Goal: Task Accomplishment & Management: Complete application form

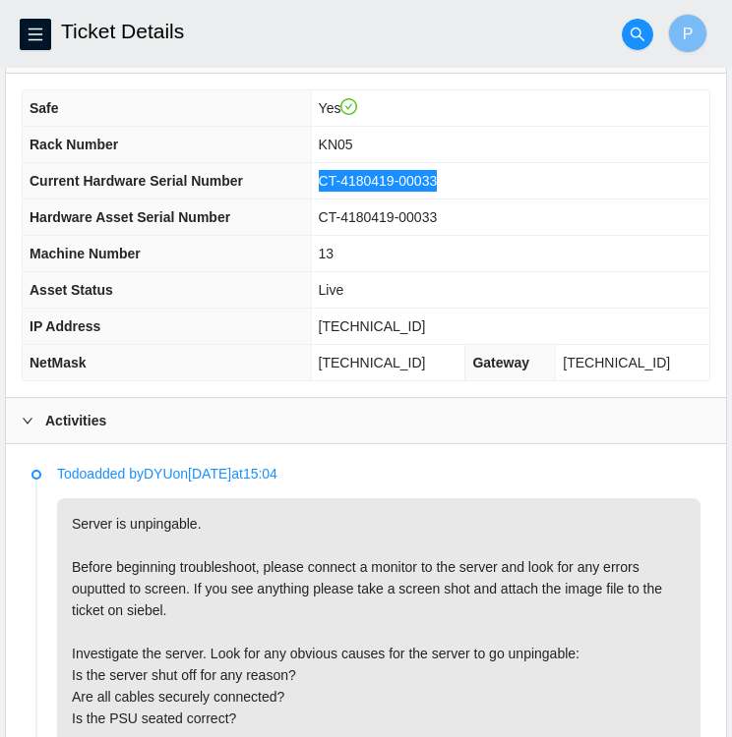
scroll to position [625, 0]
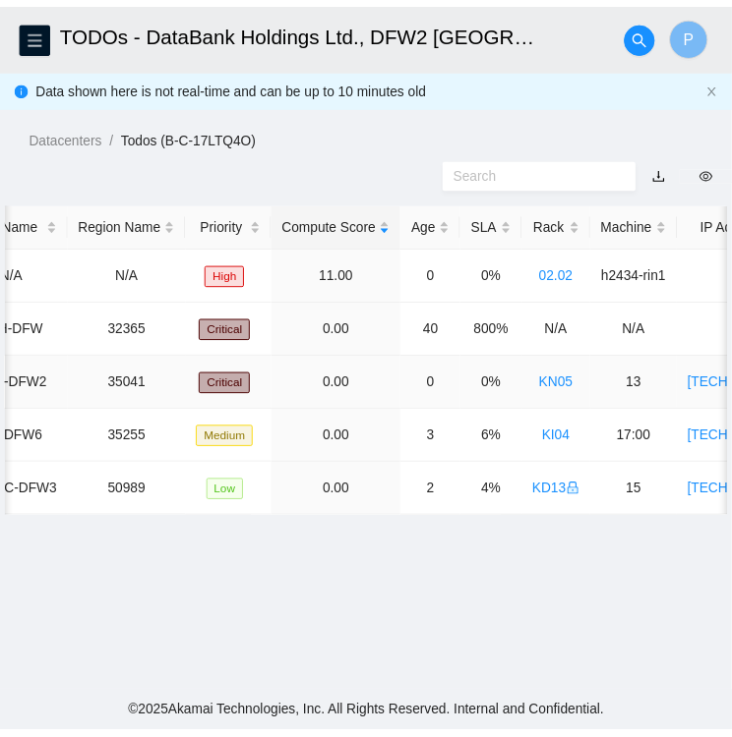
scroll to position [0, 299]
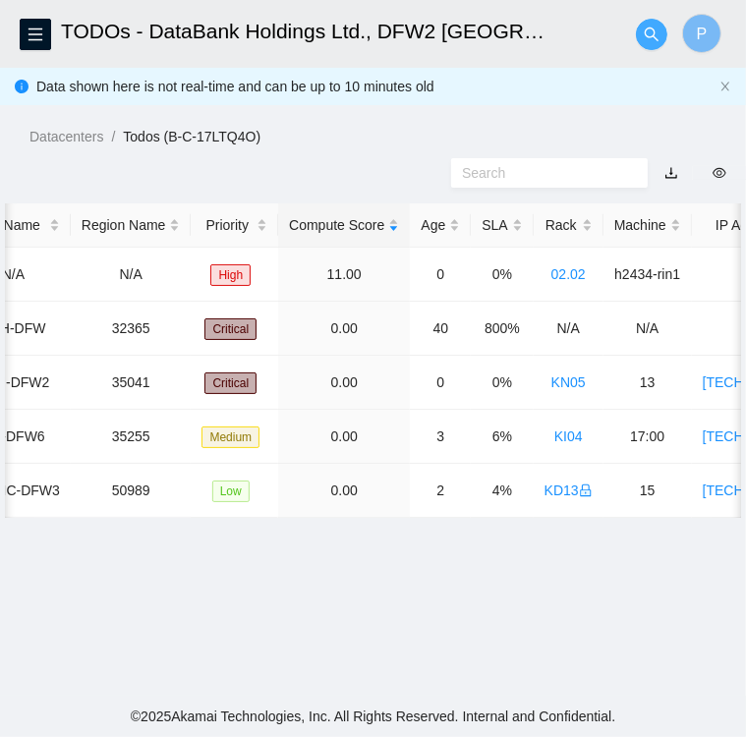
click at [653, 41] on icon "search" at bounding box center [652, 35] width 16 height 16
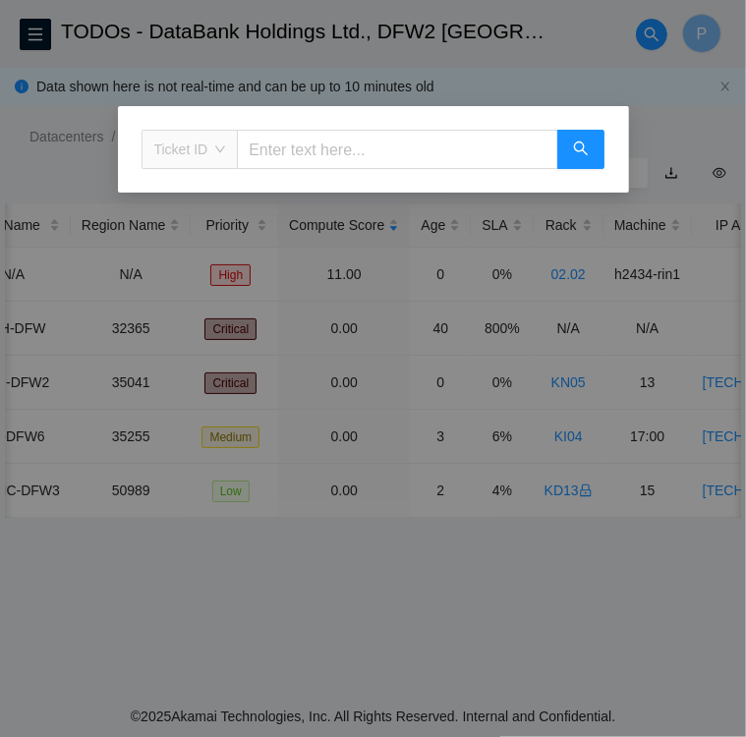
click at [206, 148] on span "Ticket ID" at bounding box center [190, 149] width 72 height 29
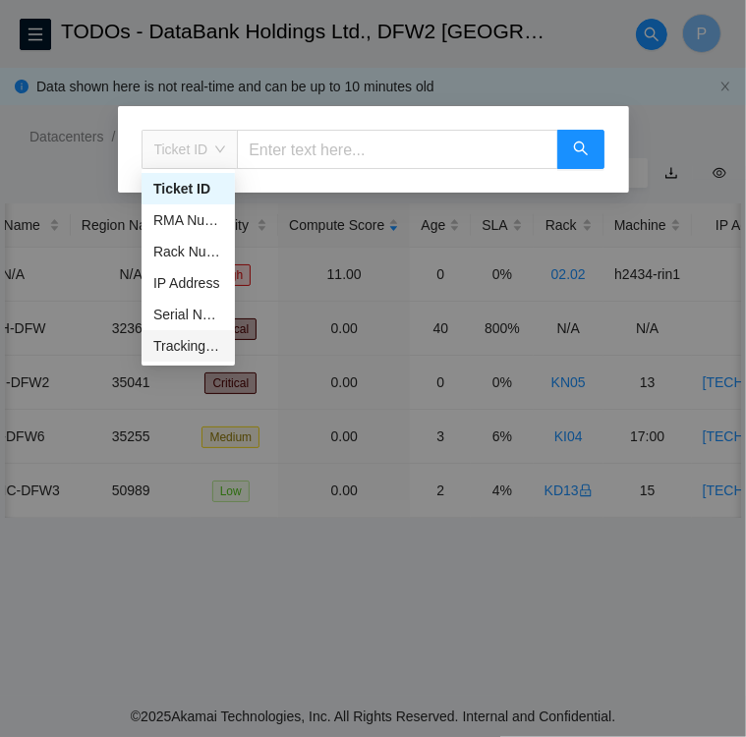
click at [189, 341] on div "Tracking Number" at bounding box center [188, 346] width 70 height 22
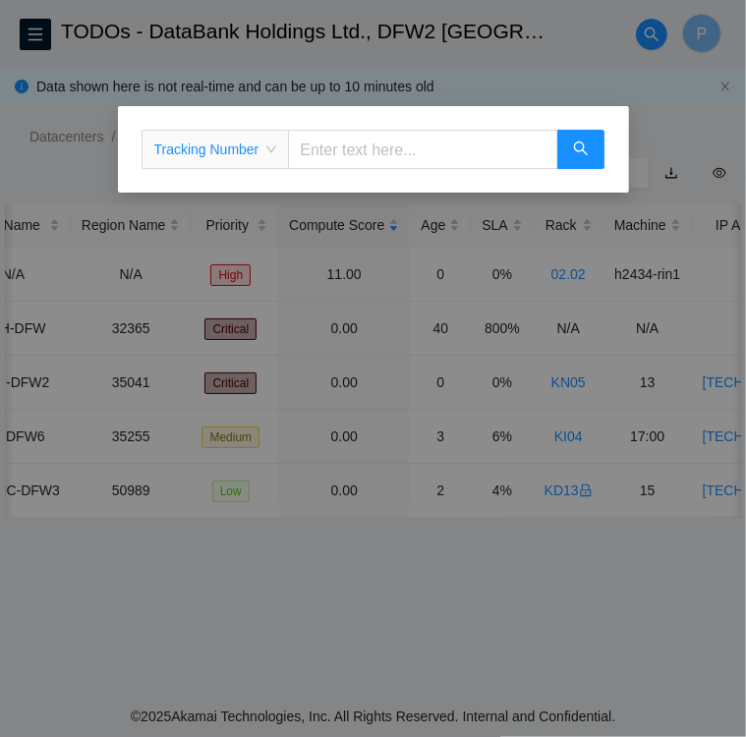
click at [505, 148] on input "text" at bounding box center [422, 149] width 269 height 39
type input "473665216542"
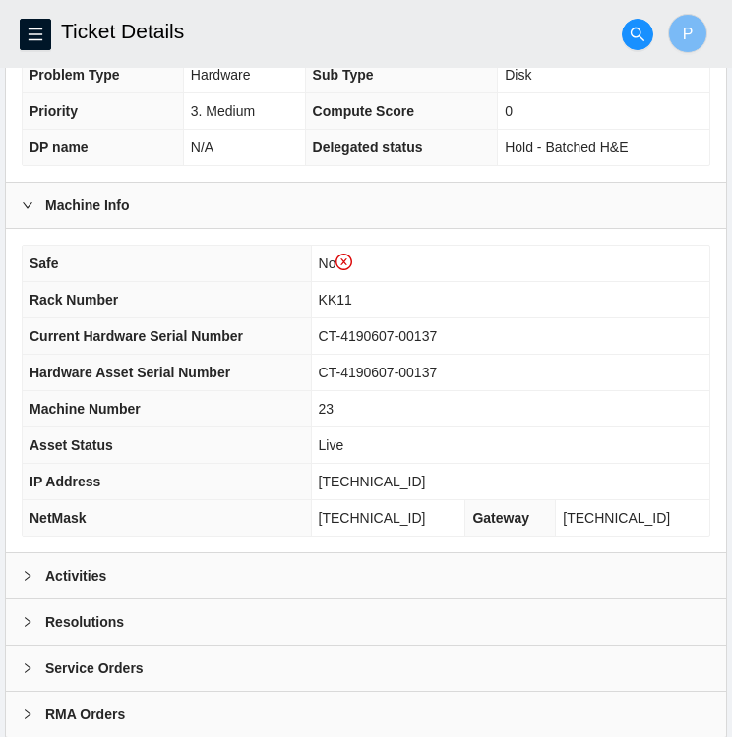
scroll to position [508, 0]
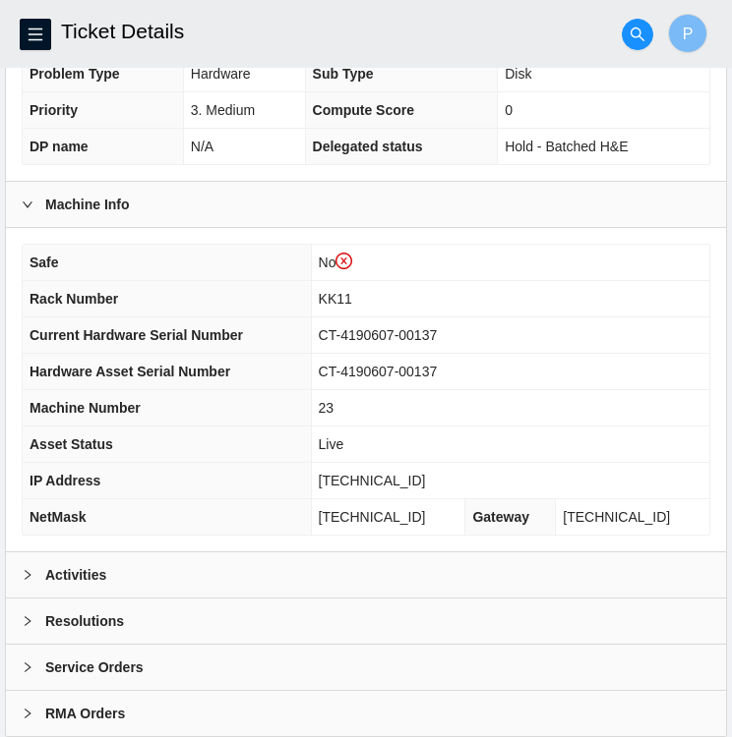
click at [22, 570] on icon "right" at bounding box center [28, 575] width 12 height 12
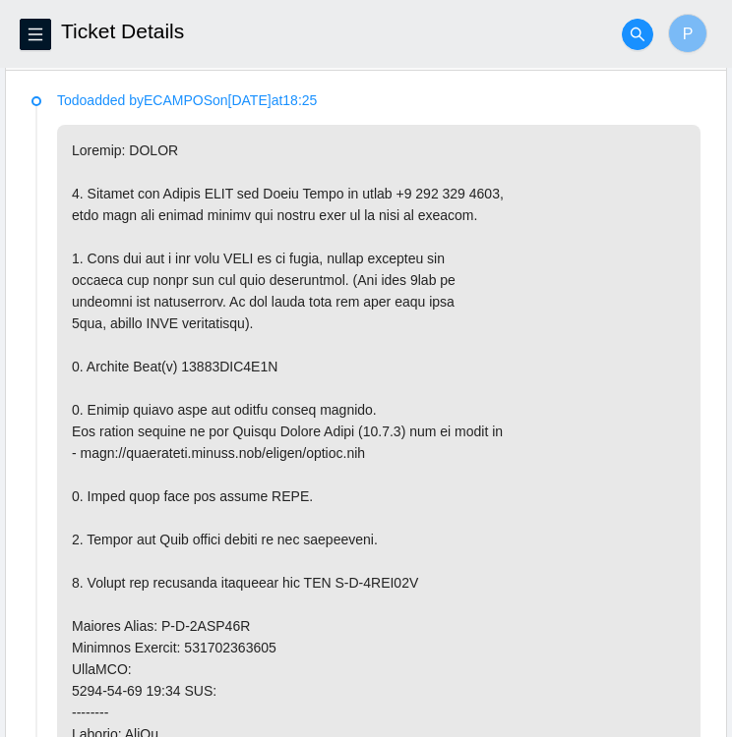
scroll to position [1035, 0]
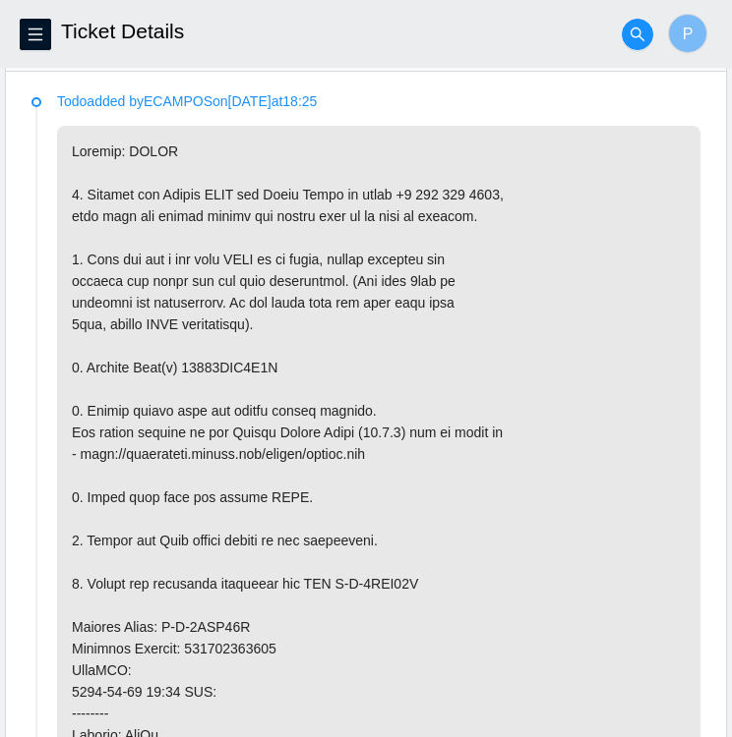
click at [377, 575] on p at bounding box center [378, 649] width 643 height 1046
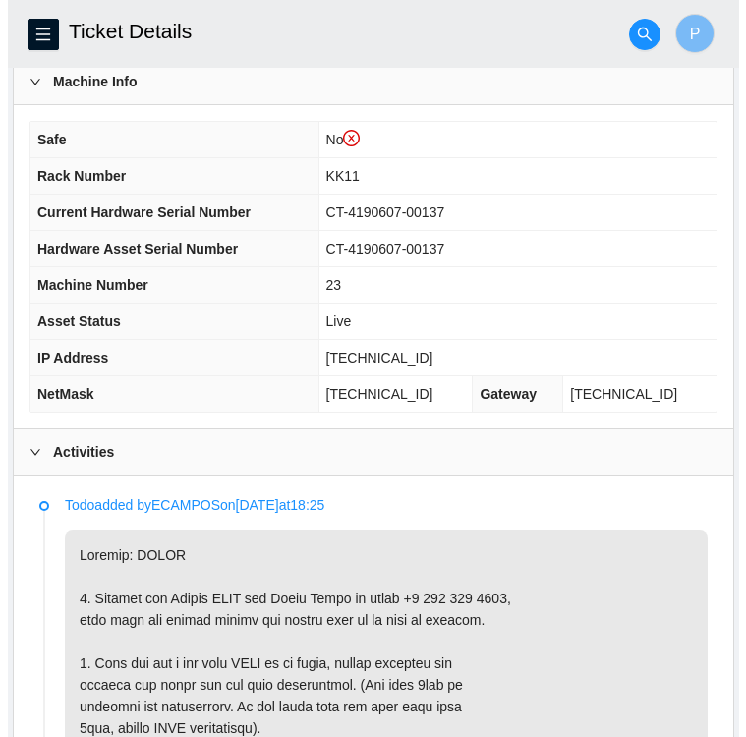
scroll to position [632, 0]
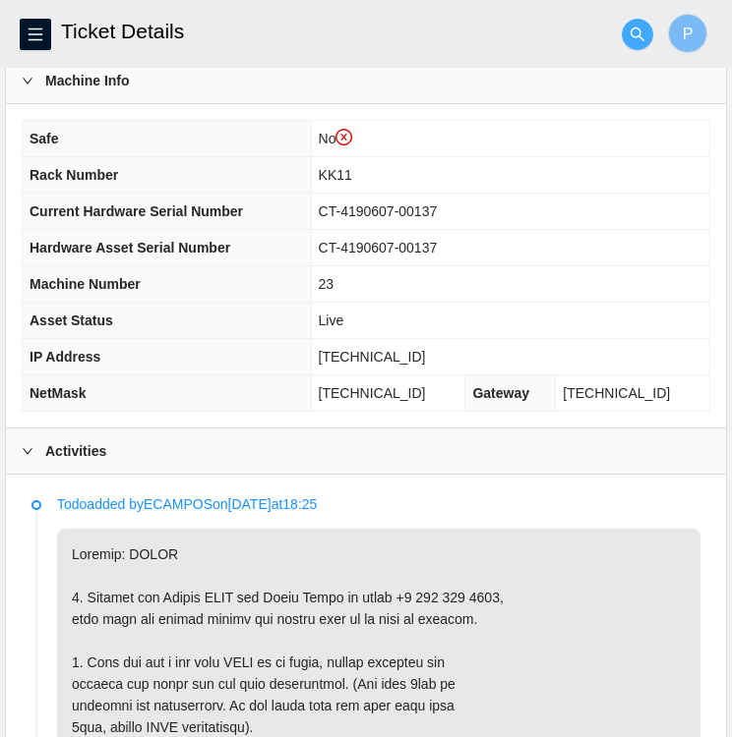
click at [638, 36] on icon "search" at bounding box center [637, 34] width 14 height 14
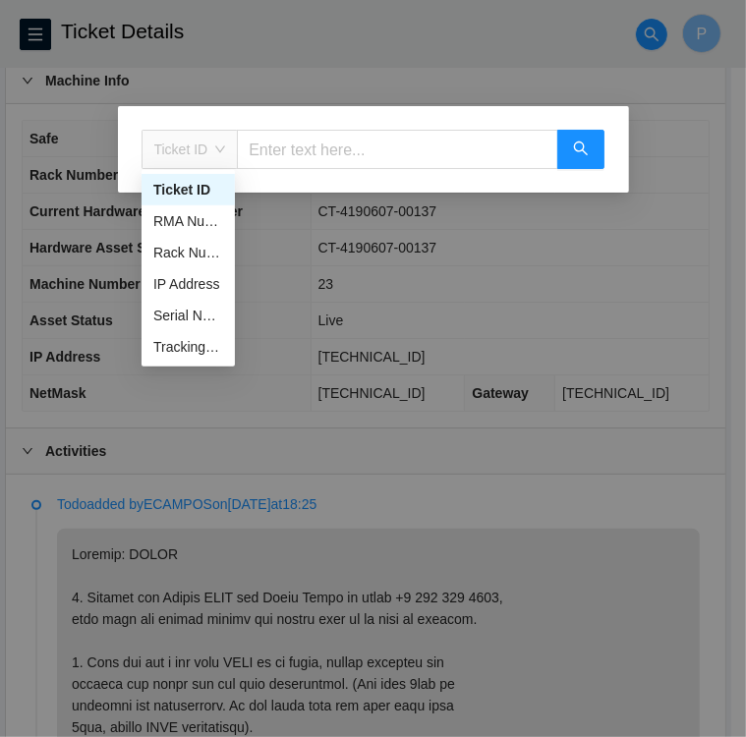
click at [194, 152] on span "Ticket ID" at bounding box center [190, 149] width 72 height 29
click at [201, 347] on div "Tracking Number" at bounding box center [188, 347] width 70 height 22
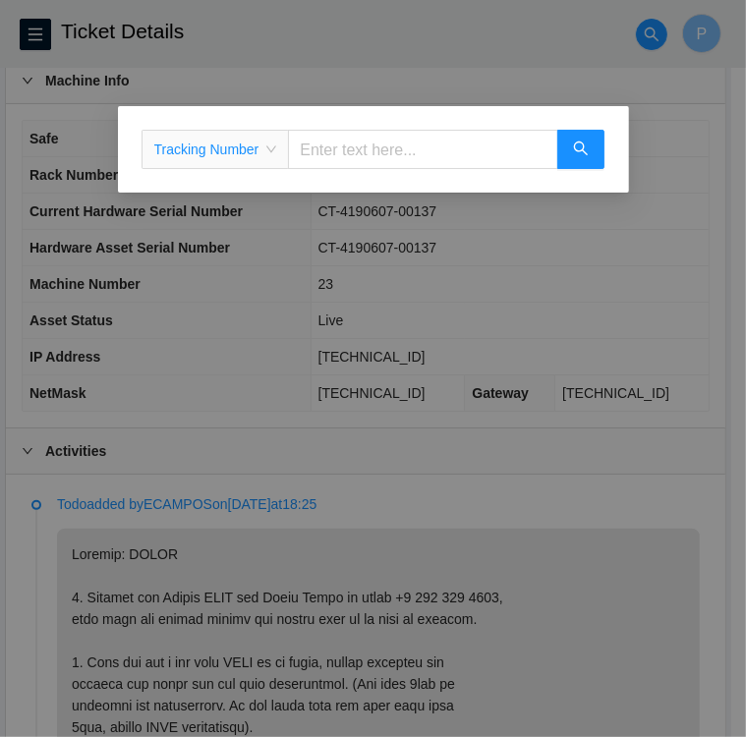
click at [365, 151] on input "text" at bounding box center [422, 149] width 269 height 39
type input "463470053187"
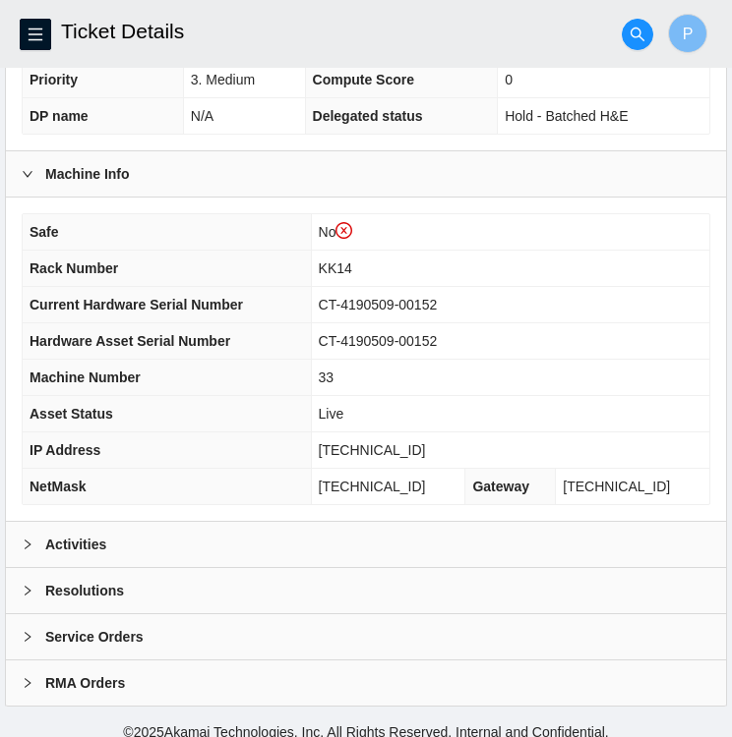
scroll to position [549, 0]
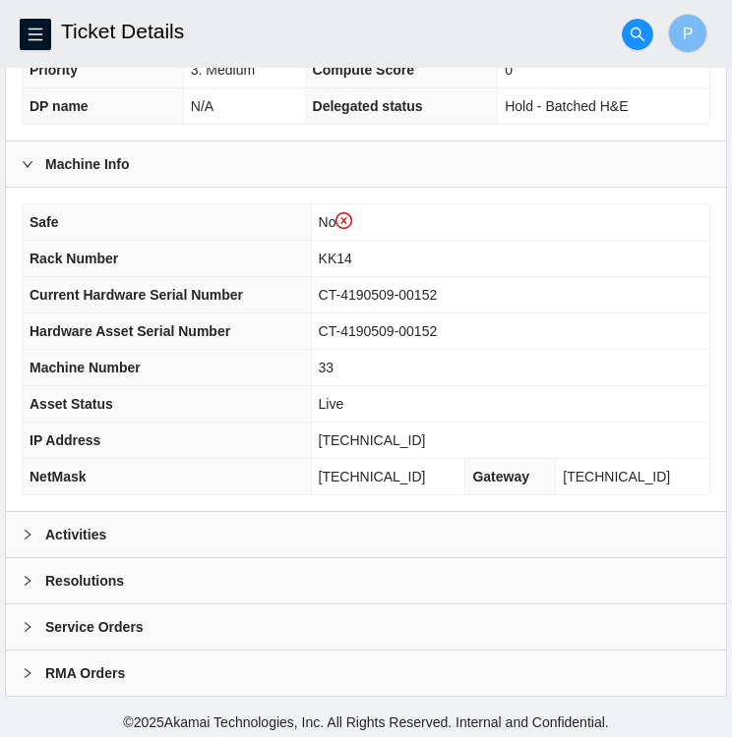
click at [26, 529] on icon "right" at bounding box center [28, 535] width 12 height 12
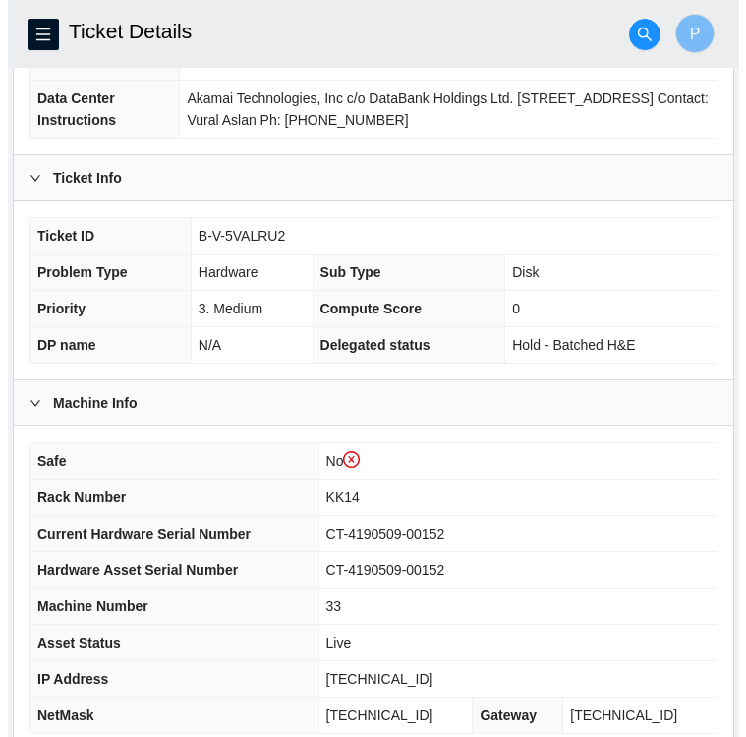
scroll to position [309, 0]
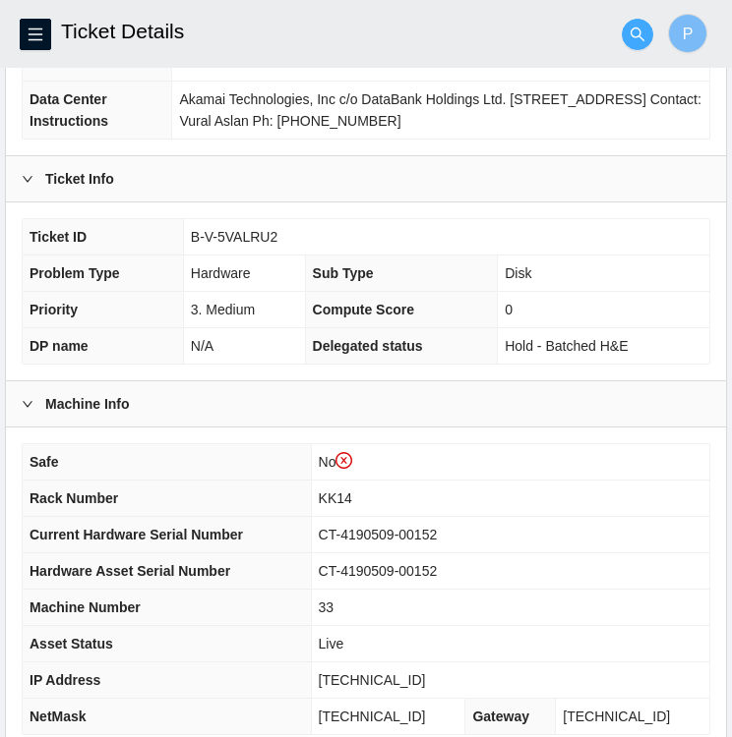
click at [637, 42] on button "button" at bounding box center [636, 34] width 31 height 31
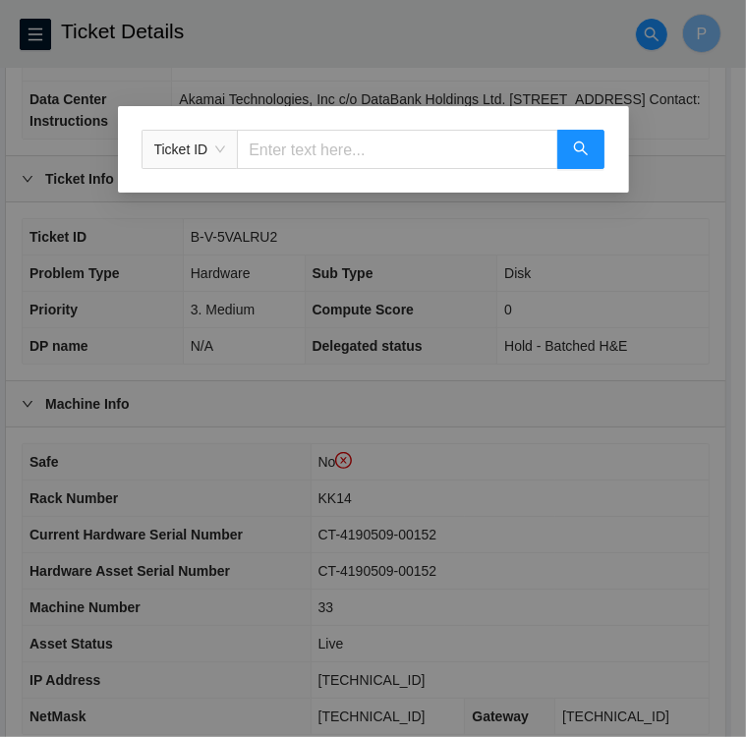
click at [220, 155] on span "Ticket ID" at bounding box center [190, 149] width 72 height 29
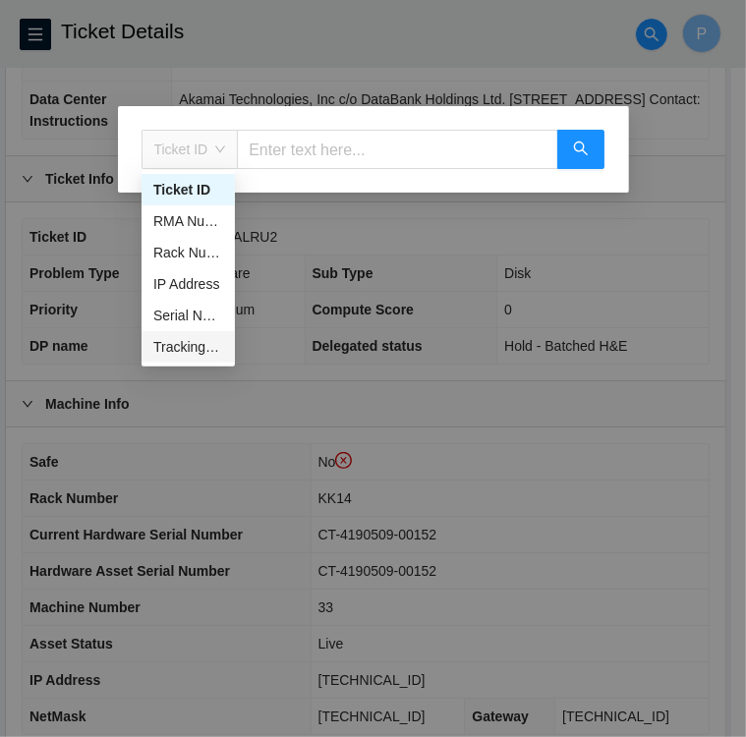
click at [180, 344] on div "Tracking Number" at bounding box center [188, 347] width 70 height 22
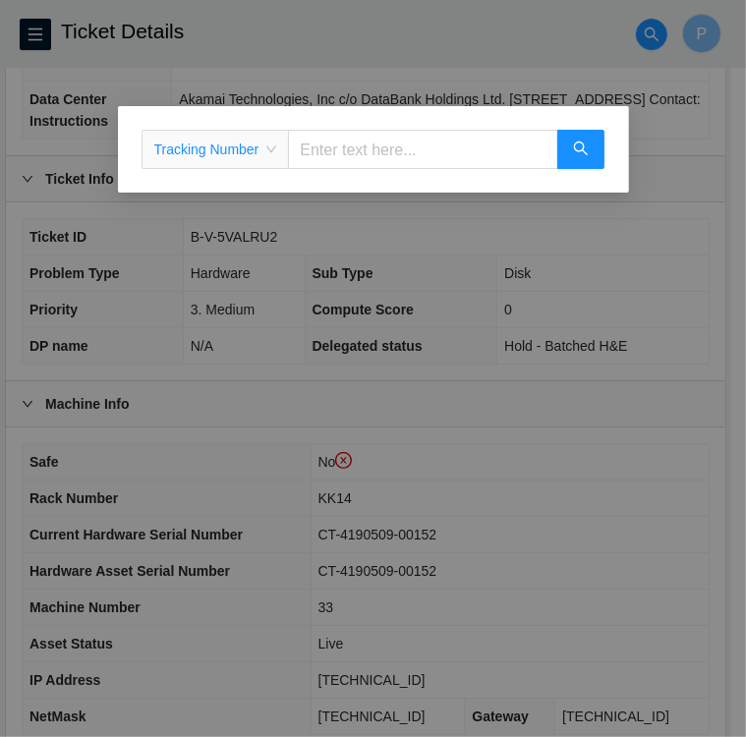
click at [354, 157] on input "text" at bounding box center [422, 149] width 269 height 39
type input "473665216428"
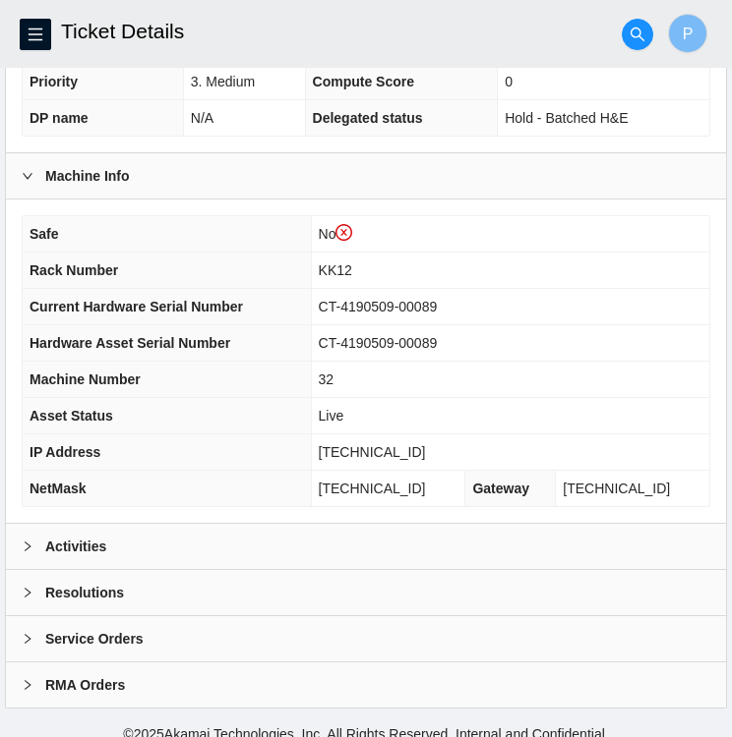
scroll to position [549, 0]
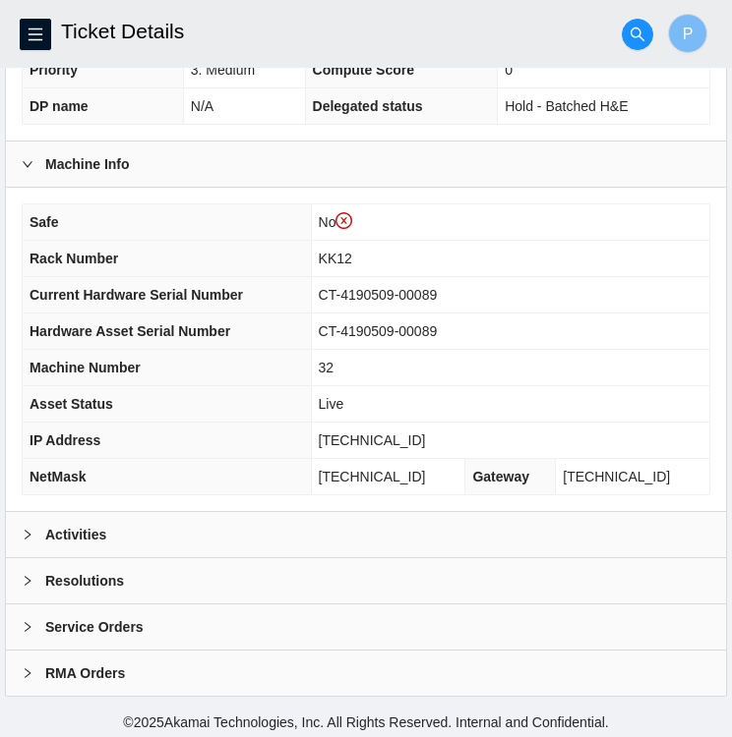
click at [76, 532] on b "Activities" at bounding box center [75, 535] width 61 height 22
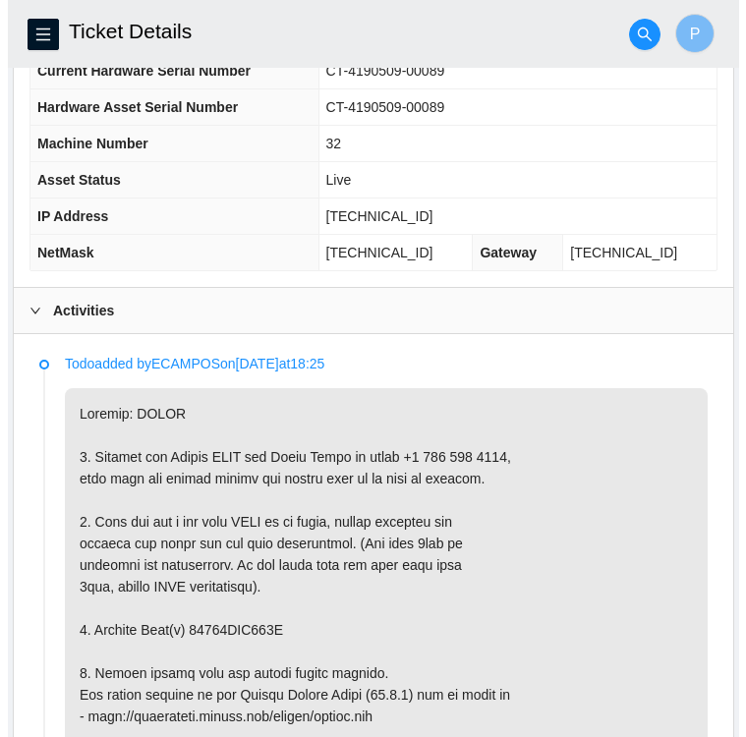
scroll to position [775, 0]
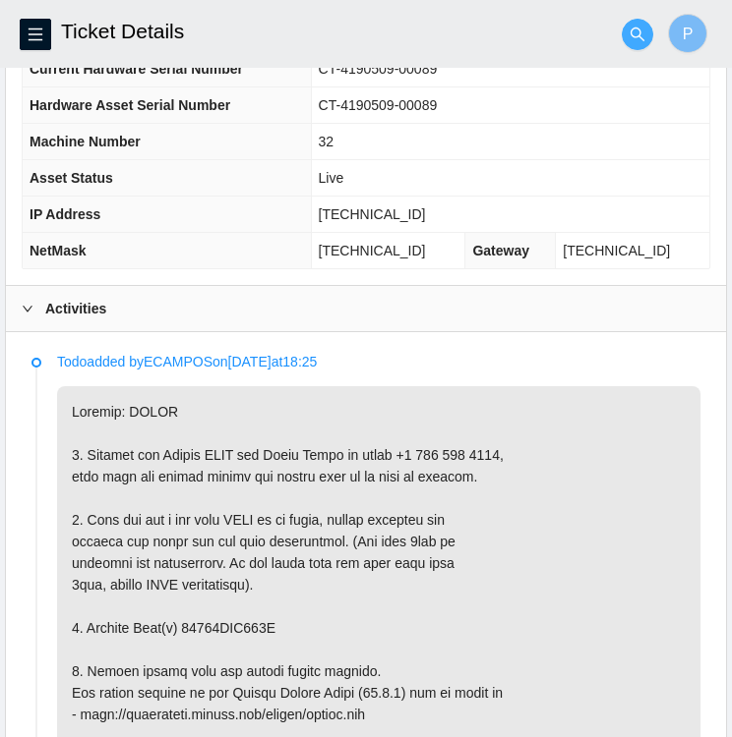
click at [635, 29] on icon "search" at bounding box center [637, 35] width 16 height 16
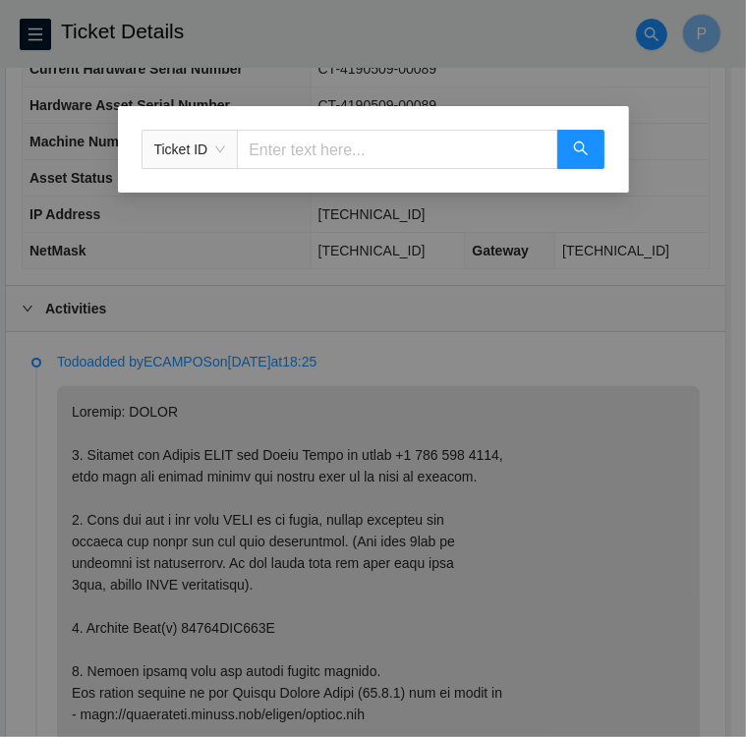
click at [193, 153] on span "Ticket ID" at bounding box center [190, 149] width 72 height 29
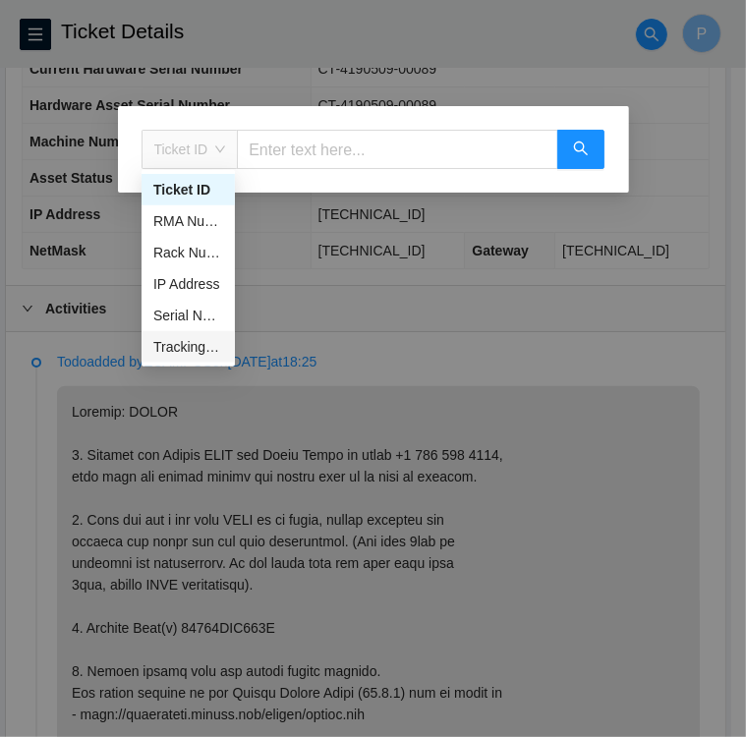
click at [188, 351] on div "Tracking Number" at bounding box center [188, 347] width 70 height 22
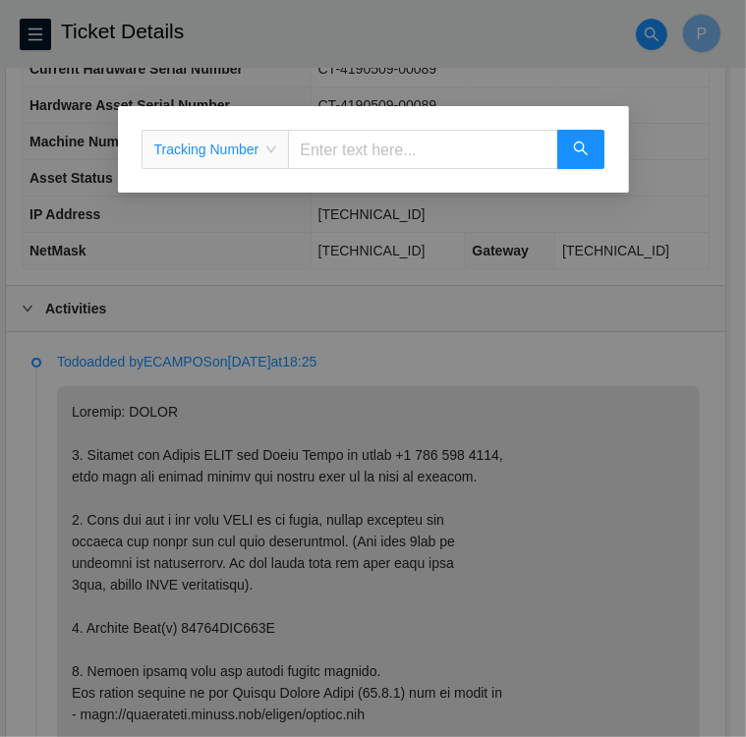
click at [357, 147] on input "text" at bounding box center [422, 149] width 269 height 39
type input "473665216586"
click at [579, 149] on icon "search" at bounding box center [581, 149] width 16 height 16
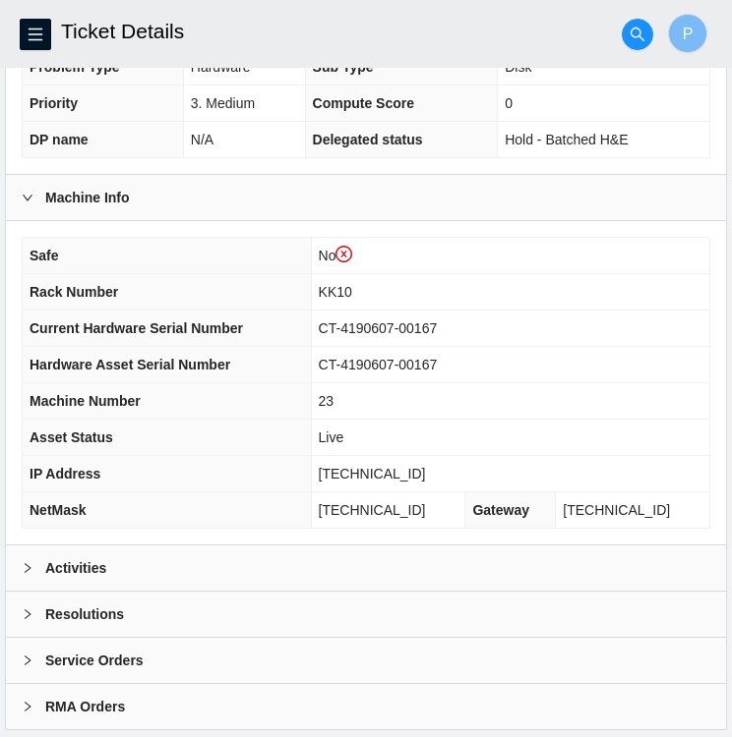
scroll to position [515, 0]
click at [141, 557] on div "Activities" at bounding box center [366, 568] width 720 height 45
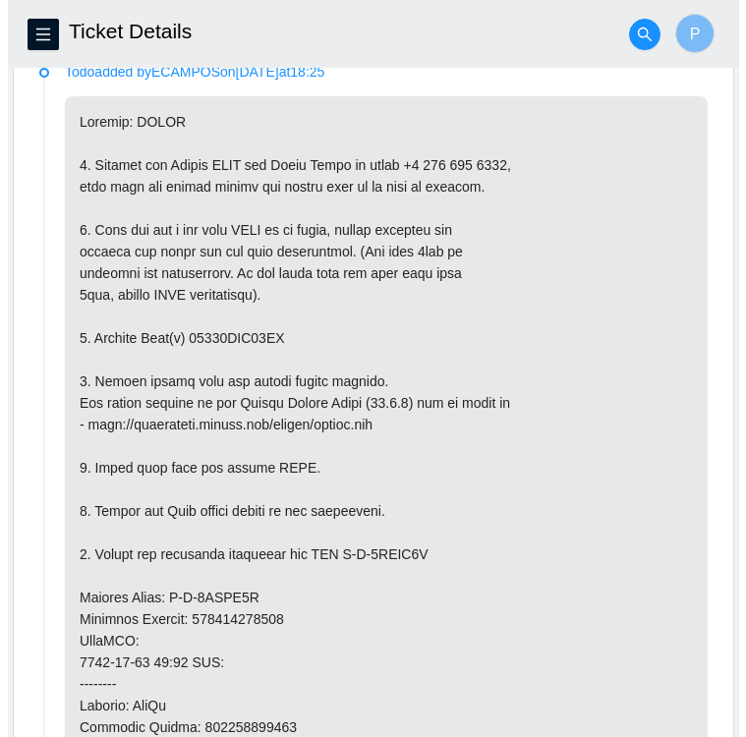
scroll to position [1073, 0]
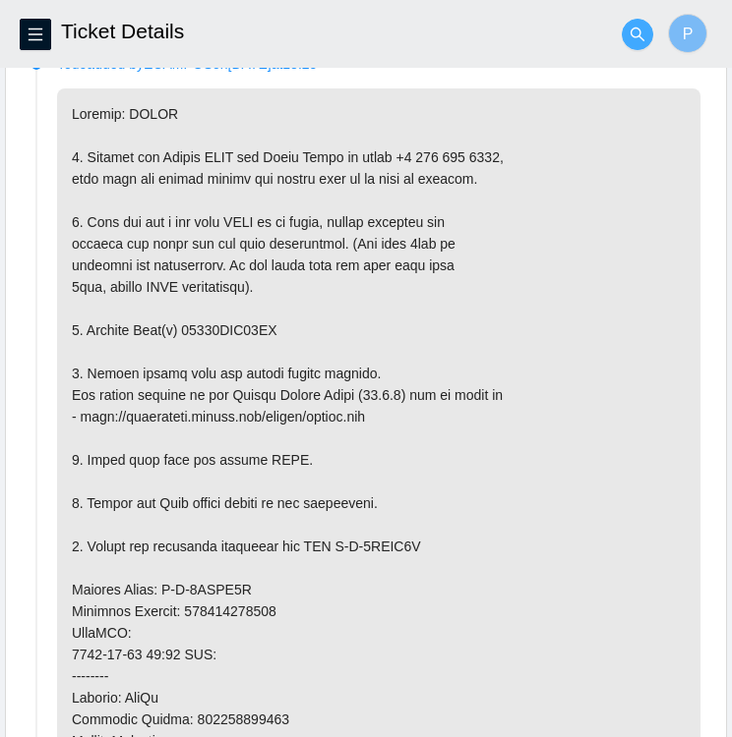
click at [635, 33] on icon "search" at bounding box center [637, 35] width 16 height 16
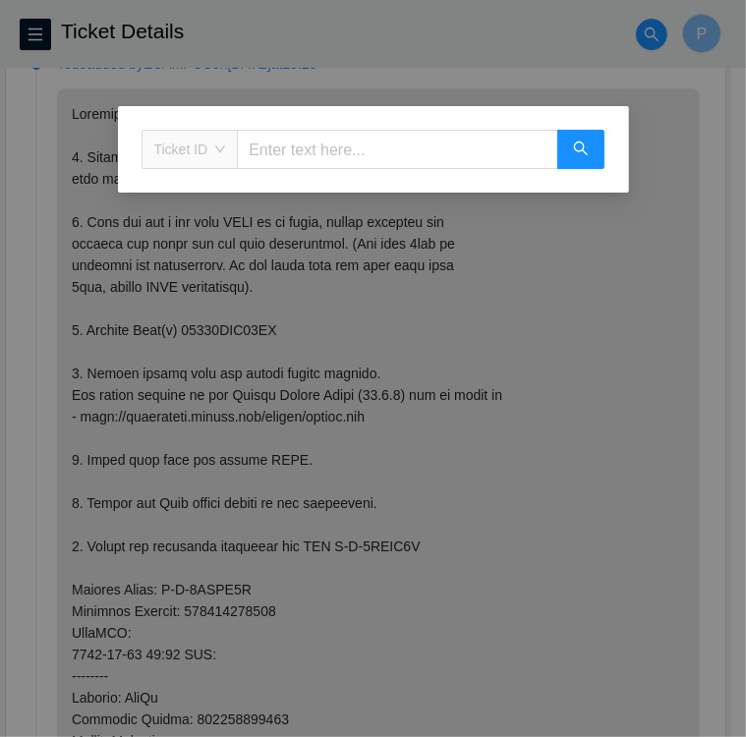
click at [184, 150] on span "Ticket ID" at bounding box center [190, 149] width 72 height 29
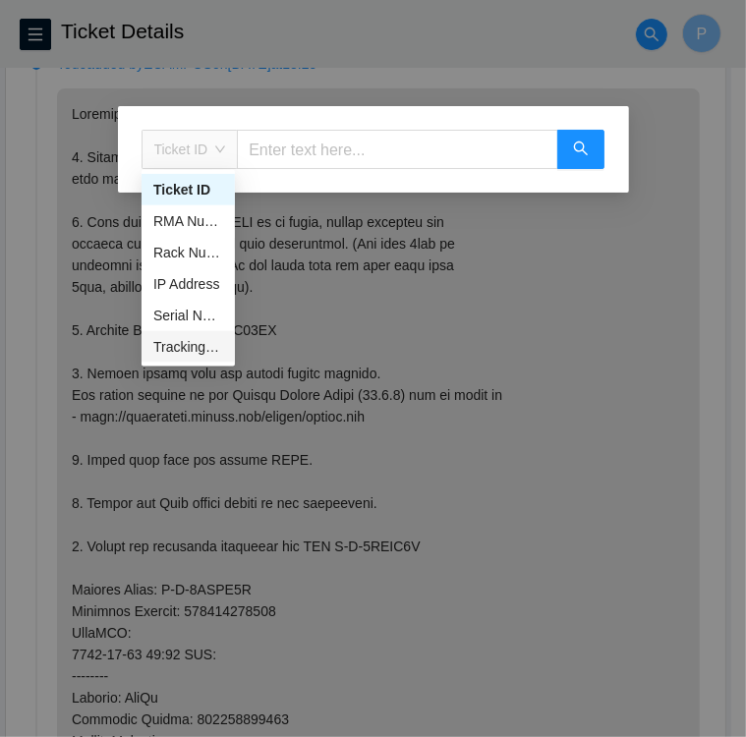
click at [193, 339] on div "Tracking Number" at bounding box center [188, 347] width 70 height 22
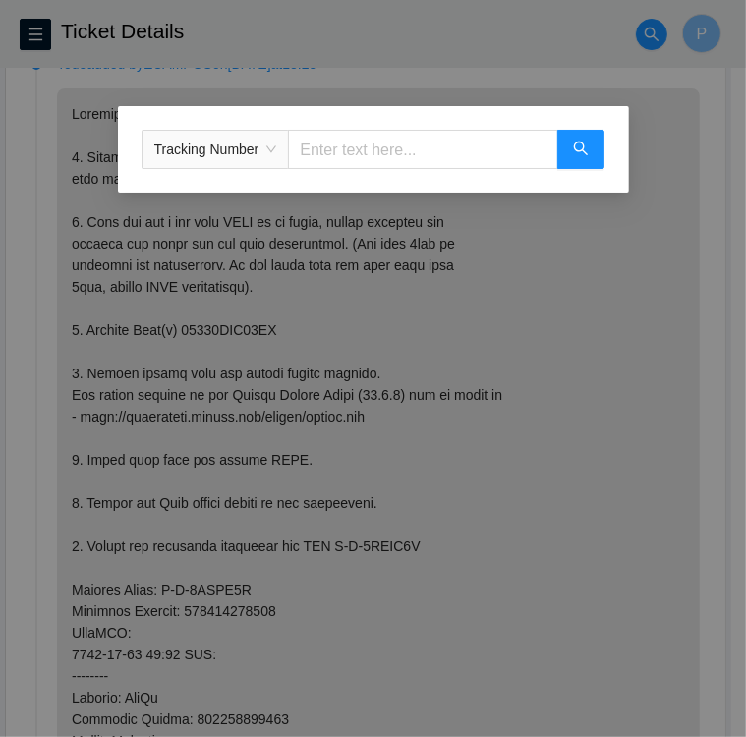
click at [322, 163] on input "text" at bounding box center [422, 149] width 269 height 39
type input "463470053165"
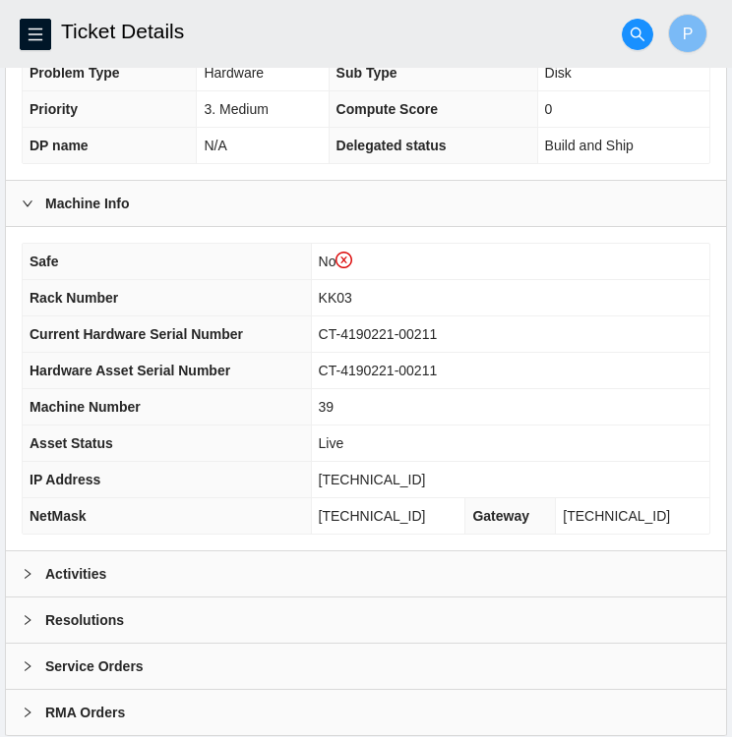
scroll to position [510, 0]
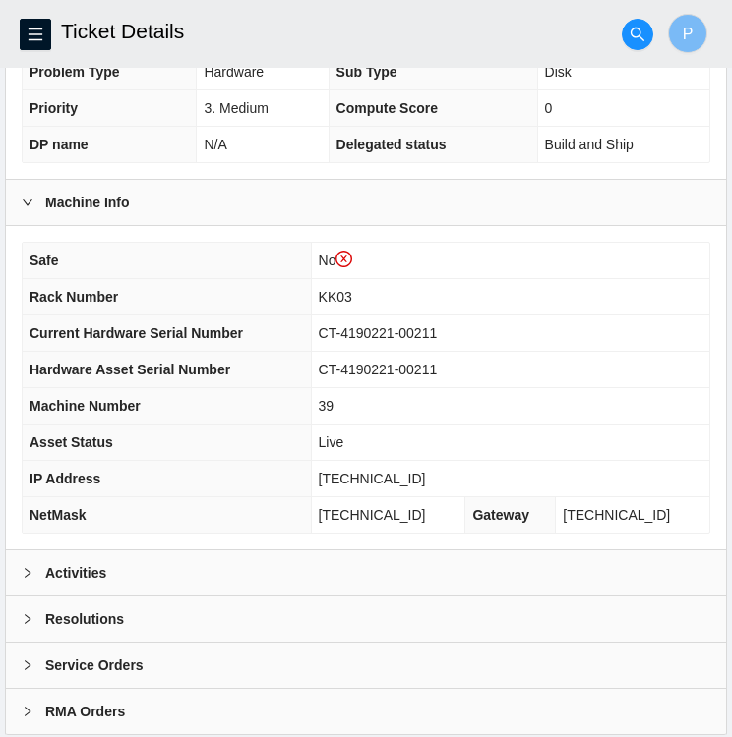
click at [25, 567] on icon "right" at bounding box center [28, 573] width 12 height 12
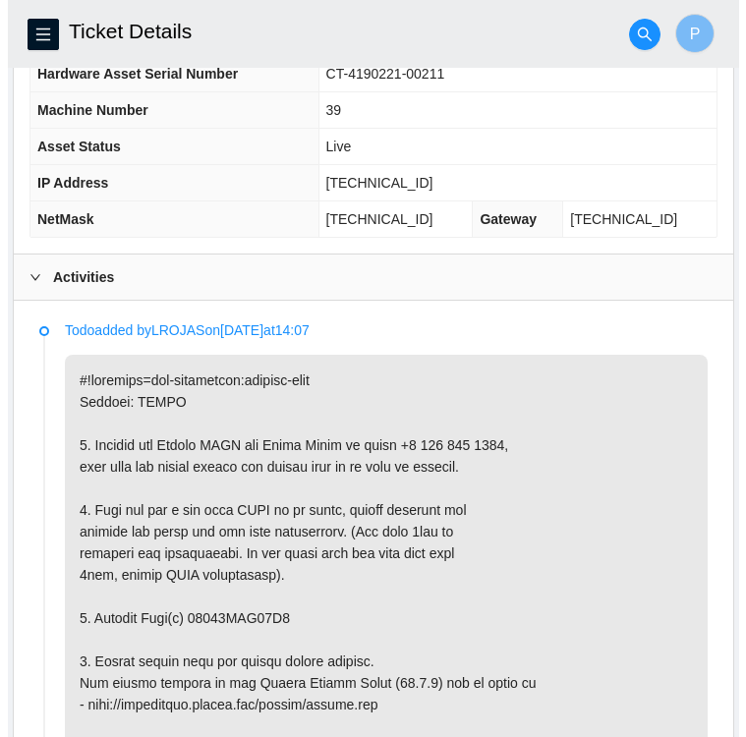
scroll to position [812, 0]
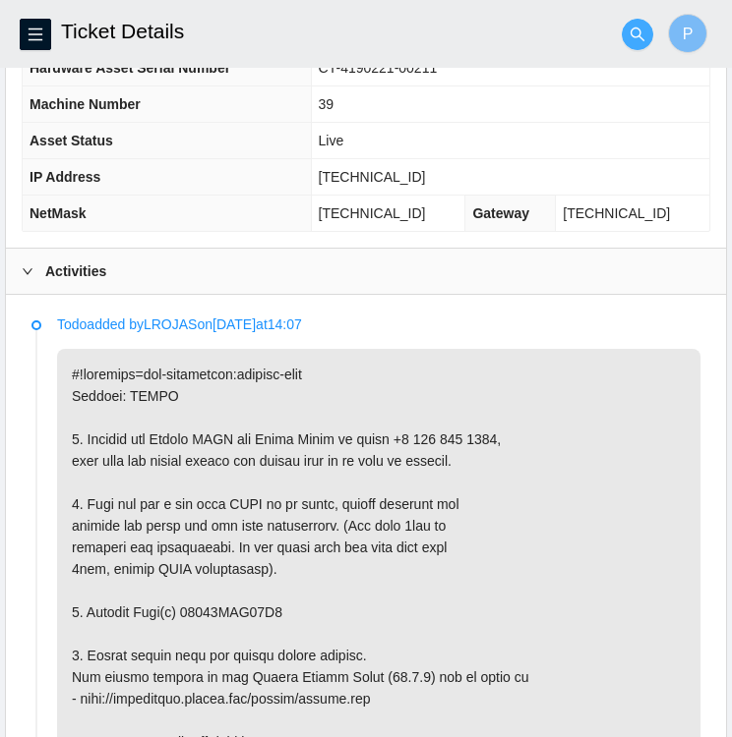
click at [633, 40] on icon "search" at bounding box center [637, 35] width 16 height 16
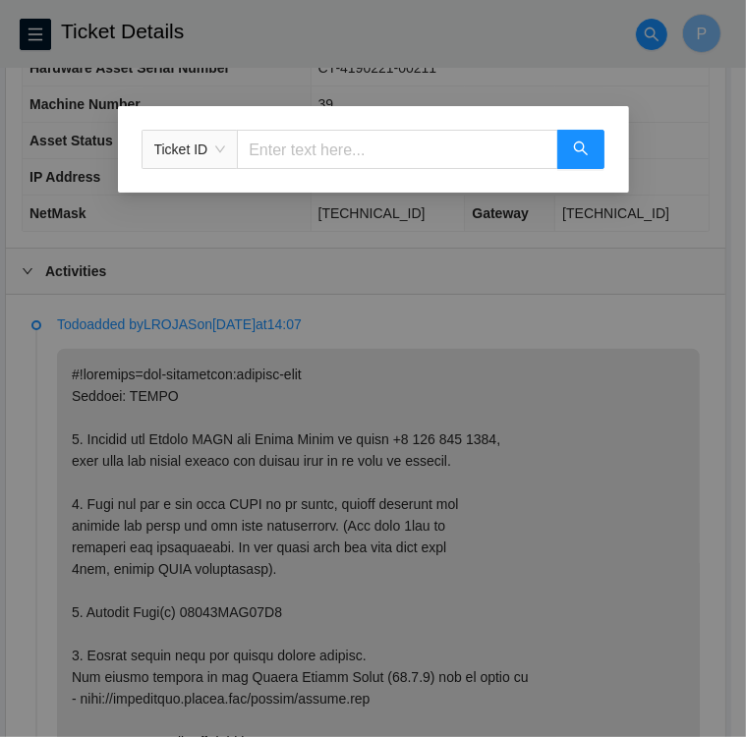
click at [217, 150] on span "Ticket ID" at bounding box center [190, 149] width 72 height 29
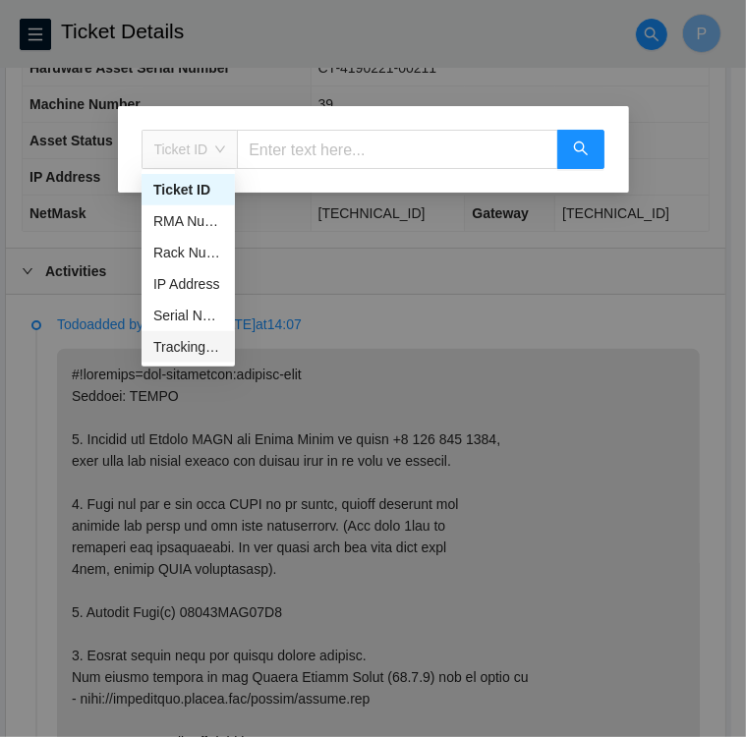
click at [192, 349] on div "Tracking Number" at bounding box center [188, 347] width 70 height 22
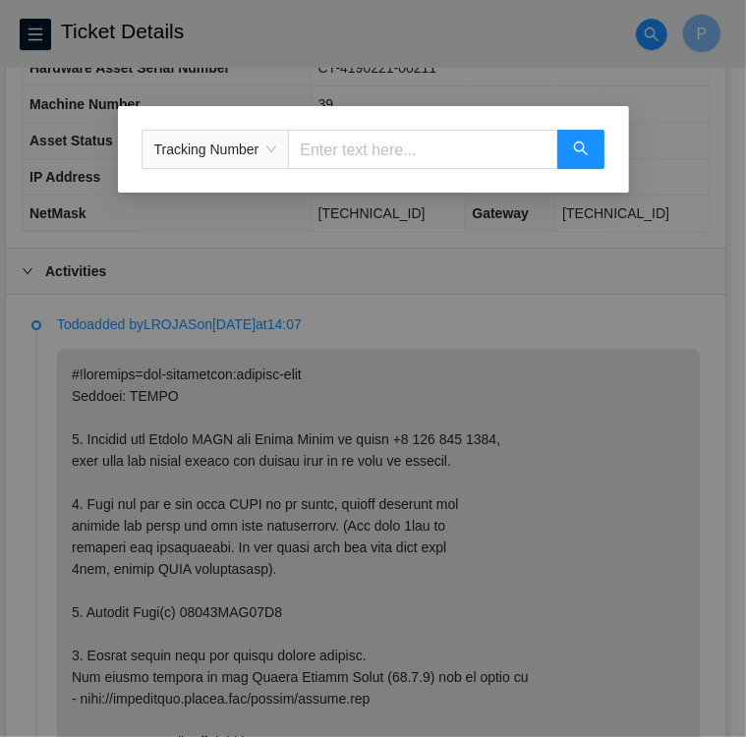
click at [344, 140] on input "text" at bounding box center [422, 149] width 269 height 39
type input "463470052228"
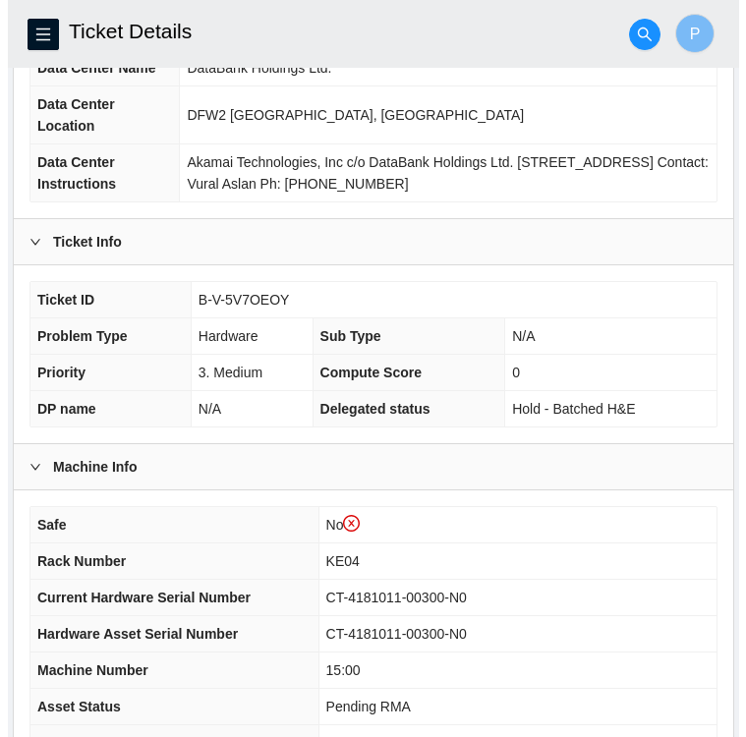
scroll to position [264, 0]
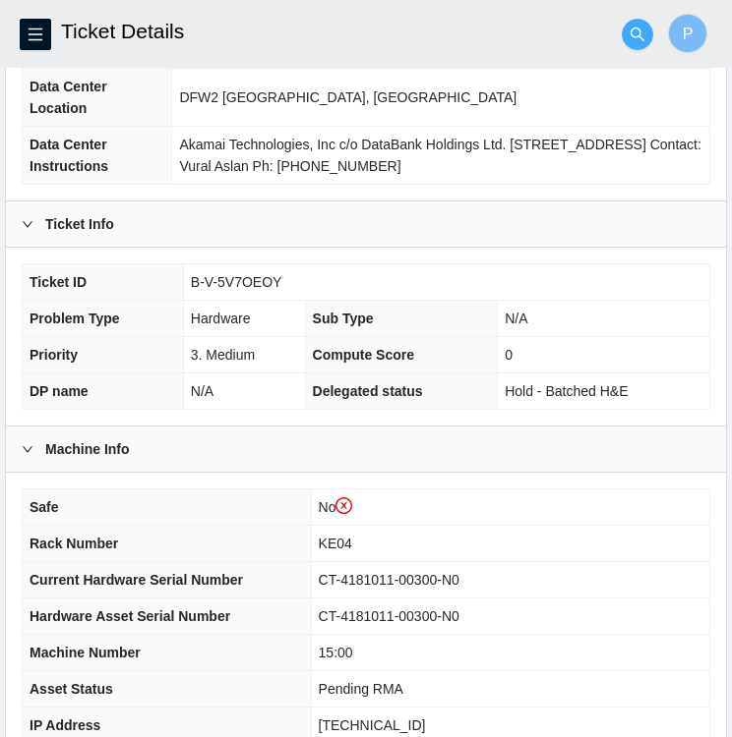
click at [633, 39] on icon "search" at bounding box center [637, 35] width 16 height 16
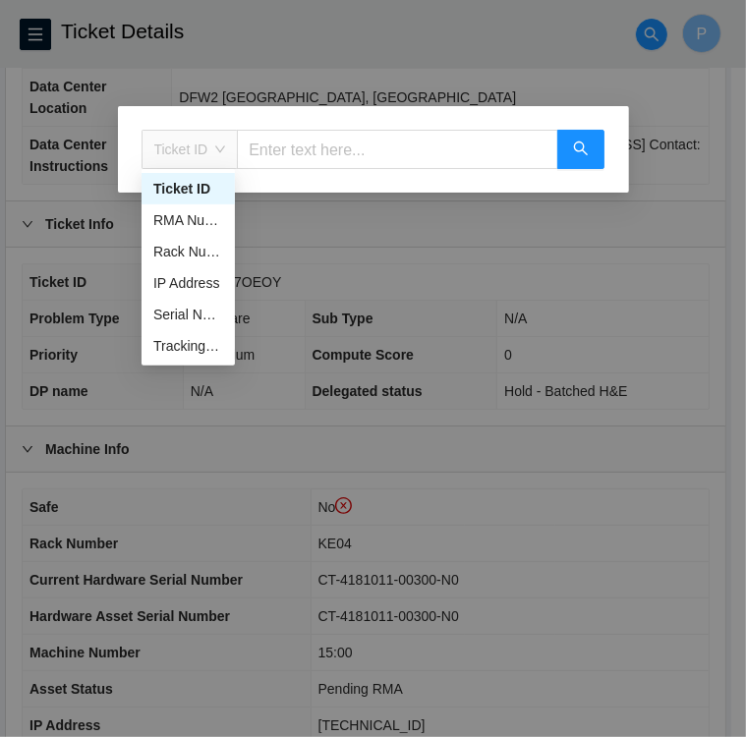
click at [220, 154] on span "Ticket ID" at bounding box center [190, 149] width 72 height 29
click at [179, 347] on div "Tracking Number" at bounding box center [188, 346] width 70 height 22
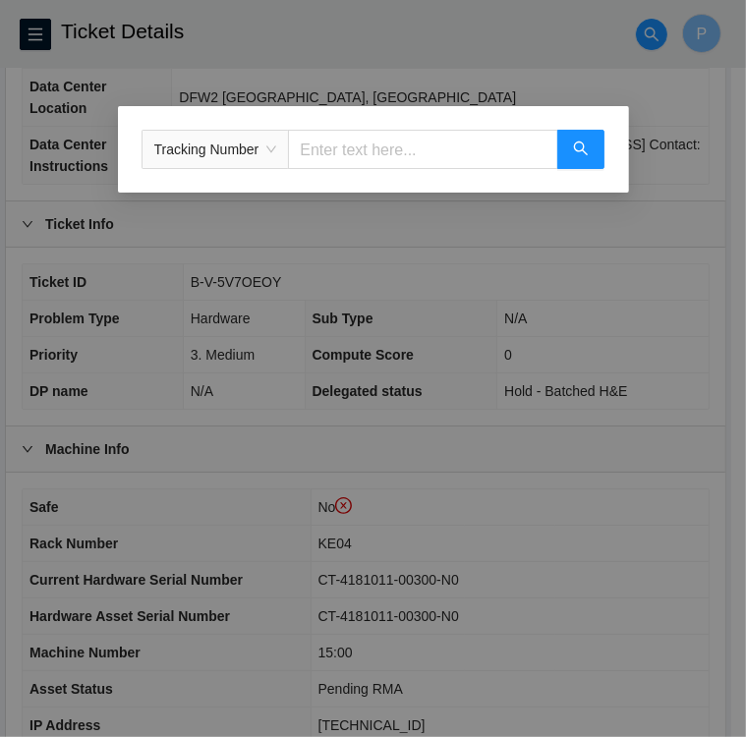
click at [323, 139] on input "text" at bounding box center [422, 149] width 269 height 39
type input "463470054069"
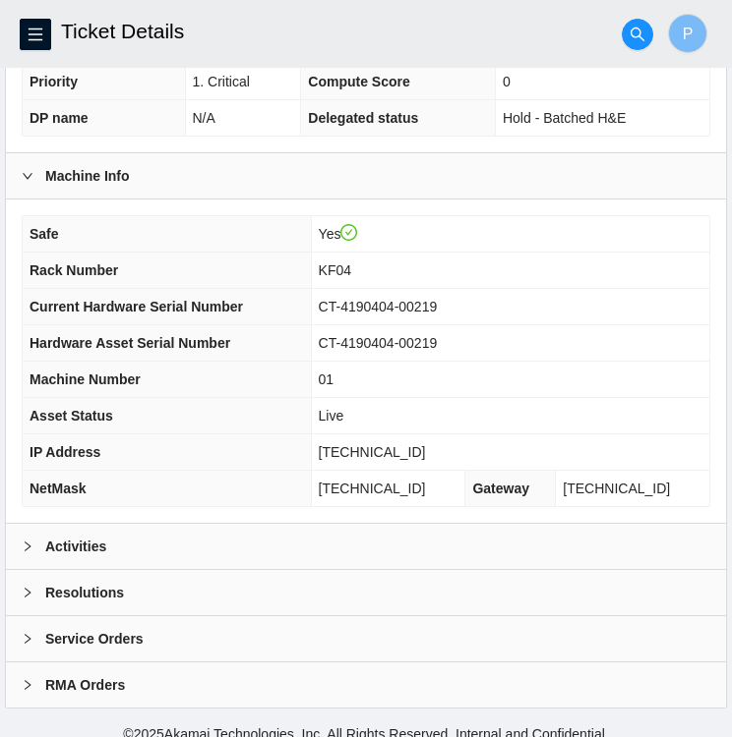
scroll to position [505, 0]
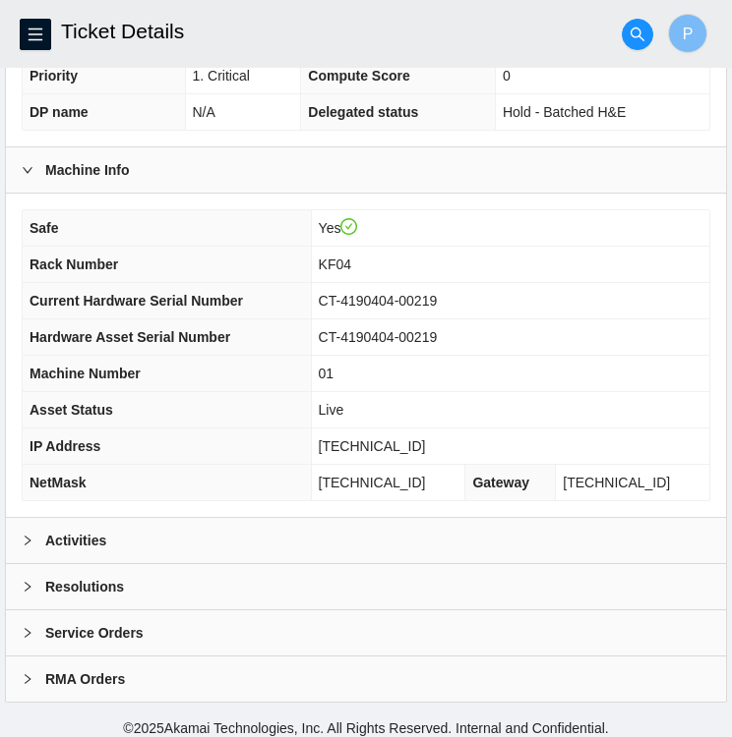
click at [29, 539] on icon "right" at bounding box center [28, 541] width 12 height 12
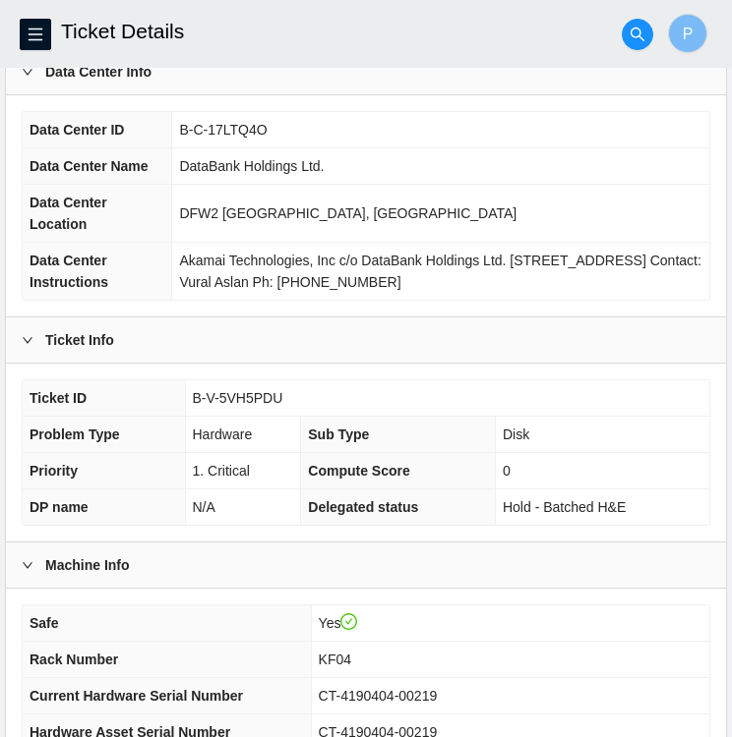
scroll to position [0, 0]
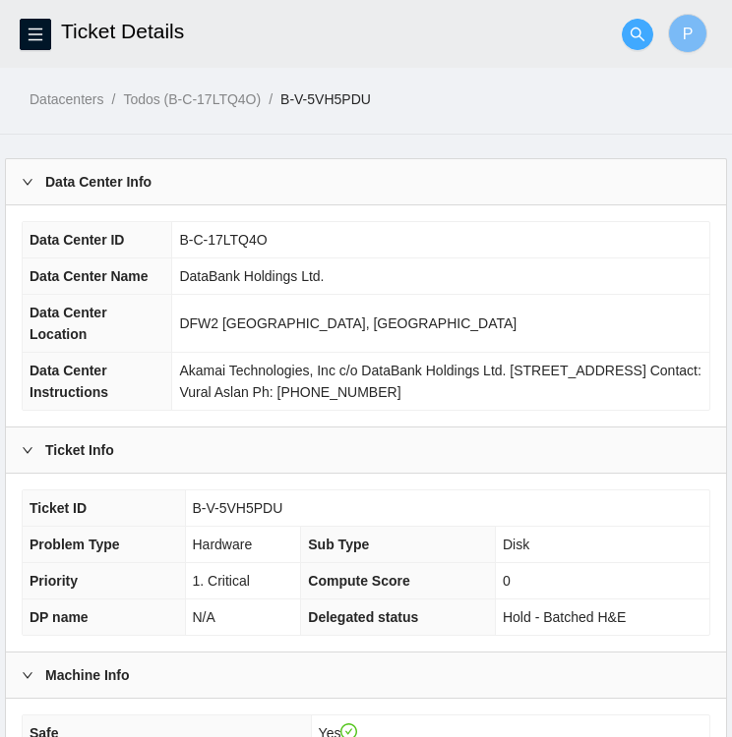
click at [625, 33] on span "search" at bounding box center [636, 35] width 29 height 16
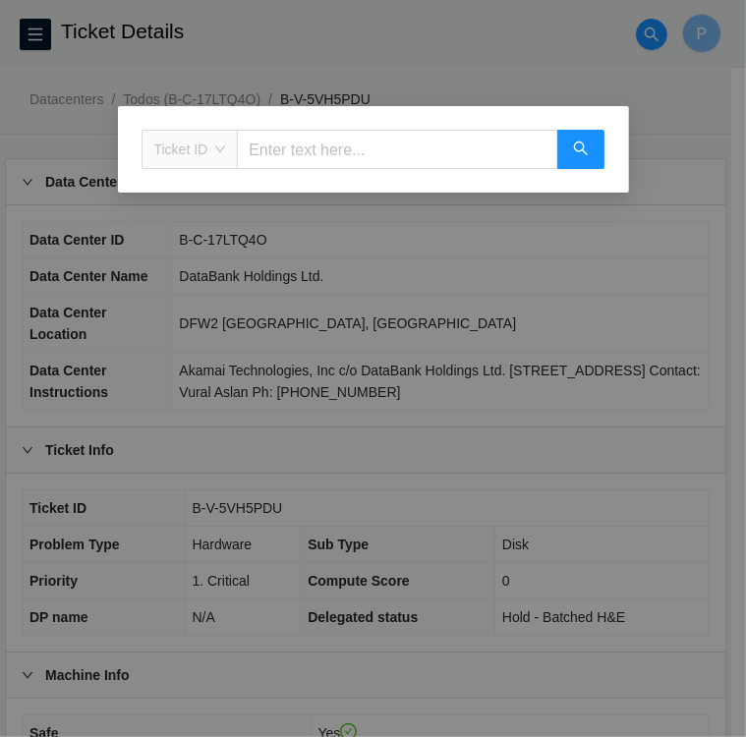
click at [216, 144] on span "Ticket ID" at bounding box center [190, 149] width 72 height 29
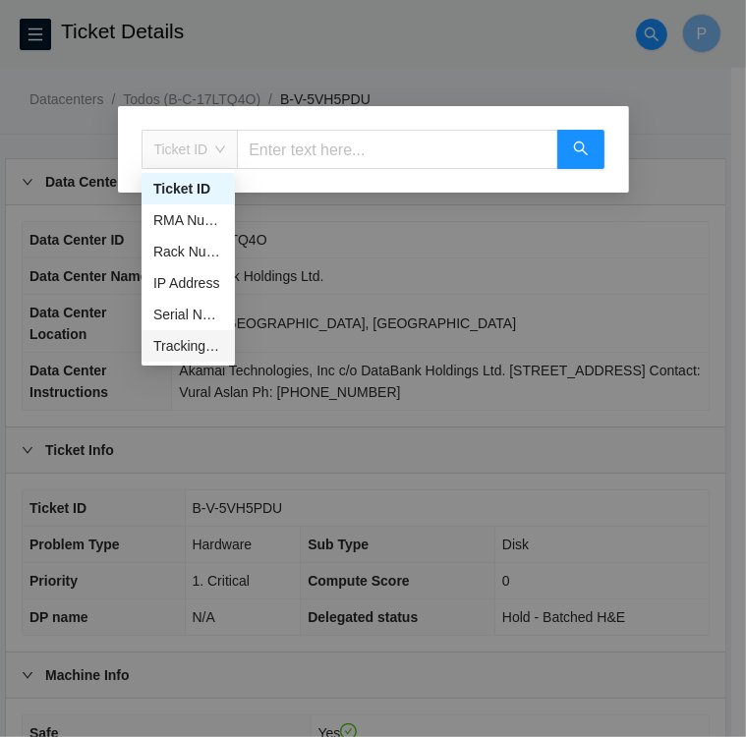
click at [175, 353] on div "Tracking Number" at bounding box center [188, 346] width 70 height 22
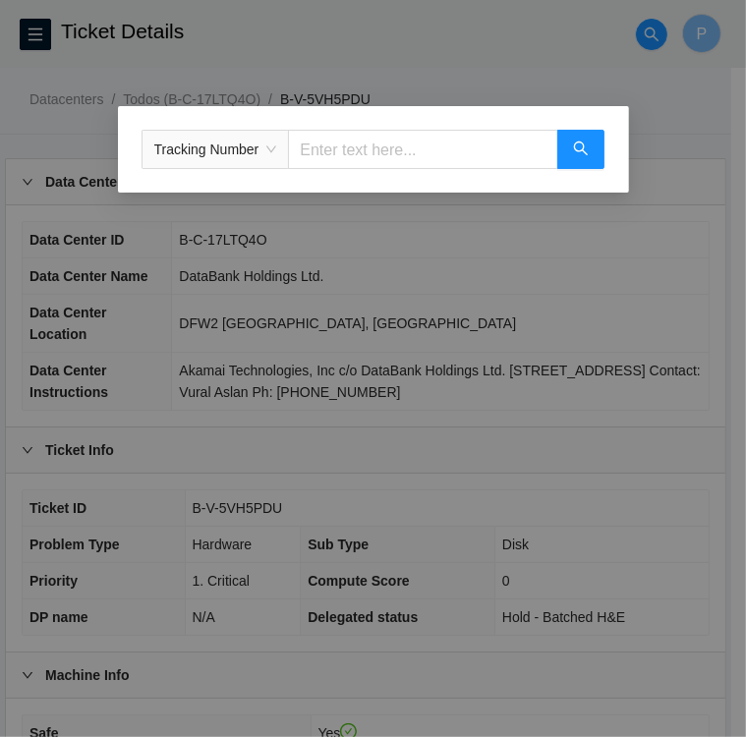
click at [358, 140] on input "text" at bounding box center [422, 149] width 269 height 39
type input "463470054080"
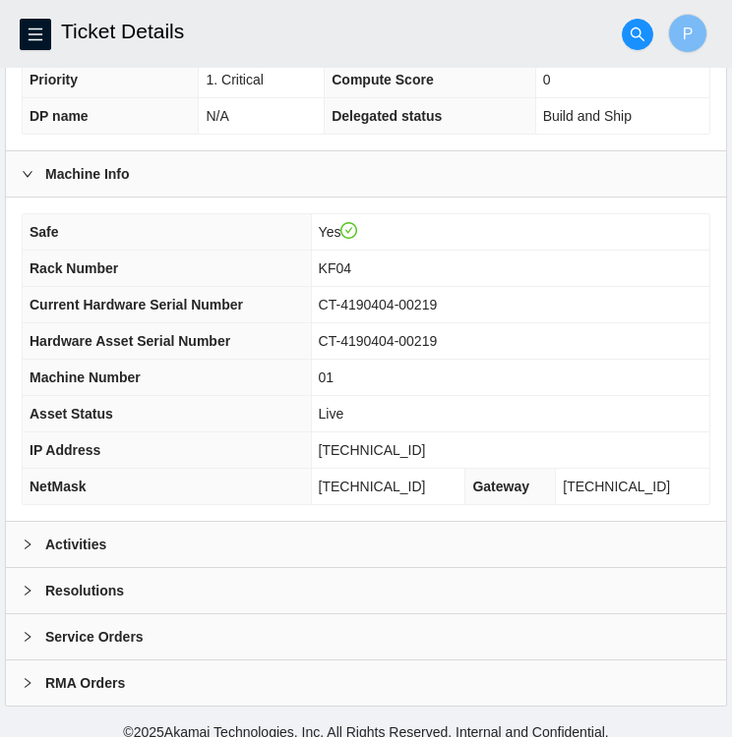
scroll to position [511, 0]
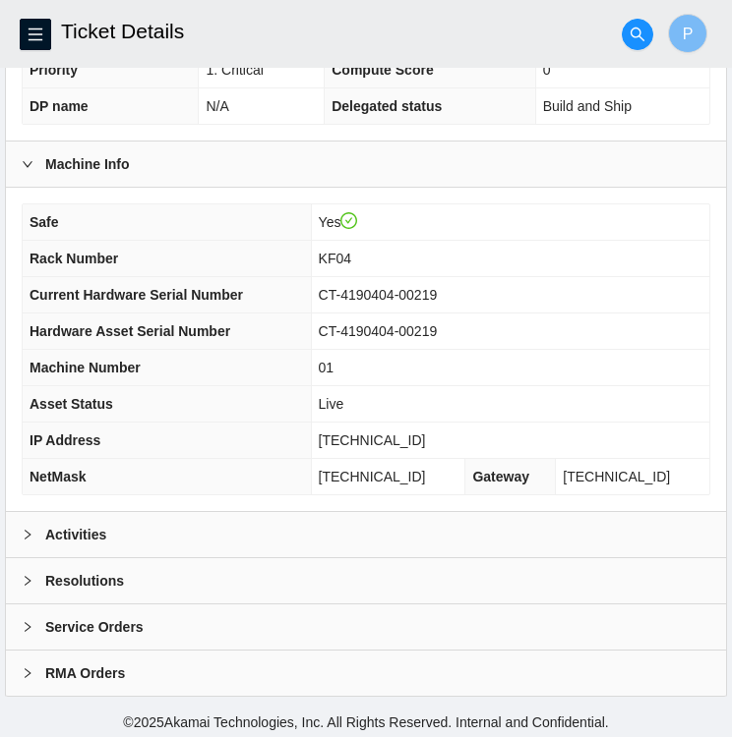
click at [102, 524] on b "Activities" at bounding box center [75, 535] width 61 height 22
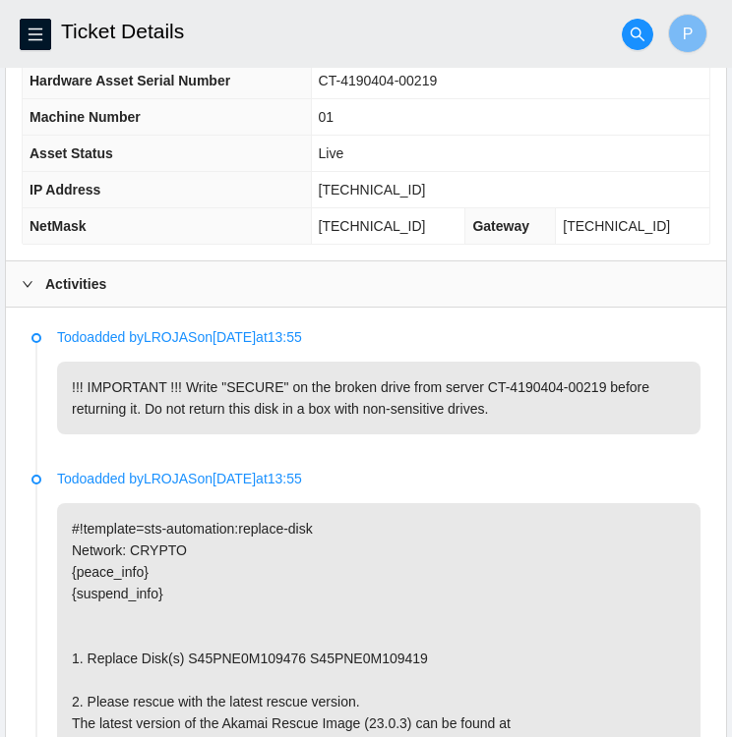
scroll to position [763, 0]
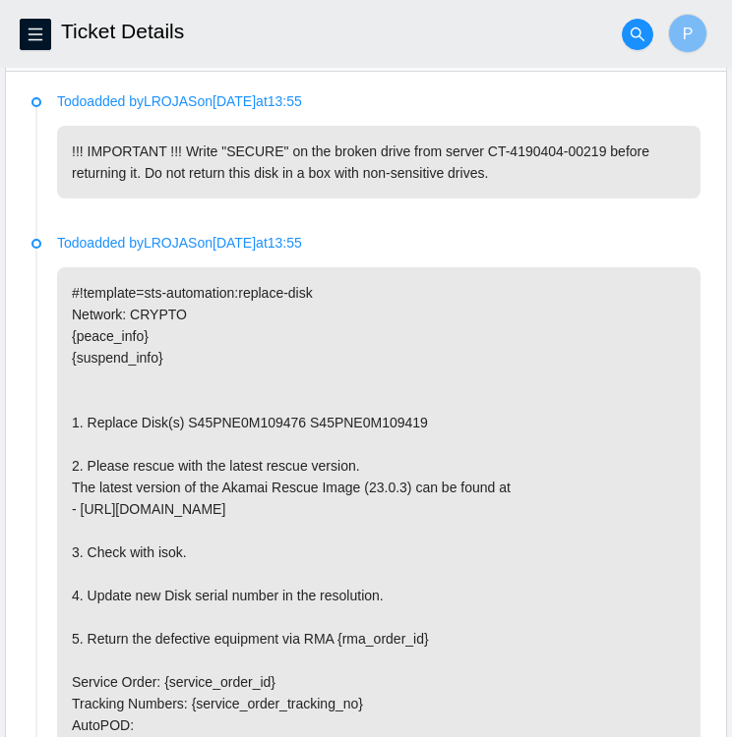
click at [489, 582] on p "#!template=sts-automation:replace-disk Network: CRYPTO {peace_info} {suspend_in…" at bounding box center [378, 584] width 643 height 635
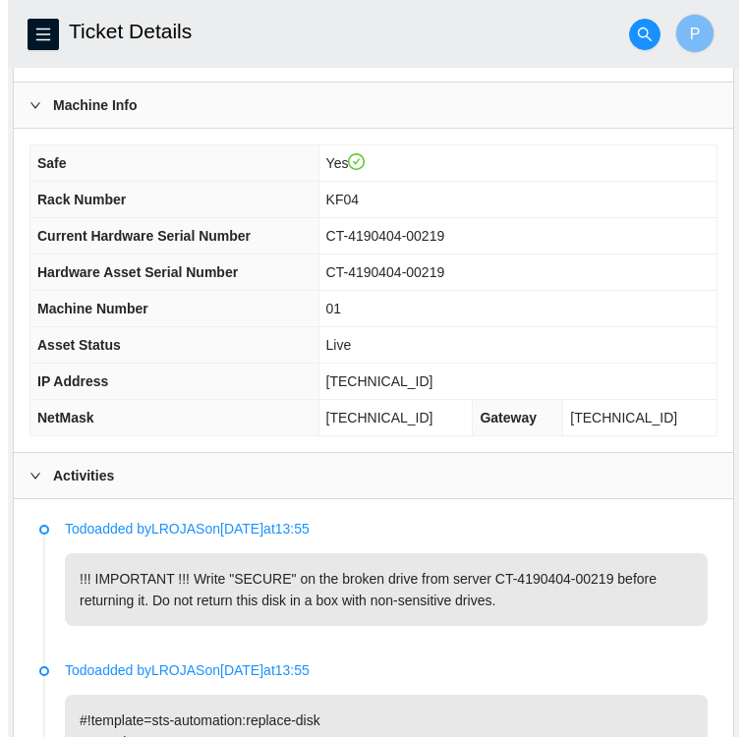
scroll to position [569, 0]
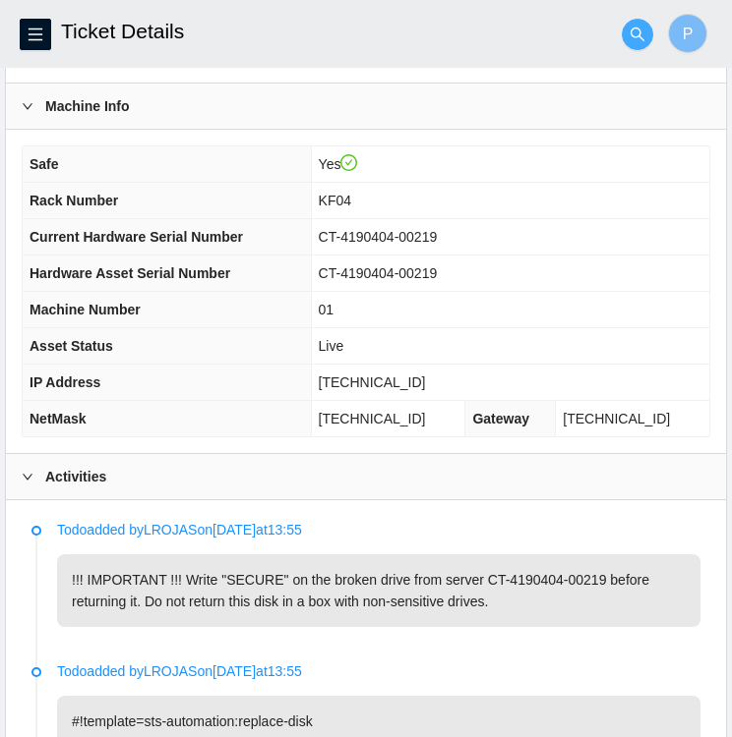
click at [633, 42] on button "button" at bounding box center [636, 34] width 31 height 31
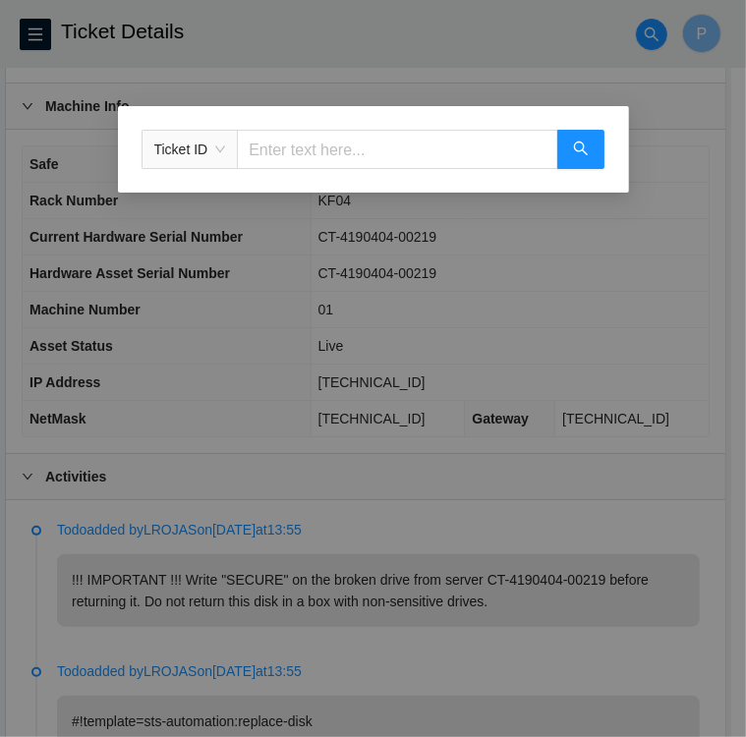
click at [208, 153] on span "Ticket ID" at bounding box center [190, 149] width 72 height 29
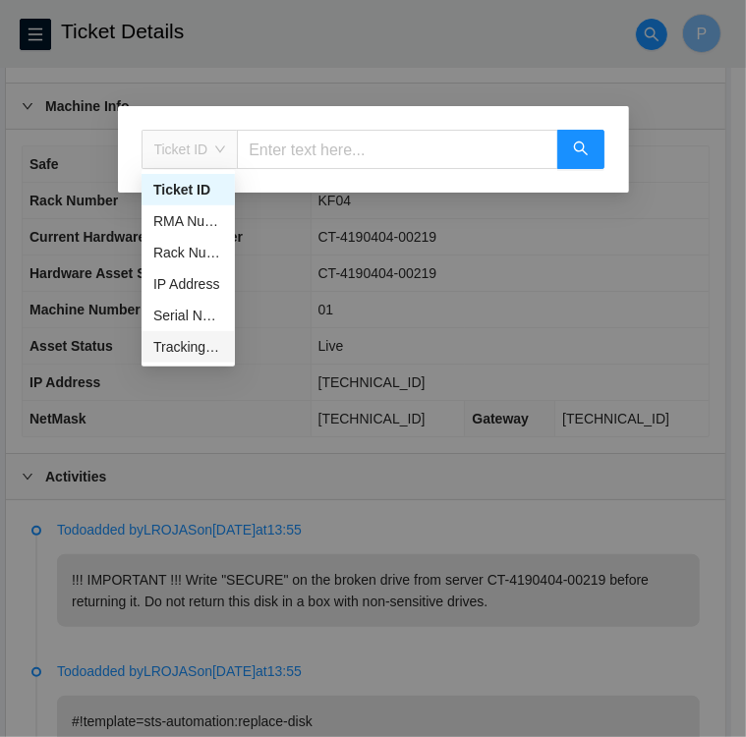
click at [186, 350] on div "Tracking Number" at bounding box center [188, 347] width 70 height 22
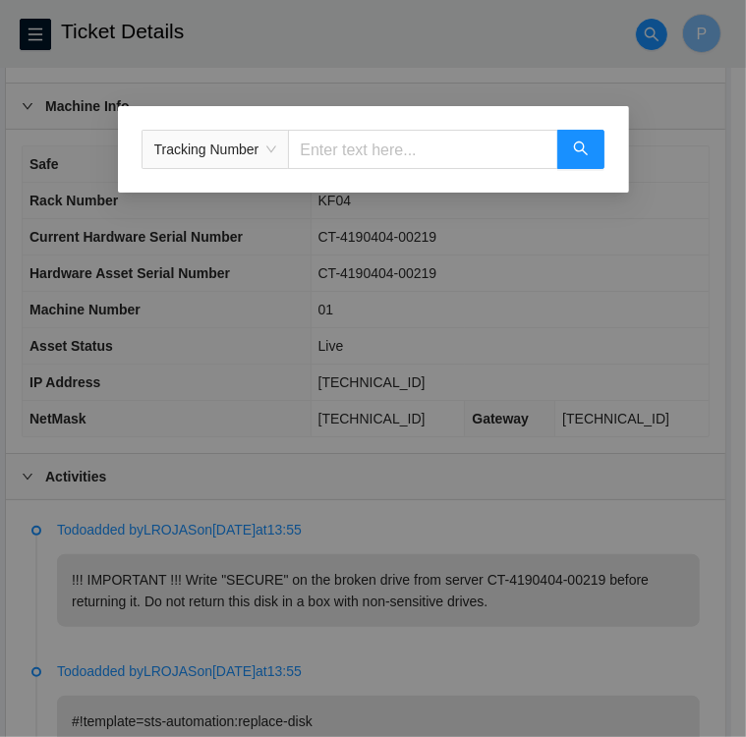
click at [320, 150] on input "text" at bounding box center [422, 149] width 269 height 39
type input "463470054080"
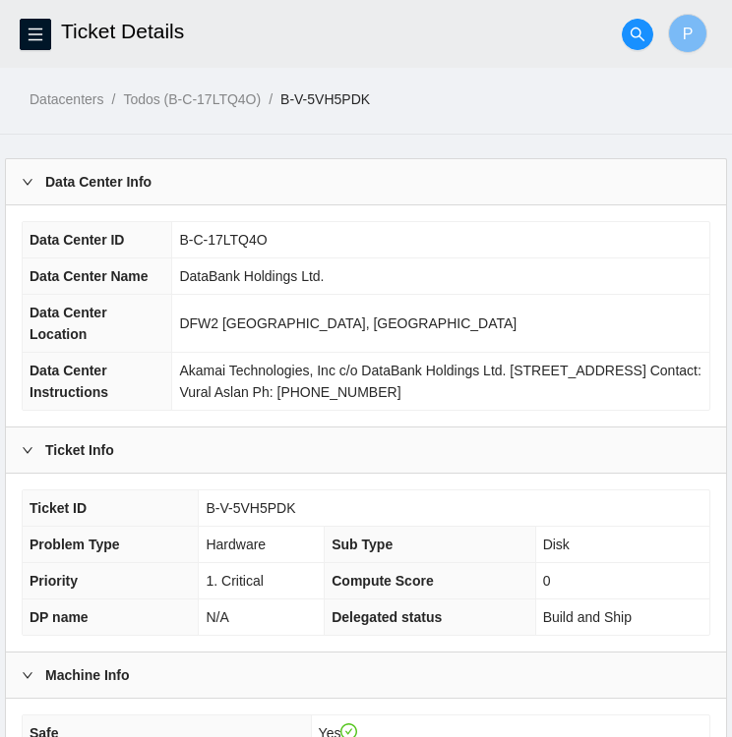
click at [320, 150] on main "Ticket Details P Datacenters / Todos (B-C-17LTQ4O) / B-V-5VH5PDK / Data Center …" at bounding box center [366, 606] width 732 height 1213
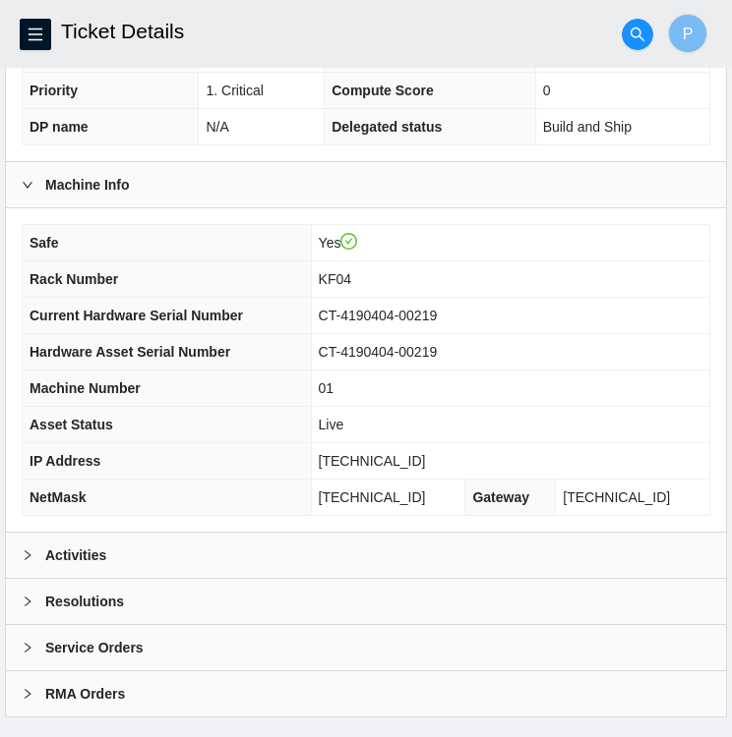
scroll to position [511, 0]
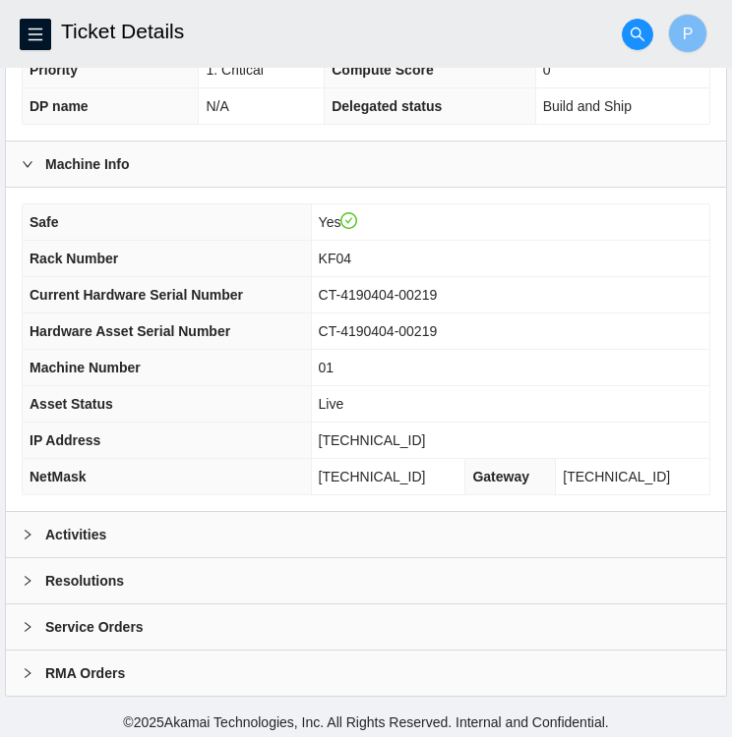
click at [282, 515] on div "Activities" at bounding box center [366, 534] width 720 height 45
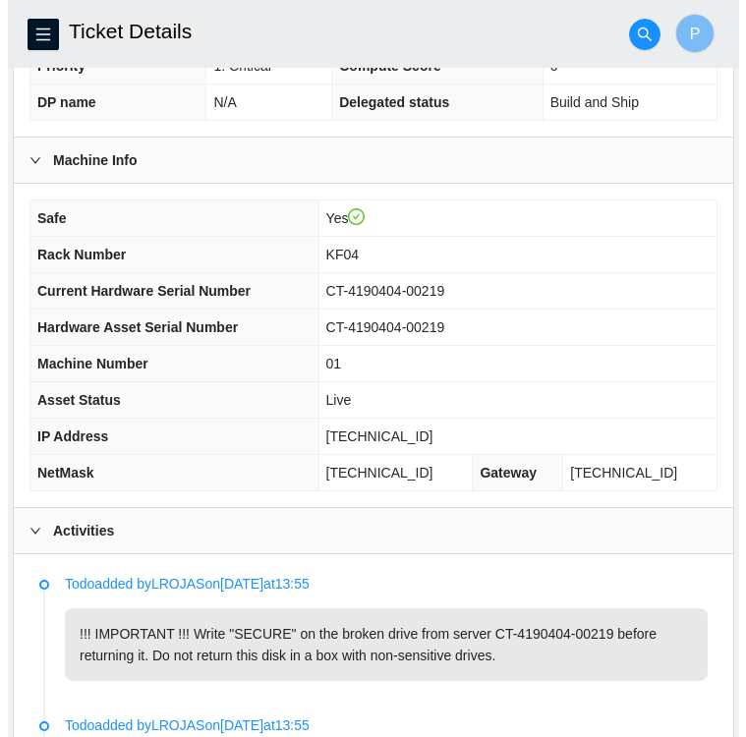
scroll to position [515, 0]
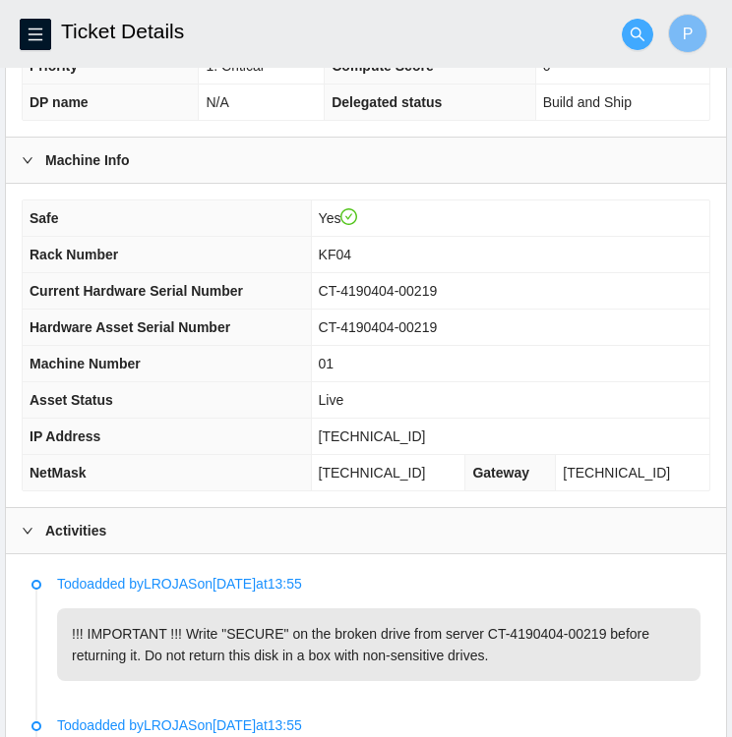
click at [633, 32] on icon "search" at bounding box center [637, 35] width 16 height 16
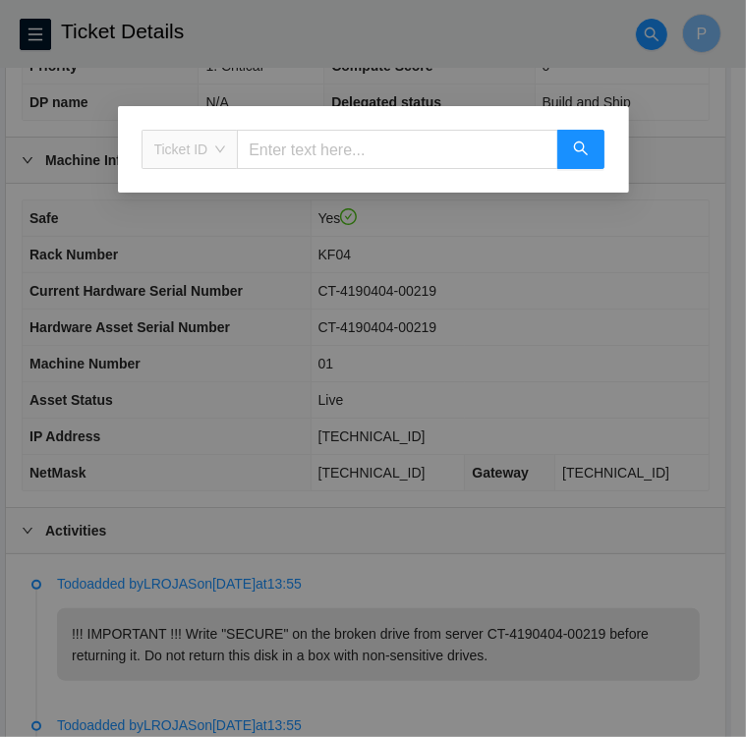
click at [190, 151] on span "Ticket ID" at bounding box center [190, 149] width 72 height 29
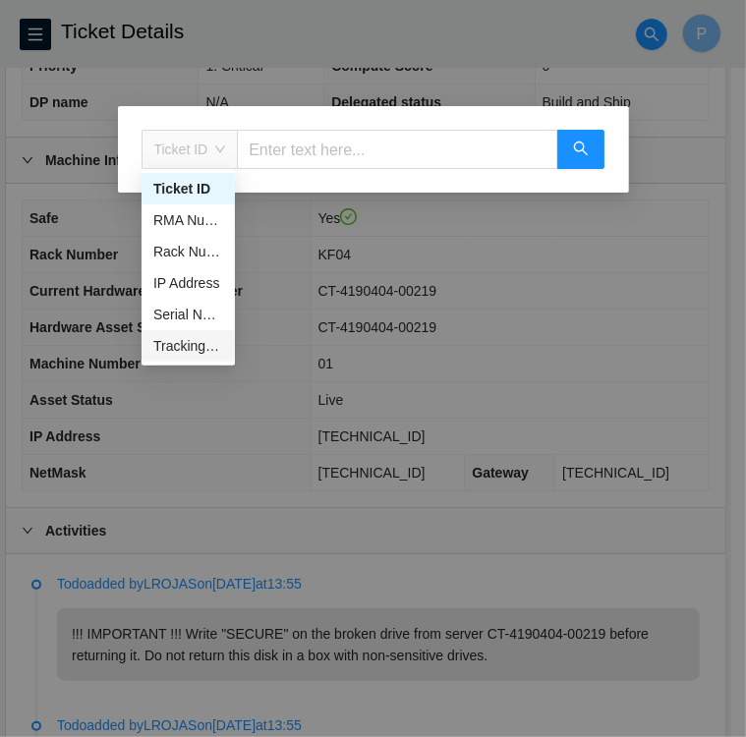
click at [191, 350] on div "Tracking Number" at bounding box center [188, 346] width 70 height 22
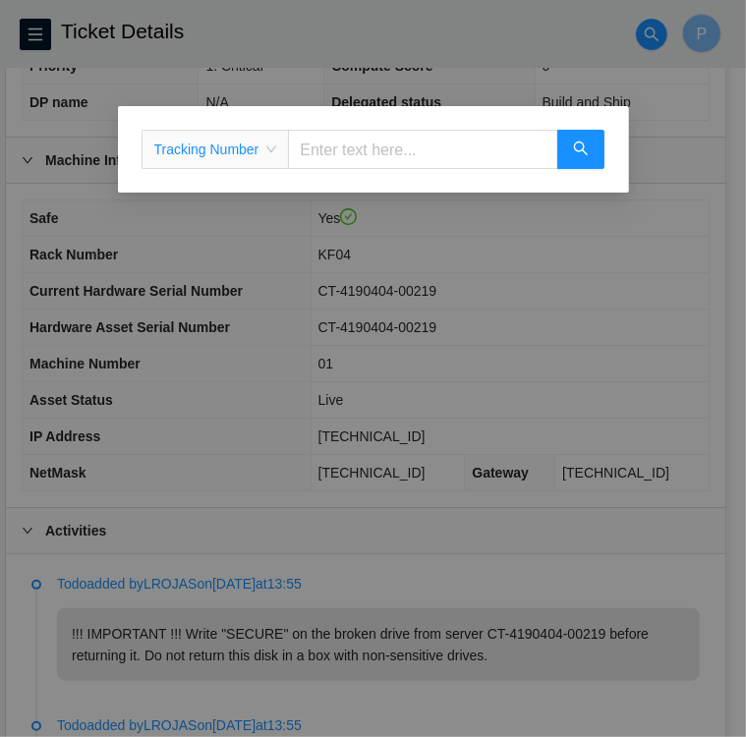
click at [330, 158] on input "text" at bounding box center [422, 149] width 269 height 39
type input "463470053268"
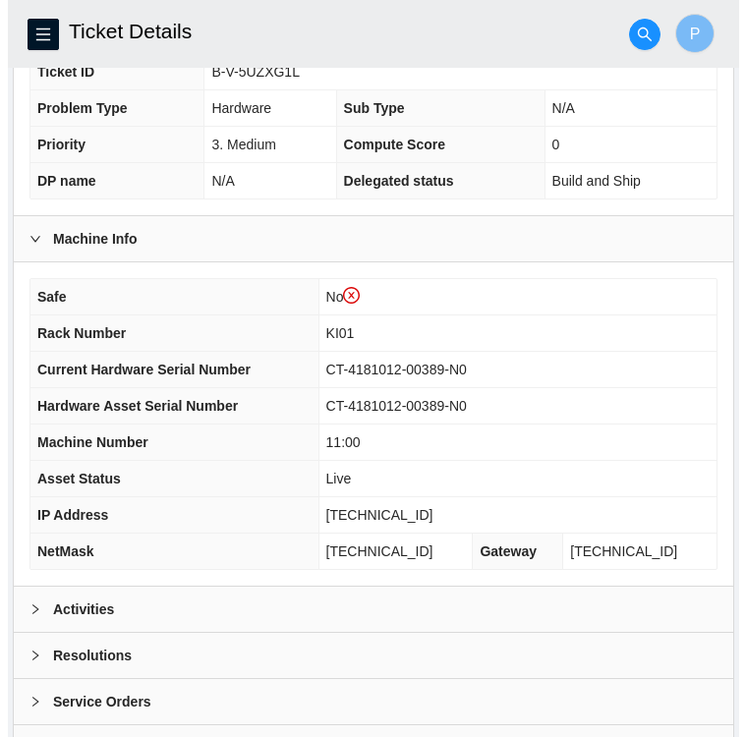
scroll to position [472, 0]
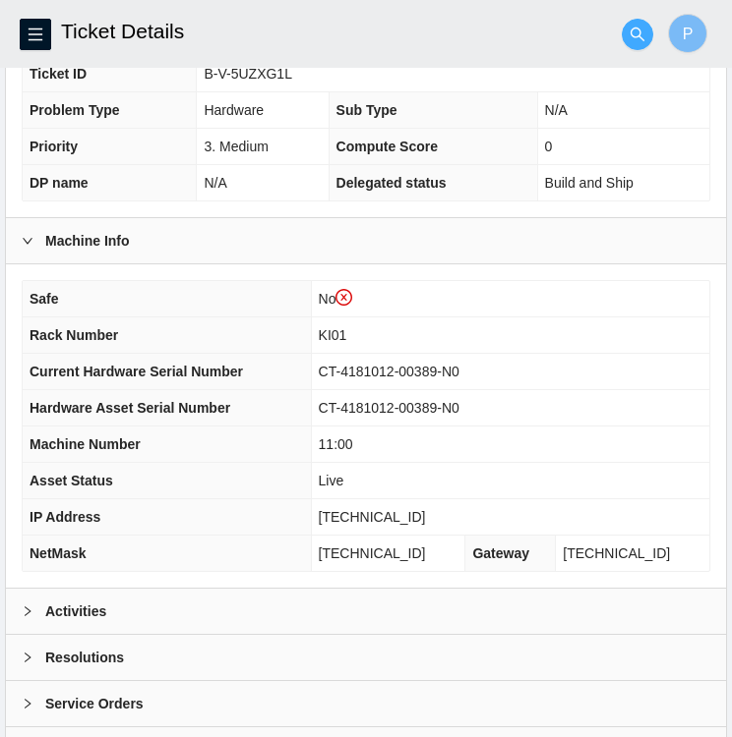
click at [635, 30] on icon "search" at bounding box center [637, 35] width 16 height 16
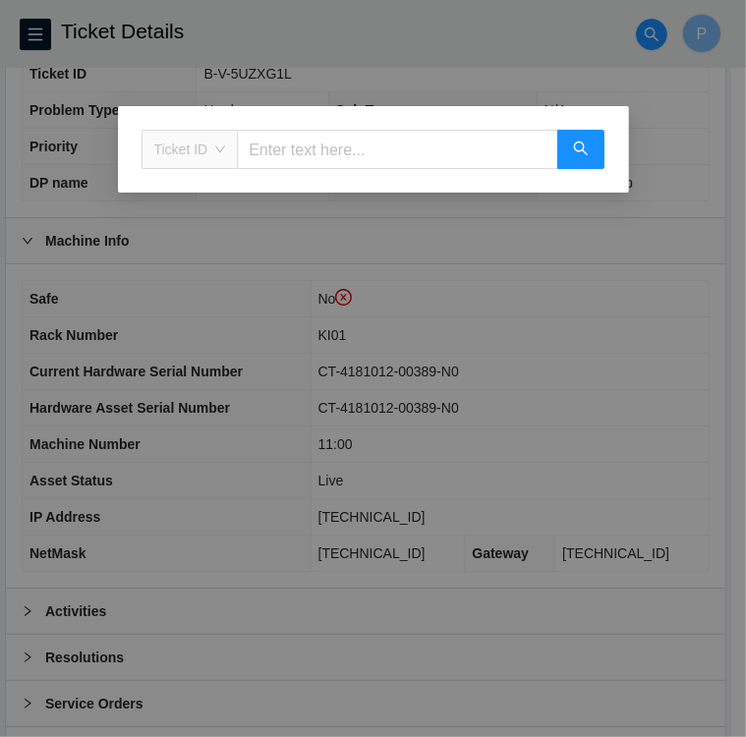
click at [225, 152] on div "Ticket ID" at bounding box center [190, 149] width 95 height 31
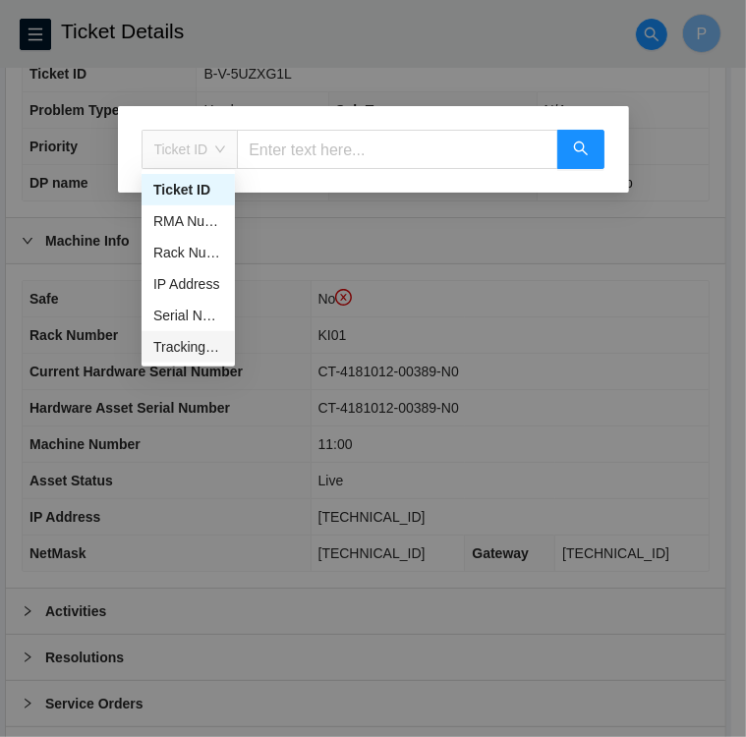
click at [182, 343] on div "Tracking Number" at bounding box center [188, 347] width 70 height 22
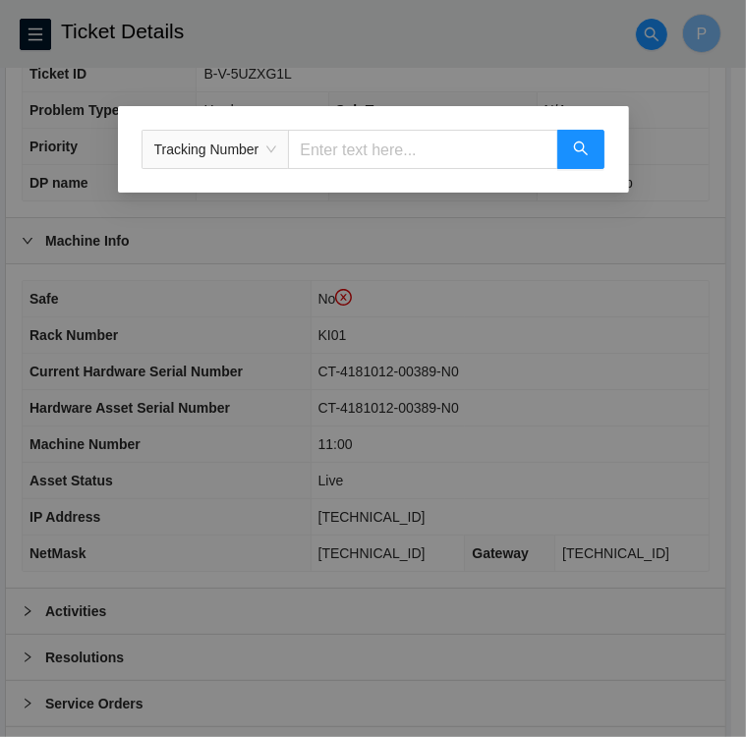
click at [350, 147] on input "text" at bounding box center [422, 149] width 269 height 39
type input "473665216233"
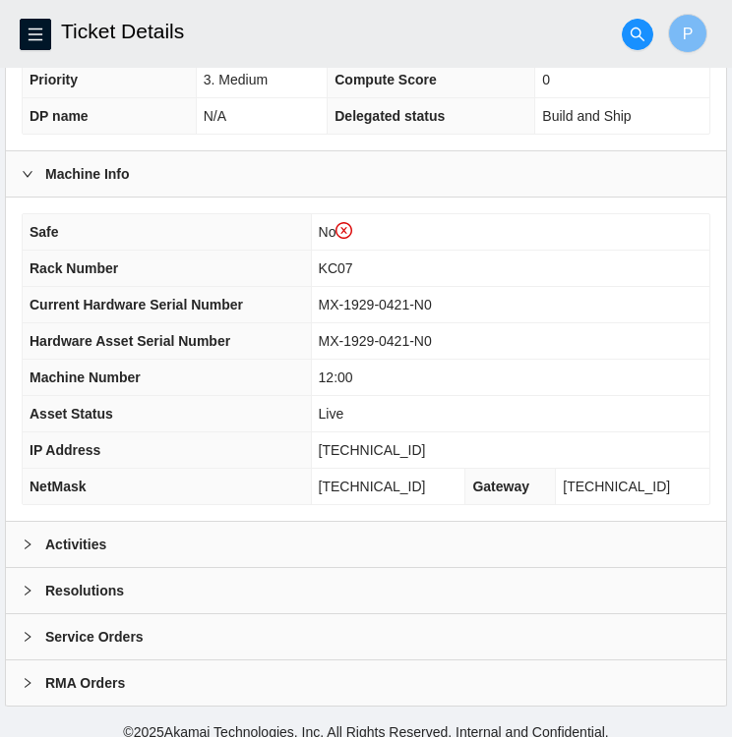
scroll to position [549, 0]
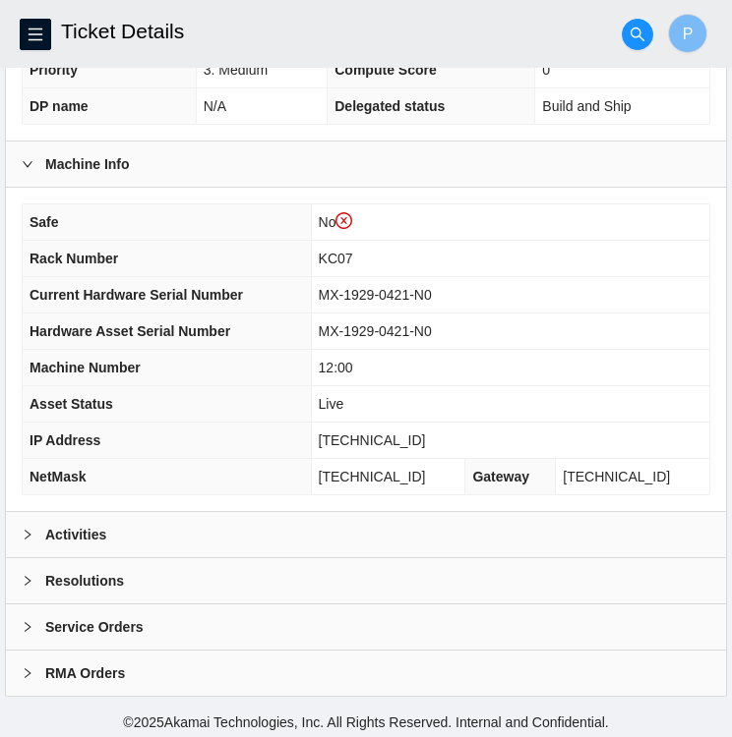
click at [29, 529] on icon "right" at bounding box center [28, 535] width 12 height 12
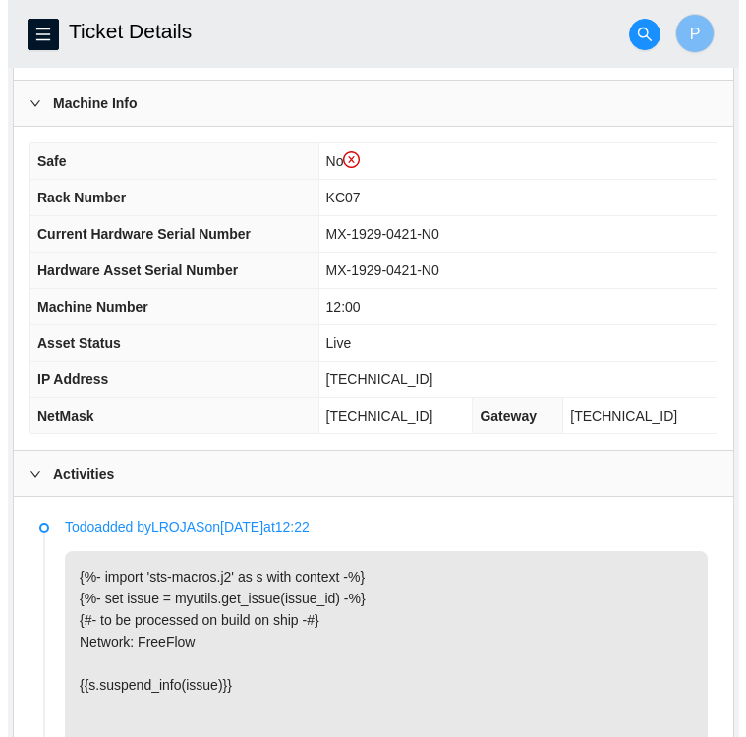
scroll to position [606, 0]
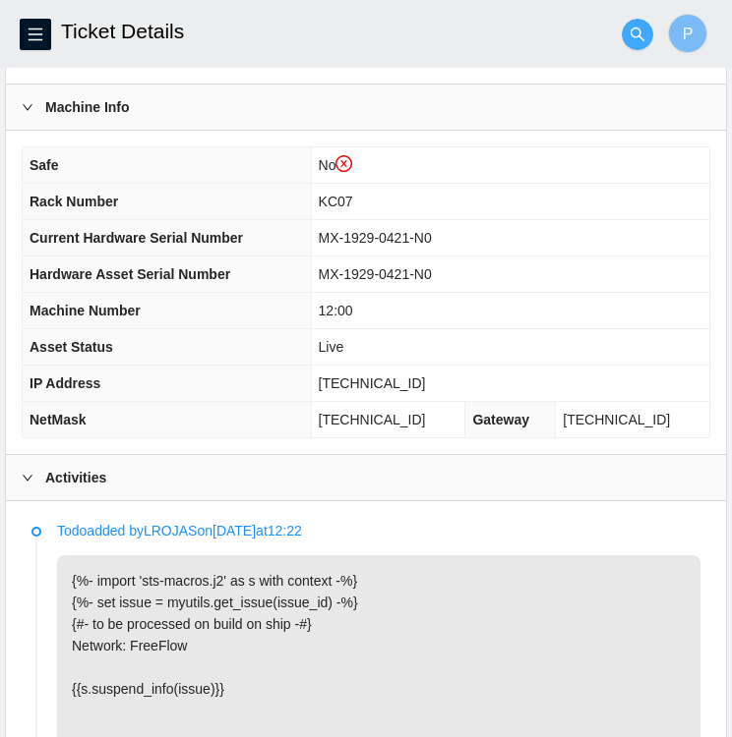
click at [633, 31] on icon "search" at bounding box center [637, 35] width 16 height 16
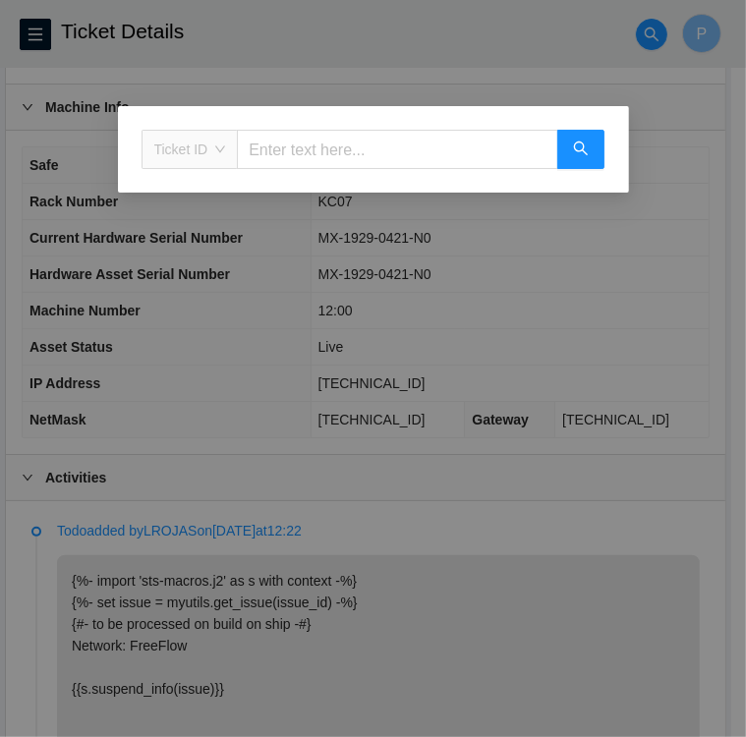
click at [195, 150] on span "Ticket ID" at bounding box center [190, 149] width 72 height 29
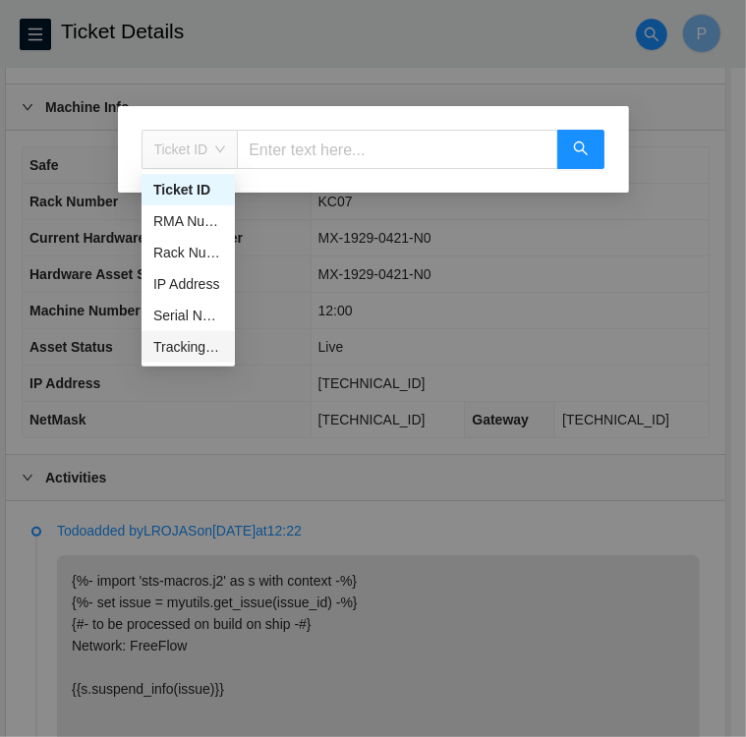
click at [184, 351] on div "Tracking Number" at bounding box center [188, 347] width 70 height 22
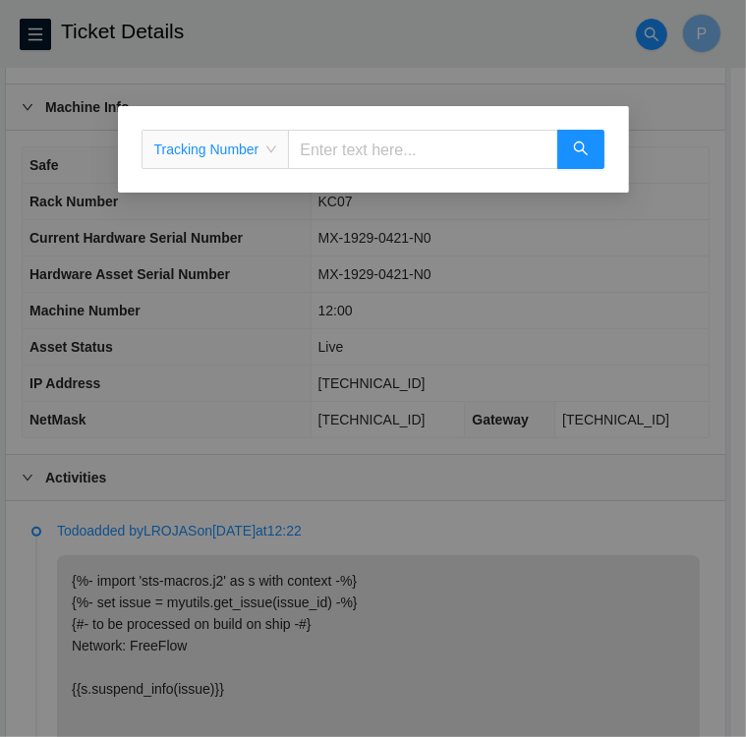
click at [335, 162] on input "text" at bounding box center [422, 149] width 269 height 39
type input "463470054161"
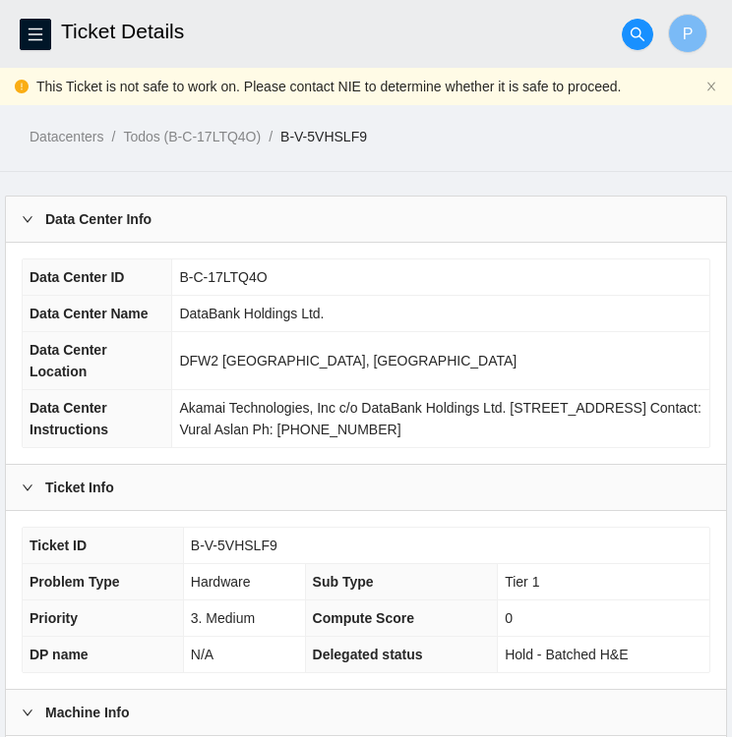
click at [335, 162] on main "Ticket Details P This Ticket is not safe to work on. Please contact NIE to dete…" at bounding box center [366, 625] width 732 height 1251
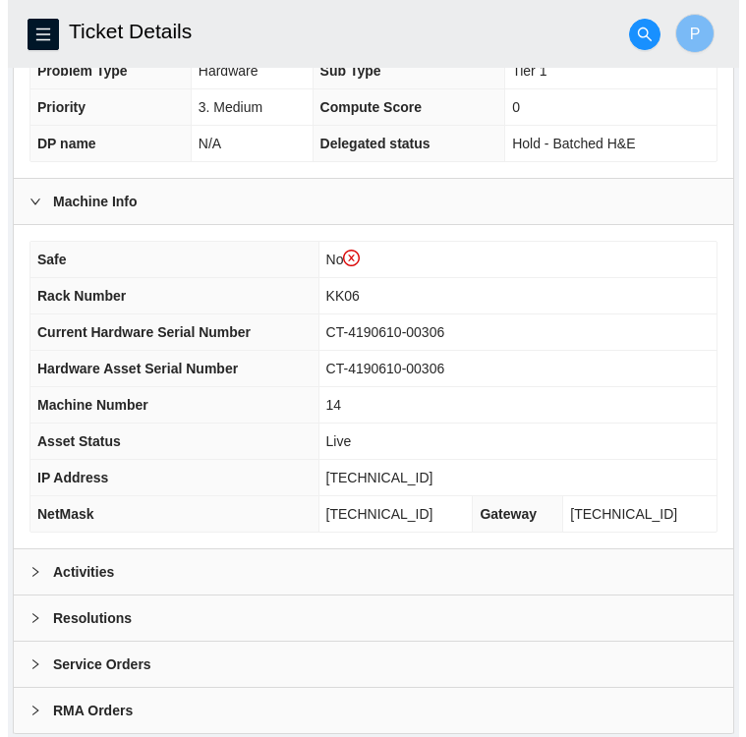
scroll to position [511, 0]
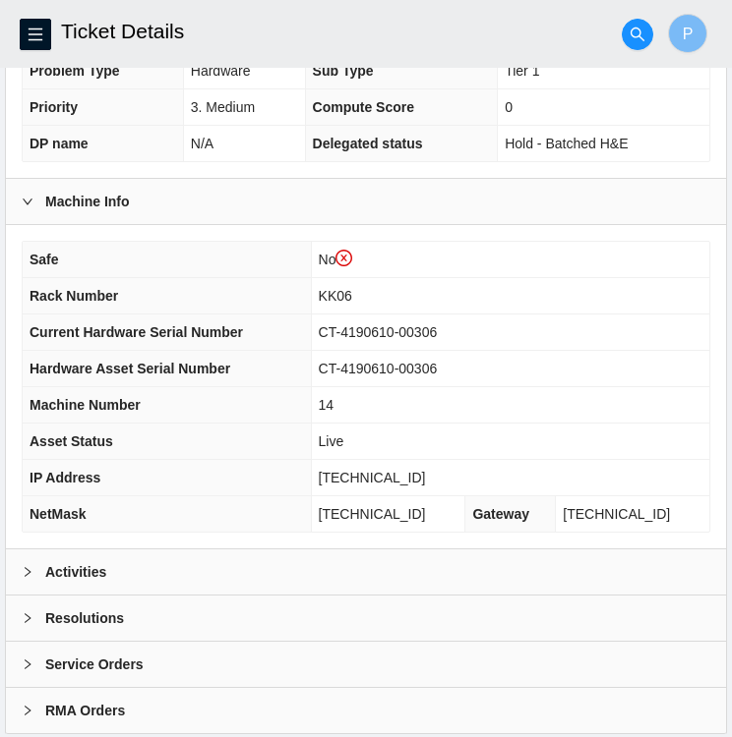
click at [570, 308] on td "KK06" at bounding box center [510, 296] width 398 height 36
click at [41, 33] on icon "menu" at bounding box center [36, 34] width 14 height 13
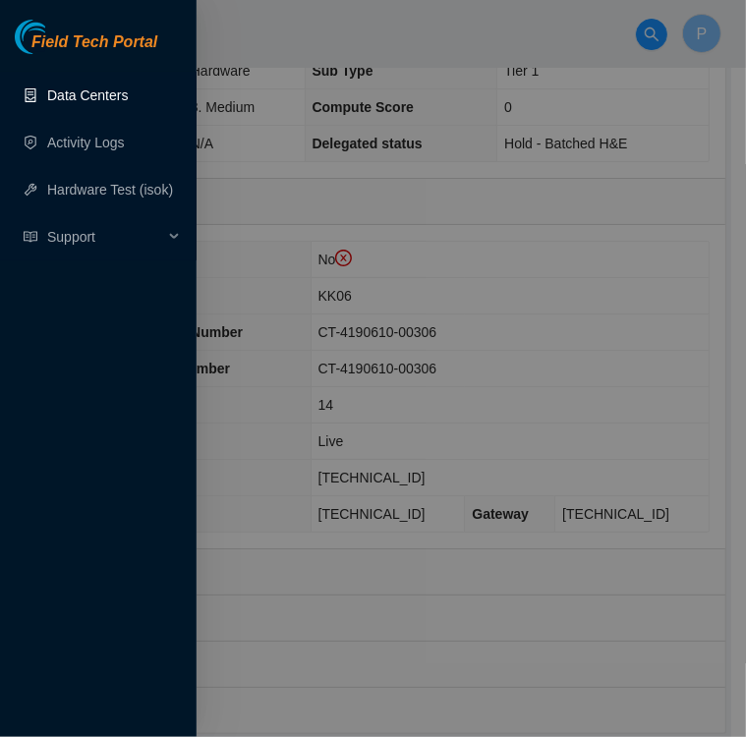
click at [77, 96] on link "Data Centers" at bounding box center [87, 96] width 81 height 16
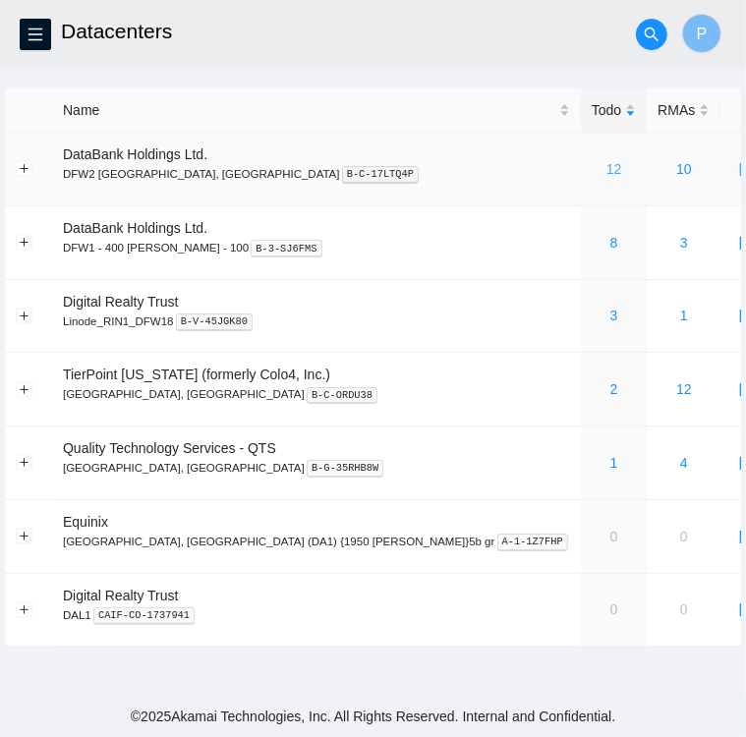
click at [607, 173] on link "12" at bounding box center [615, 169] width 16 height 16
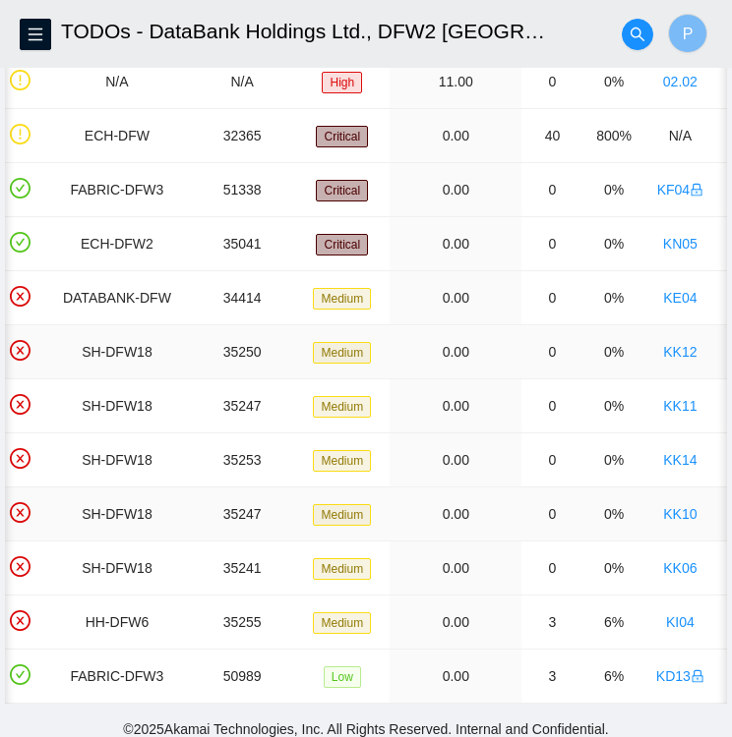
scroll to position [0, 201]
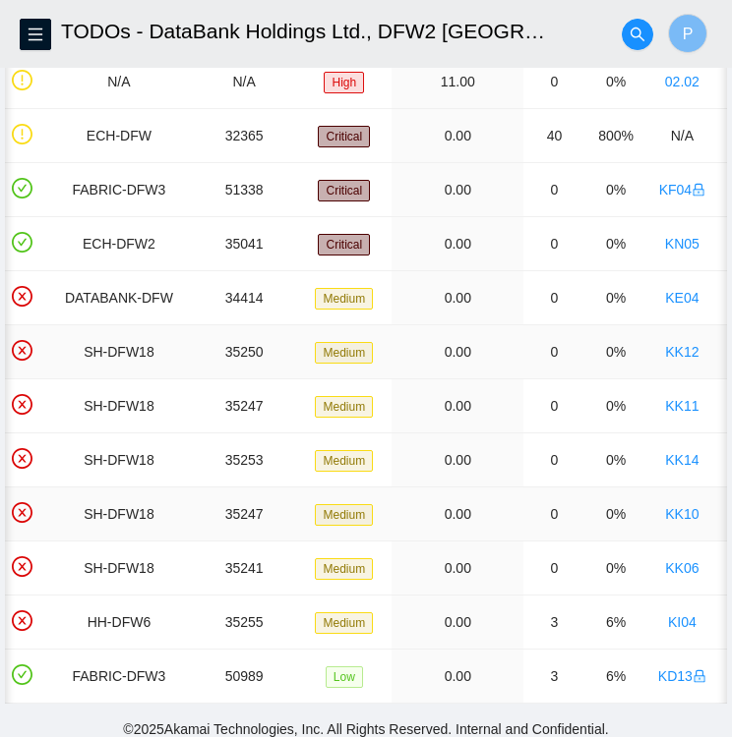
click at [333, 517] on span "Medium" at bounding box center [344, 515] width 58 height 22
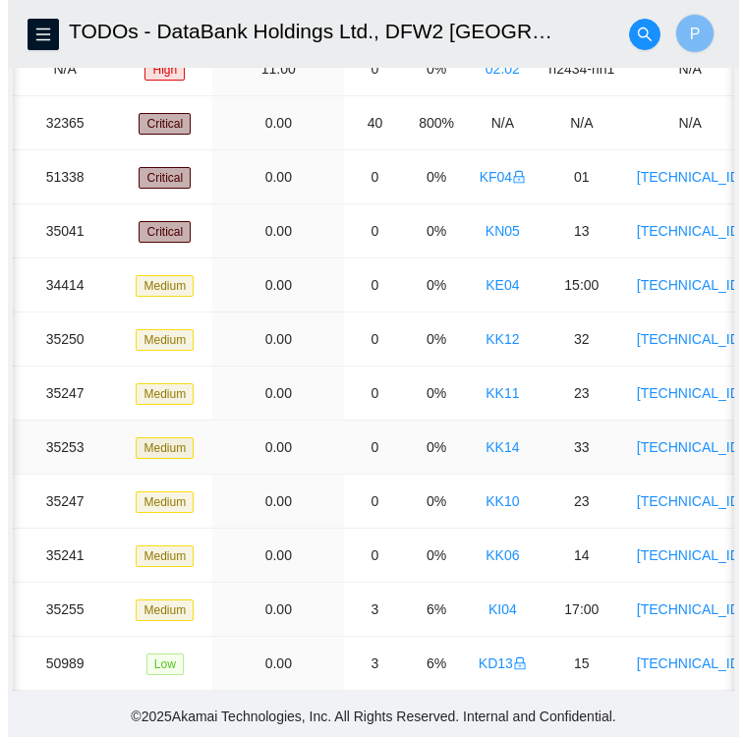
scroll to position [218, 0]
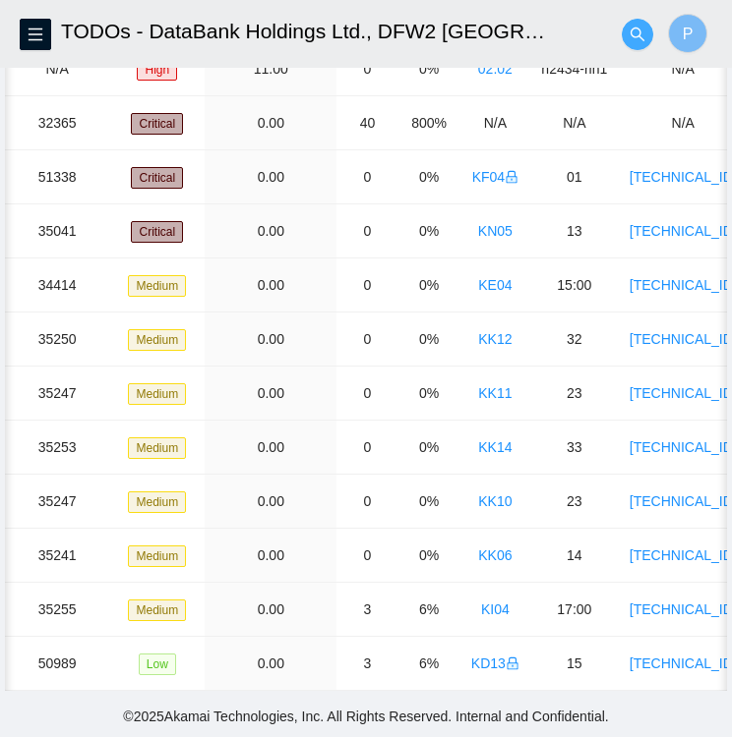
click at [639, 36] on icon "search" at bounding box center [637, 34] width 14 height 14
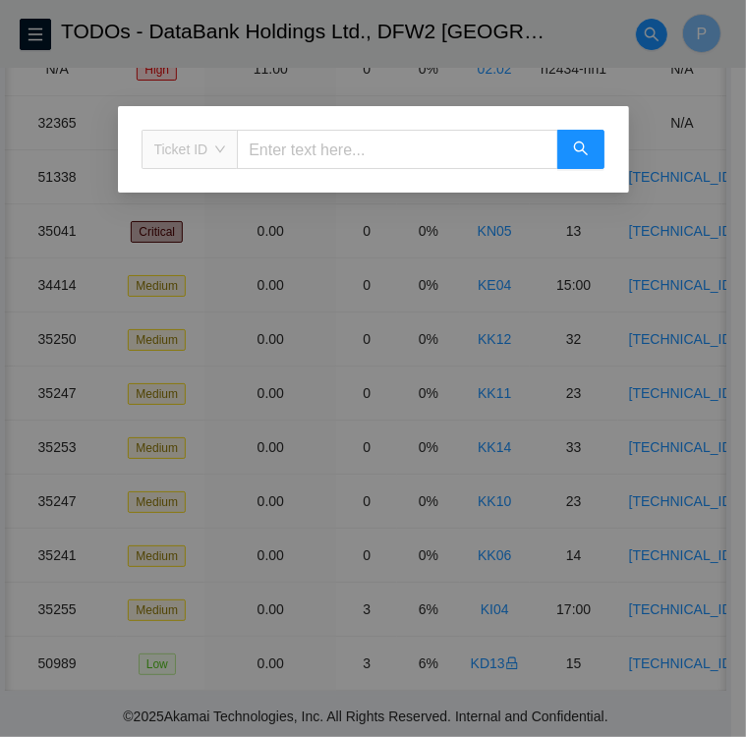
click at [221, 152] on span "Ticket ID" at bounding box center [190, 149] width 72 height 29
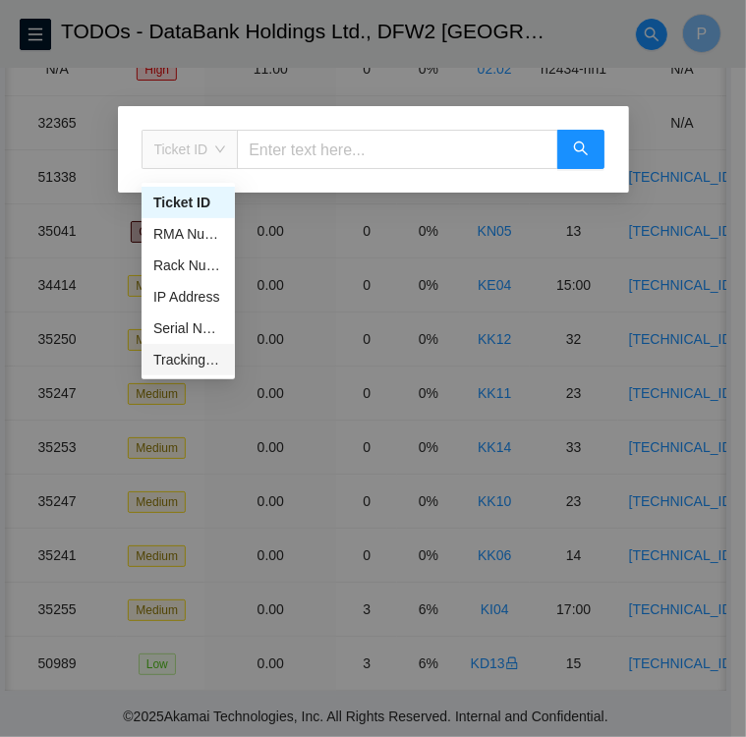
click at [193, 352] on div "Tracking Number" at bounding box center [188, 360] width 70 height 22
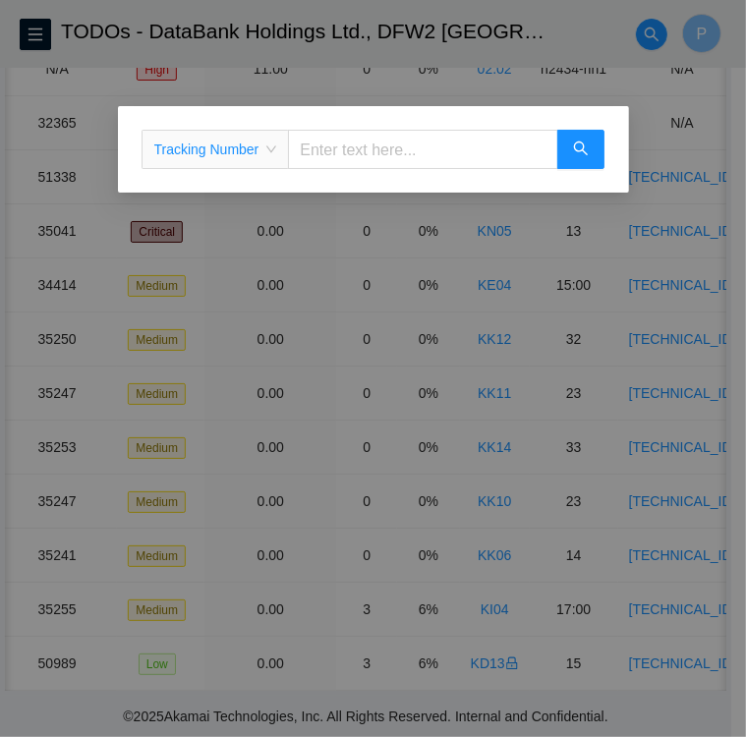
click at [339, 147] on input "text" at bounding box center [422, 149] width 269 height 39
type input "463470053165"
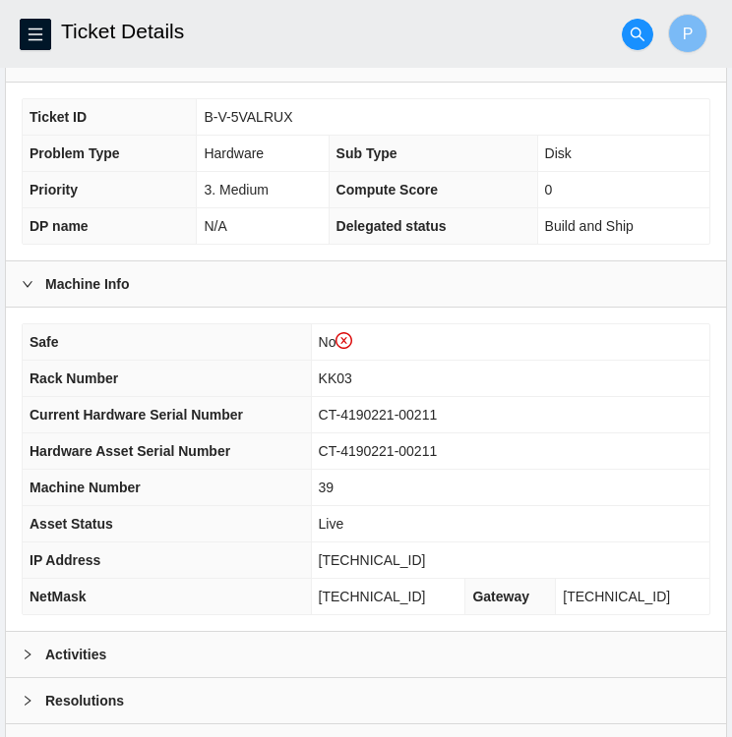
scroll to position [549, 0]
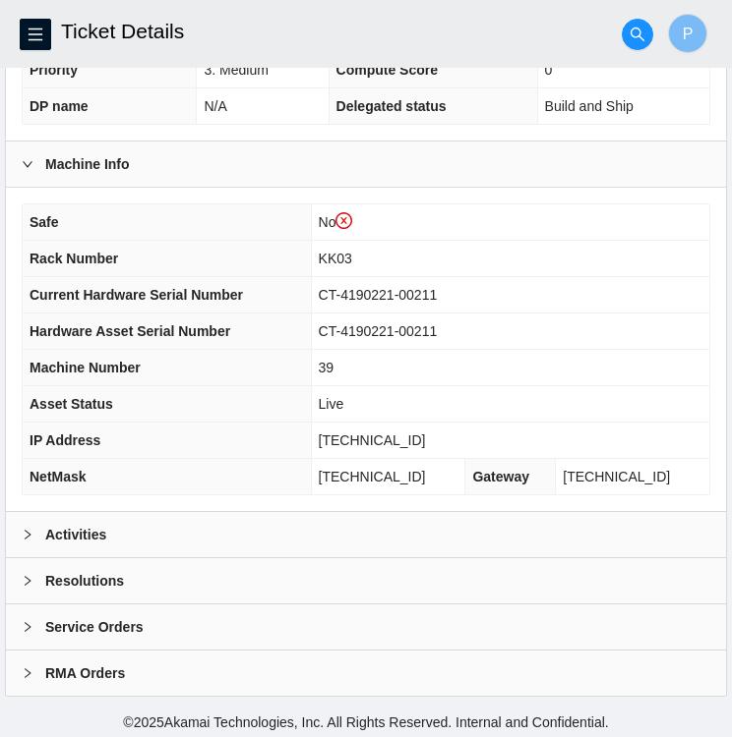
click at [47, 524] on b "Activities" at bounding box center [75, 535] width 61 height 22
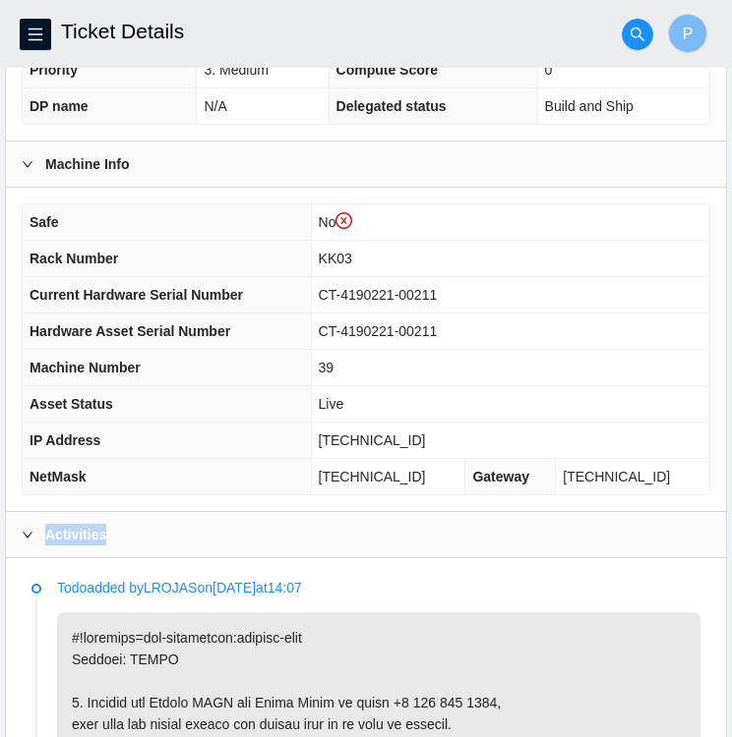
click at [47, 524] on b "Activities" at bounding box center [75, 535] width 61 height 22
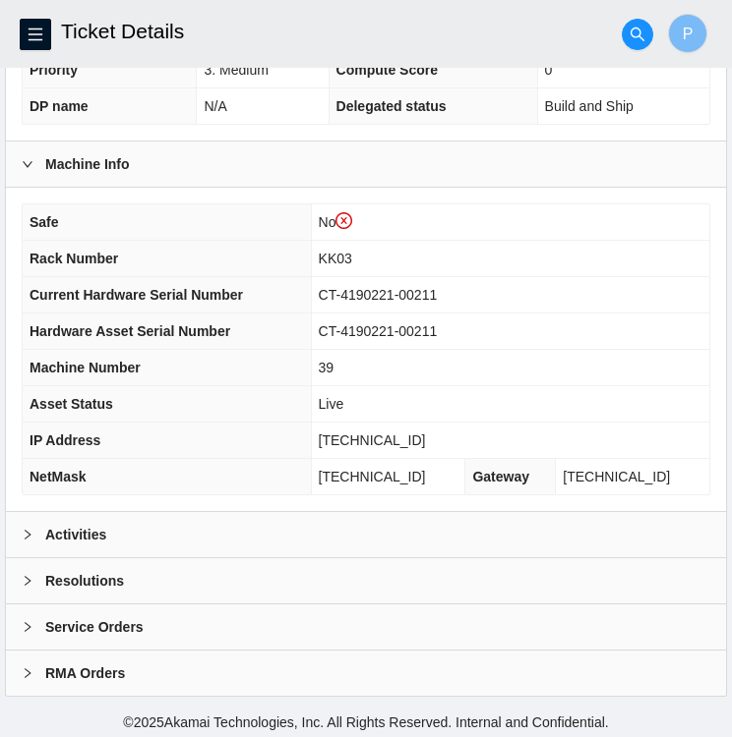
click at [38, 534] on div at bounding box center [34, 535] width 24 height 22
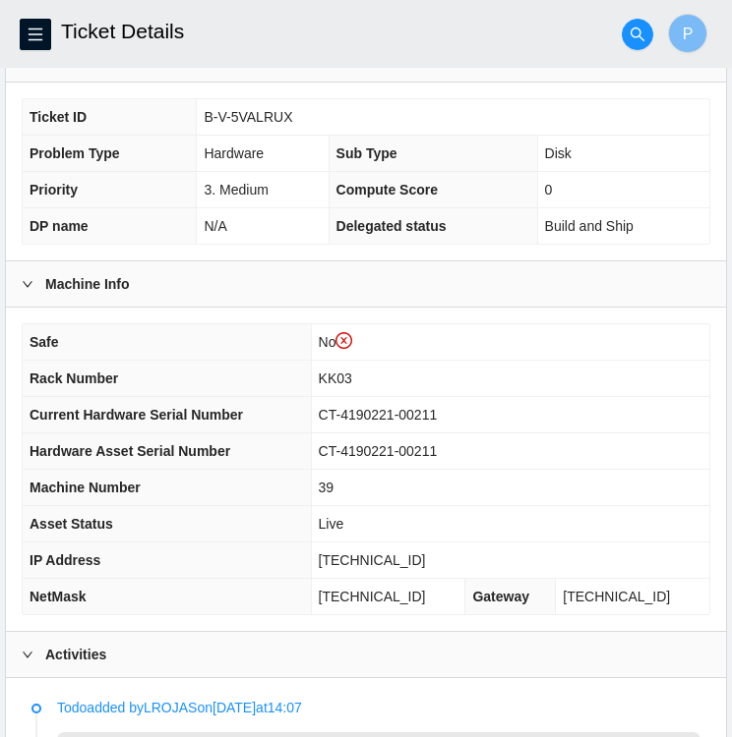
scroll to position [430, 0]
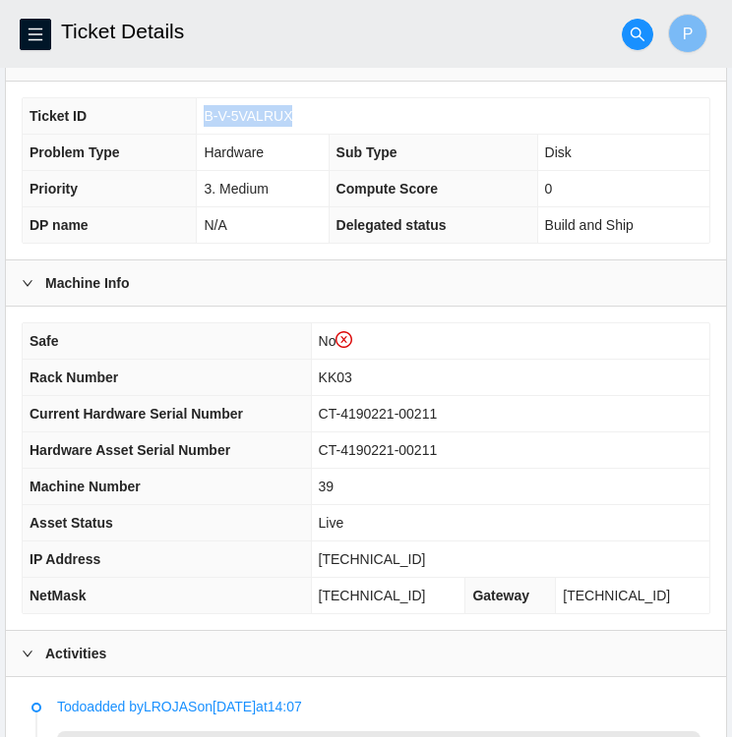
drag, startPoint x: 288, startPoint y: 109, endPoint x: 204, endPoint y: 112, distance: 84.6
click at [204, 112] on td "B-V-5VALRUX" at bounding box center [453, 116] width 512 height 36
copy span "B-V-5VALRUX"
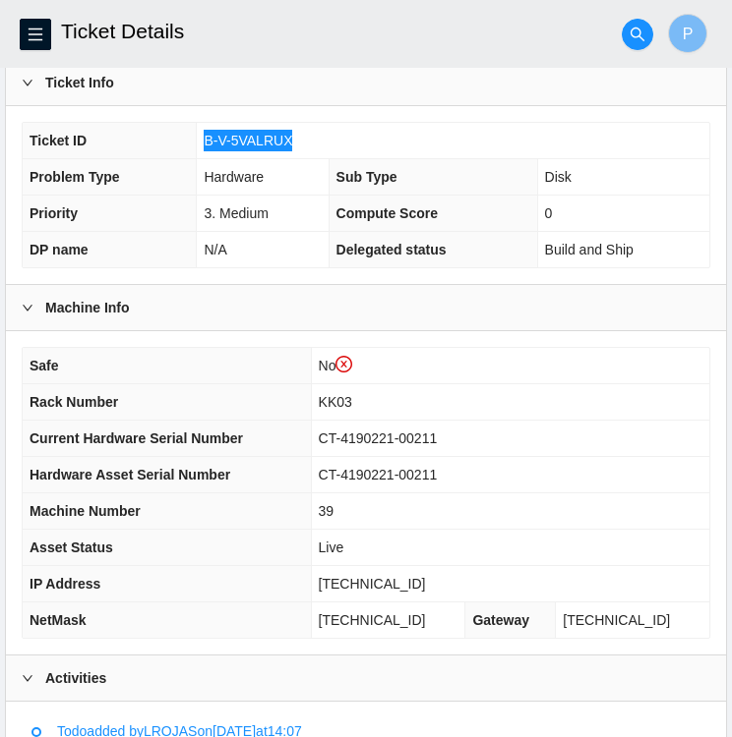
scroll to position [405, 0]
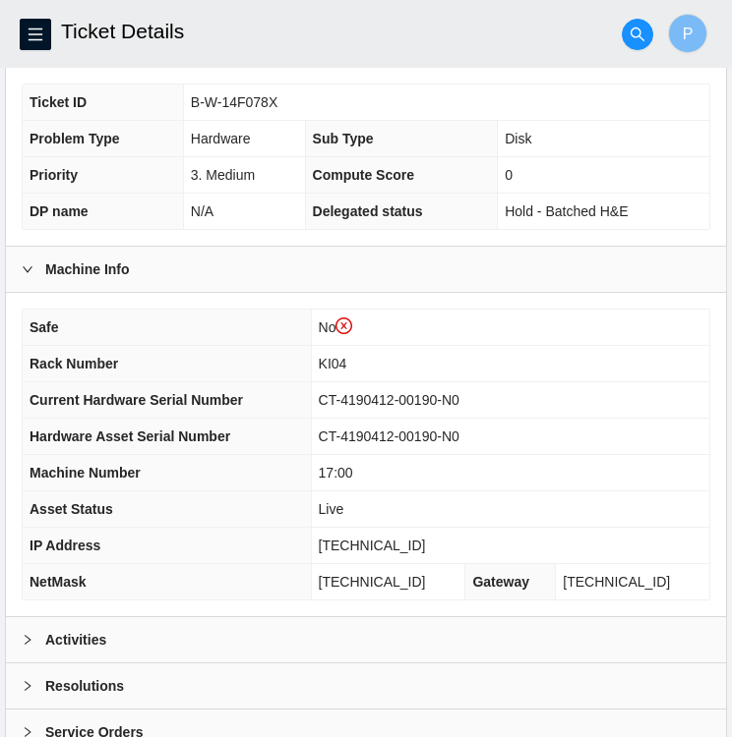
scroll to position [549, 0]
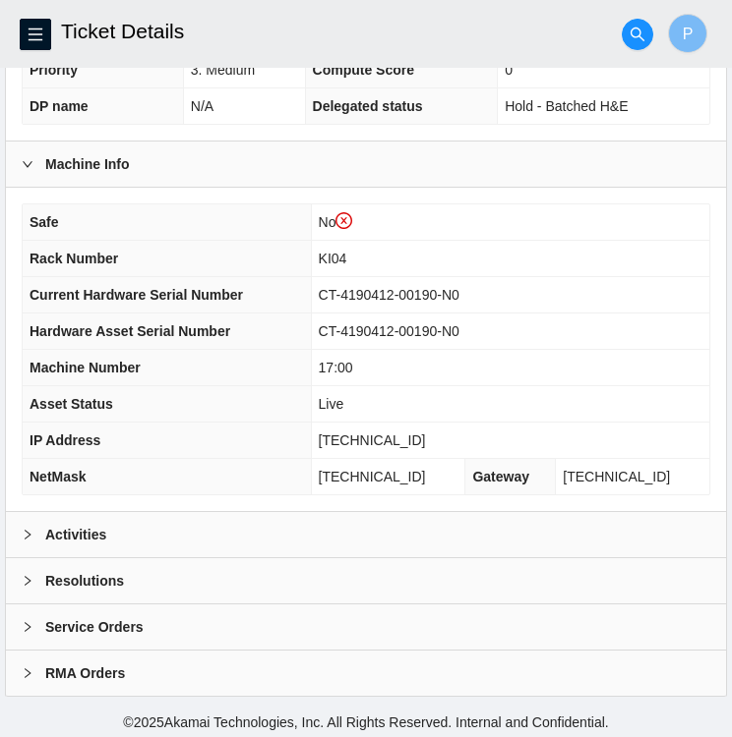
click at [211, 533] on div "Activities" at bounding box center [366, 534] width 720 height 45
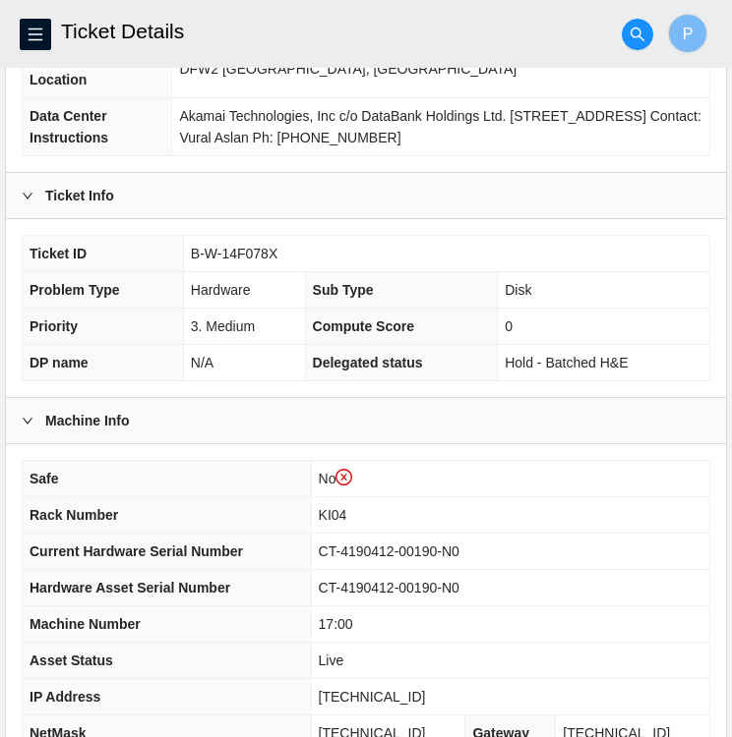
scroll to position [293, 0]
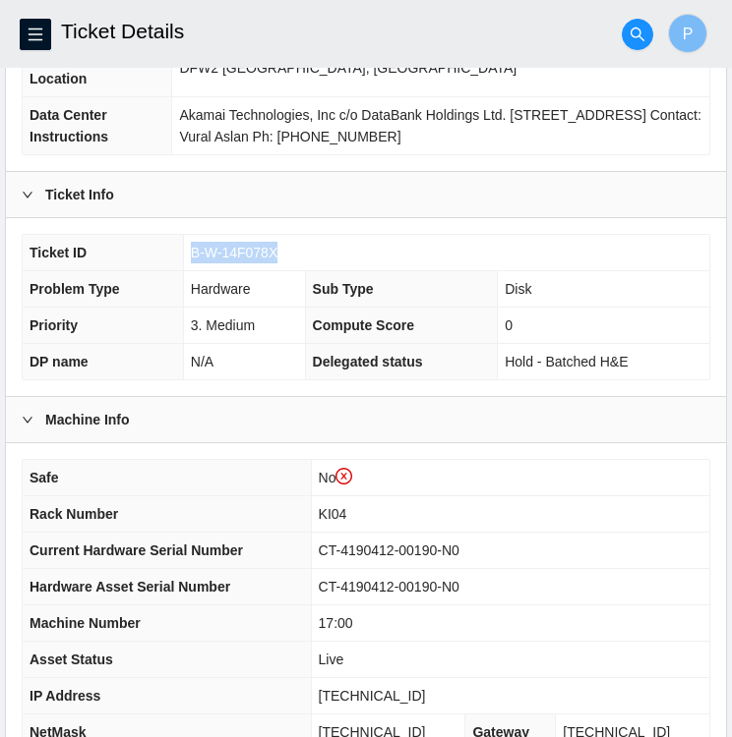
drag, startPoint x: 278, startPoint y: 252, endPoint x: 188, endPoint y: 255, distance: 90.5
click at [188, 255] on td "B-W-14F078X" at bounding box center [446, 253] width 526 height 36
copy span "B-W-14F078X"
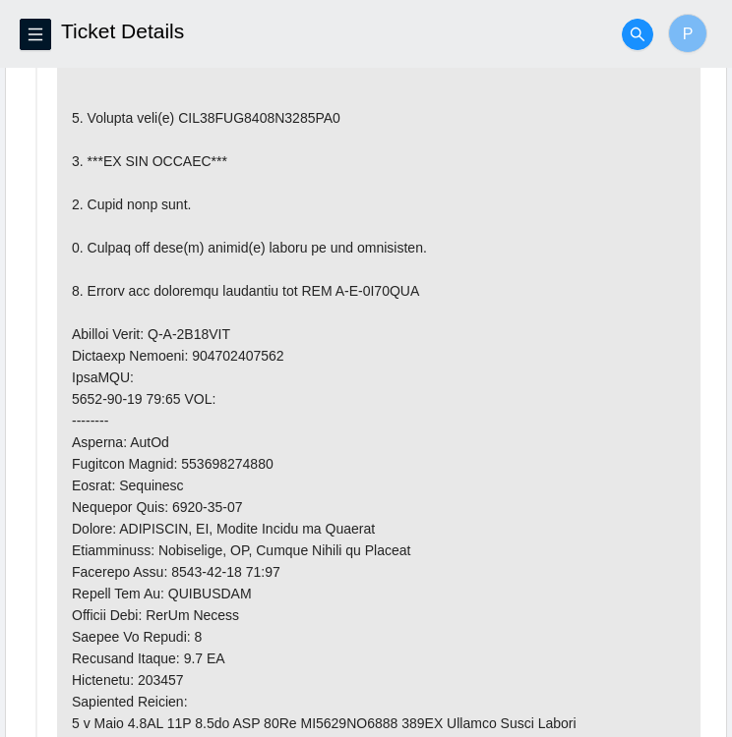
scroll to position [1269, 0]
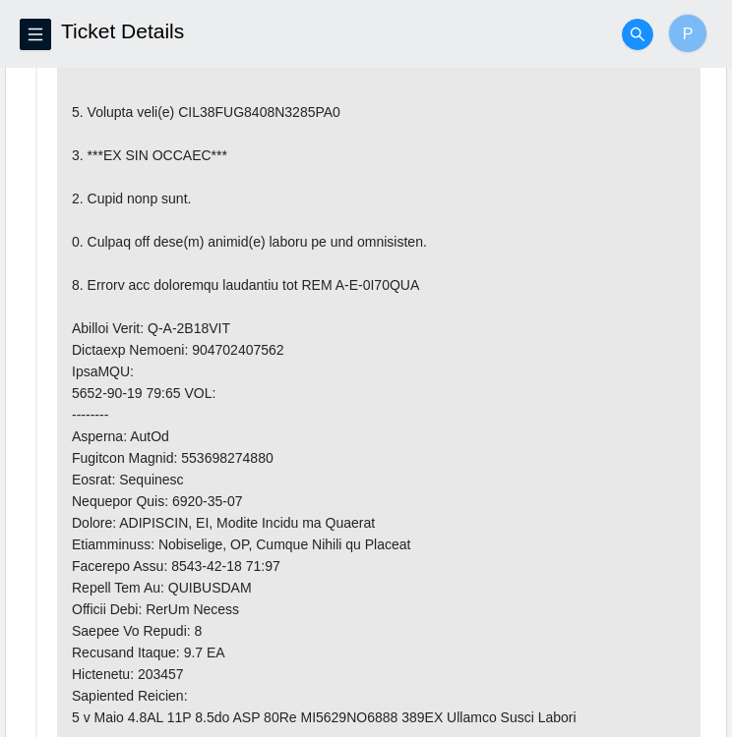
click at [381, 449] on p at bounding box center [378, 382] width 643 height 981
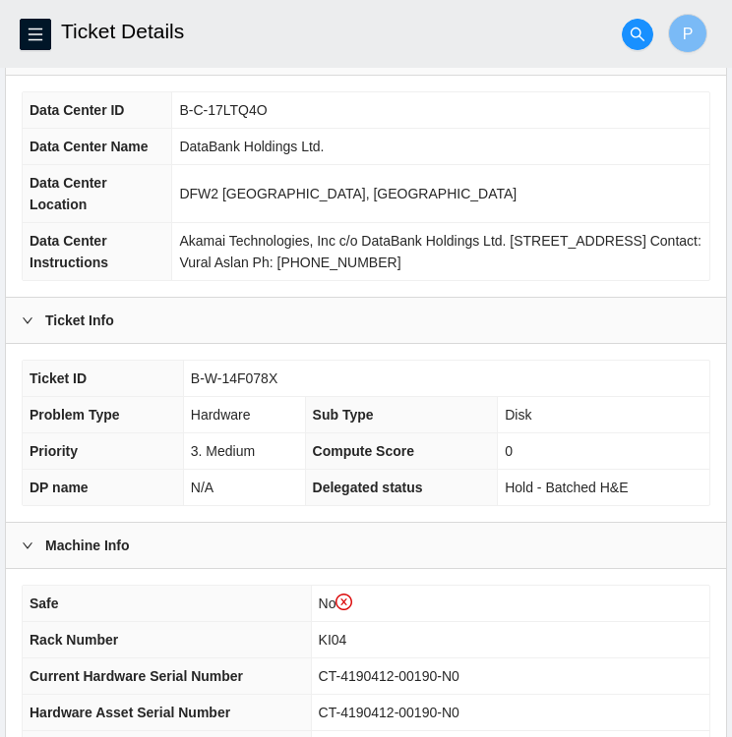
scroll to position [165, 0]
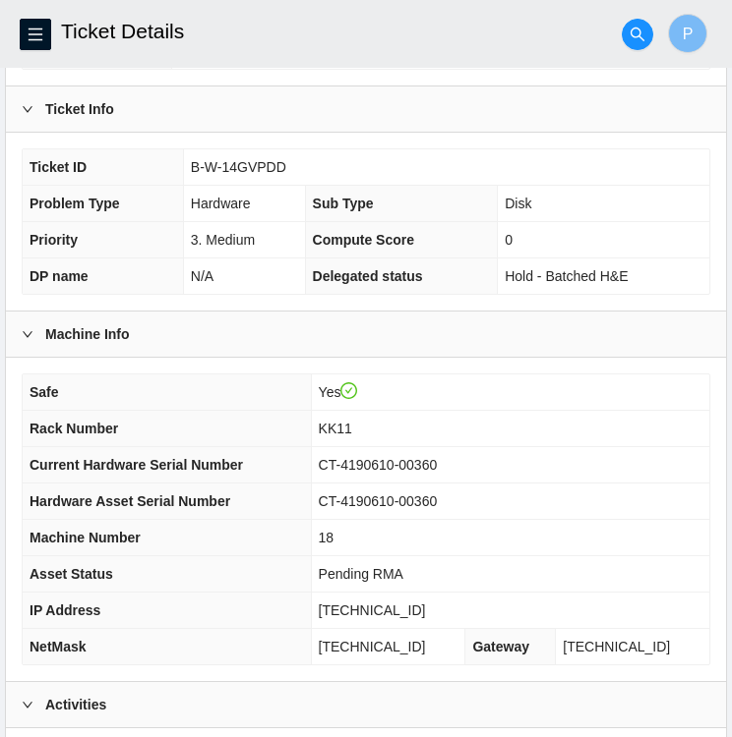
scroll to position [310, 0]
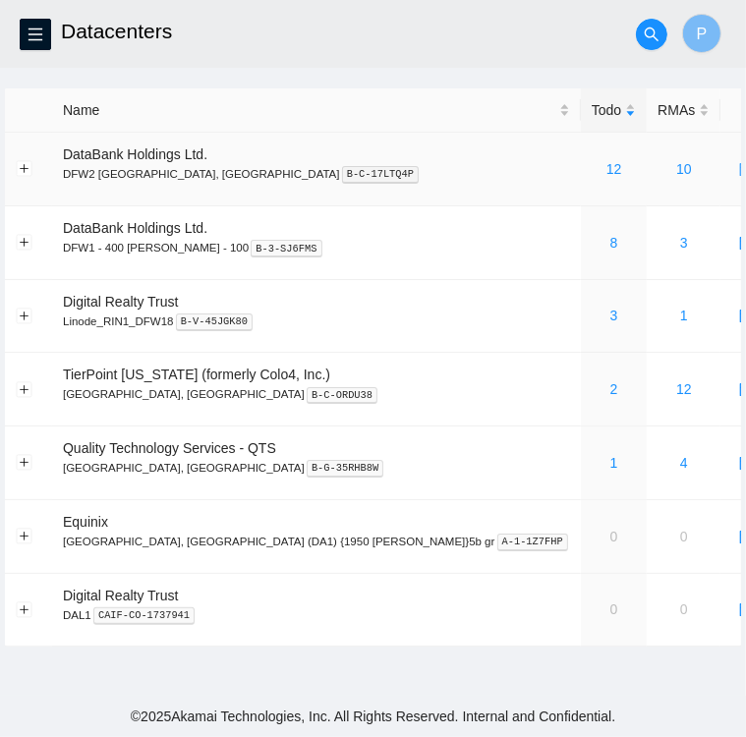
click at [592, 169] on div "12" at bounding box center [614, 169] width 44 height 22
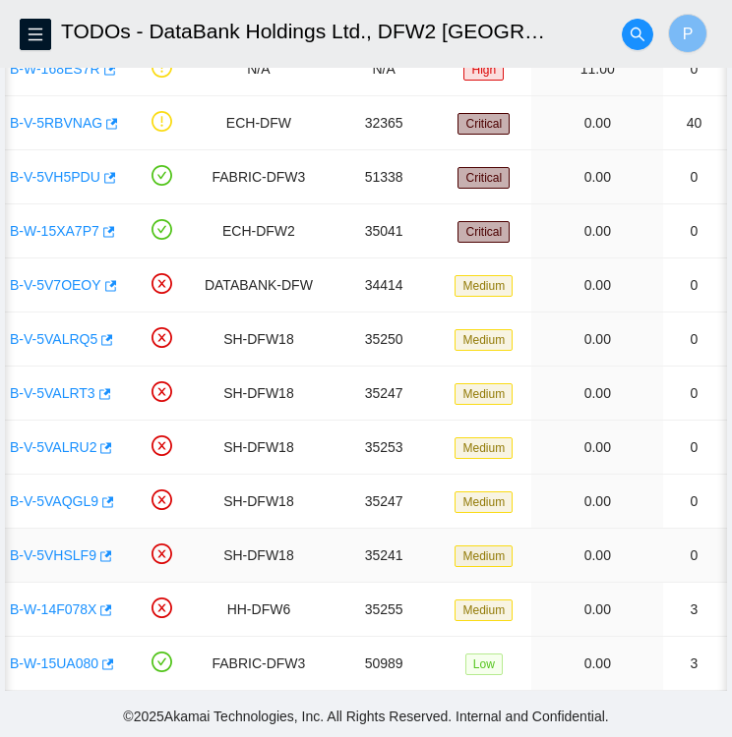
scroll to position [0, 27]
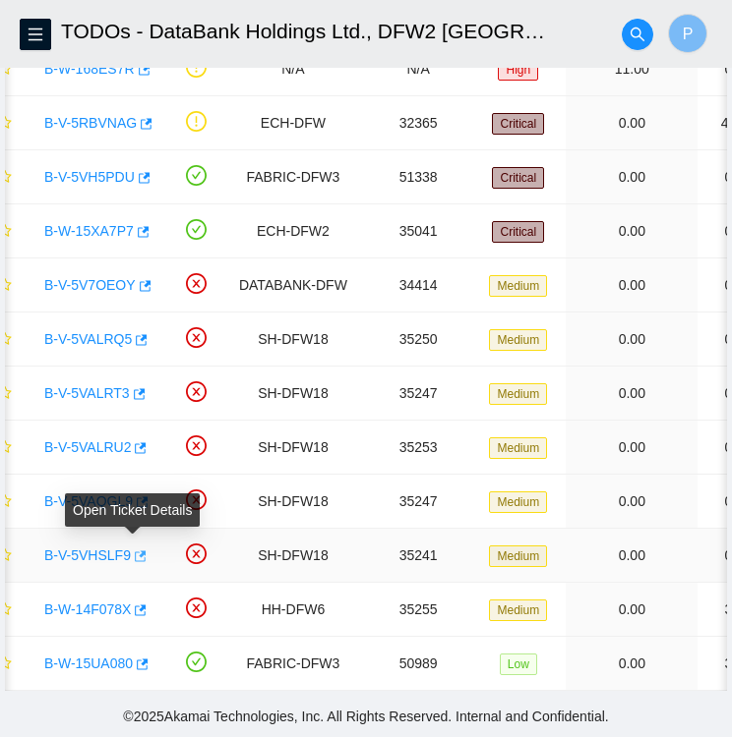
click at [132, 550] on icon "button" at bounding box center [139, 557] width 14 height 14
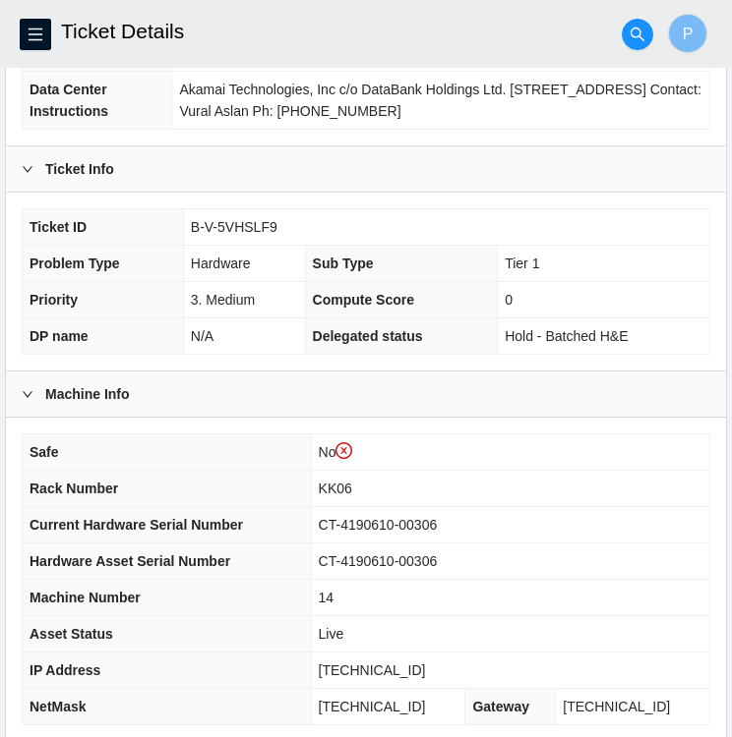
scroll to position [549, 0]
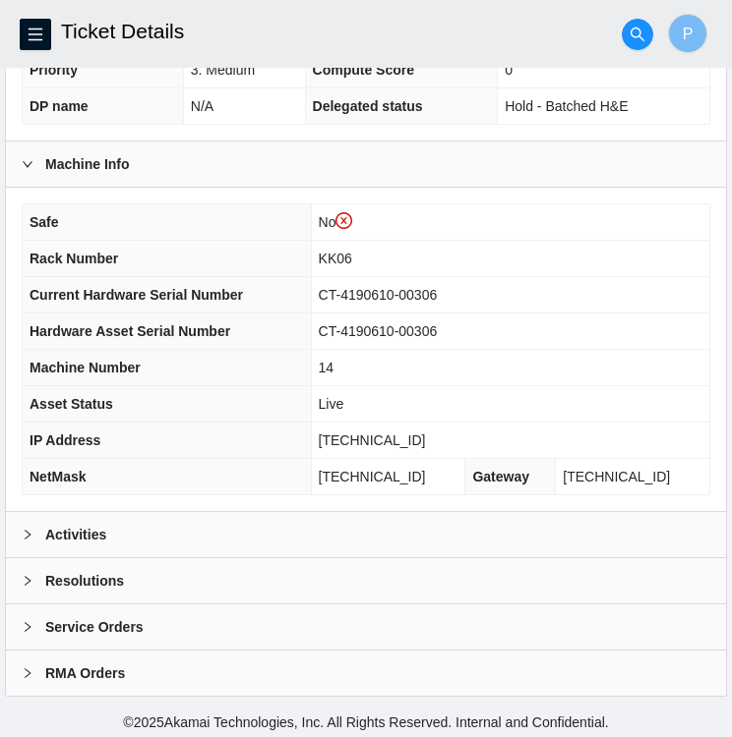
click at [51, 532] on b "Activities" at bounding box center [75, 535] width 61 height 22
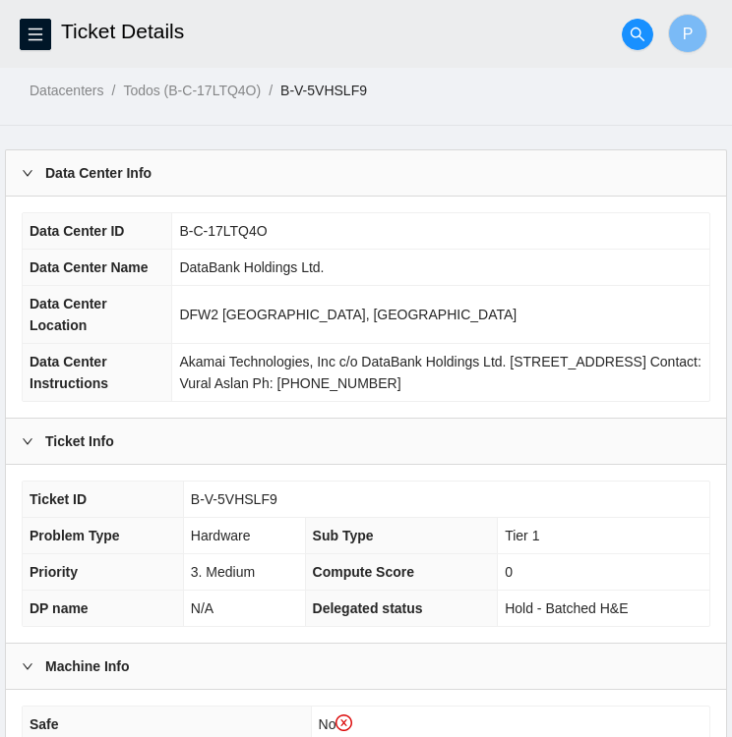
scroll to position [255, 0]
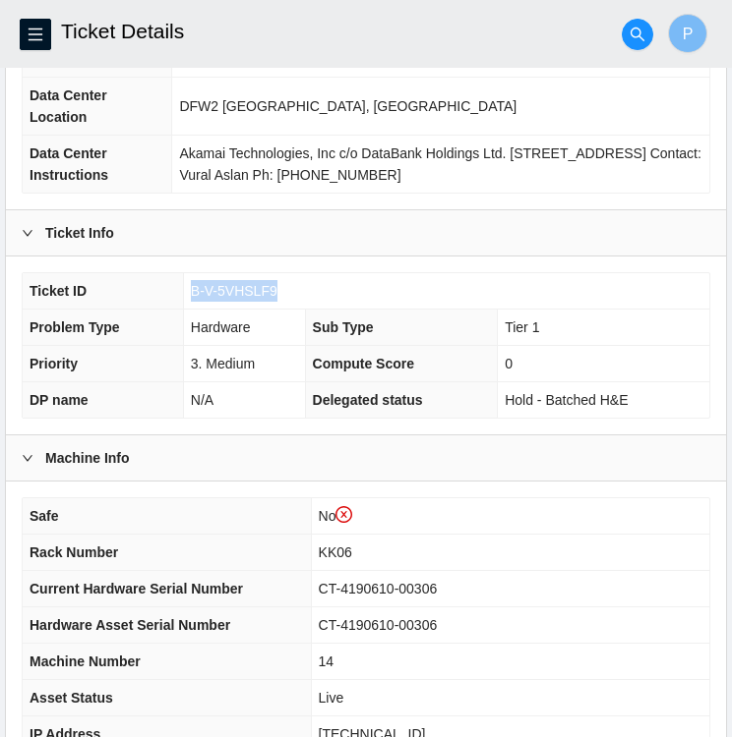
drag, startPoint x: 276, startPoint y: 281, endPoint x: 184, endPoint y: 284, distance: 92.5
click at [184, 284] on td "B-V-5VHSLF9" at bounding box center [446, 291] width 526 height 36
copy span "B-V-5VHSLF9"
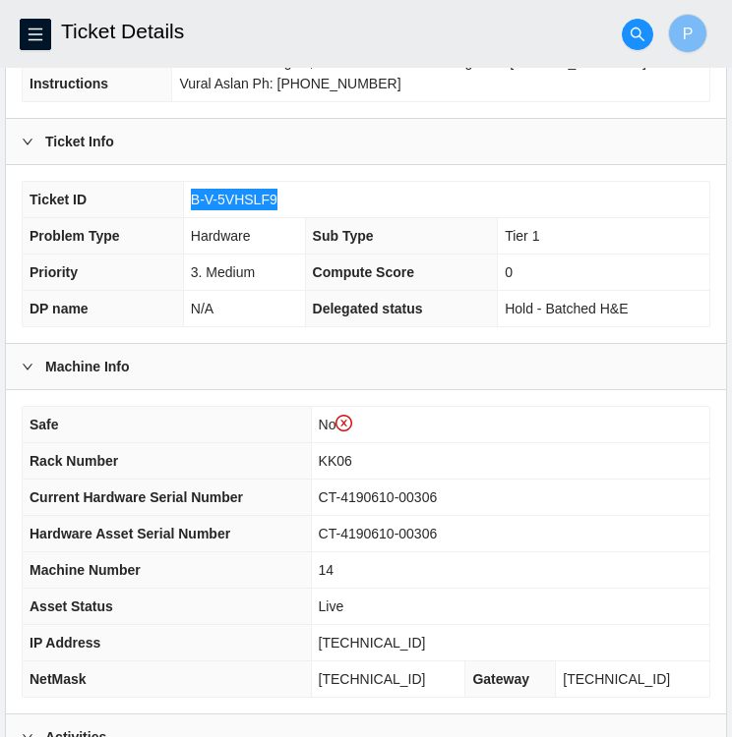
scroll to position [345, 0]
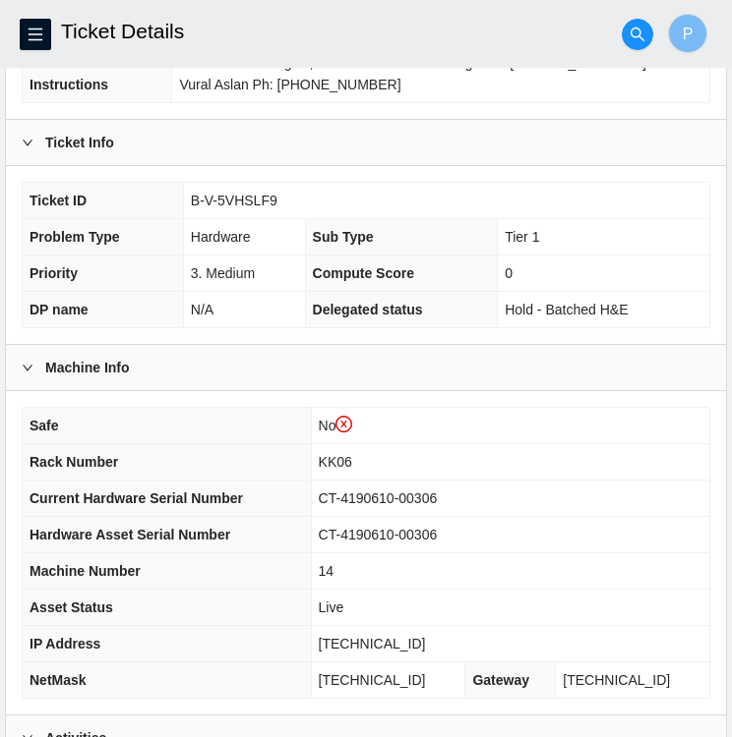
click at [438, 491] on span "CT-4190610-00306" at bounding box center [378, 499] width 119 height 16
drag, startPoint x: 460, startPoint y: 493, endPoint x: 327, endPoint y: 493, distance: 132.7
click at [327, 493] on tr "Current Hardware Serial Number CT-4190610-00306" at bounding box center [366, 499] width 686 height 36
copy tr "CT-4190610-00306"
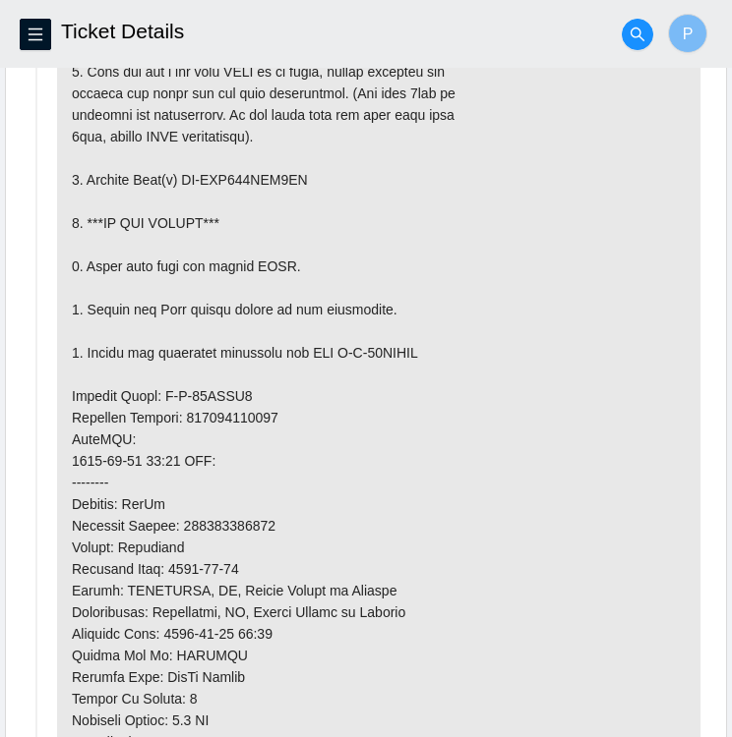
scroll to position [1221, 0]
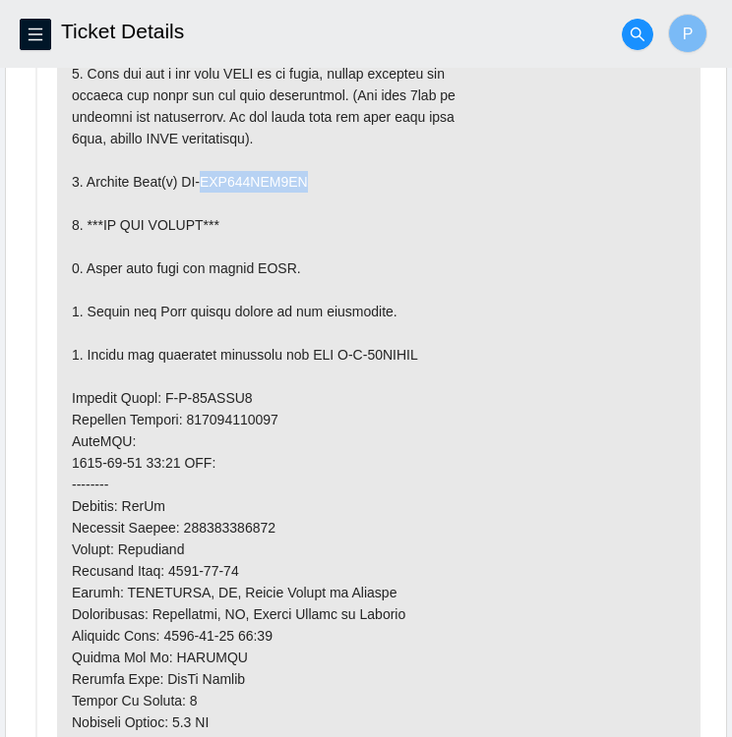
drag, startPoint x: 208, startPoint y: 174, endPoint x: 305, endPoint y: 186, distance: 97.1
click at [305, 186] on p at bounding box center [378, 441] width 643 height 1003
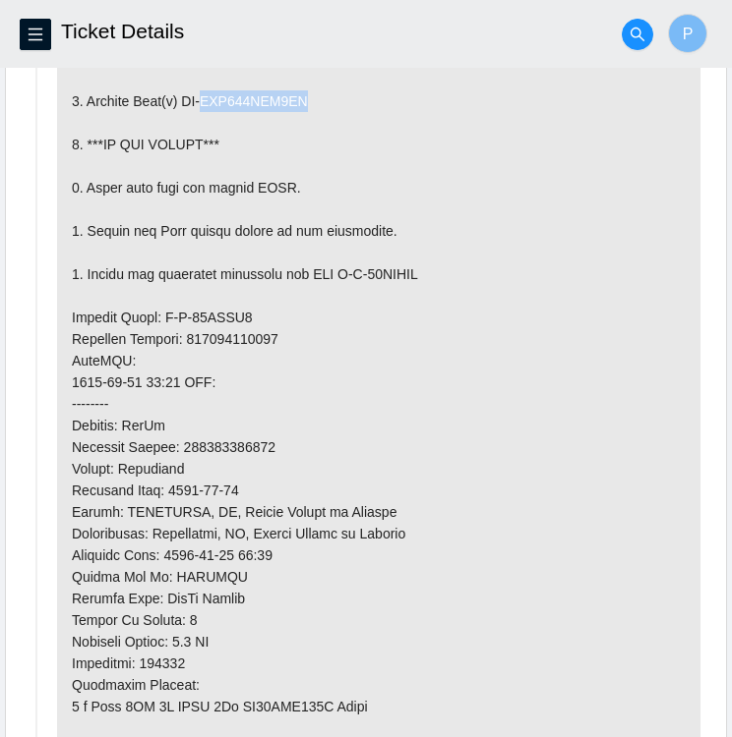
scroll to position [1301, 0]
click at [310, 92] on p at bounding box center [378, 361] width 643 height 1003
drag, startPoint x: 310, startPoint y: 92, endPoint x: 269, endPoint y: 97, distance: 40.6
click at [269, 97] on p at bounding box center [378, 361] width 643 height 1003
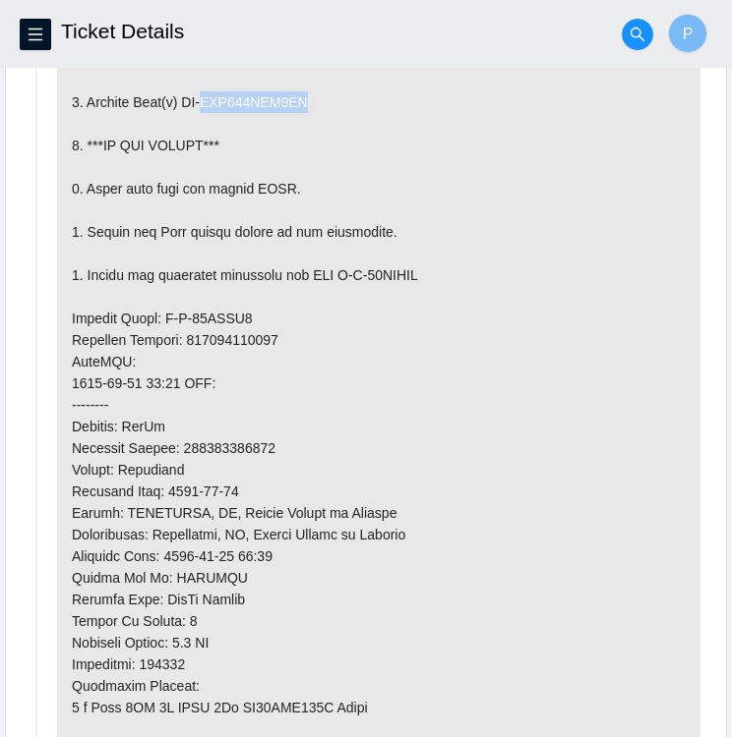
click at [269, 97] on p at bounding box center [378, 361] width 643 height 1003
copy p "WCC135TXF1VH"
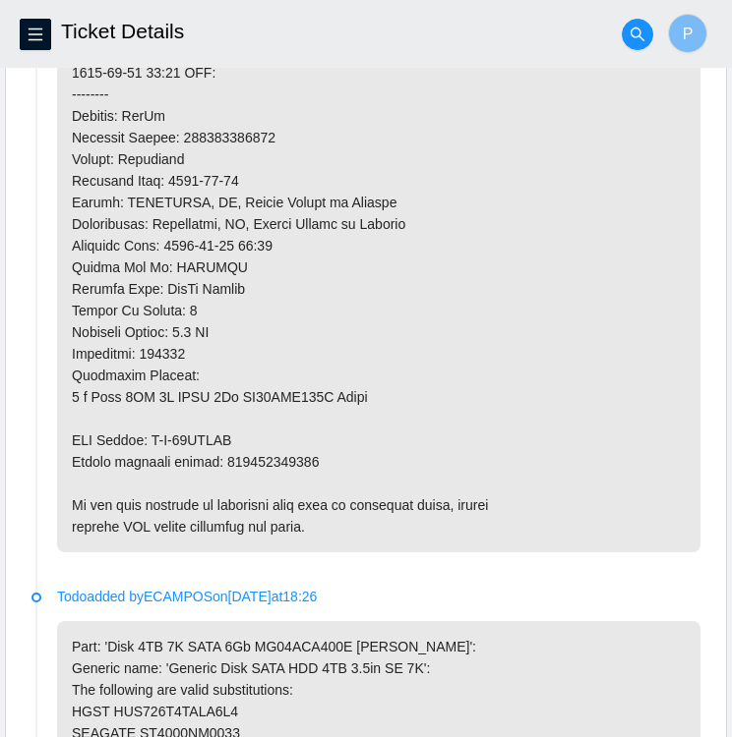
scroll to position [1611, 0]
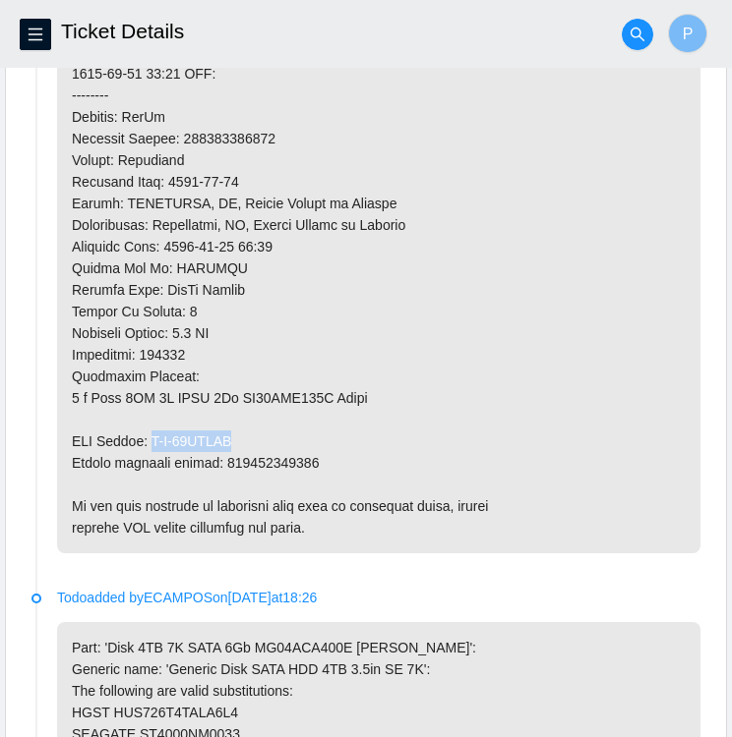
drag, startPoint x: 248, startPoint y: 434, endPoint x: 153, endPoint y: 438, distance: 94.5
click at [153, 438] on p at bounding box center [378, 52] width 643 height 1003
copy p "B-W-15QJGMD"
click at [319, 456] on p at bounding box center [378, 52] width 643 height 1003
drag, startPoint x: 312, startPoint y: 458, endPoint x: 224, endPoint y: 450, distance: 87.9
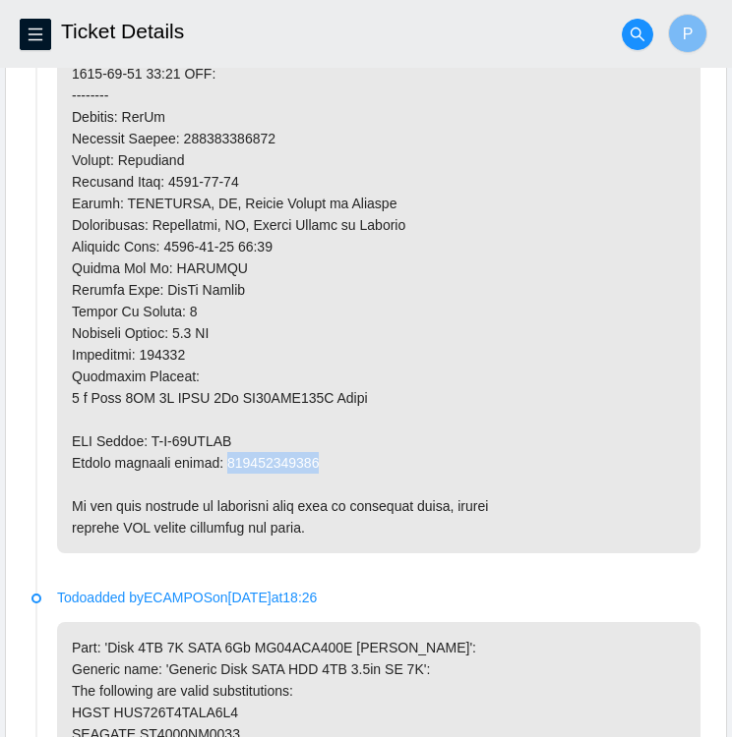
click at [224, 450] on p at bounding box center [378, 52] width 643 height 1003
copy p "463470054172"
click at [286, 139] on p at bounding box center [378, 52] width 643 height 1003
drag, startPoint x: 274, startPoint y: 131, endPoint x: 183, endPoint y: 128, distance: 91.5
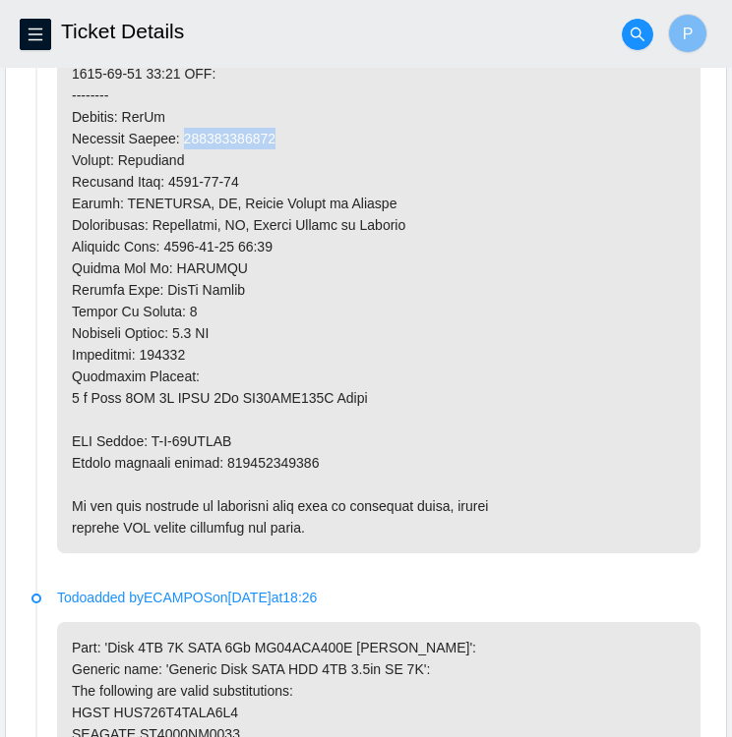
click at [183, 128] on p at bounding box center [378, 52] width 643 height 1003
copy p "463470054161"
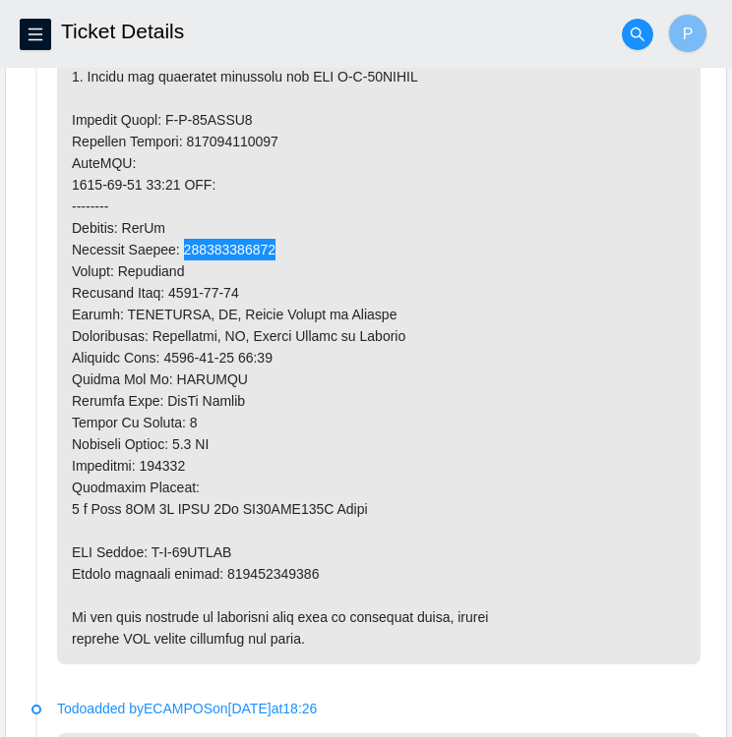
scroll to position [1495, 0]
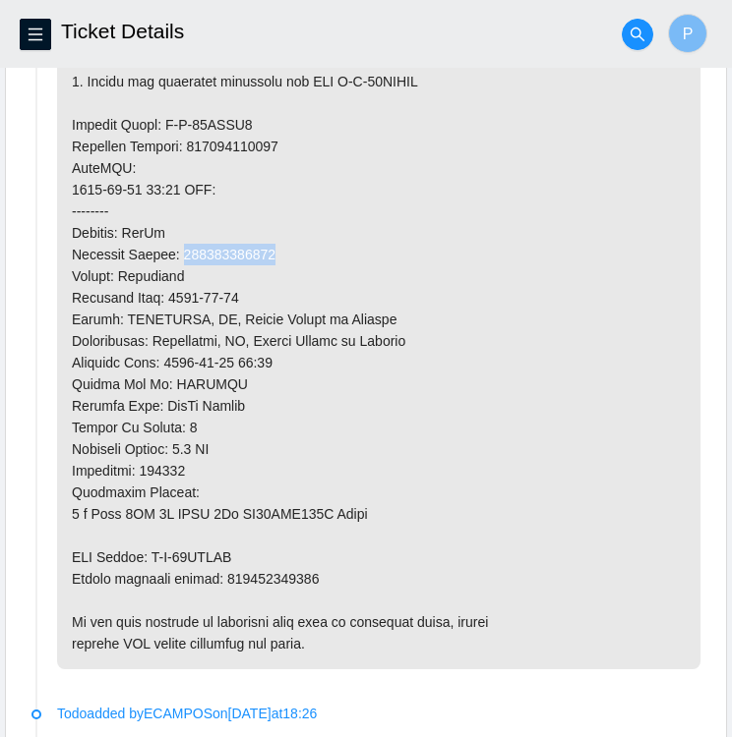
click at [255, 115] on p at bounding box center [378, 168] width 643 height 1003
drag, startPoint x: 246, startPoint y: 115, endPoint x: 181, endPoint y: 115, distance: 64.9
click at [181, 115] on p at bounding box center [378, 168] width 643 height 1003
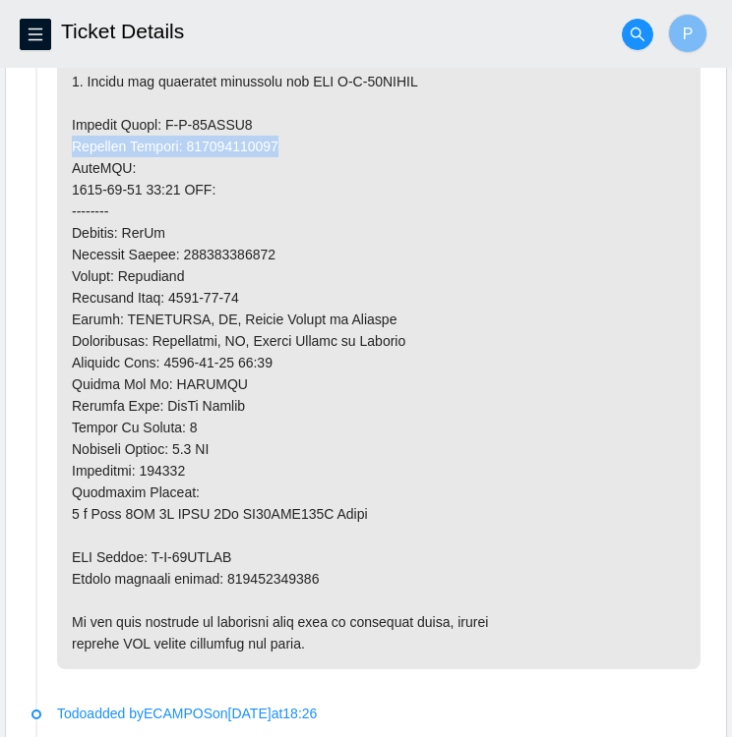
drag, startPoint x: 181, startPoint y: 115, endPoint x: 366, endPoint y: 131, distance: 185.5
click at [366, 131] on p at bounding box center [378, 168] width 643 height 1003
drag, startPoint x: 366, startPoint y: 131, endPoint x: 290, endPoint y: 111, distance: 78.2
click at [290, 111] on p at bounding box center [378, 168] width 643 height 1003
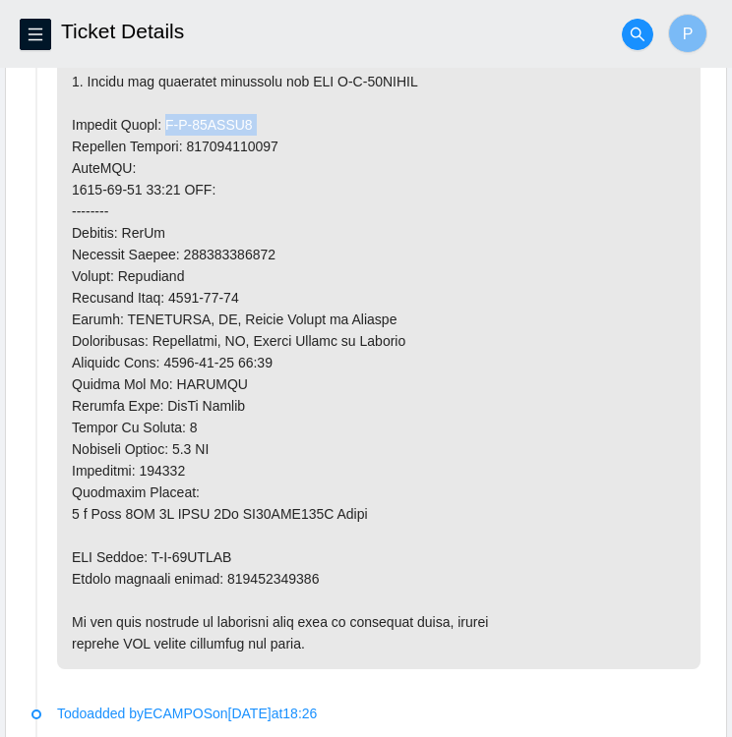
drag, startPoint x: 267, startPoint y: 116, endPoint x: 158, endPoint y: 117, distance: 109.1
click at [158, 117] on p at bounding box center [378, 168] width 643 height 1003
copy p "B-W-15QJGM4"
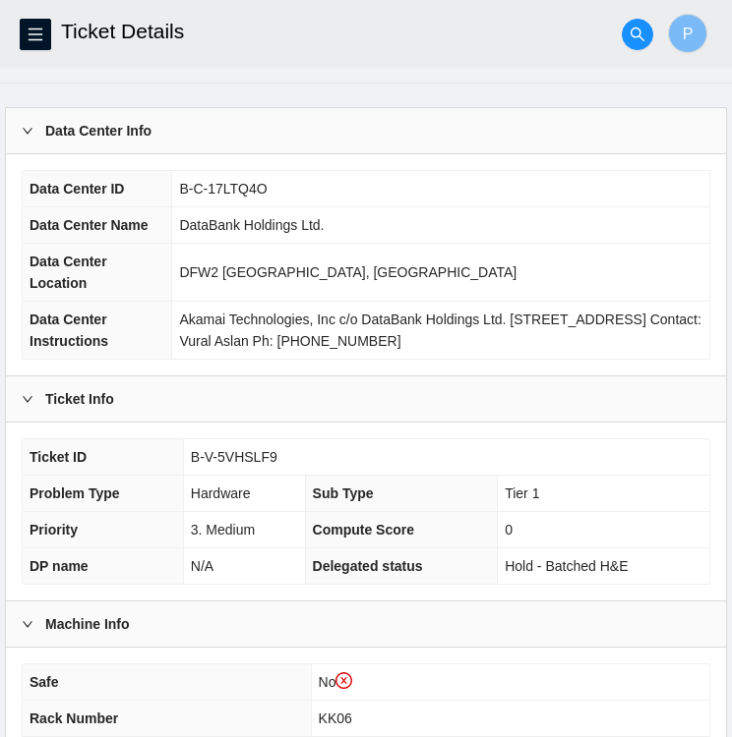
scroll to position [88, 0]
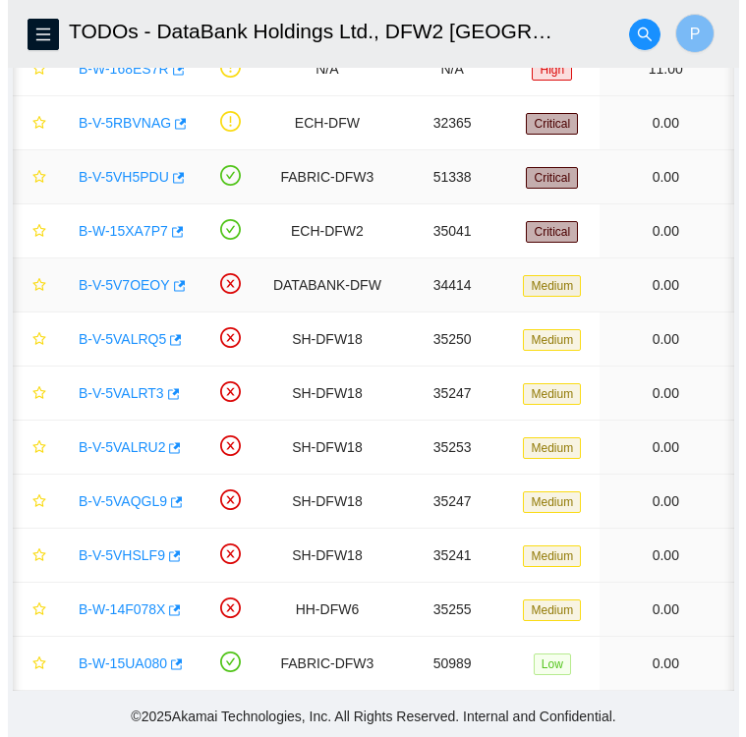
scroll to position [0, 27]
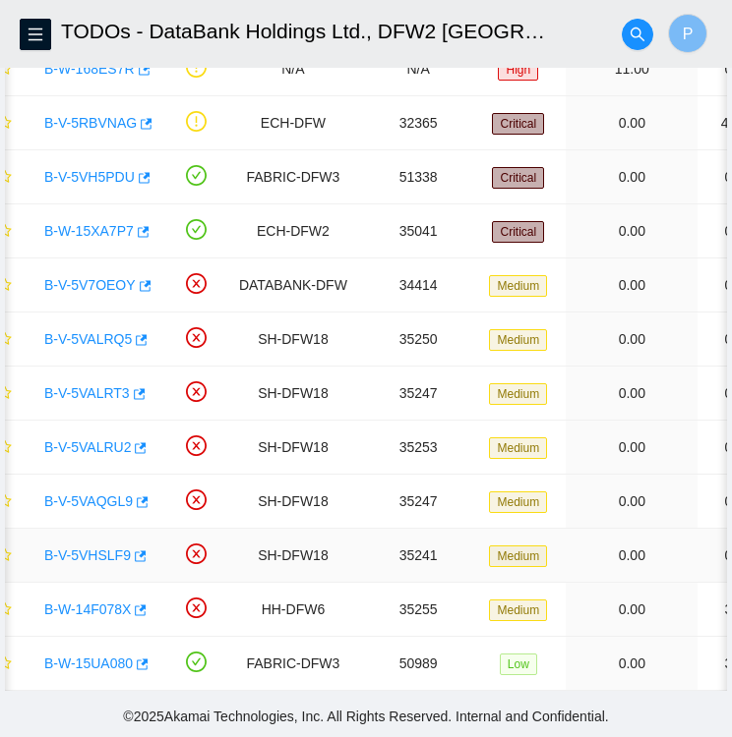
click at [84, 548] on link "B-V-5VHSLF9" at bounding box center [87, 556] width 87 height 16
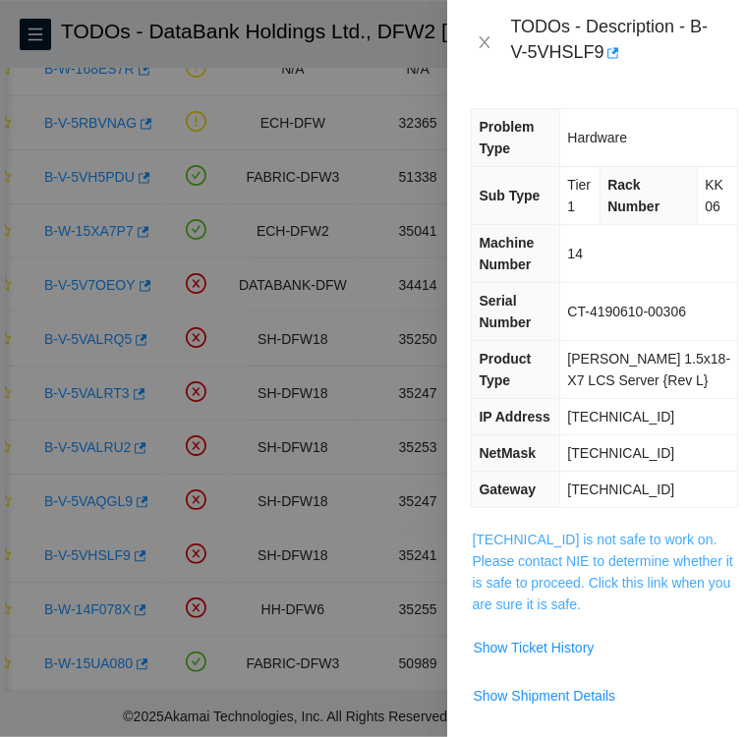
scroll to position [117, 0]
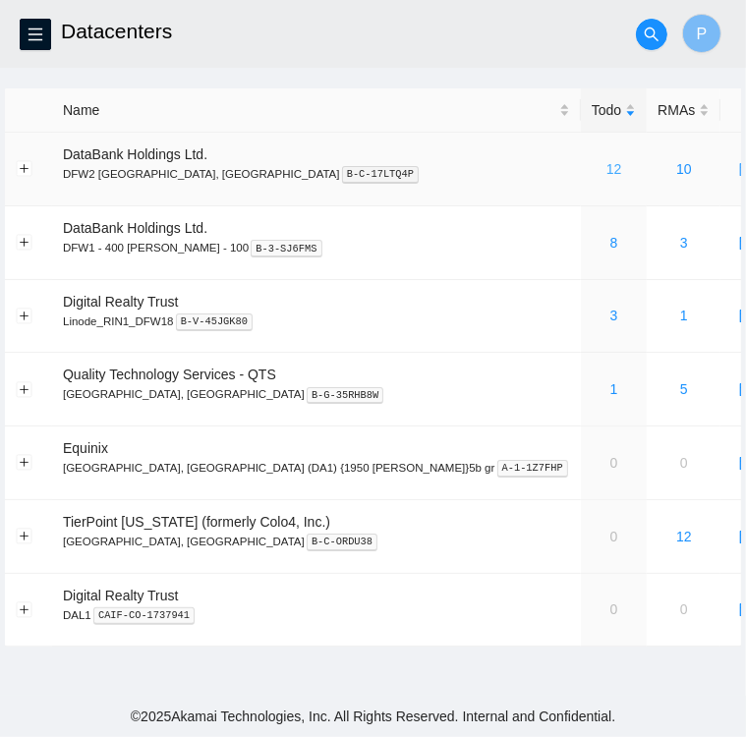
click at [607, 170] on link "12" at bounding box center [615, 169] width 16 height 16
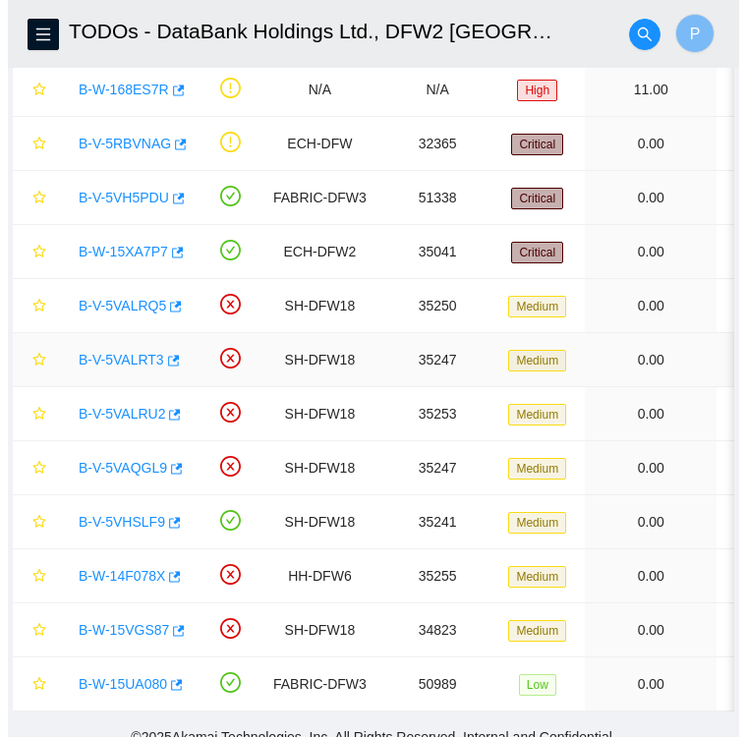
scroll to position [197, 0]
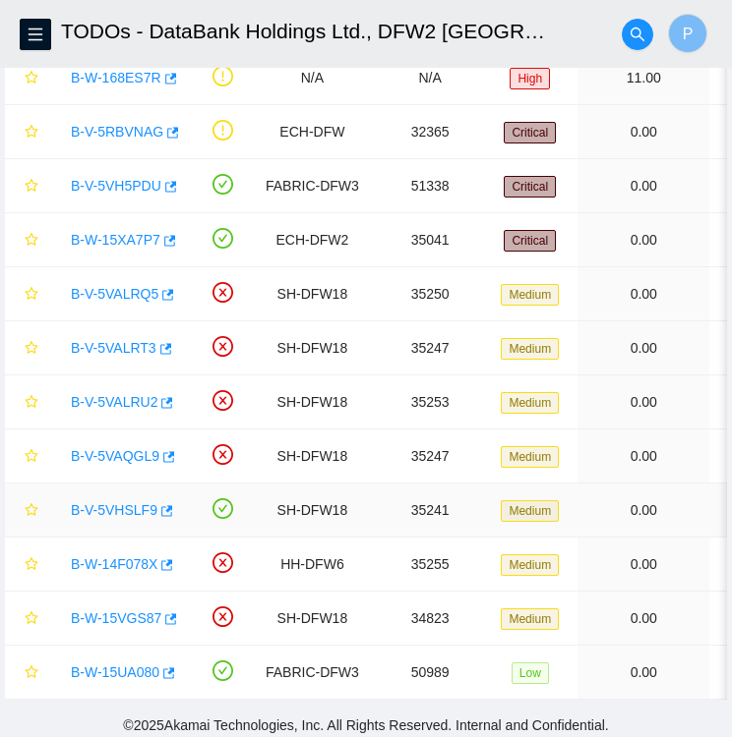
click at [104, 512] on link "B-V-5VHSLF9" at bounding box center [114, 510] width 87 height 16
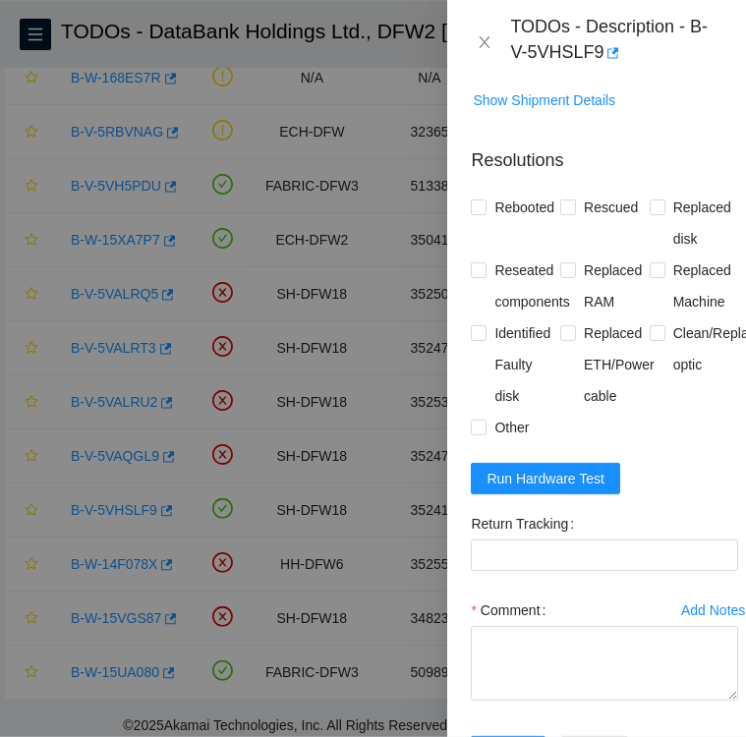
scroll to position [1788, 0]
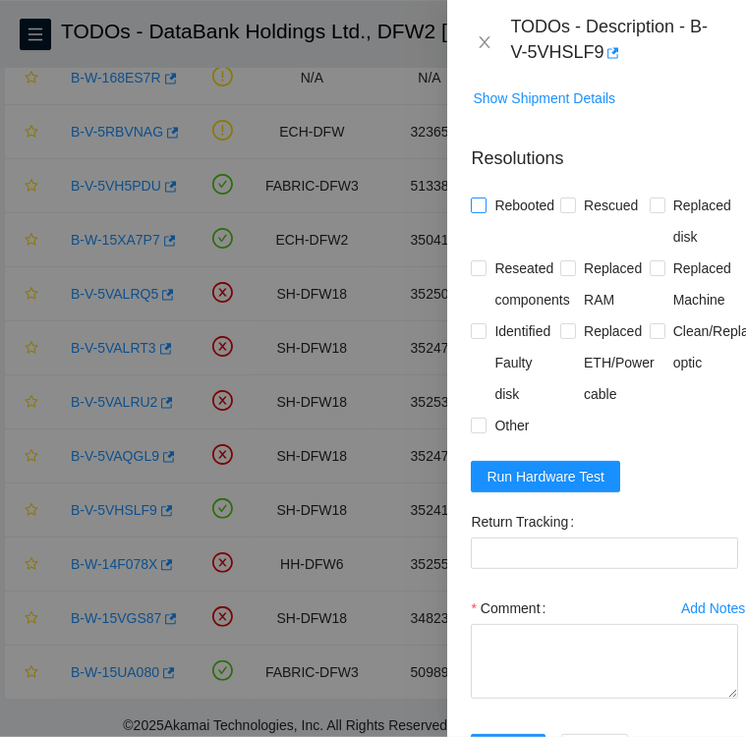
click at [479, 211] on input "Rebooted" at bounding box center [478, 205] width 14 height 14
checkbox input "true"
click at [650, 211] on input "Replaced disk" at bounding box center [657, 205] width 14 height 14
checkbox input "true"
click at [473, 337] on input "Identified Faulty disk" at bounding box center [478, 331] width 14 height 14
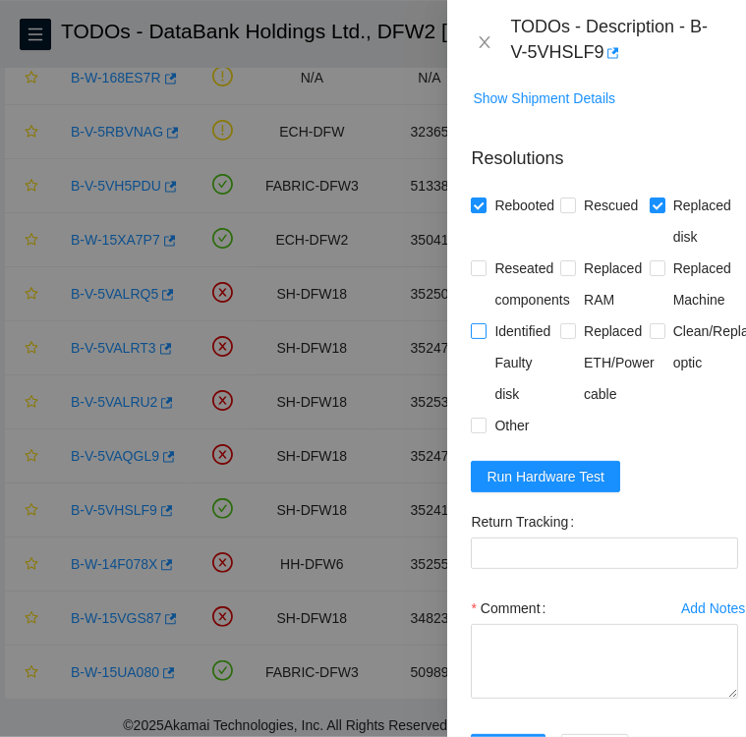
checkbox input "true"
click at [476, 432] on input "Other" at bounding box center [478, 425] width 14 height 14
checkbox input "true"
click at [696, 569] on Tracking "Return Tracking" at bounding box center [604, 553] width 267 height 31
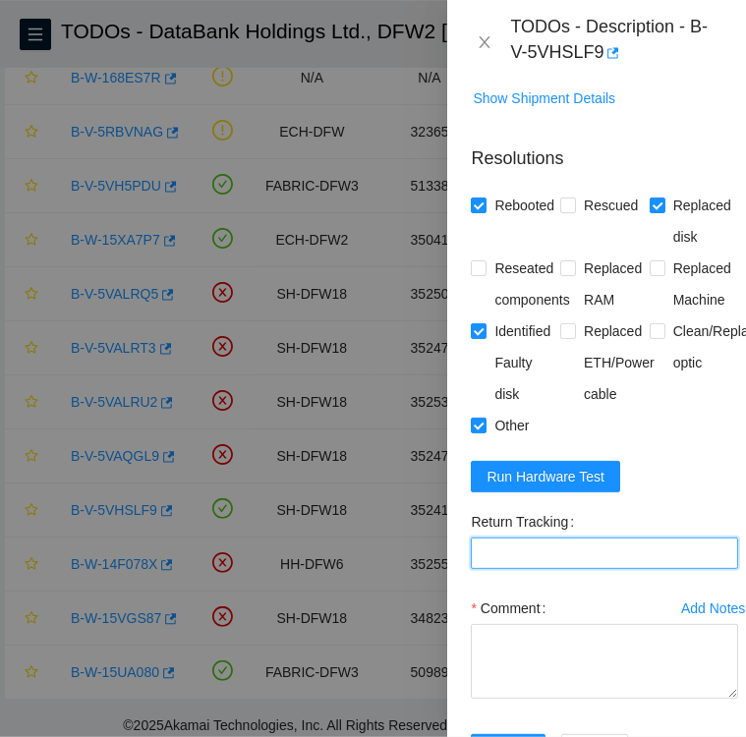
paste Tracking "463470054172"
type Tracking "463470054172"
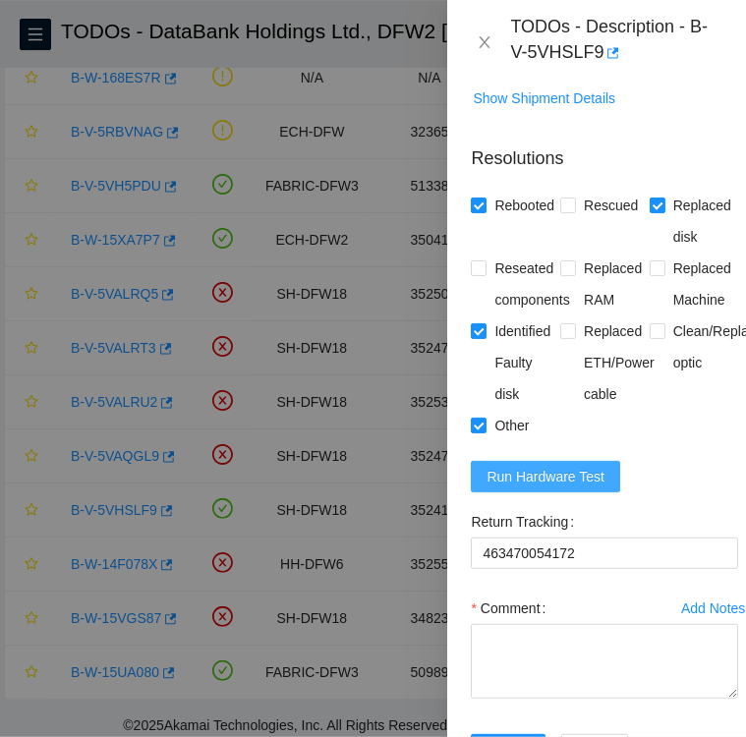
click at [529, 488] on span "Run Hardware Test" at bounding box center [546, 477] width 118 height 22
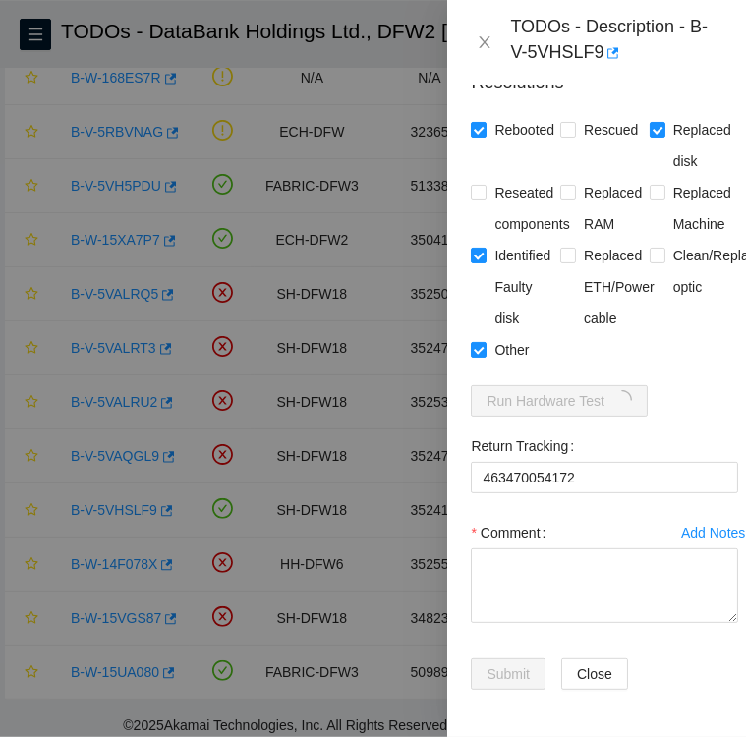
scroll to position [1977, 0]
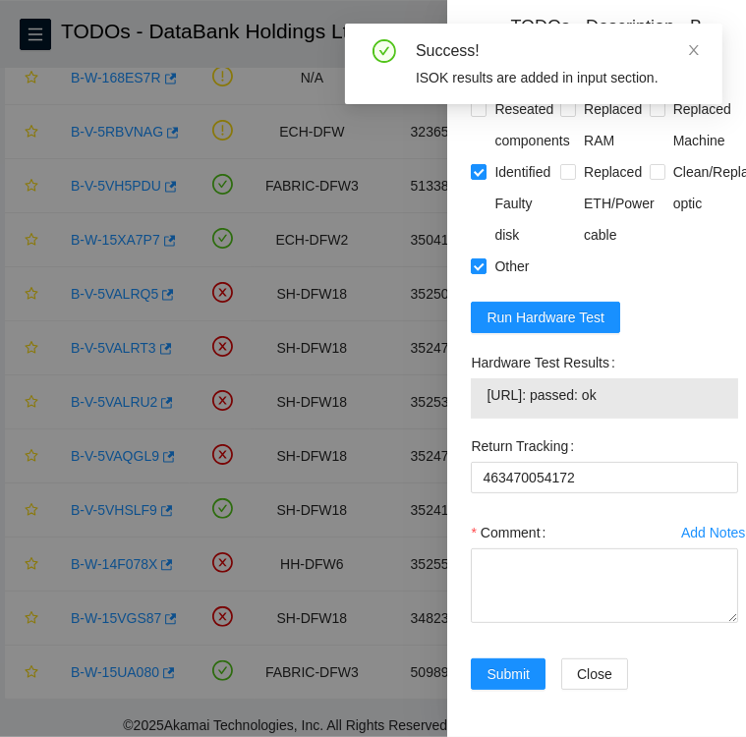
drag, startPoint x: 469, startPoint y: 422, endPoint x: 657, endPoint y: 453, distance: 190.4
click at [657, 431] on div "Hardware Test Results 104.123.155.17: passed: ok" at bounding box center [604, 389] width 283 height 84
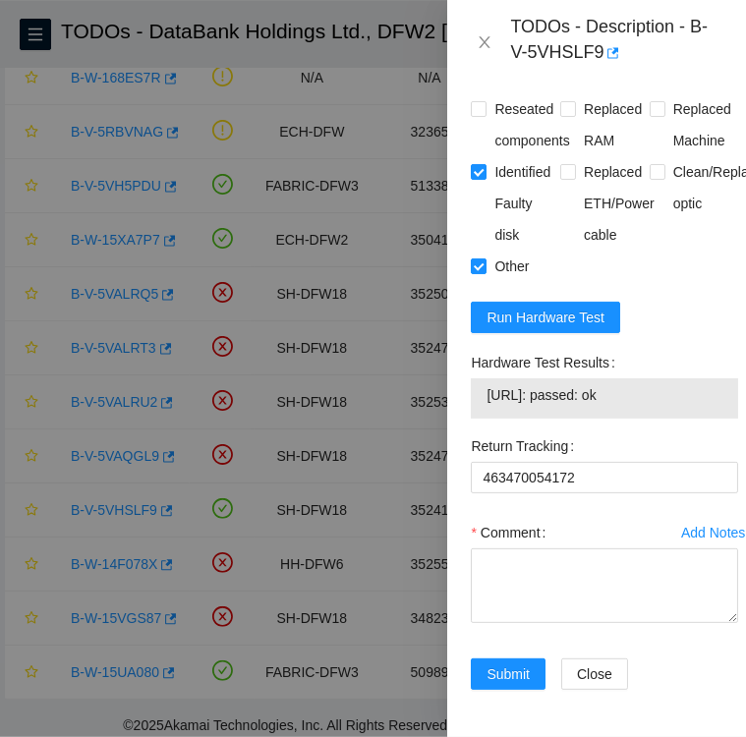
copy div "Hardware Test Results 104.123.155.17: passed: ok"
click at [523, 620] on textarea "Comment" at bounding box center [604, 586] width 267 height 75
paste textarea "Hardware Test Results 104.123.155.17: passed: ok"
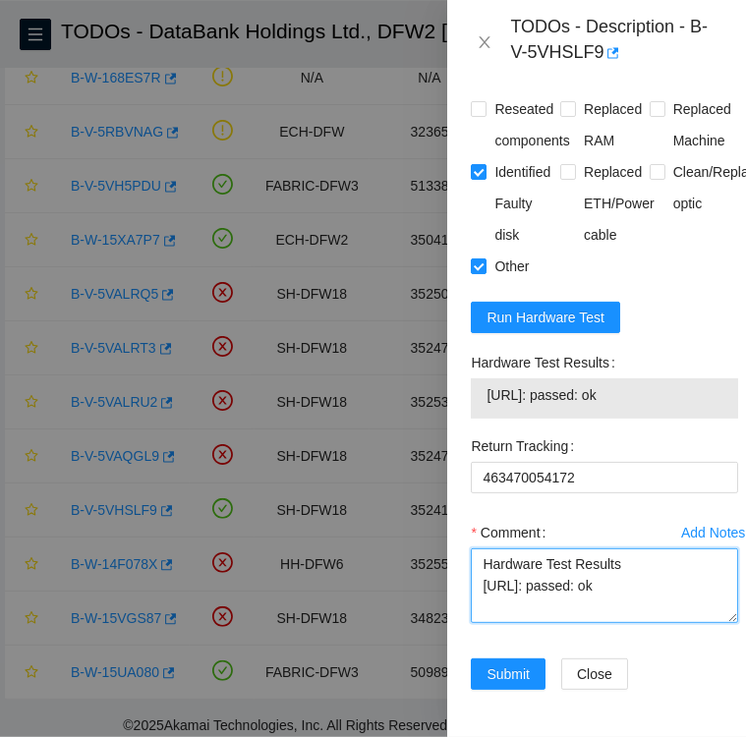
click at [480, 615] on textarea "Hardware Test Results 104.123.155.17: passed: ok" at bounding box center [604, 586] width 267 height 75
click at [527, 610] on textarea "Hardware Test Results 104.123.155.17: passed: ok" at bounding box center [604, 586] width 267 height 75
paste textarea "SN: 2015KAWXFJKA"
click at [481, 617] on textarea "SN: 2015KAWXFJKA Hardware Test Results 104.123.155.17: passed: ok" at bounding box center [604, 586] width 267 height 75
click at [507, 623] on textarea "Replacement disk SN: 2015KAWXFJKA Hardware Test Results 104.123.155.17: passed:…" at bounding box center [604, 586] width 267 height 75
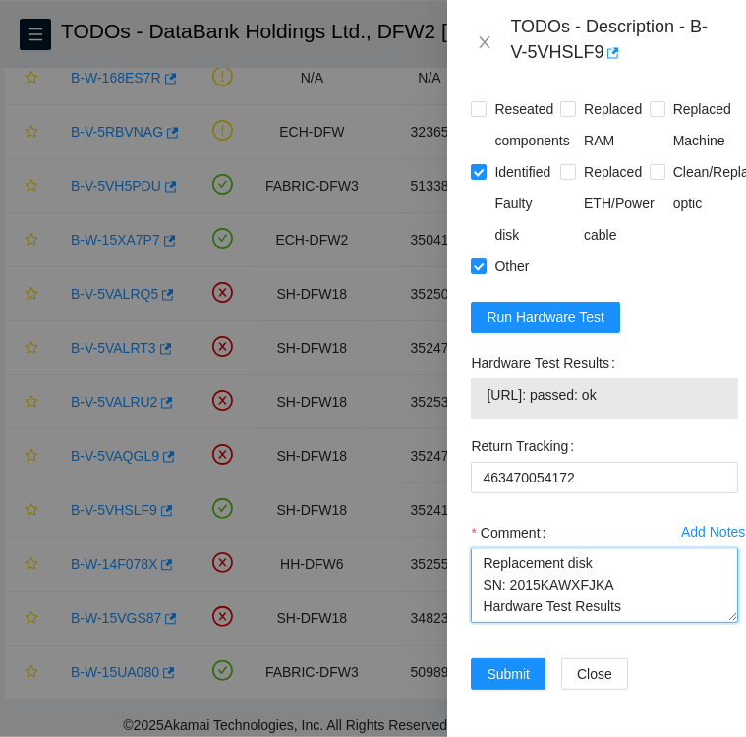
click at [608, 623] on textarea "Replacement disk SN: 2015KAWXFJKA Hardware Test Results 104.123.155.17: passed:…" at bounding box center [604, 586] width 267 height 75
click at [664, 623] on textarea "Replacement disk SN: 2015KAWXFJKA Hardware Test Results 104.123.155.17: passed:…" at bounding box center [604, 586] width 267 height 75
click at [472, 611] on textarea "Replacement disk SN: 2015KAWXFJKA Hardware Test Results 104.123.155.17: passed:…" at bounding box center [604, 586] width 267 height 75
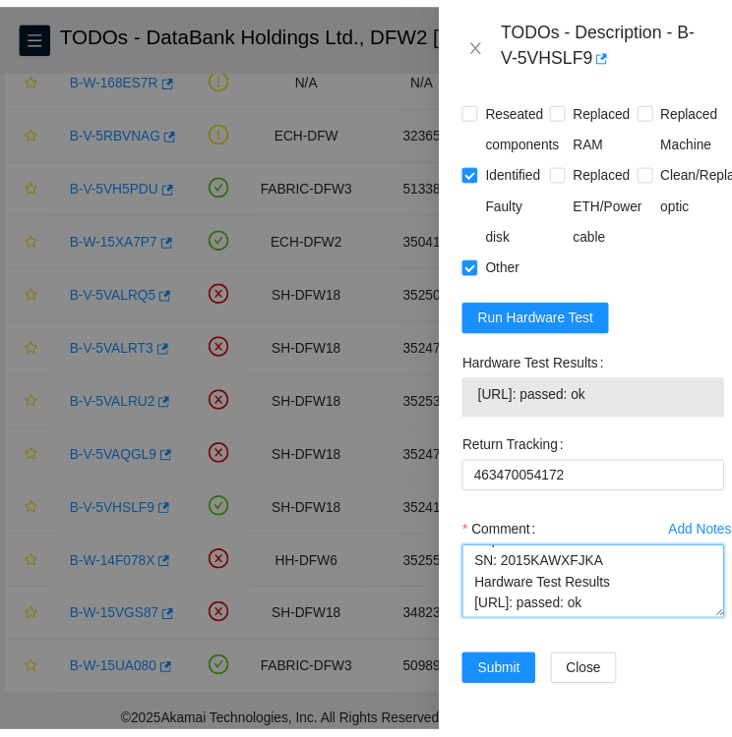
scroll to position [2061, 0]
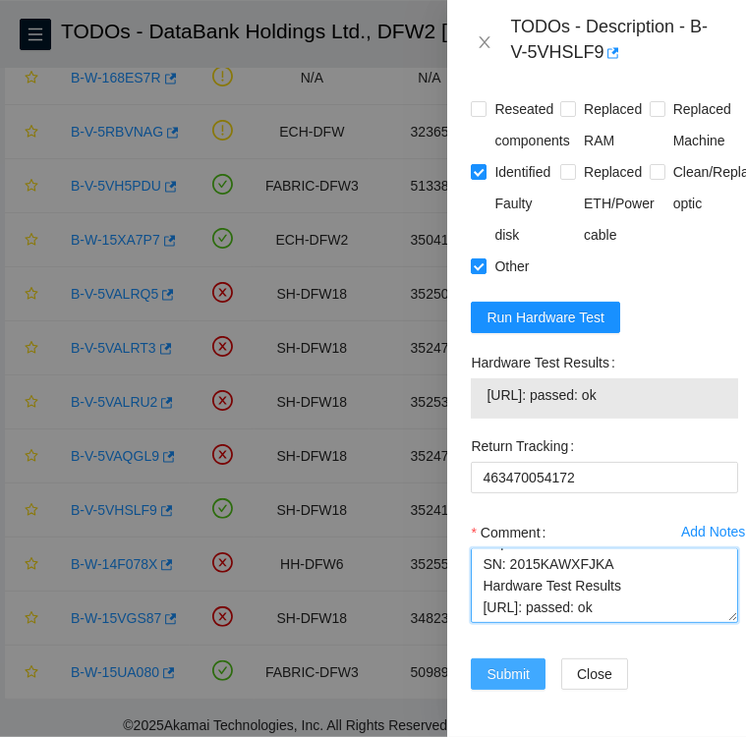
type textarea "Followed instructions per TODO DID NOT RESCUE! Replacement disk SN: 2015KAWXFJK…"
click at [516, 664] on span "Submit" at bounding box center [508, 675] width 43 height 22
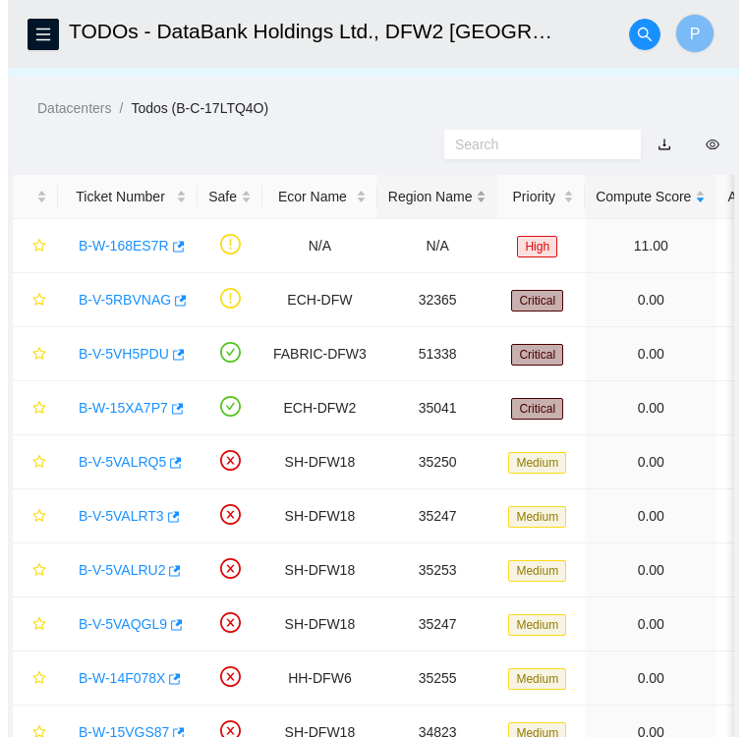
scroll to position [0, 0]
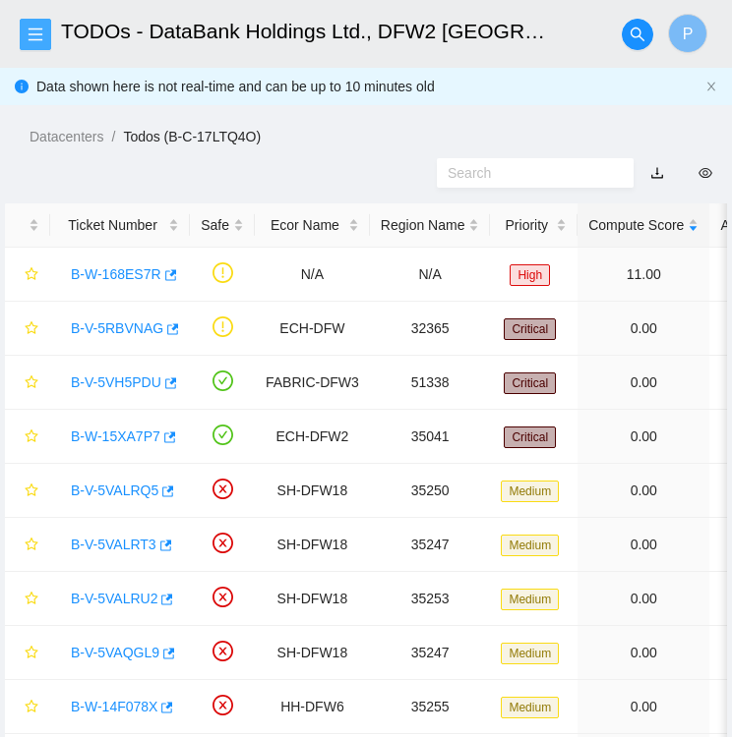
click at [32, 29] on icon "menu" at bounding box center [36, 35] width 16 height 16
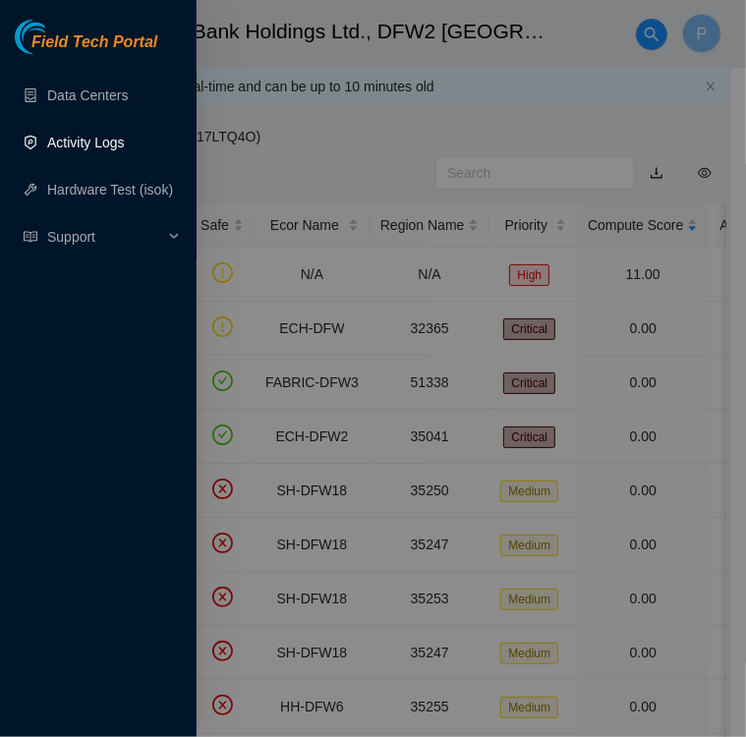
click at [52, 141] on link "Activity Logs" at bounding box center [86, 143] width 78 height 16
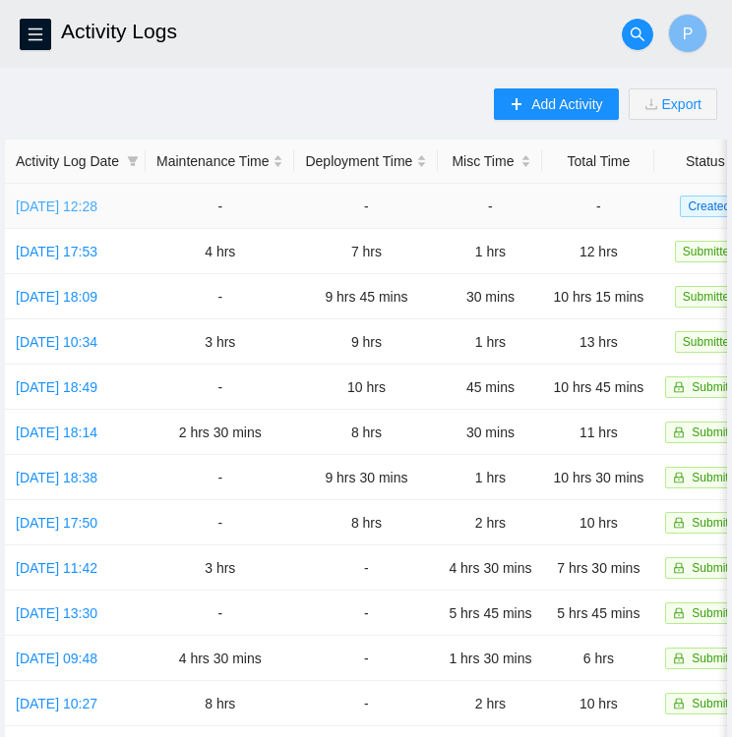
click at [62, 206] on link "Mon, 15 Sep 2025 12:28" at bounding box center [57, 207] width 82 height 16
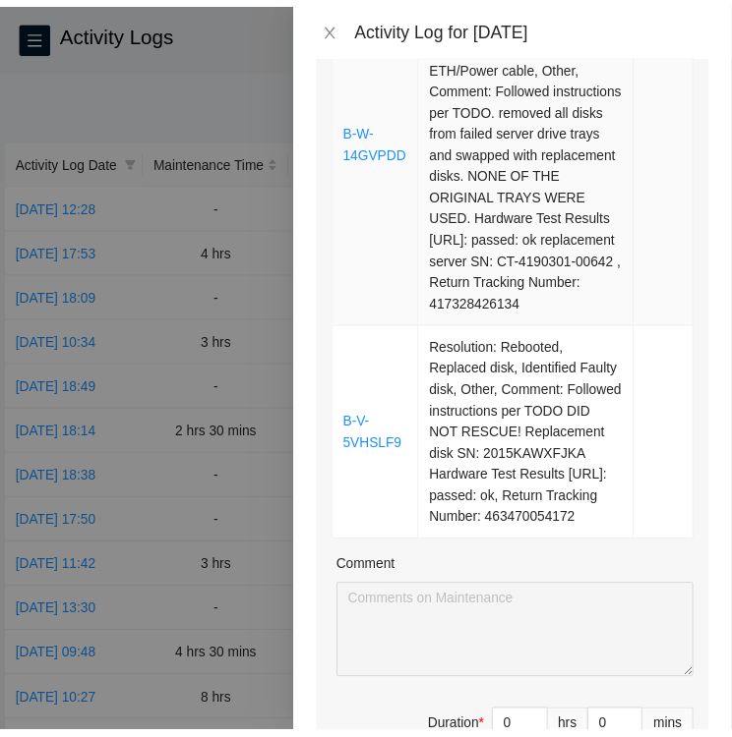
scroll to position [525, 0]
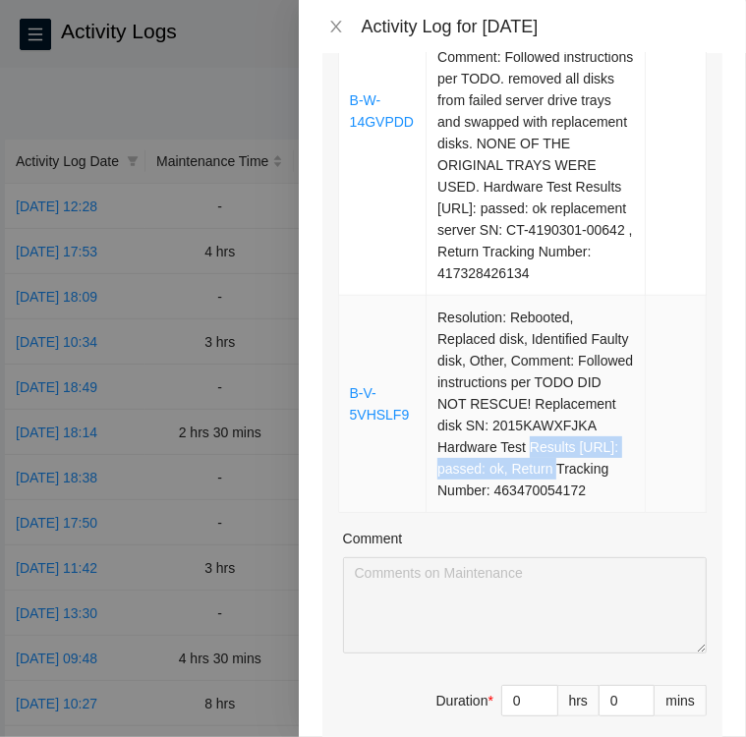
drag, startPoint x: 433, startPoint y: 487, endPoint x: 497, endPoint y: 512, distance: 68.8
click at [497, 512] on td "Resolution: Rebooted, Replaced disk, Identified Faulty disk, Other, Comment: Fo…" at bounding box center [536, 404] width 219 height 217
copy td "Results 104.123.155.17: passed: ok"
click at [335, 29] on icon "close" at bounding box center [336, 27] width 16 height 16
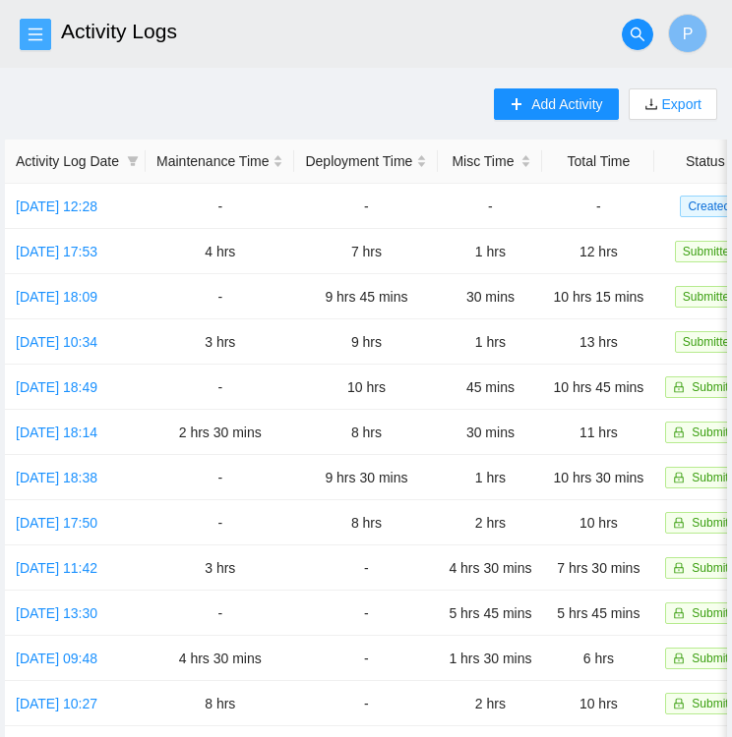
click at [39, 29] on icon "menu" at bounding box center [36, 34] width 14 height 13
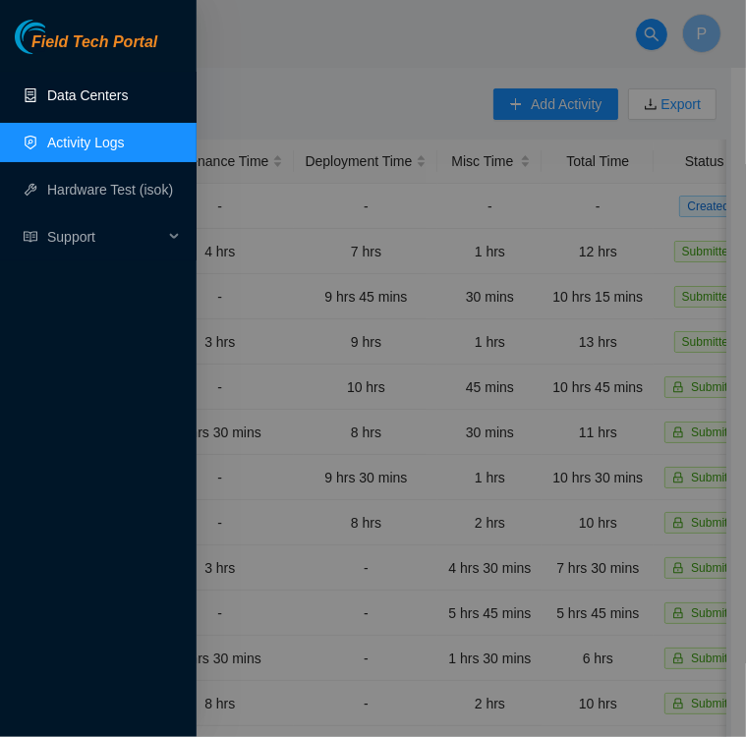
click at [85, 99] on link "Data Centers" at bounding box center [87, 96] width 81 height 16
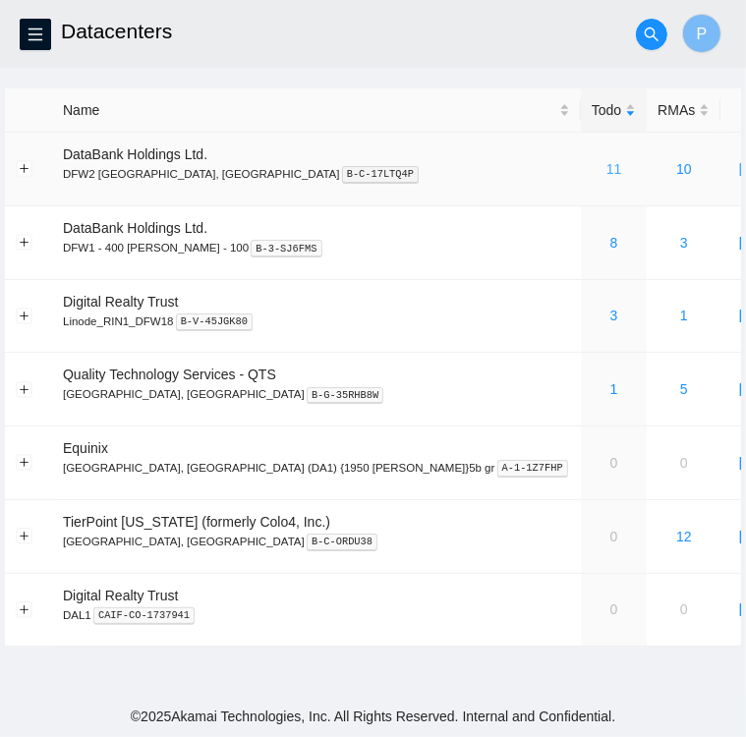
click at [607, 177] on link "11" at bounding box center [615, 169] width 16 height 16
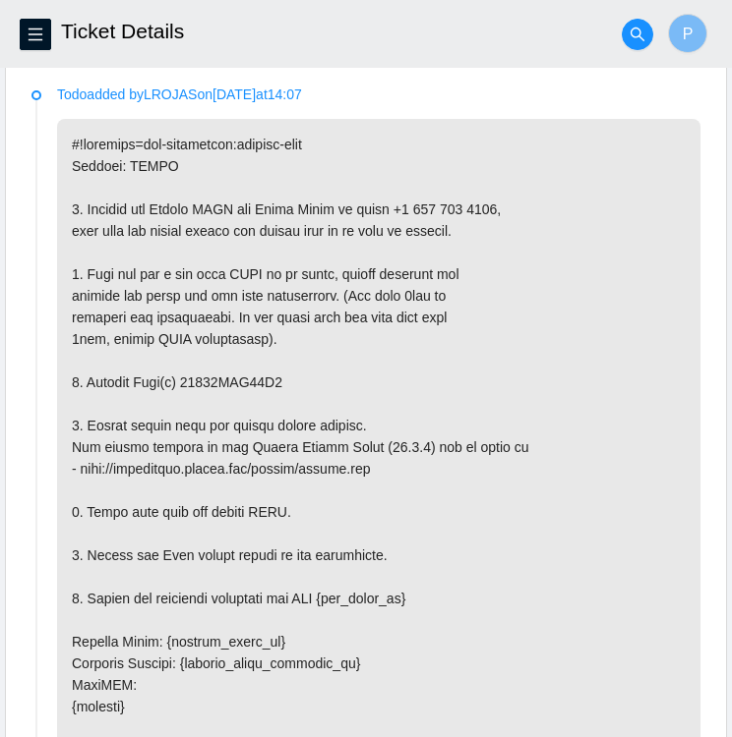
scroll to position [1038, 0]
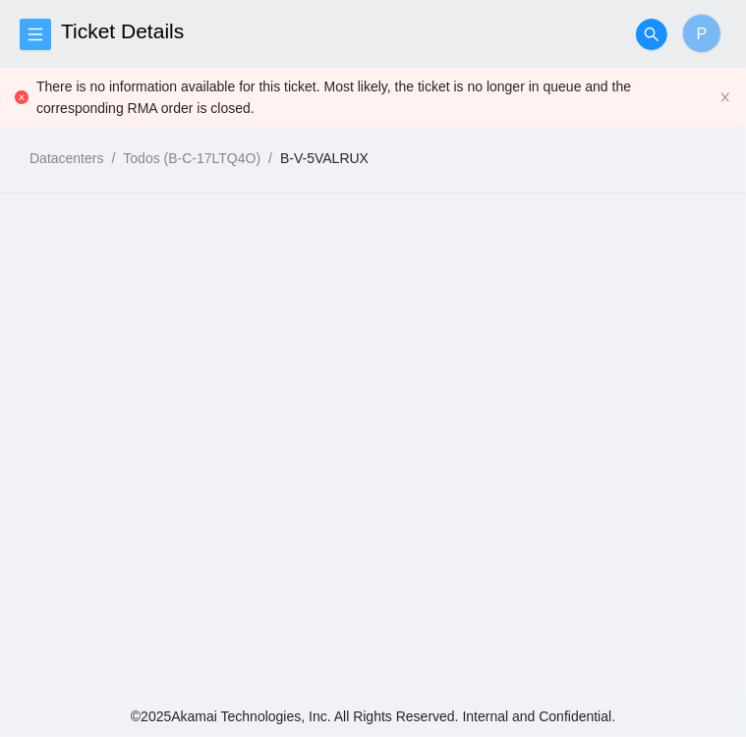
click at [35, 36] on icon "menu" at bounding box center [36, 35] width 16 height 16
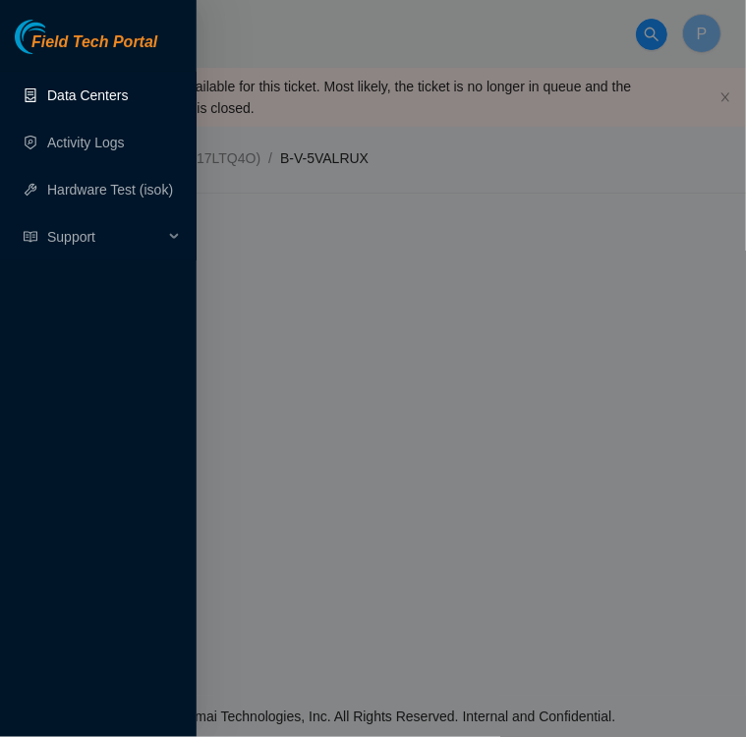
click at [94, 98] on link "Data Centers" at bounding box center [87, 96] width 81 height 16
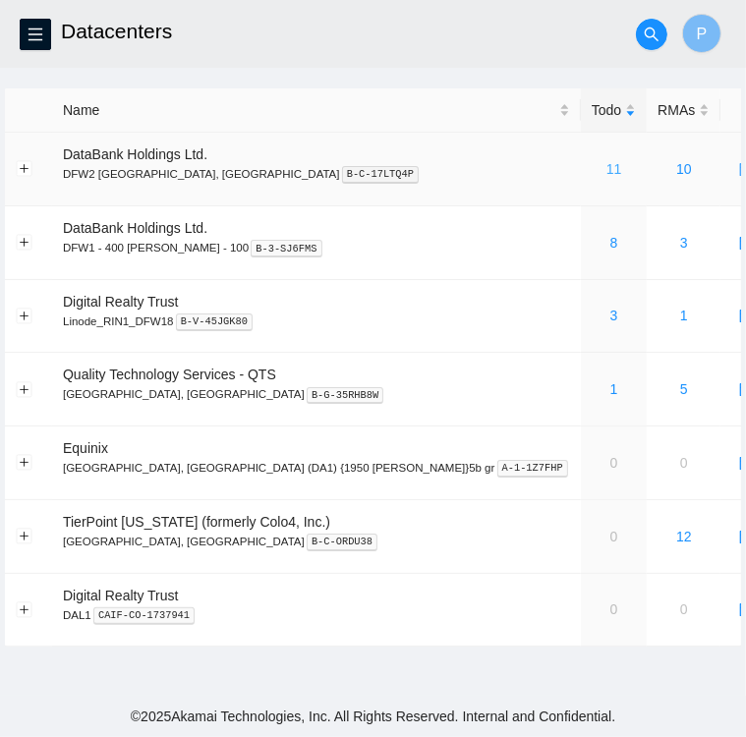
click at [607, 169] on link "11" at bounding box center [615, 169] width 16 height 16
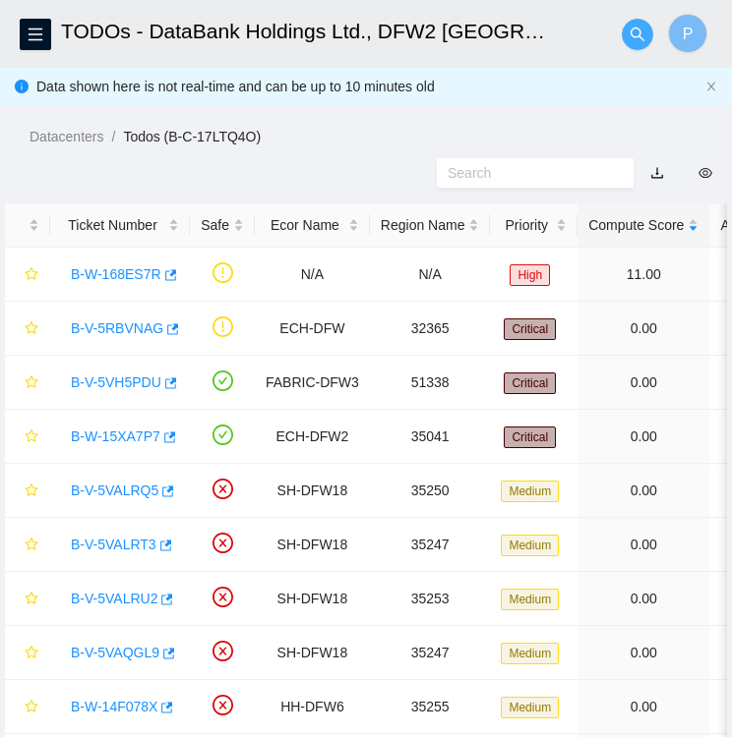
click at [639, 31] on icon "search" at bounding box center [637, 34] width 14 height 14
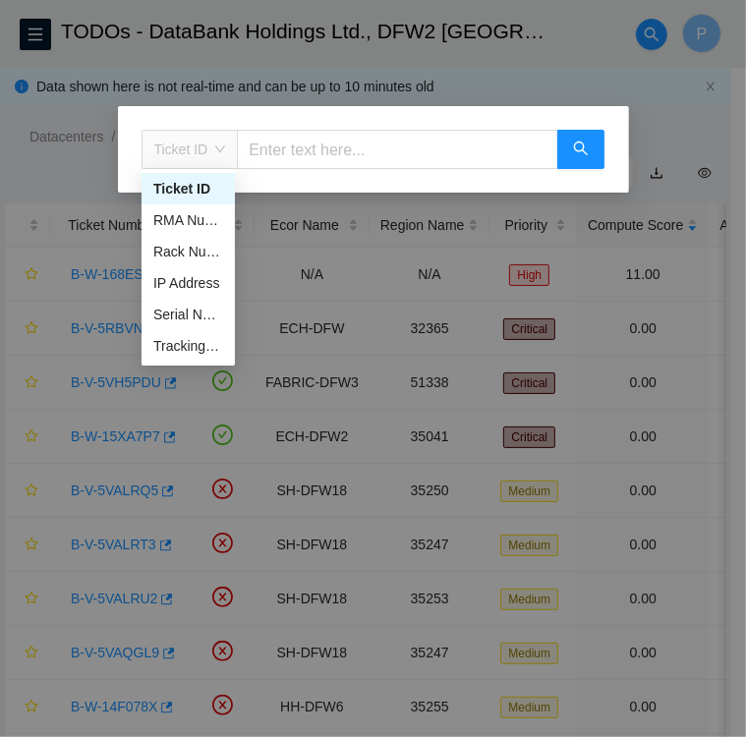
click at [215, 145] on span "Ticket ID" at bounding box center [190, 149] width 72 height 29
click at [186, 351] on div "Tracking Number" at bounding box center [188, 346] width 70 height 22
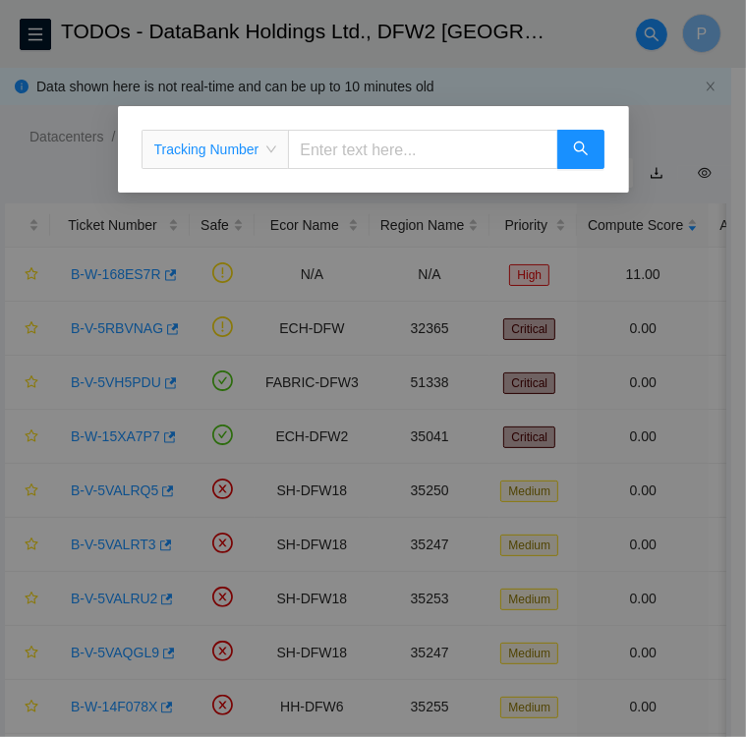
click at [333, 162] on input "text" at bounding box center [422, 149] width 269 height 39
click at [319, 153] on input "text" at bounding box center [422, 149] width 269 height 39
type input "463470053165"
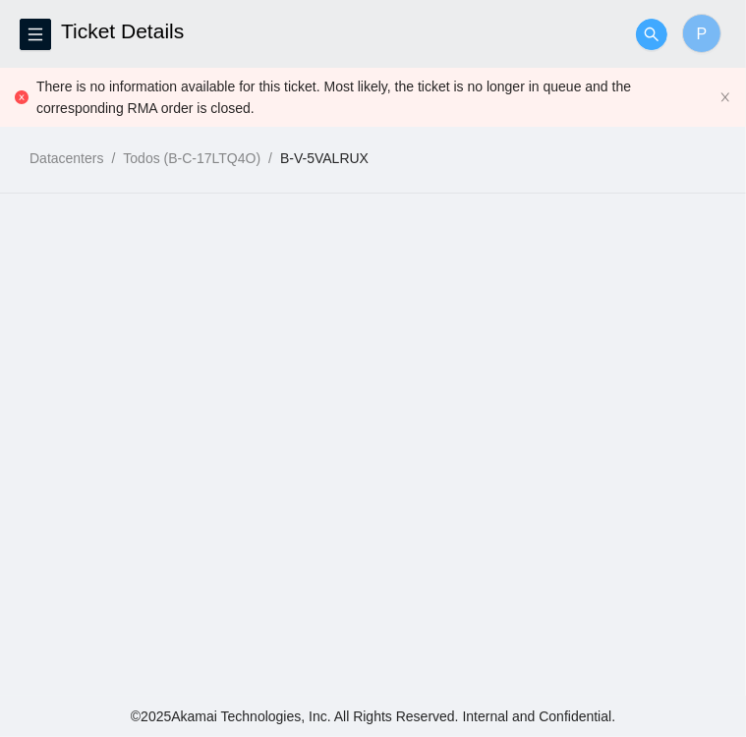
click at [649, 32] on icon "search" at bounding box center [652, 35] width 16 height 16
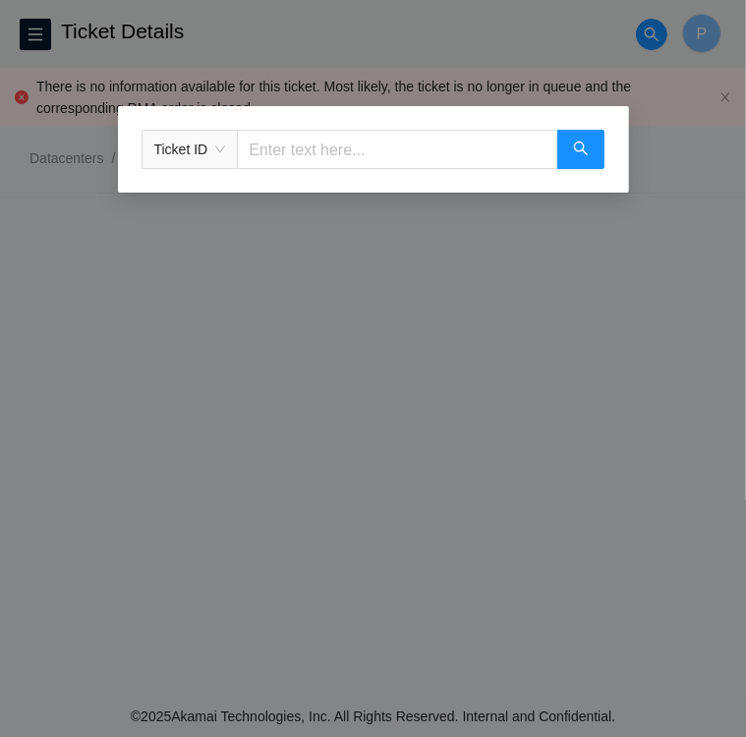
click at [231, 155] on div "Ticket ID" at bounding box center [190, 149] width 95 height 31
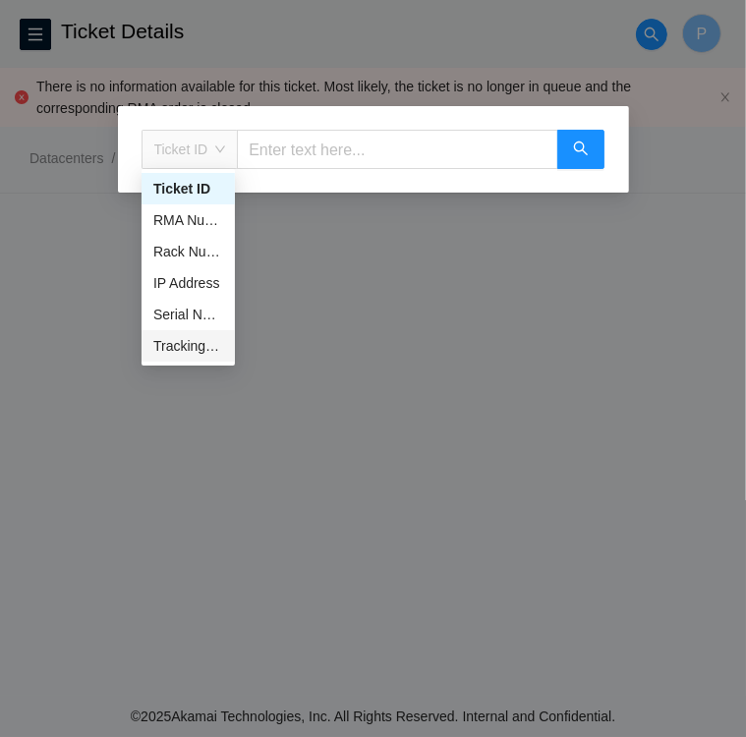
click at [182, 345] on div "Tracking Number" at bounding box center [188, 346] width 70 height 22
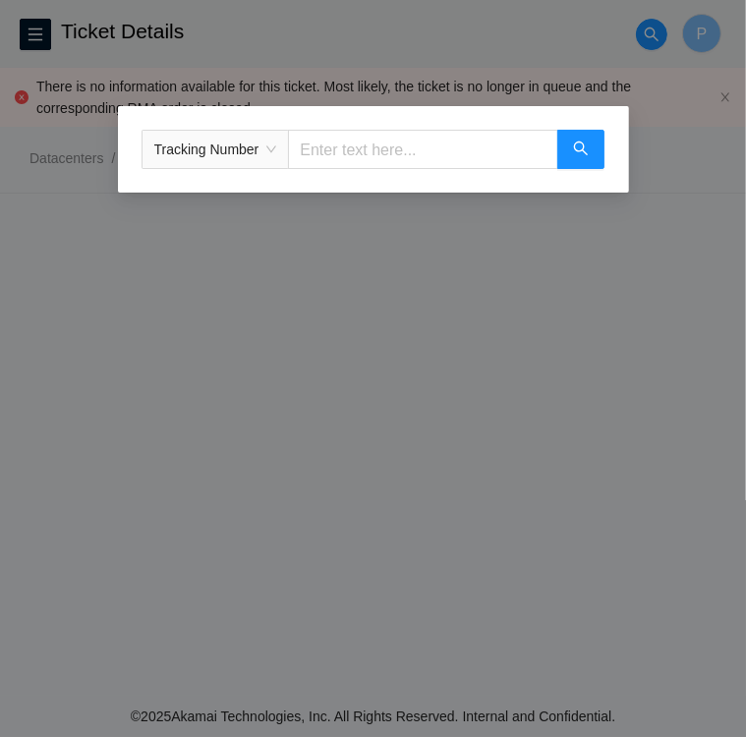
click at [313, 157] on input "text" at bounding box center [422, 149] width 269 height 39
type input "463470053165"
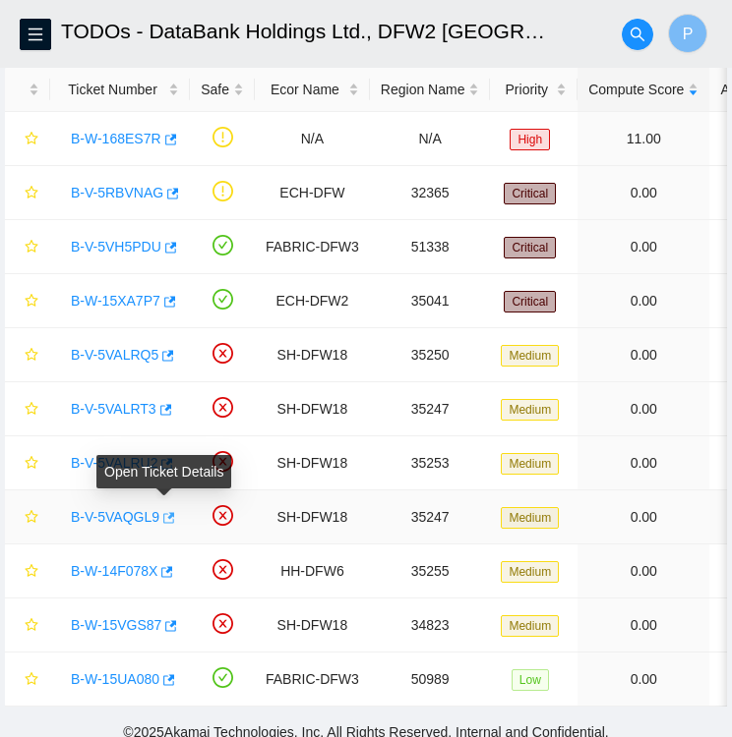
click at [166, 512] on icon "button" at bounding box center [169, 517] width 12 height 11
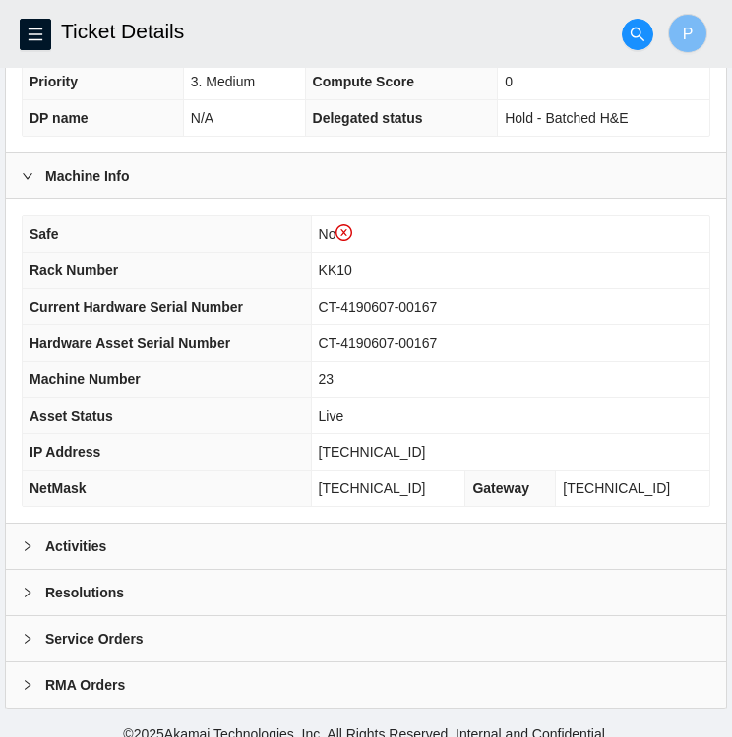
scroll to position [549, 0]
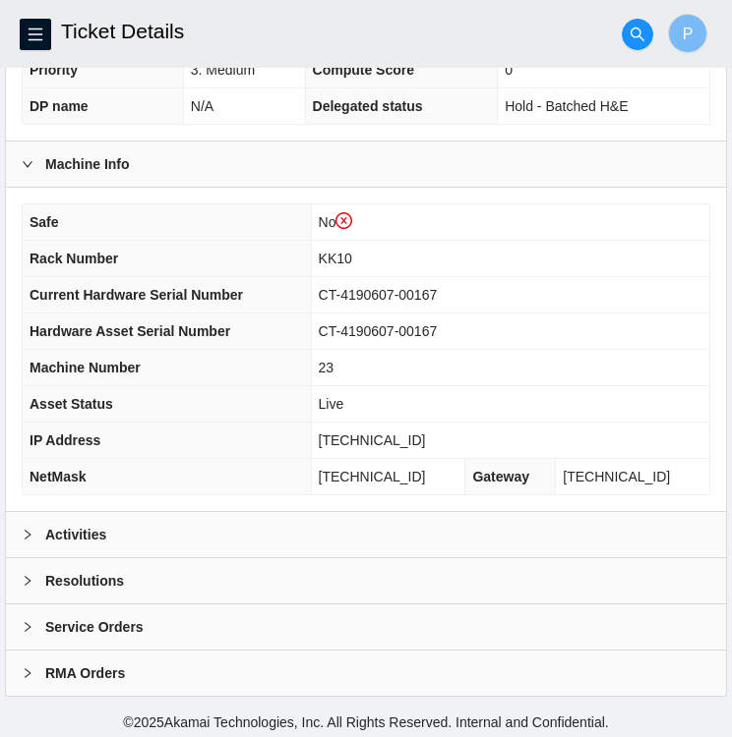
click at [24, 529] on icon "right" at bounding box center [28, 535] width 12 height 12
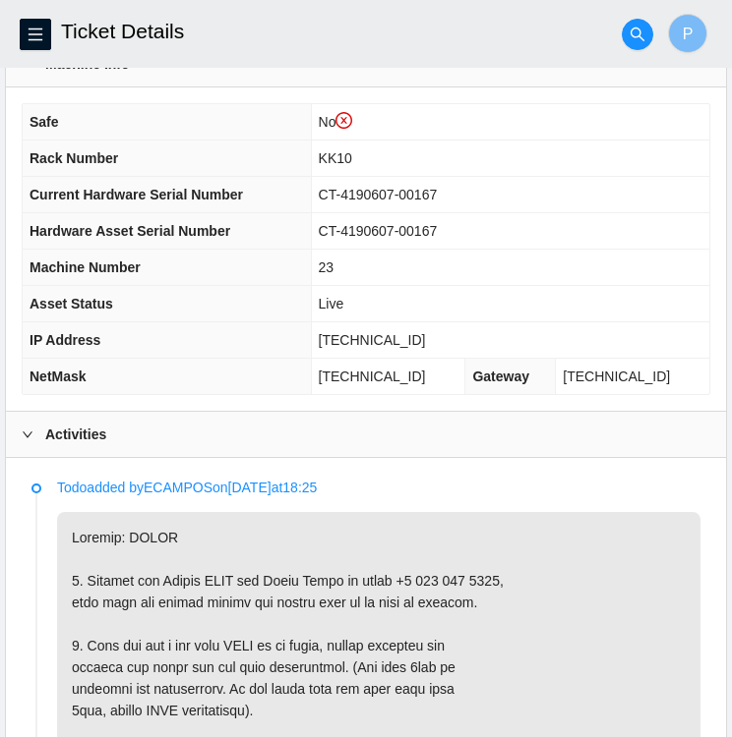
scroll to position [645, 0]
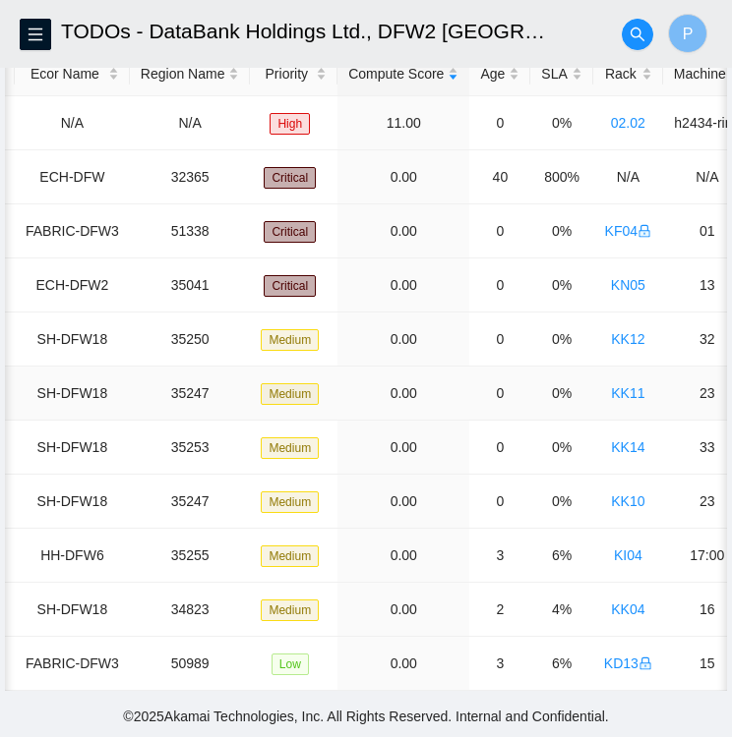
scroll to position [0, 239]
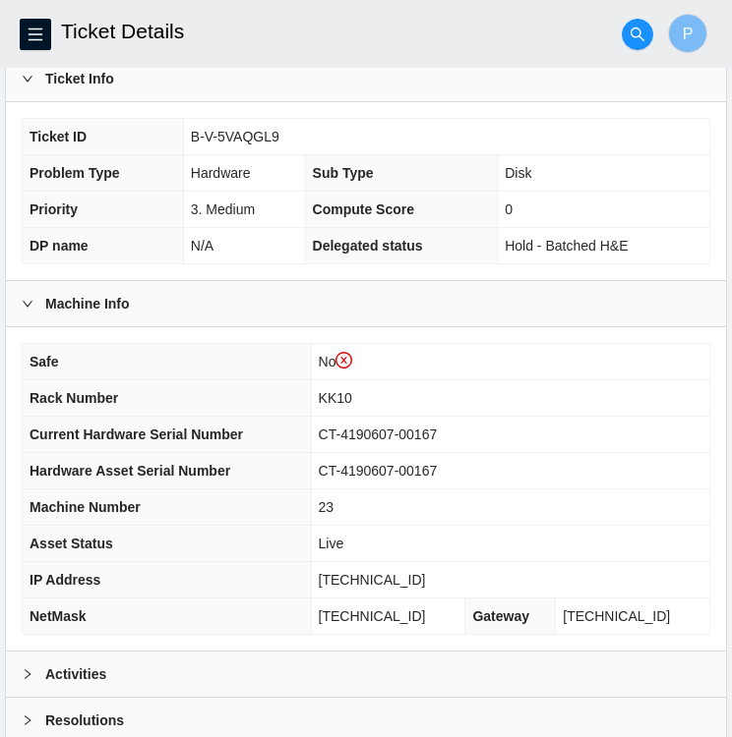
scroll to position [549, 0]
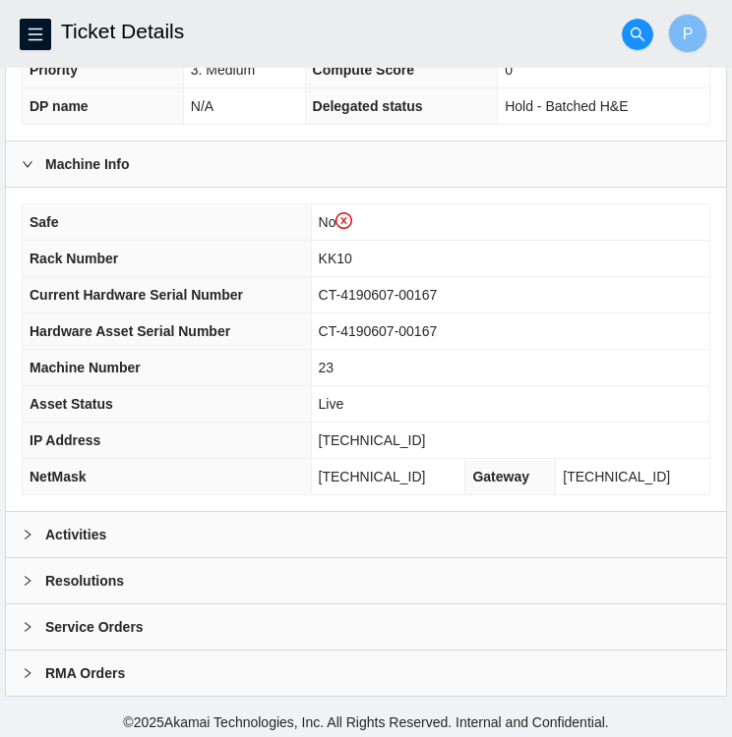
click at [55, 533] on b "Activities" at bounding box center [75, 535] width 61 height 22
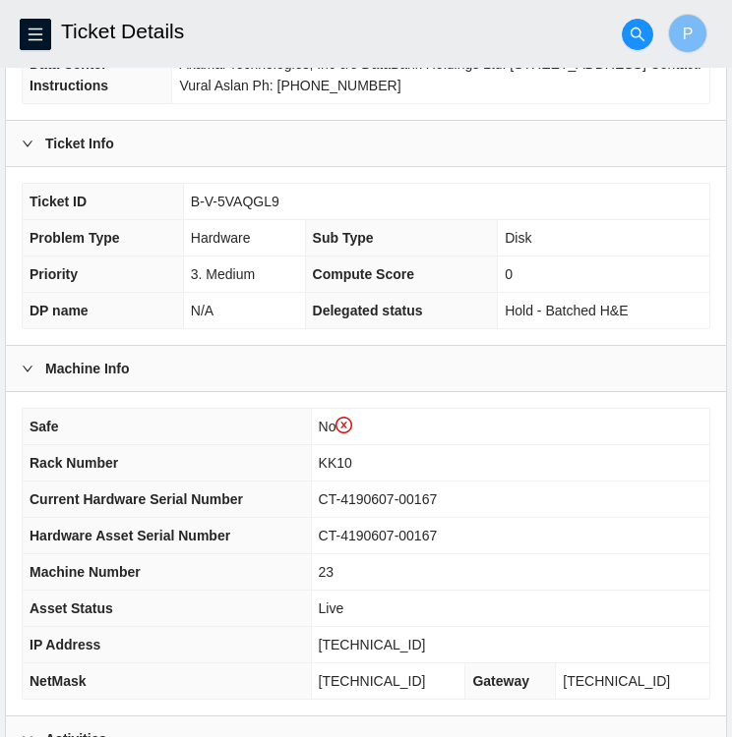
scroll to position [347, 0]
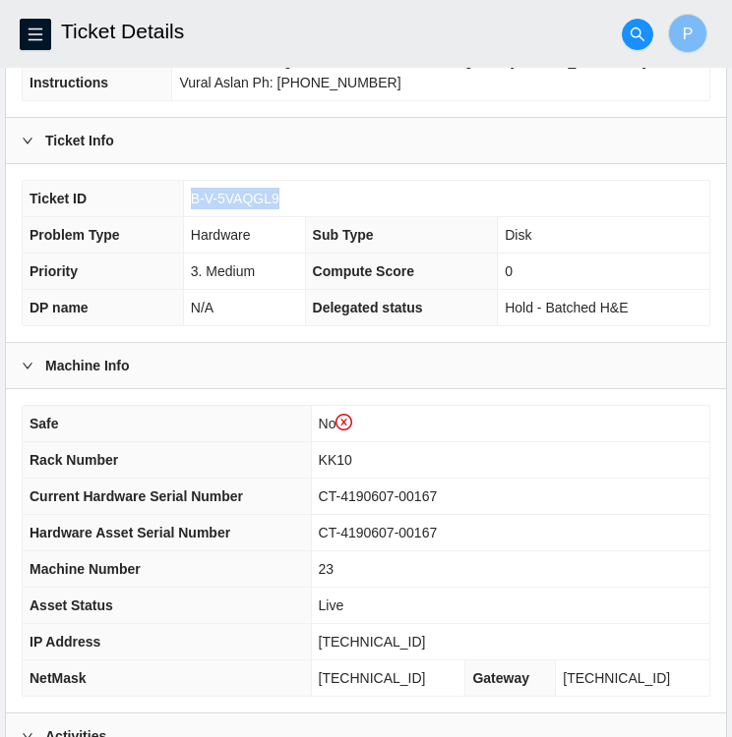
drag, startPoint x: 279, startPoint y: 190, endPoint x: 191, endPoint y: 194, distance: 88.6
click at [191, 194] on td "B-V-5VAQGL9" at bounding box center [446, 199] width 526 height 36
copy span "B-V-5VAQGL9"
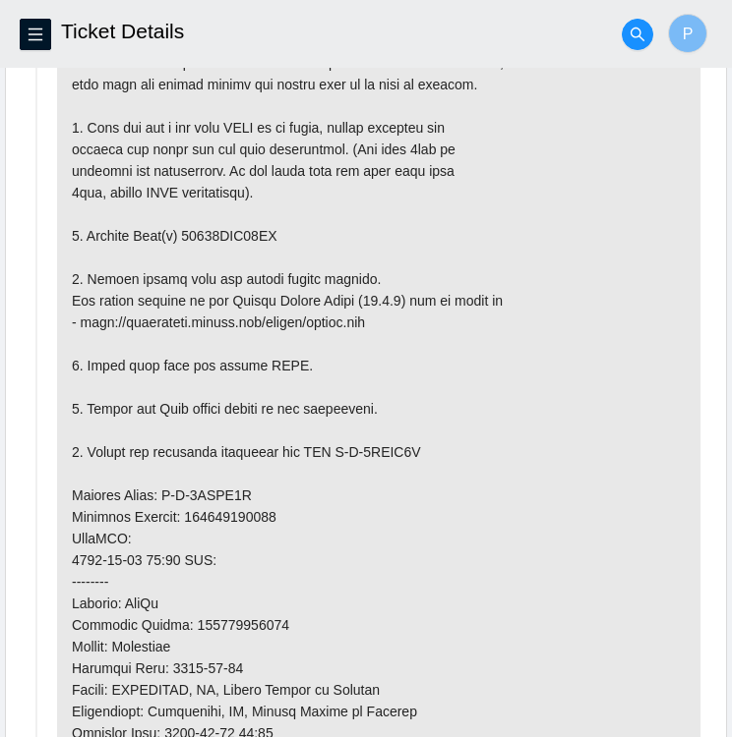
scroll to position [1170, 0]
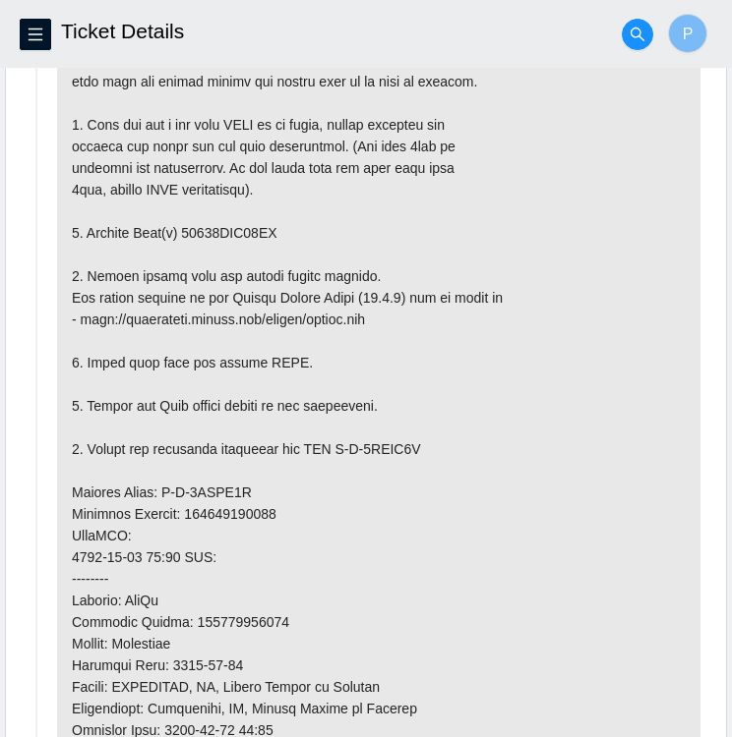
click at [586, 502] on p at bounding box center [378, 514] width 643 height 1046
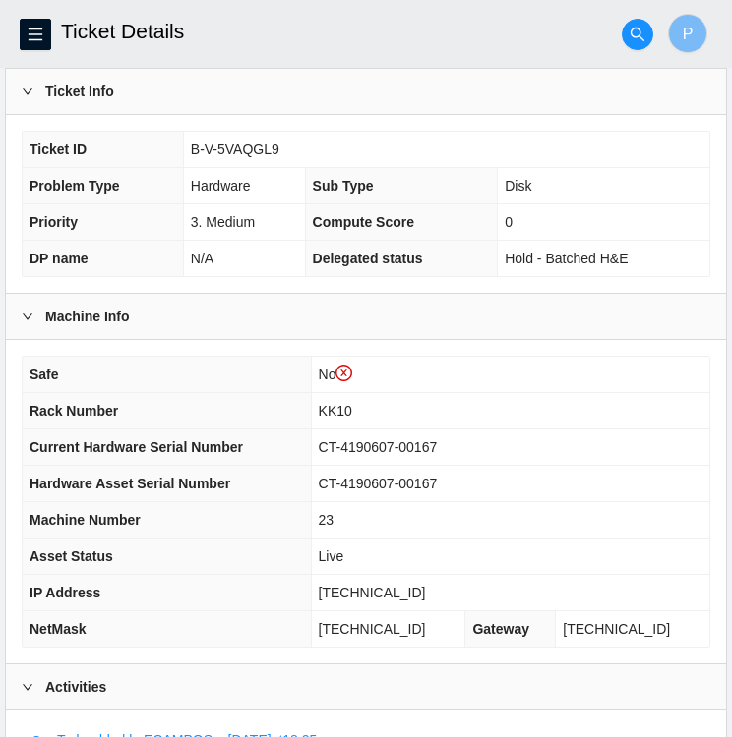
scroll to position [389, 0]
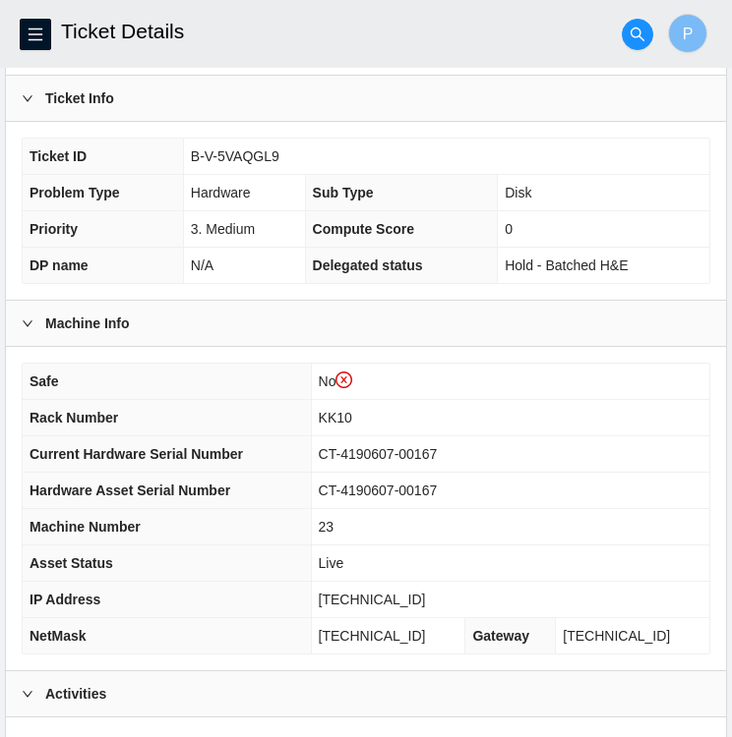
click at [283, 160] on td "B-V-5VAQGL9" at bounding box center [446, 157] width 526 height 36
drag, startPoint x: 275, startPoint y: 152, endPoint x: 189, endPoint y: 155, distance: 86.6
click at [191, 155] on span "B-V-5VAQGL9" at bounding box center [235, 156] width 88 height 16
copy span "B-V-5VAQGL9"
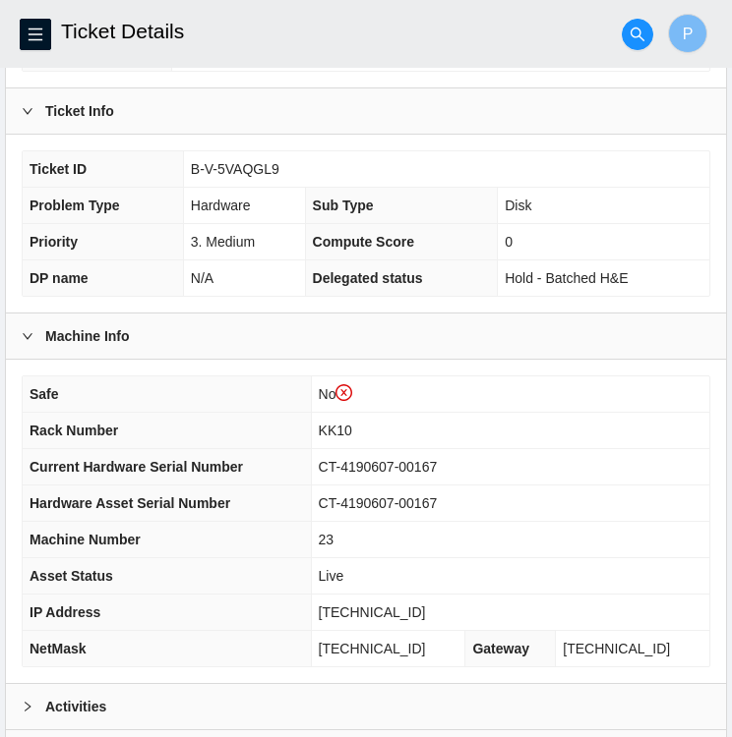
scroll to position [549, 0]
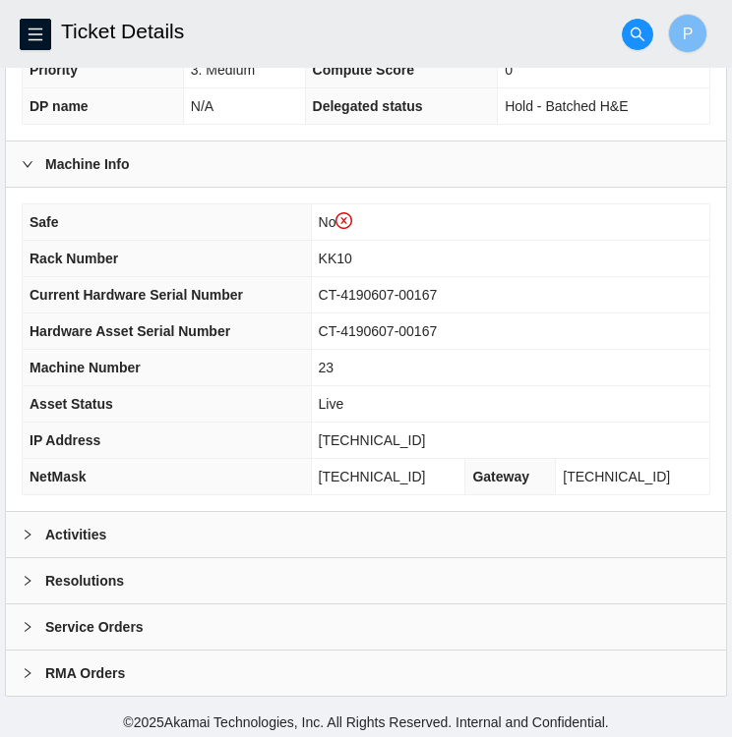
click at [18, 520] on div "Activities" at bounding box center [366, 534] width 720 height 45
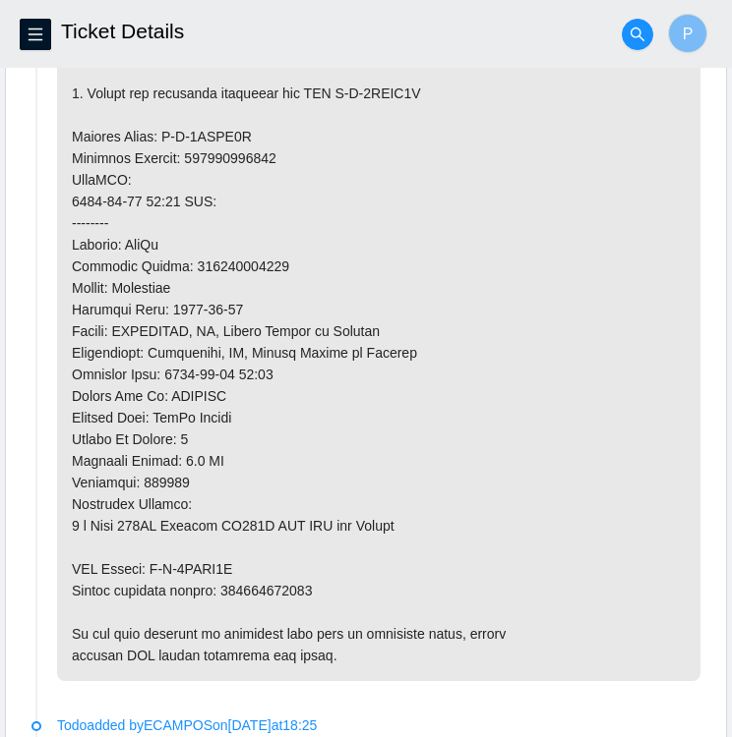
scroll to position [1525, 0]
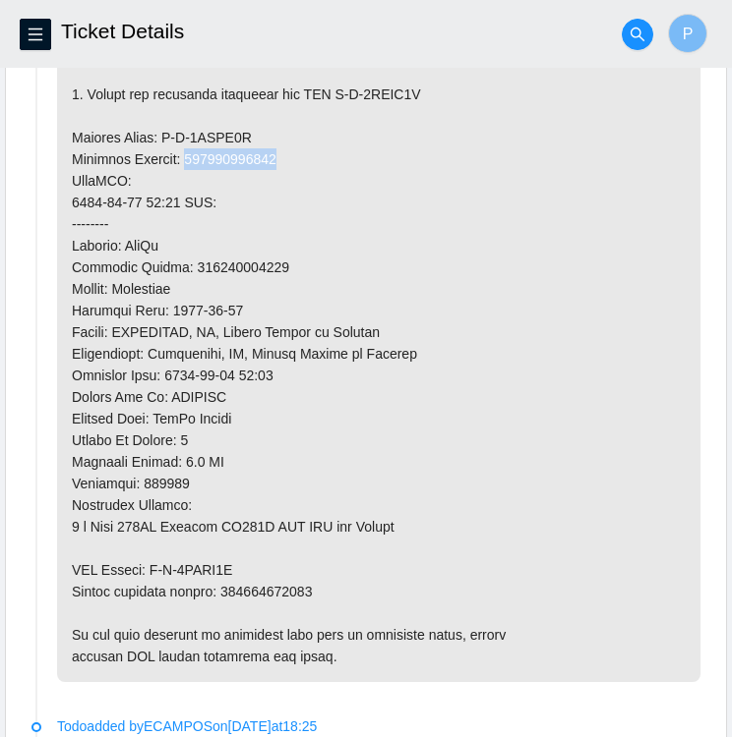
drag, startPoint x: 281, startPoint y: 154, endPoint x: 187, endPoint y: 150, distance: 94.5
click at [187, 150] on p at bounding box center [378, 159] width 643 height 1046
copy p "473665216586"
click at [250, 125] on p at bounding box center [378, 159] width 643 height 1046
drag, startPoint x: 246, startPoint y: 130, endPoint x: 159, endPoint y: 134, distance: 86.6
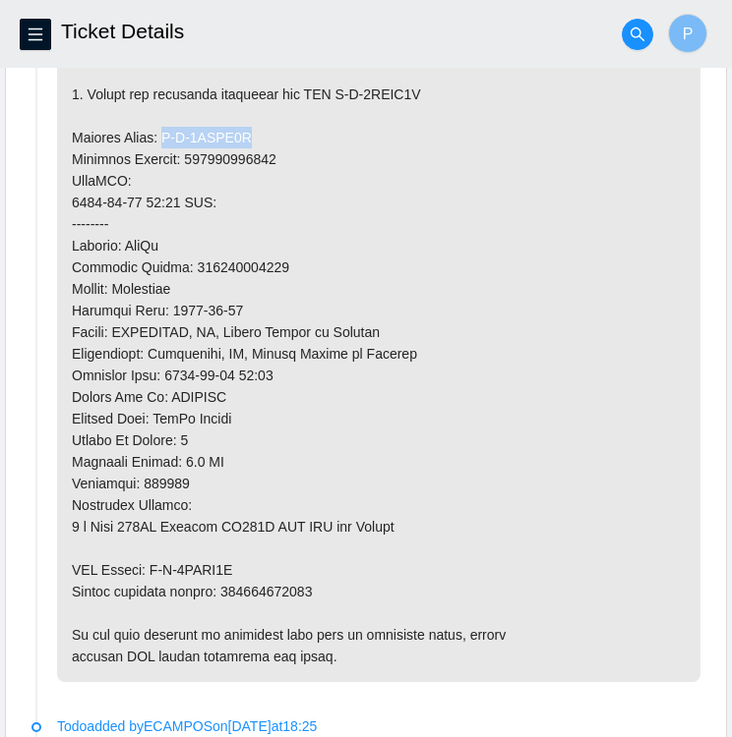
click at [159, 134] on p at bounding box center [378, 159] width 643 height 1046
copy p "B-V-5VEXL6H"
click at [440, 103] on p at bounding box center [378, 159] width 643 height 1046
drag, startPoint x: 429, startPoint y: 88, endPoint x: 338, endPoint y: 93, distance: 90.7
click at [338, 93] on p at bounding box center [378, 159] width 643 height 1046
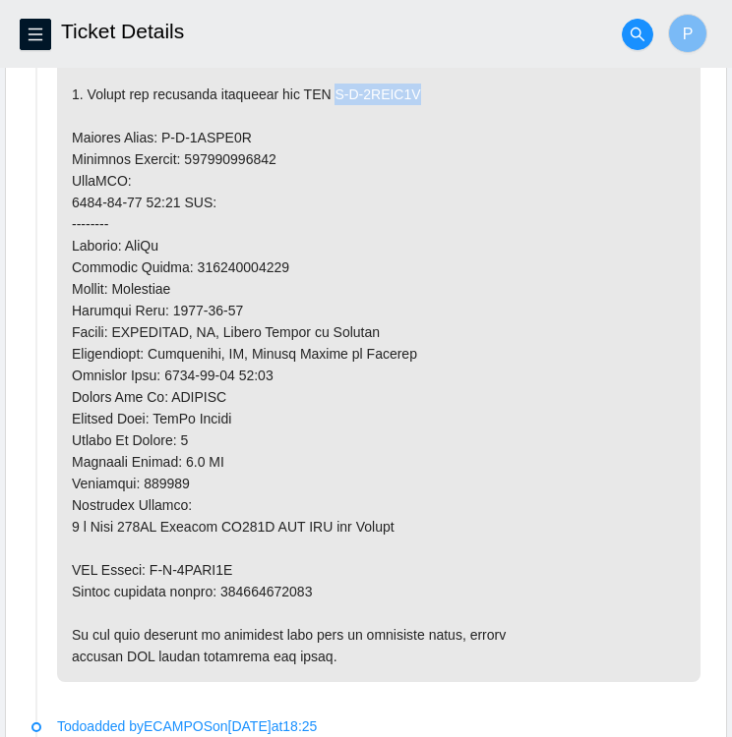
copy p "B-V-5VEXL6Q"
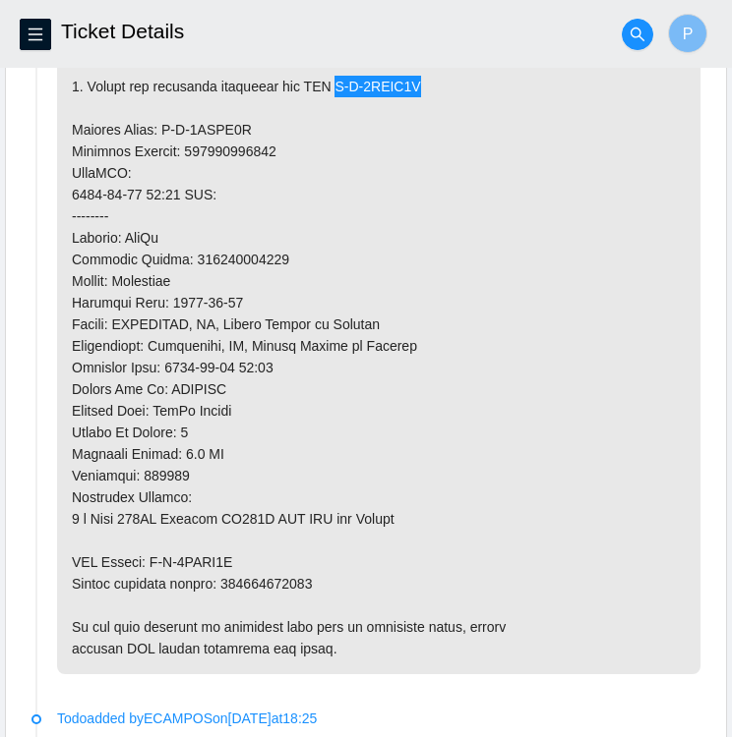
scroll to position [1534, 0]
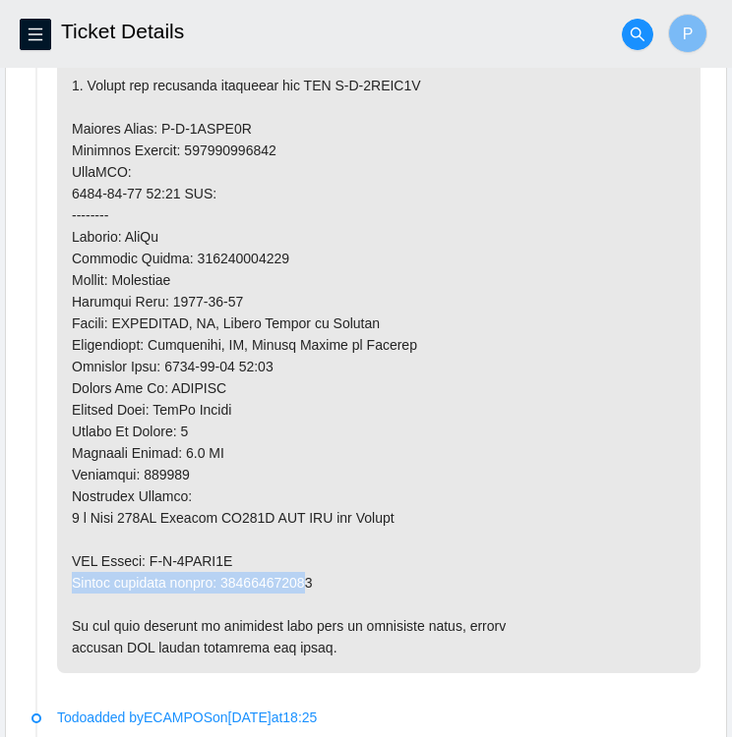
drag, startPoint x: 307, startPoint y: 572, endPoint x: 238, endPoint y: 564, distance: 69.3
click at [238, 564] on p at bounding box center [378, 150] width 643 height 1046
drag, startPoint x: 238, startPoint y: 564, endPoint x: 397, endPoint y: 568, distance: 159.3
click at [397, 568] on p at bounding box center [378, 150] width 643 height 1046
drag, startPoint x: 332, startPoint y: 569, endPoint x: 220, endPoint y: 576, distance: 112.3
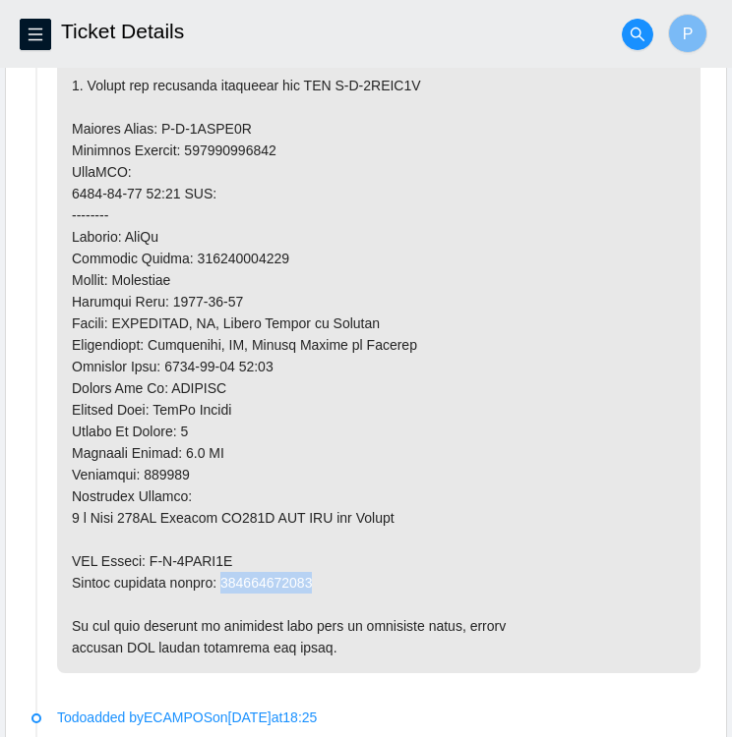
click at [220, 576] on p at bounding box center [378, 150] width 643 height 1046
copy p "473665216597"
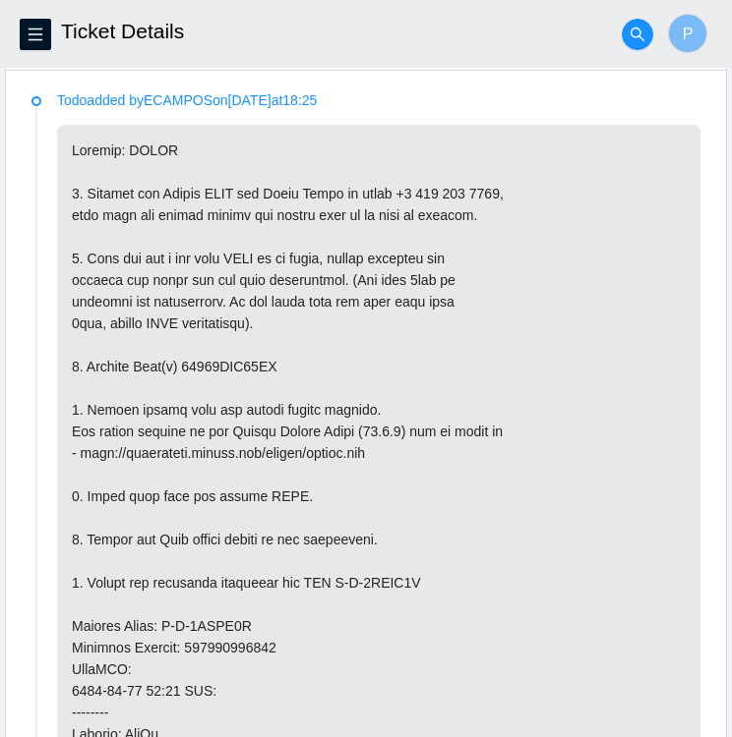
scroll to position [1042, 0]
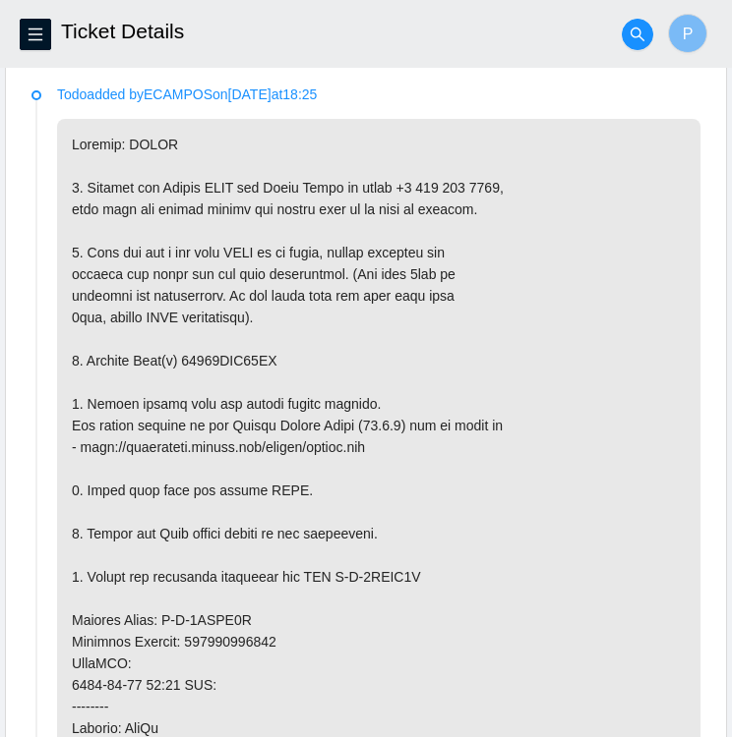
drag, startPoint x: 279, startPoint y: 352, endPoint x: 303, endPoint y: 363, distance: 26.0
click at [303, 363] on p at bounding box center [378, 642] width 643 height 1046
drag, startPoint x: 181, startPoint y: 352, endPoint x: 275, endPoint y: 356, distance: 94.5
click at [275, 356] on p at bounding box center [378, 642] width 643 height 1046
copy p "18521FDB77BE"
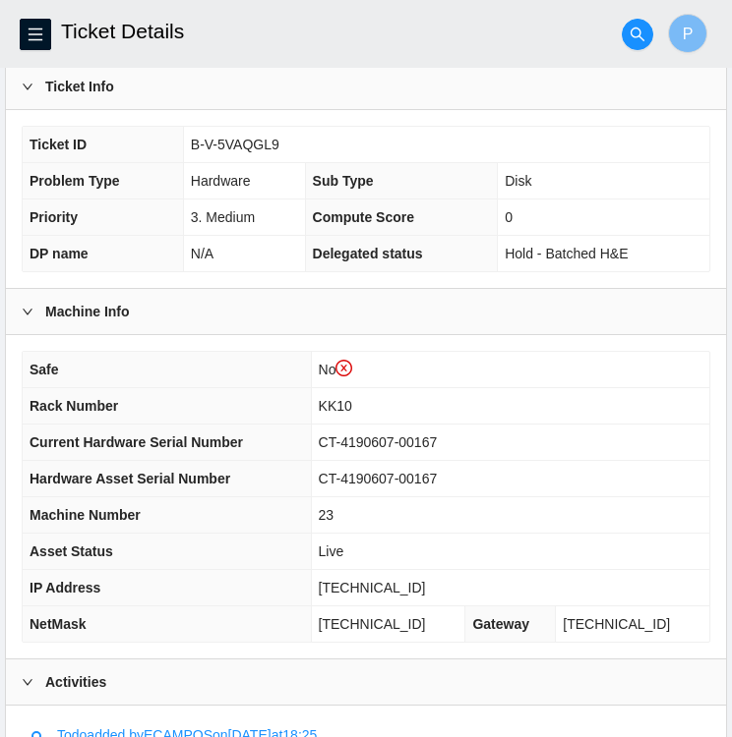
scroll to position [401, 0]
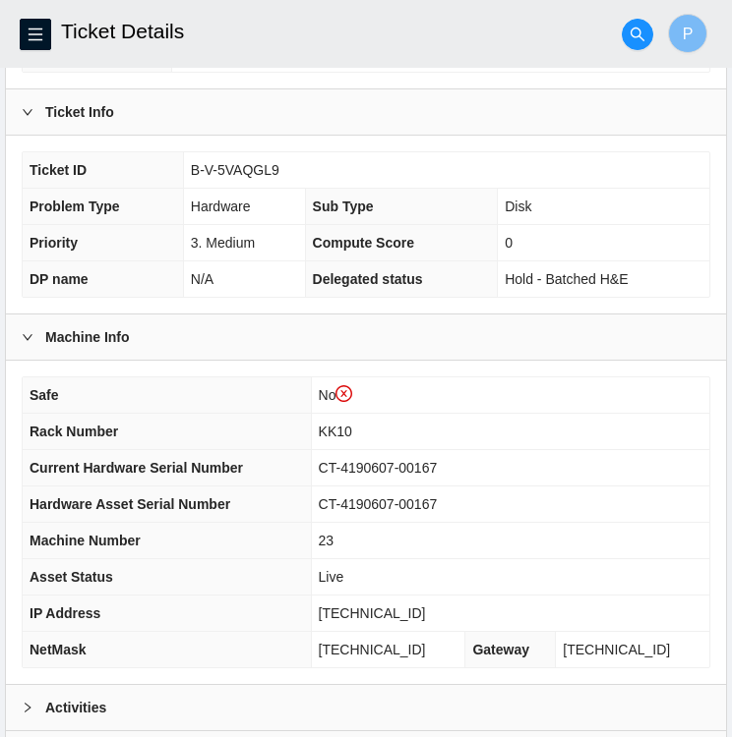
scroll to position [549, 0]
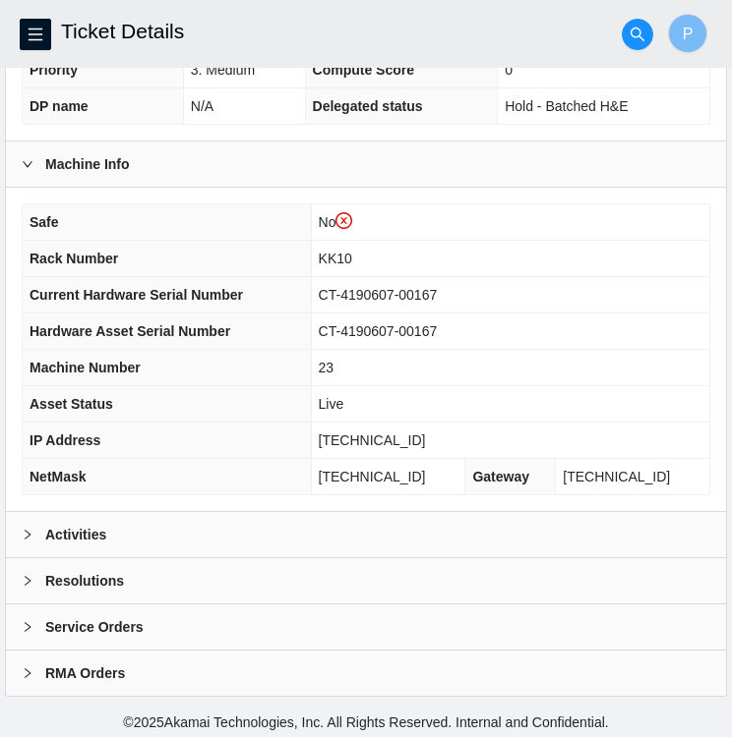
click at [36, 530] on div at bounding box center [34, 535] width 24 height 22
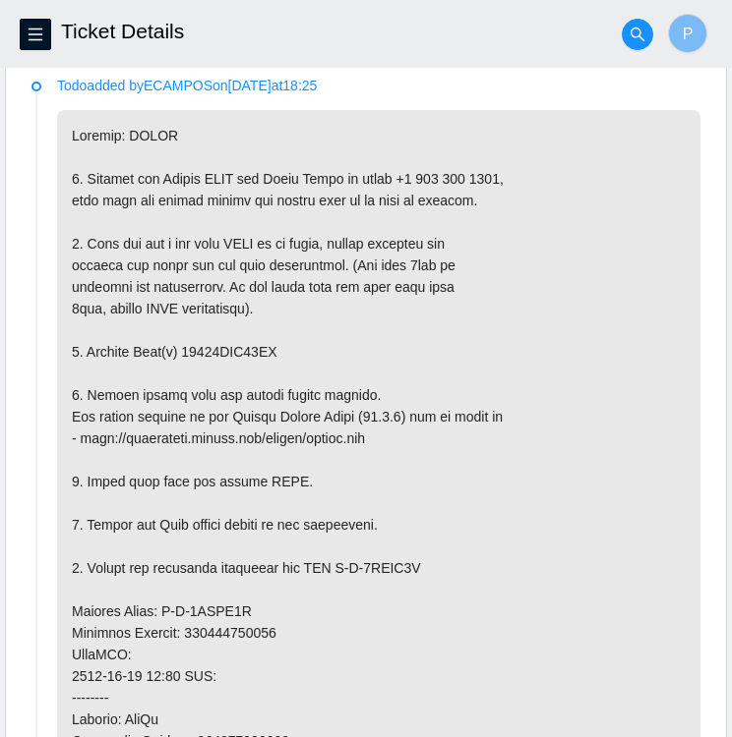
scroll to position [1052, 0]
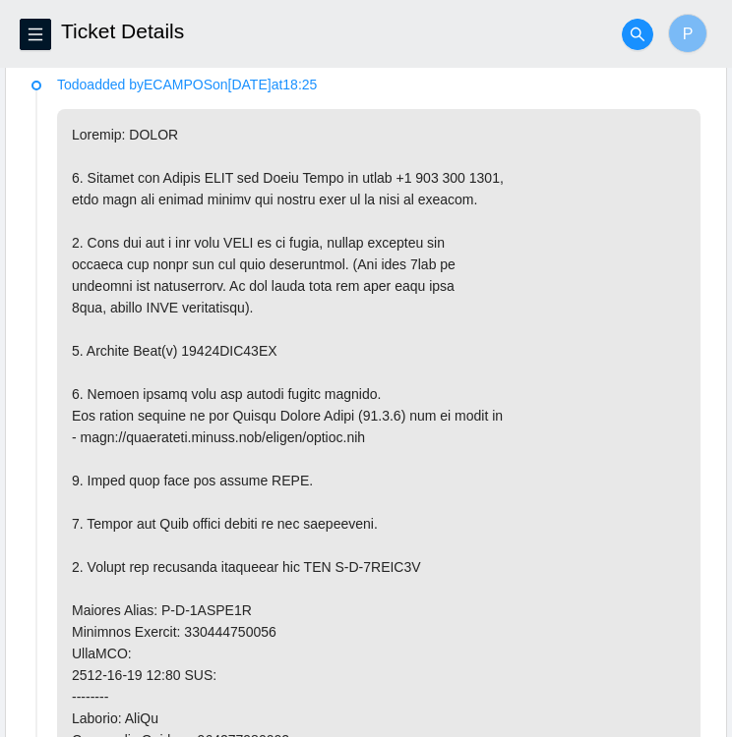
click at [625, 312] on p at bounding box center [378, 632] width 643 height 1046
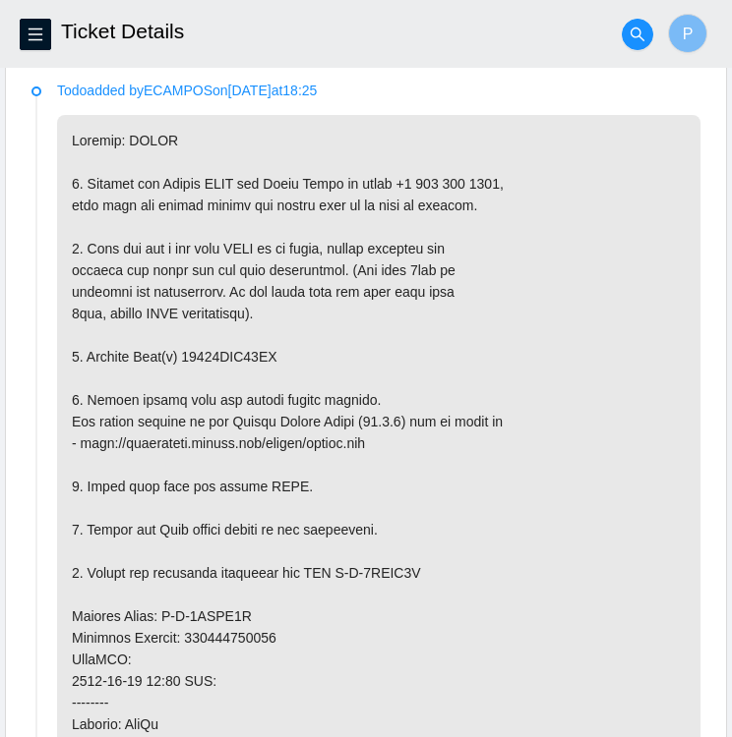
scroll to position [1049, 0]
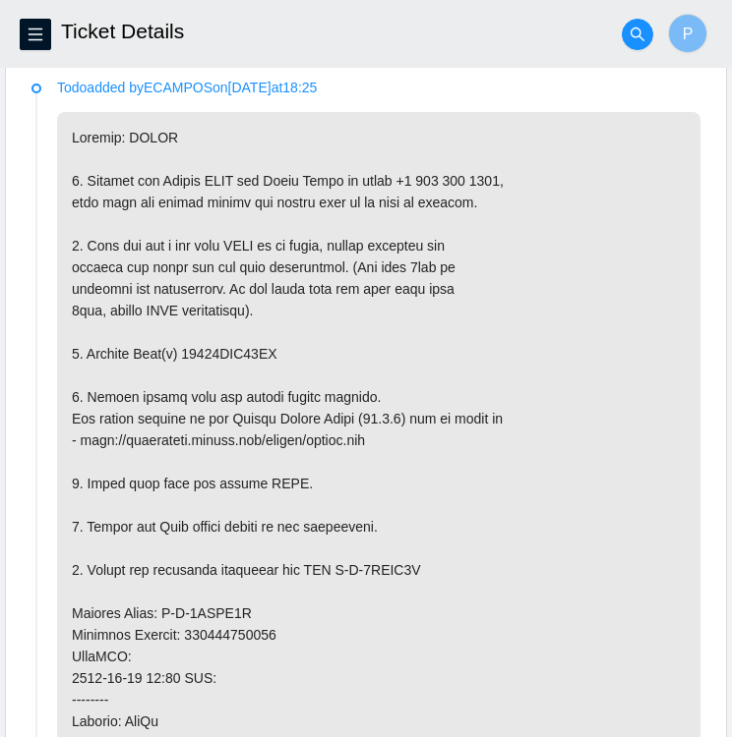
click at [232, 352] on p at bounding box center [378, 635] width 643 height 1046
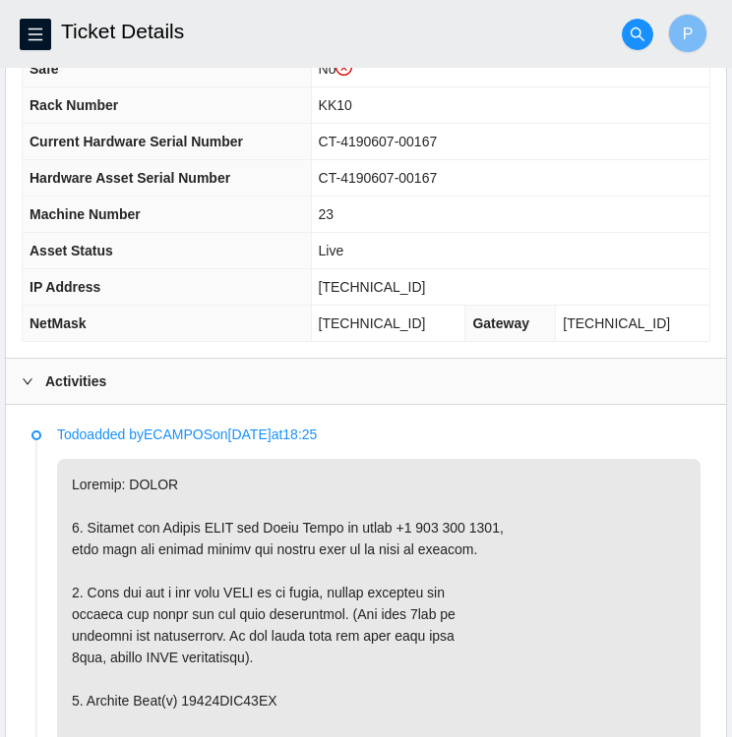
scroll to position [701, 0]
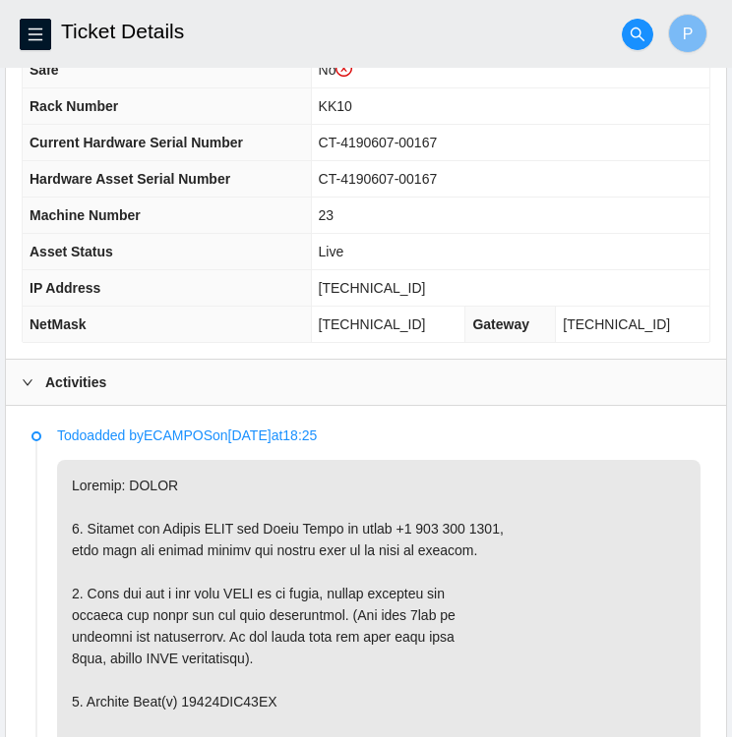
click at [461, 183] on td "CT-4190607-00167" at bounding box center [510, 179] width 398 height 36
drag, startPoint x: 456, startPoint y: 172, endPoint x: 337, endPoint y: 170, distance: 119.0
click at [337, 170] on td "CT-4190607-00167" at bounding box center [510, 179] width 398 height 36
copy span "CT-4190607-00167"
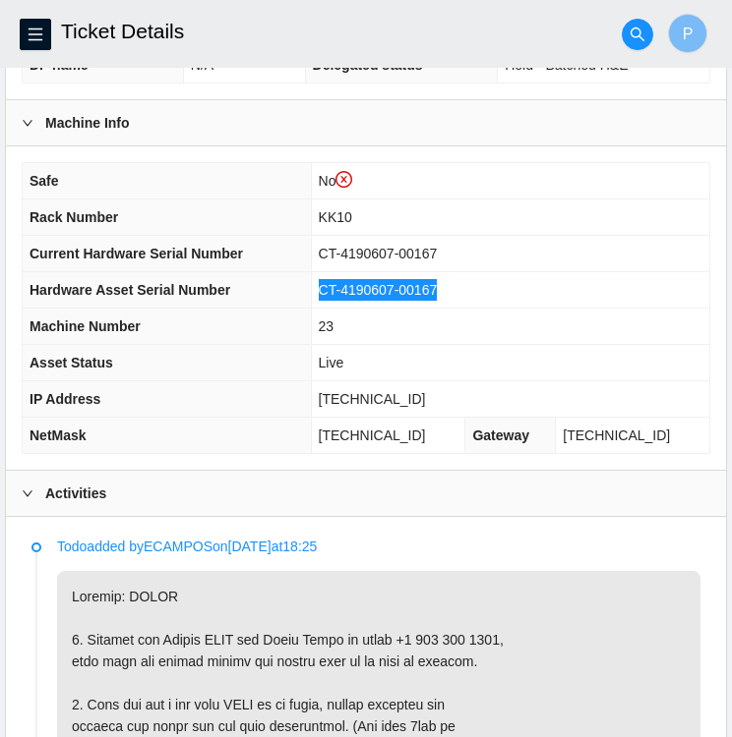
scroll to position [589, 0]
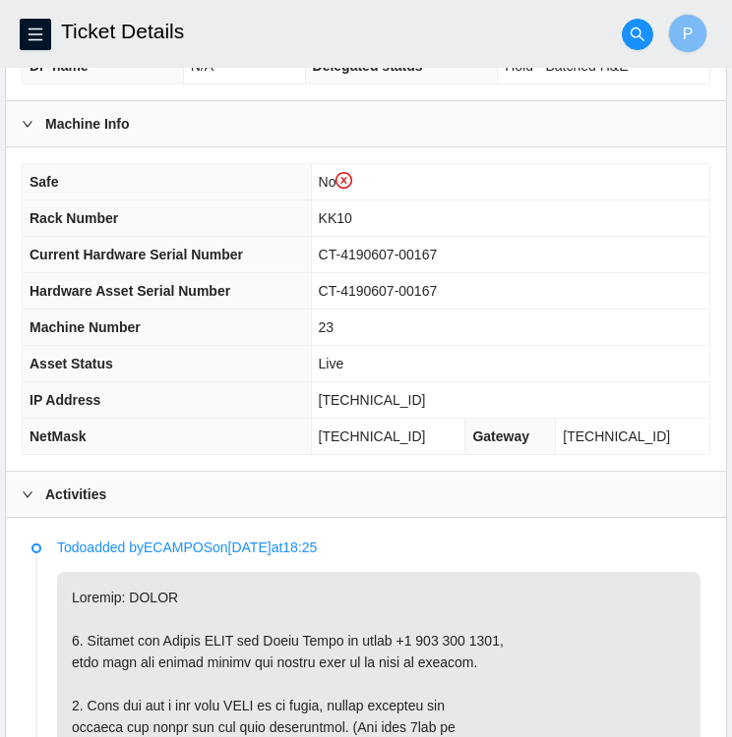
click at [447, 398] on td "[TECHNICAL_ID]" at bounding box center [510, 400] width 398 height 36
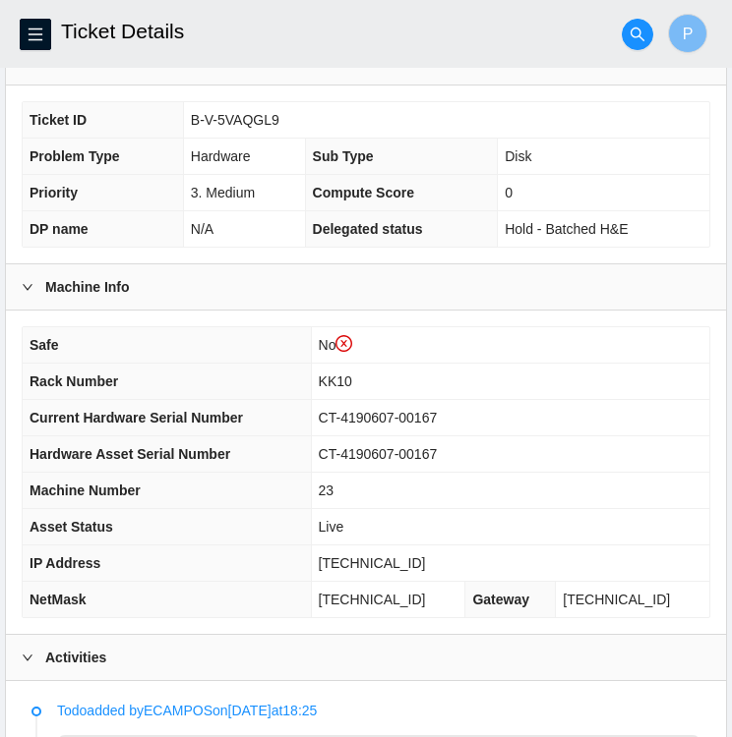
scroll to position [422, 0]
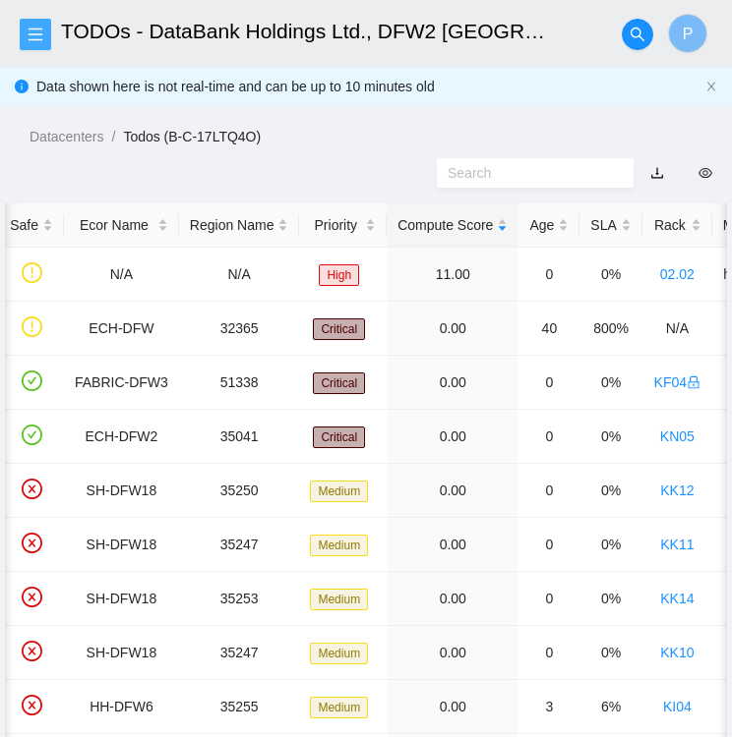
click at [36, 32] on icon "menu" at bounding box center [36, 35] width 16 height 16
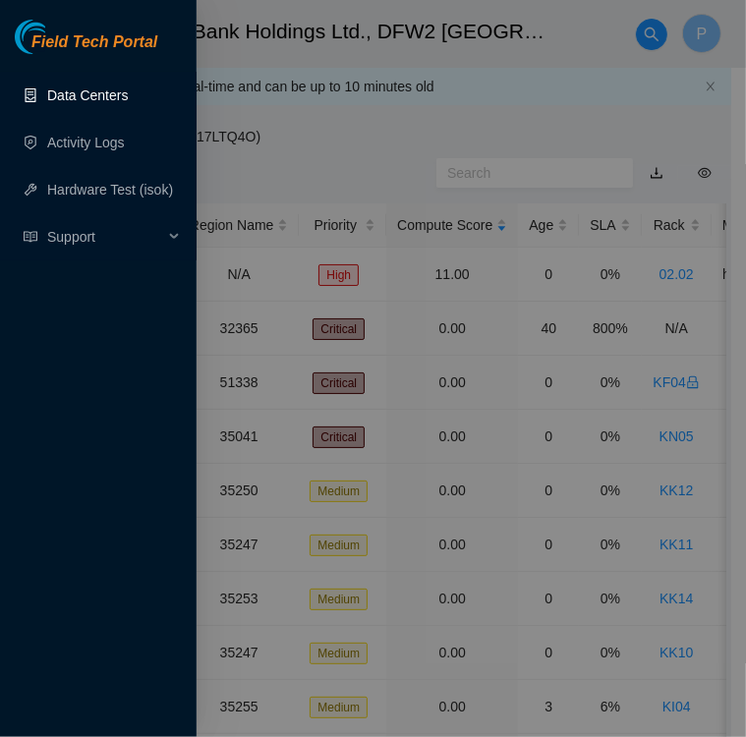
click at [92, 96] on link "Data Centers" at bounding box center [87, 96] width 81 height 16
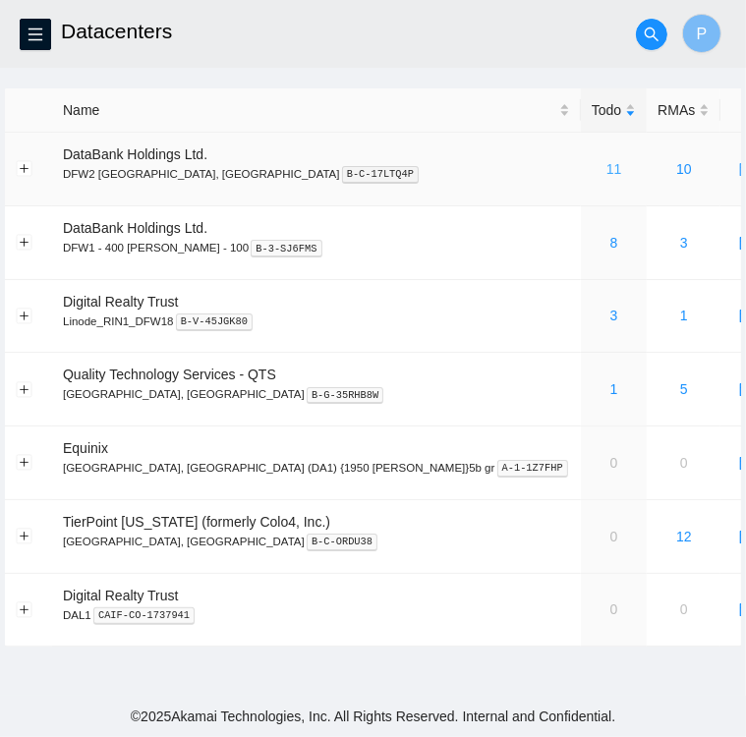
click at [607, 170] on link "11" at bounding box center [615, 169] width 16 height 16
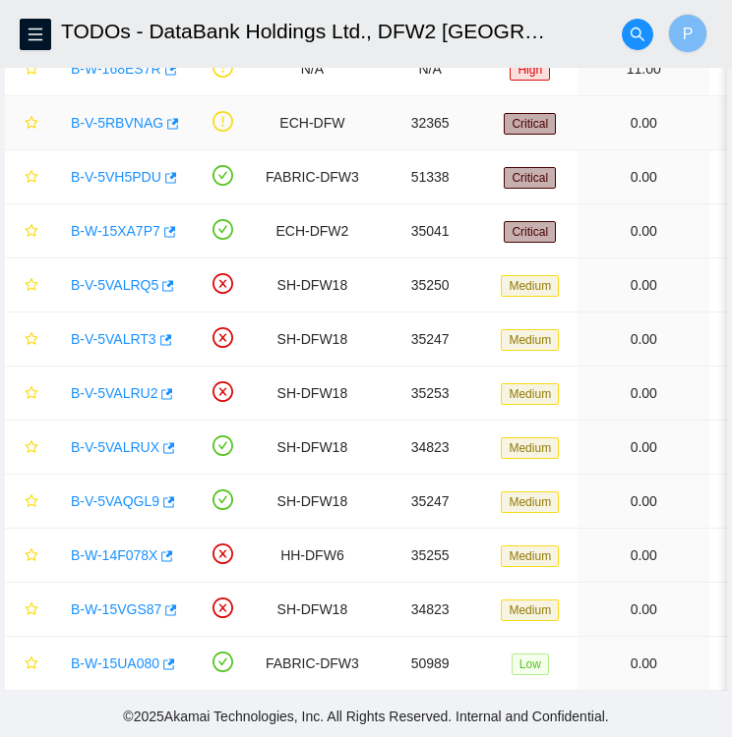
scroll to position [215, 0]
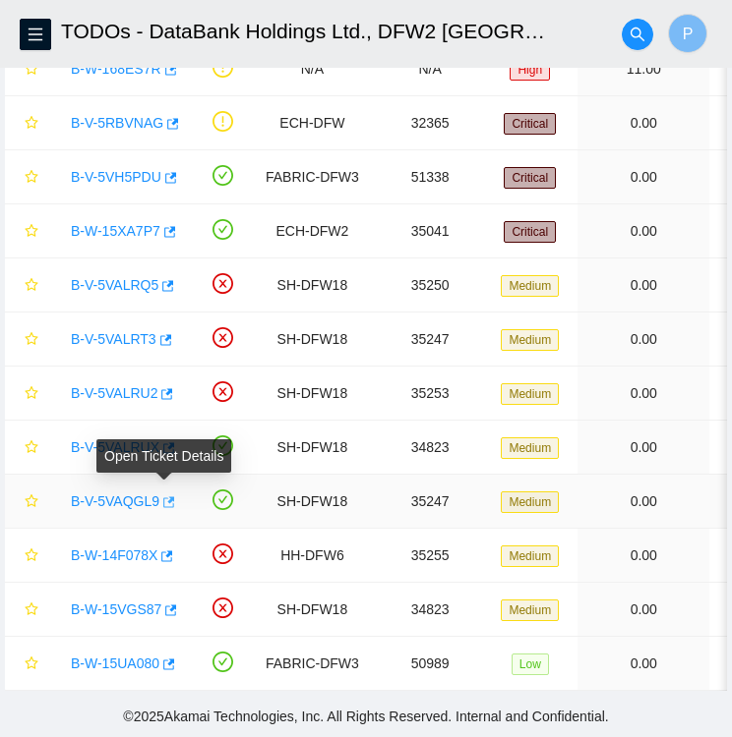
click at [163, 496] on icon "button" at bounding box center [167, 503] width 14 height 14
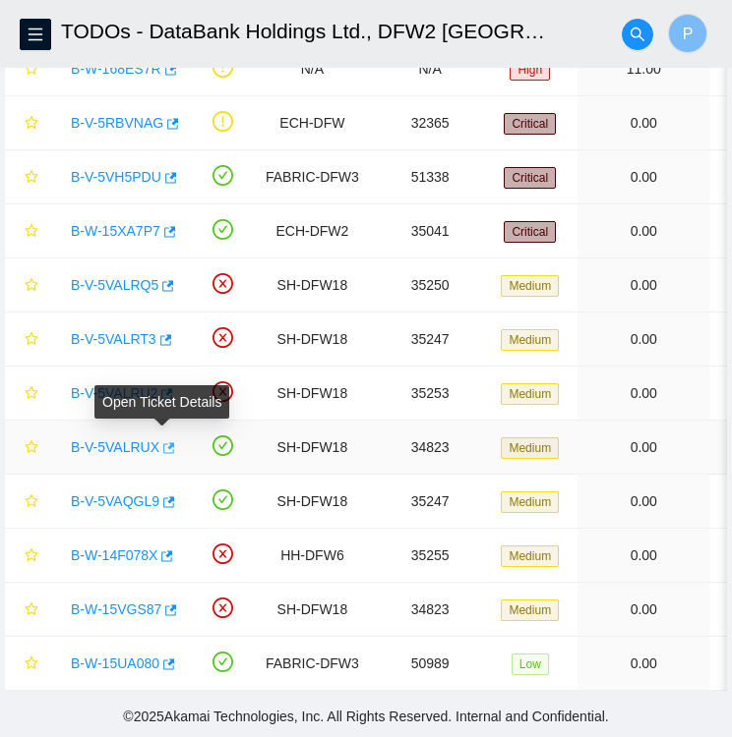
click at [165, 441] on icon "button" at bounding box center [167, 448] width 14 height 14
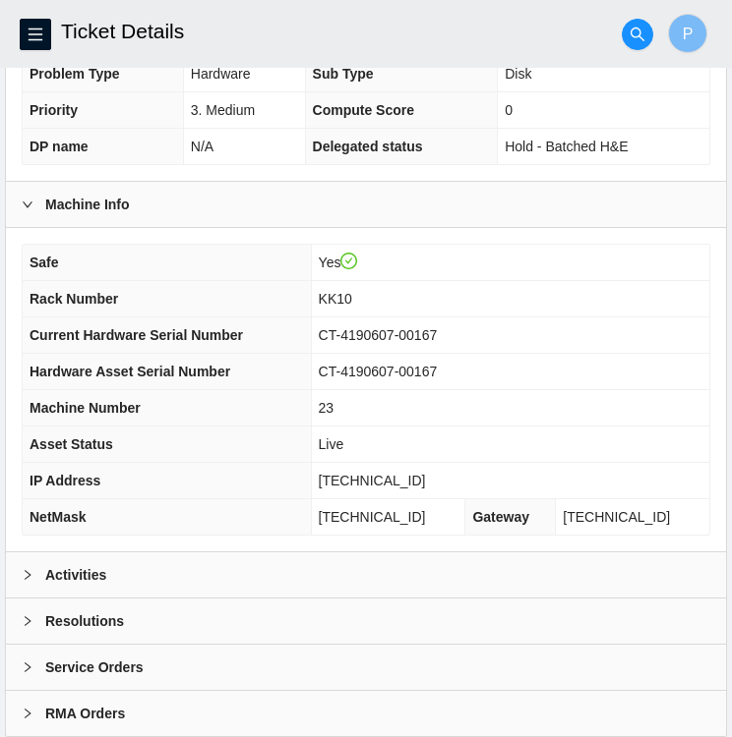
scroll to position [511, 0]
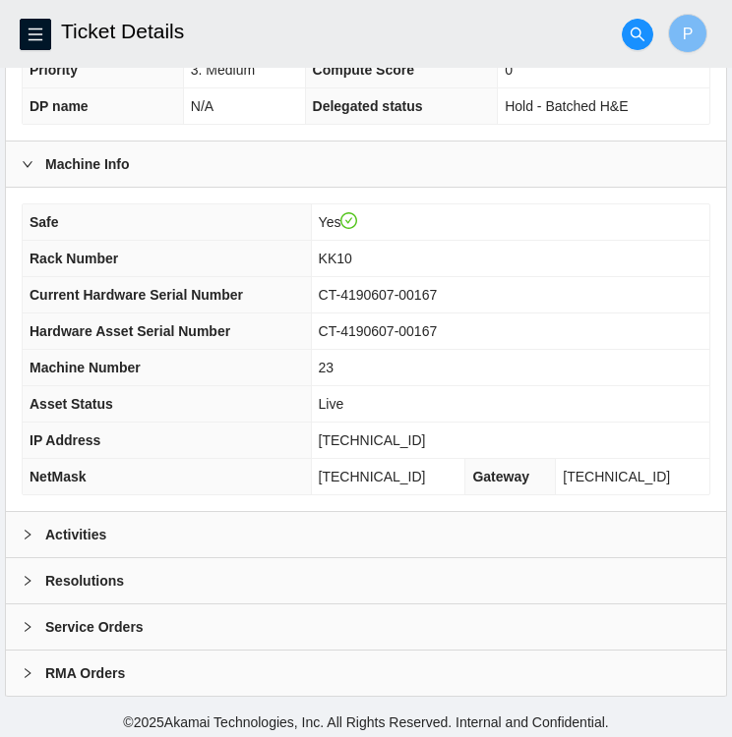
click at [65, 524] on b "Activities" at bounding box center [75, 535] width 61 height 22
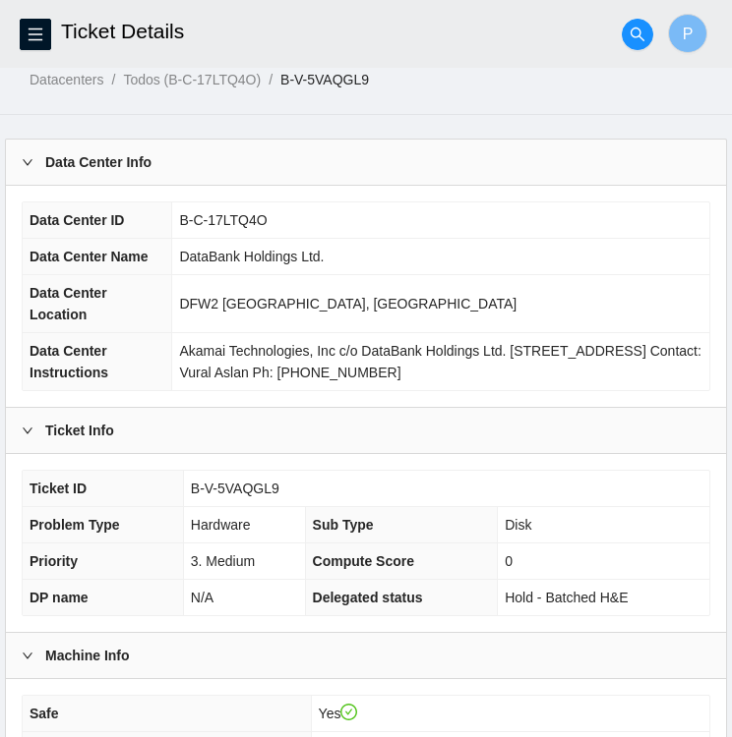
scroll to position [0, 0]
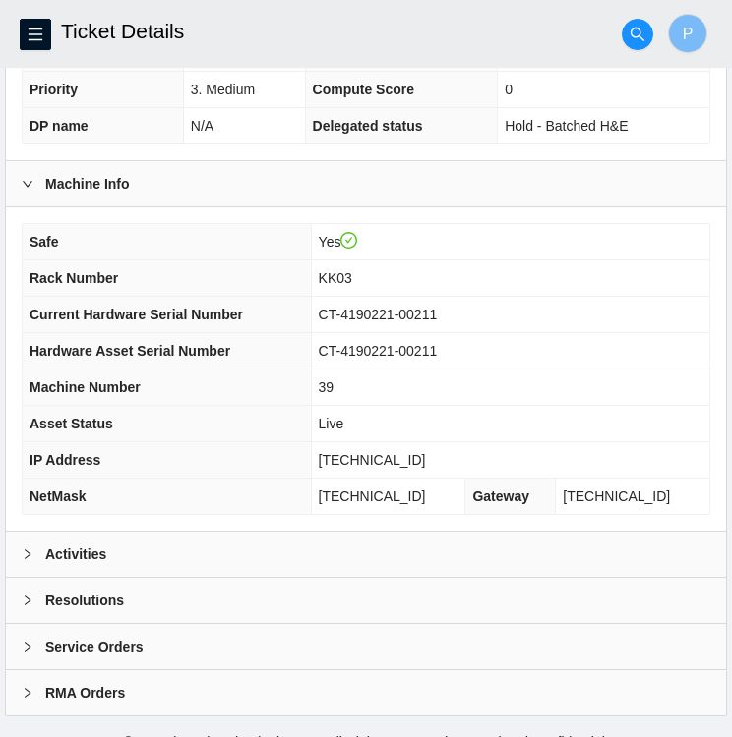
scroll to position [511, 0]
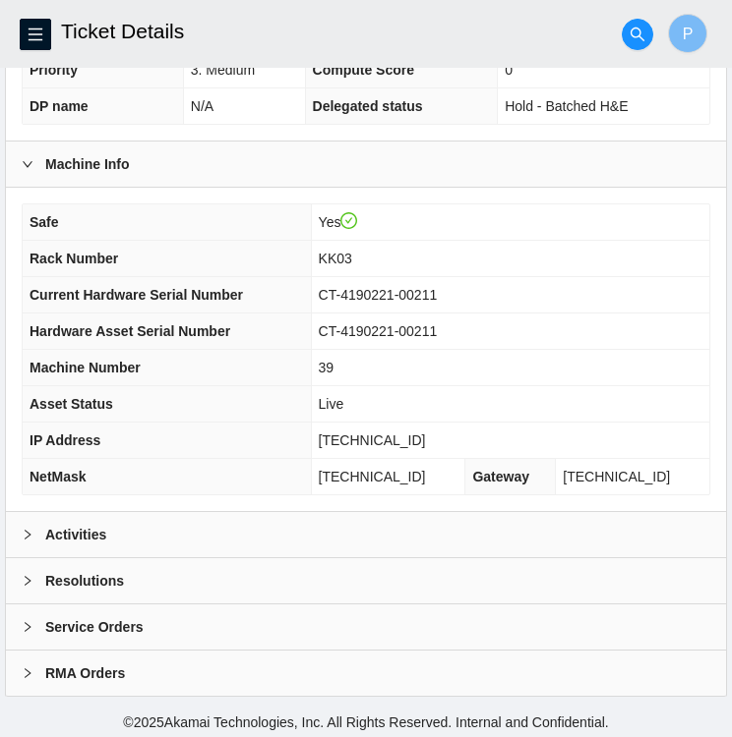
click at [29, 532] on icon "right" at bounding box center [28, 535] width 12 height 12
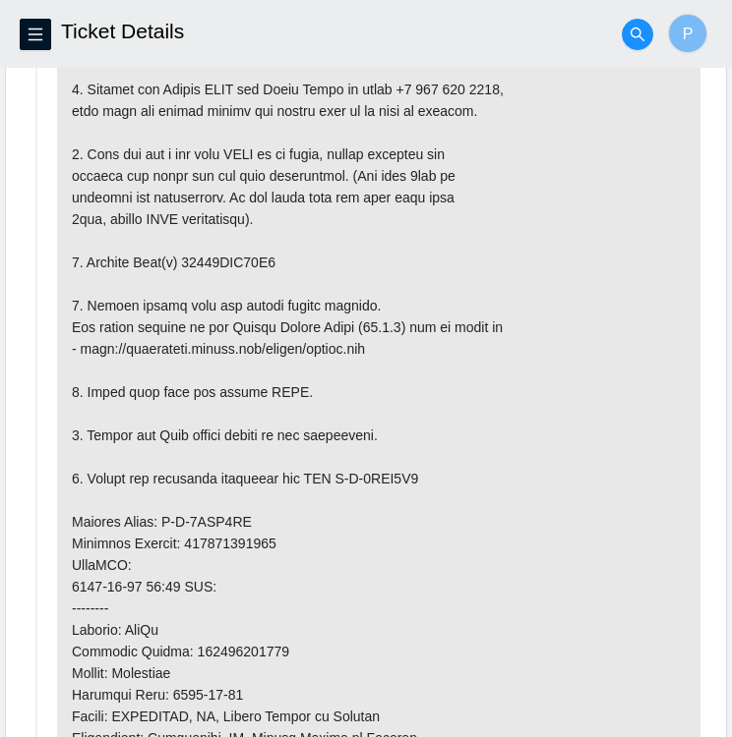
scroll to position [1101, 0]
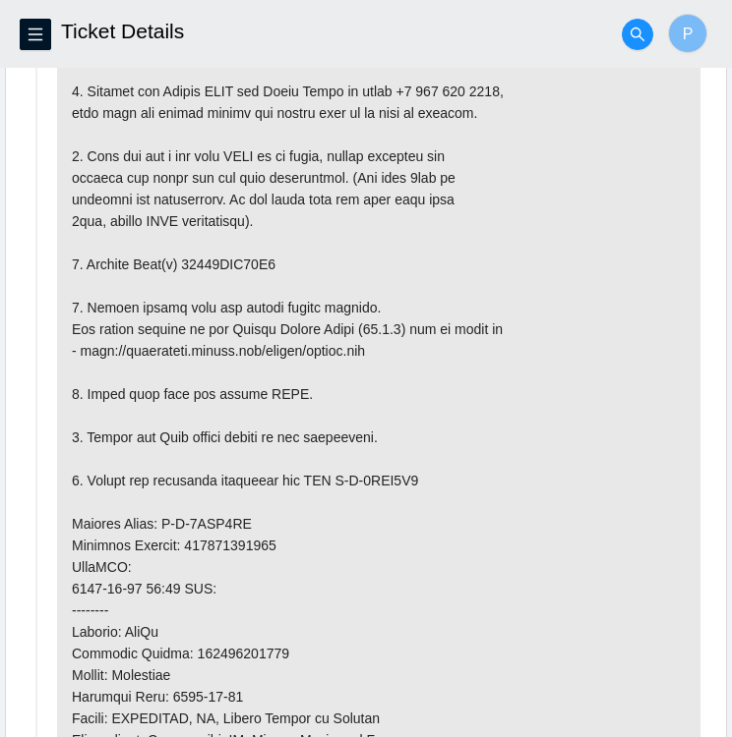
click at [393, 622] on p at bounding box center [378, 546] width 643 height 1046
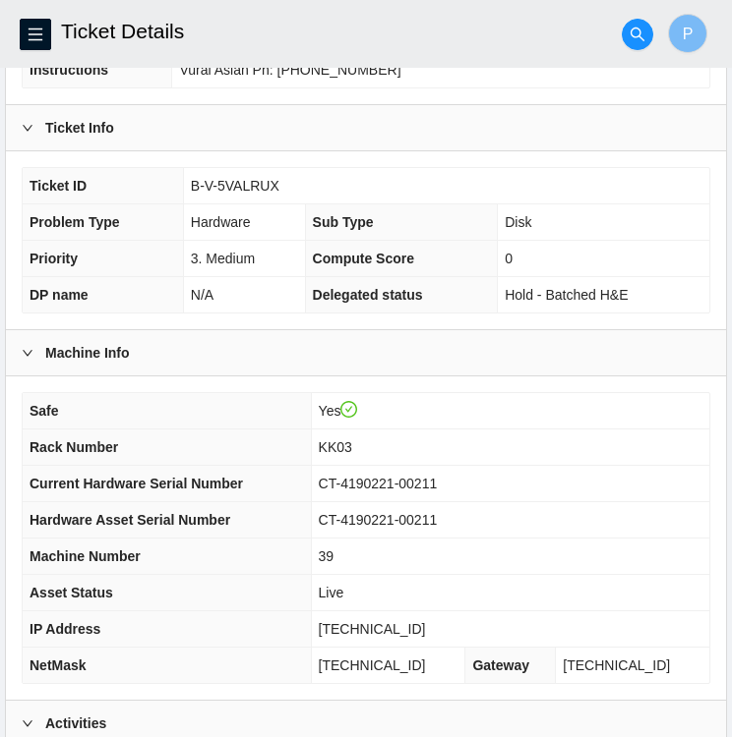
scroll to position [323, 0]
click at [476, 469] on td "CT-4190221-00211" at bounding box center [510, 484] width 398 height 36
drag, startPoint x: 460, startPoint y: 480, endPoint x: 339, endPoint y: 488, distance: 121.2
click at [339, 488] on td "CT-4190221-00211" at bounding box center [510, 484] width 398 height 36
copy span "CT-4190221-00211"
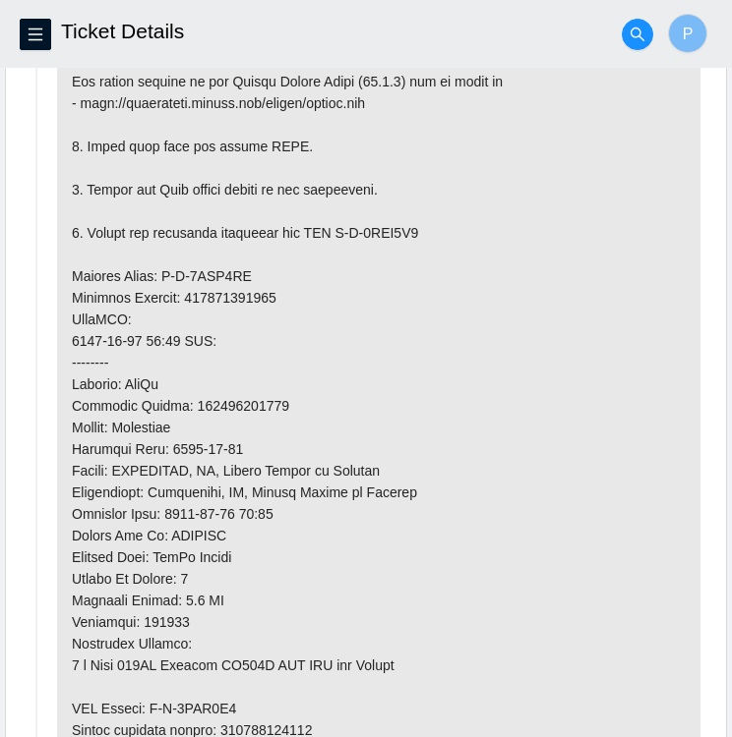
scroll to position [1353, 0]
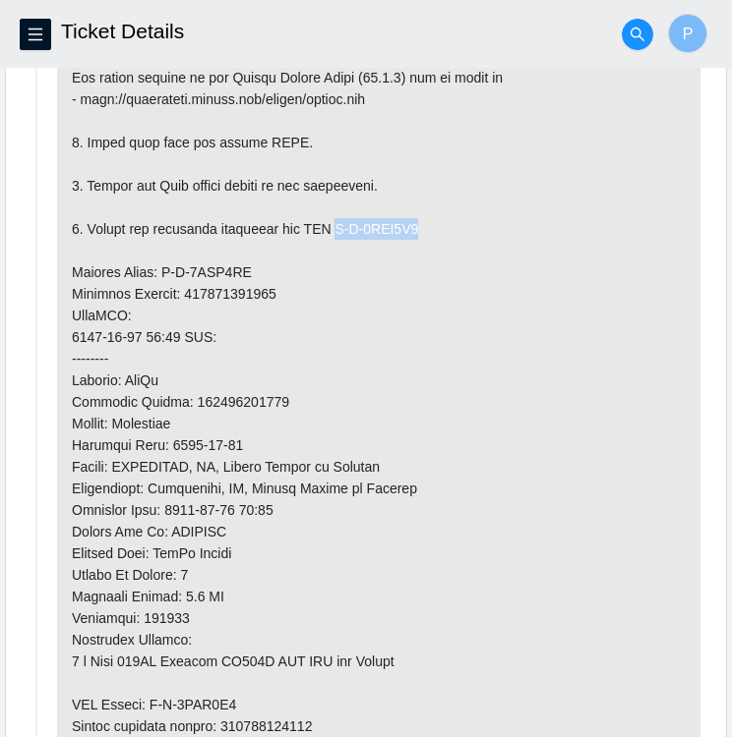
drag, startPoint x: 432, startPoint y: 214, endPoint x: 338, endPoint y: 228, distance: 94.4
click at [338, 228] on p at bounding box center [378, 294] width 643 height 1046
copy p "B-V-5VEG1U3"
click at [244, 265] on p at bounding box center [378, 294] width 643 height 1046
drag, startPoint x: 244, startPoint y: 265, endPoint x: 161, endPoint y: 265, distance: 82.6
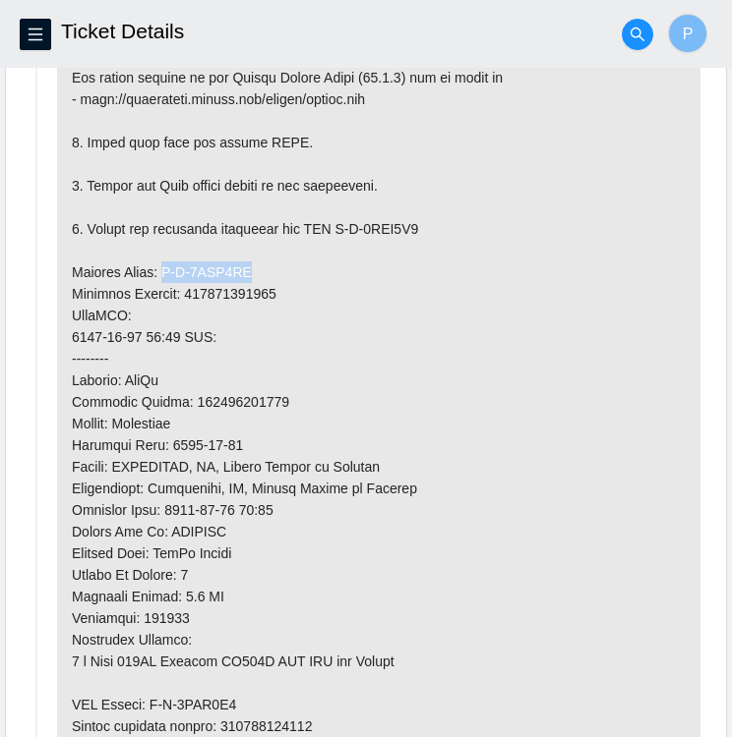
click at [161, 265] on p at bounding box center [378, 294] width 643 height 1046
copy p "B-V-5VEG1TU"
click at [291, 387] on p at bounding box center [378, 294] width 643 height 1046
click at [271, 398] on p at bounding box center [378, 294] width 643 height 1046
drag, startPoint x: 271, startPoint y: 398, endPoint x: 228, endPoint y: 394, distance: 43.4
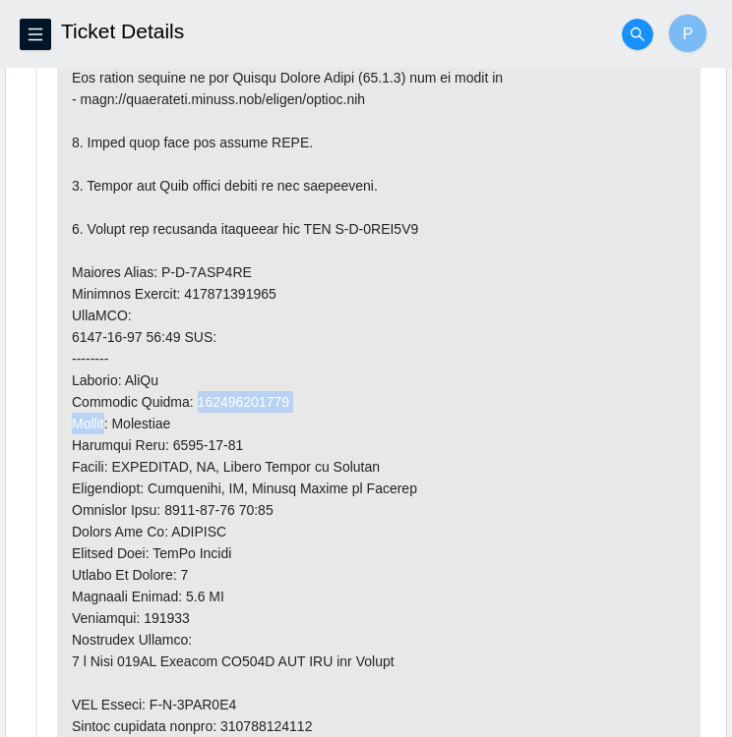
click at [228, 394] on p at bounding box center [378, 294] width 643 height 1046
drag, startPoint x: 228, startPoint y: 394, endPoint x: 300, endPoint y: 394, distance: 71.8
click at [300, 394] on p at bounding box center [378, 294] width 643 height 1046
click at [282, 384] on p at bounding box center [378, 294] width 643 height 1046
drag, startPoint x: 274, startPoint y: 396, endPoint x: 185, endPoint y: 390, distance: 89.7
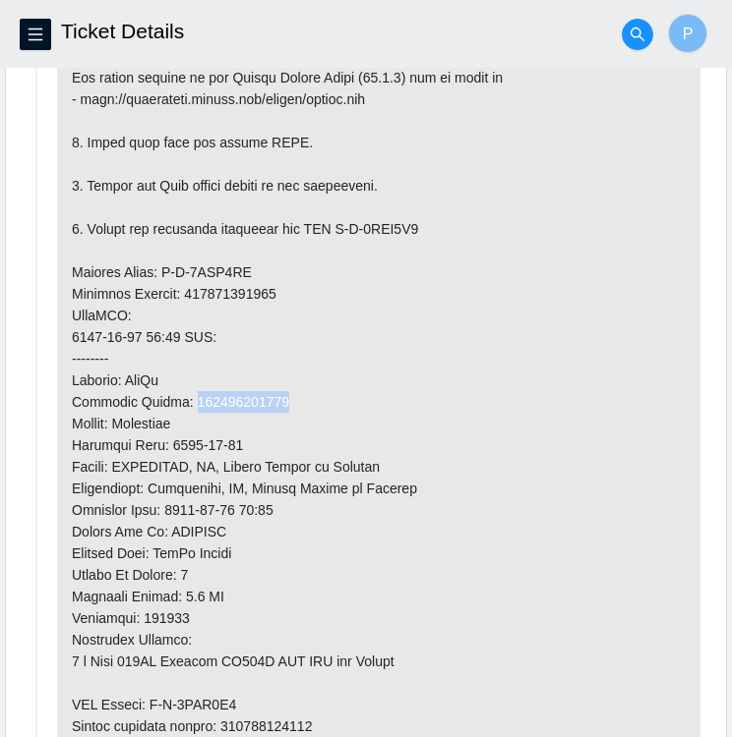
click at [185, 390] on p at bounding box center [378, 294] width 643 height 1046
copy p "463470053165"
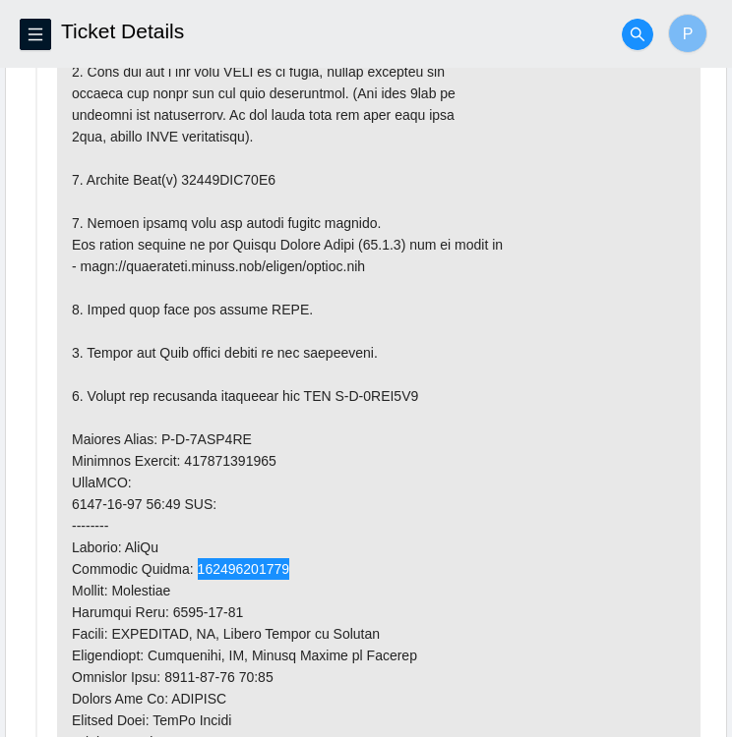
scroll to position [1168, 0]
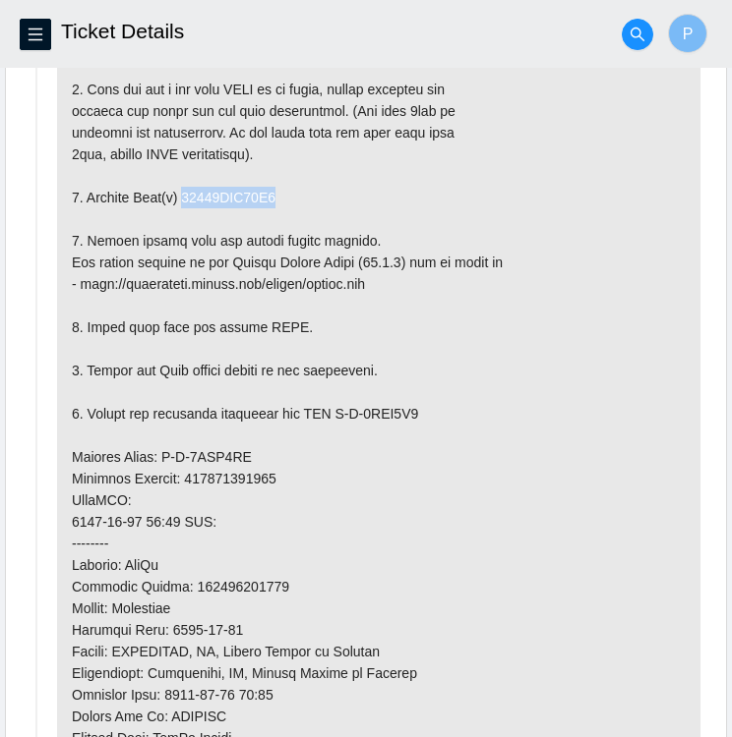
drag, startPoint x: 279, startPoint y: 186, endPoint x: 181, endPoint y: 187, distance: 98.3
click at [181, 187] on p at bounding box center [378, 479] width 643 height 1046
copy p "18521FDB50C1"
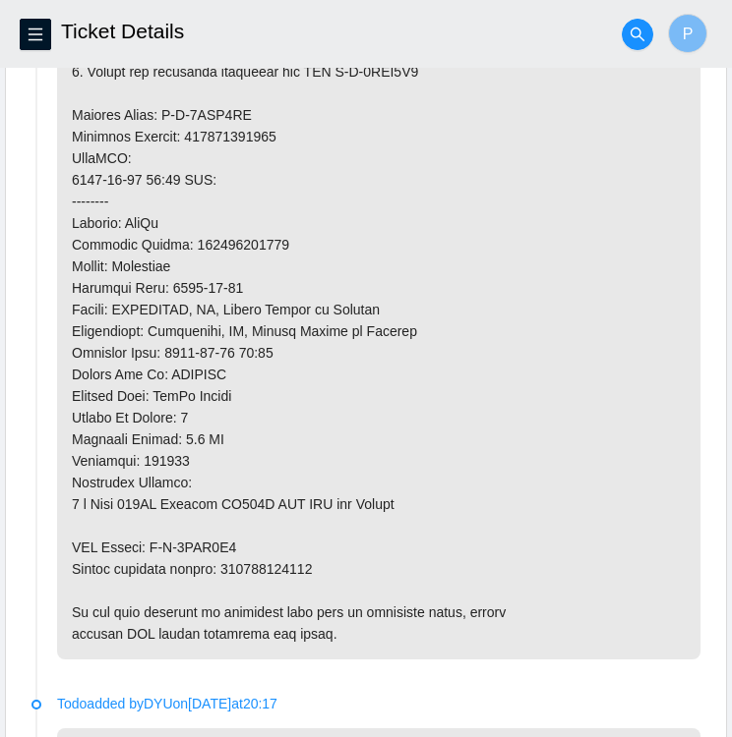
scroll to position [1522, 0]
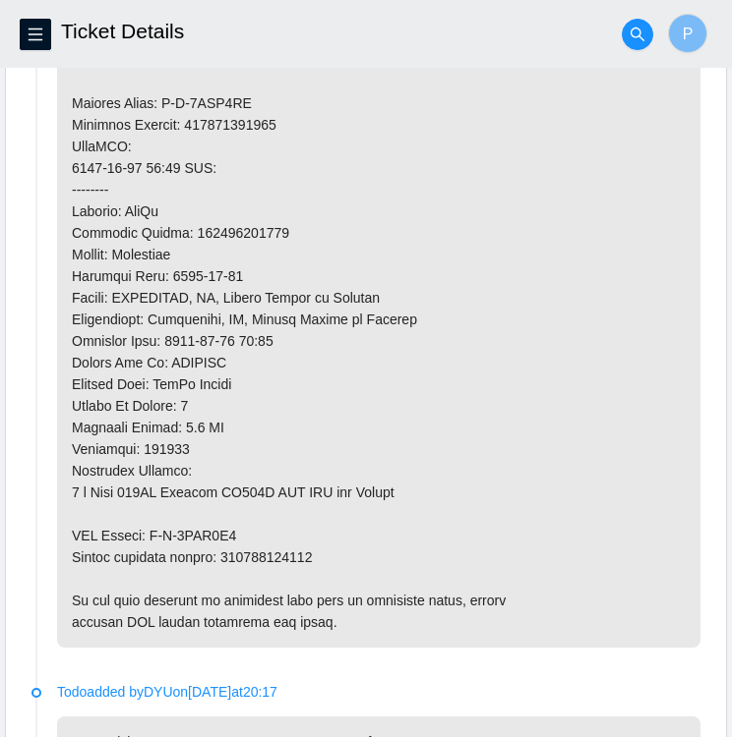
click at [357, 549] on p at bounding box center [378, 125] width 643 height 1046
drag, startPoint x: 316, startPoint y: 550, endPoint x: 224, endPoint y: 544, distance: 91.6
click at [224, 544] on p at bounding box center [378, 125] width 643 height 1046
copy p "463470053176"
click at [690, 239] on p at bounding box center [378, 125] width 643 height 1046
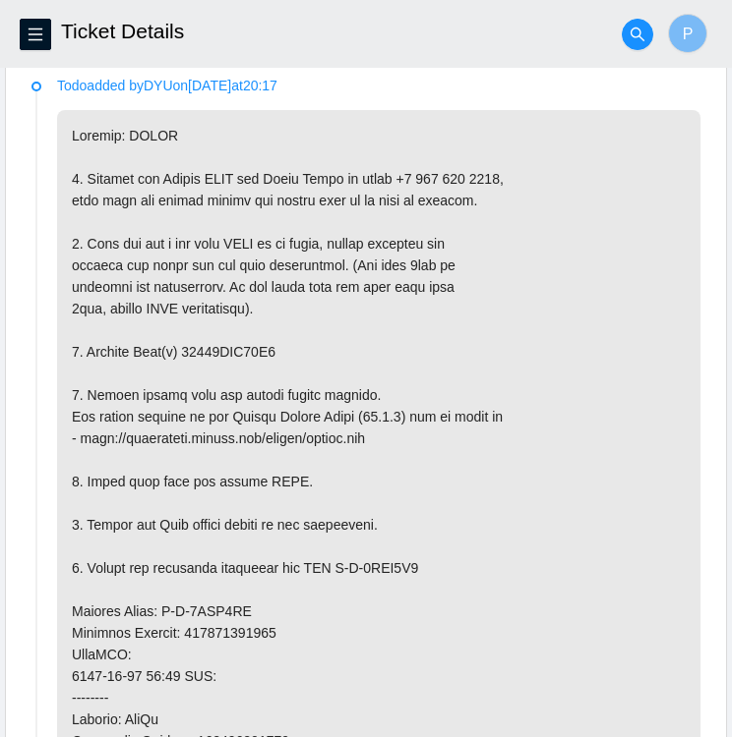
scroll to position [1015, 0]
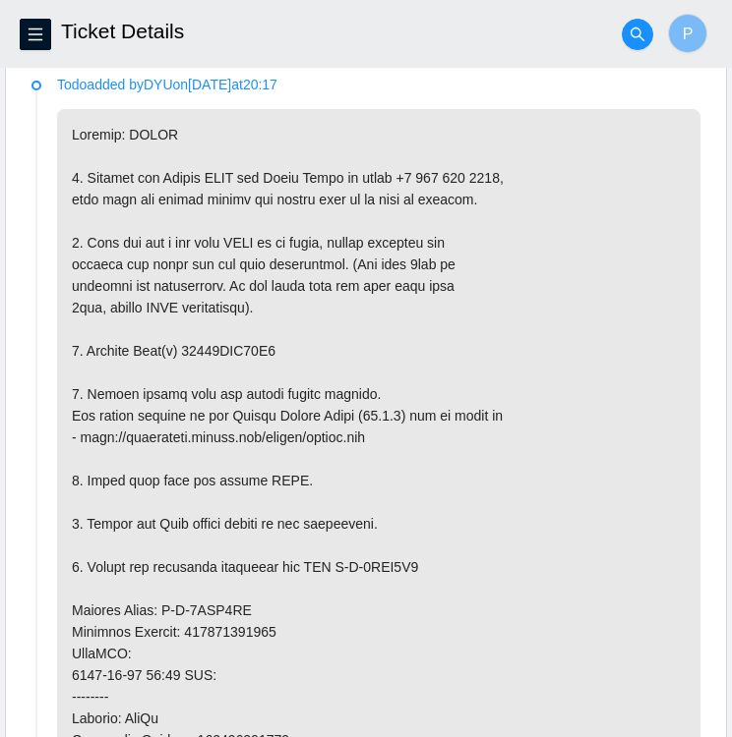
click at [293, 337] on p at bounding box center [378, 632] width 643 height 1046
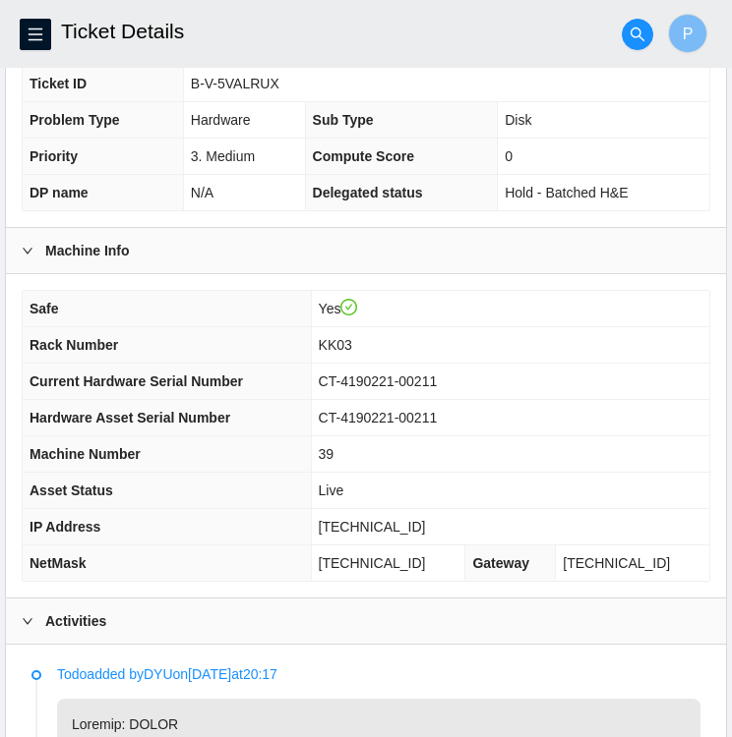
scroll to position [425, 0]
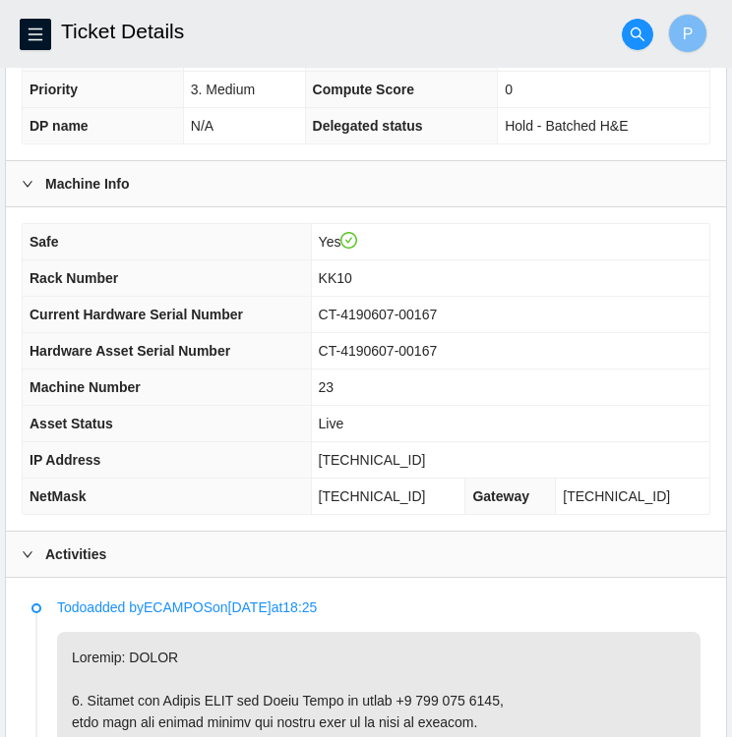
scroll to position [490, 0]
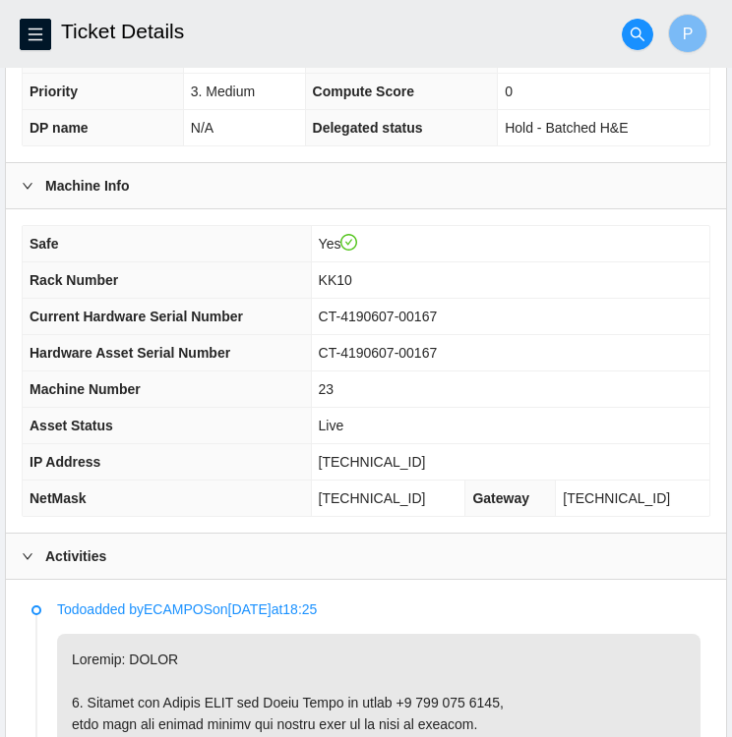
click at [441, 456] on td "[TECHNICAL_ID]" at bounding box center [510, 462] width 398 height 36
click at [437, 461] on td "[TECHNICAL_ID]" at bounding box center [510, 462] width 398 height 36
click at [394, 460] on span "[TECHNICAL_ID]" at bounding box center [372, 462] width 107 height 16
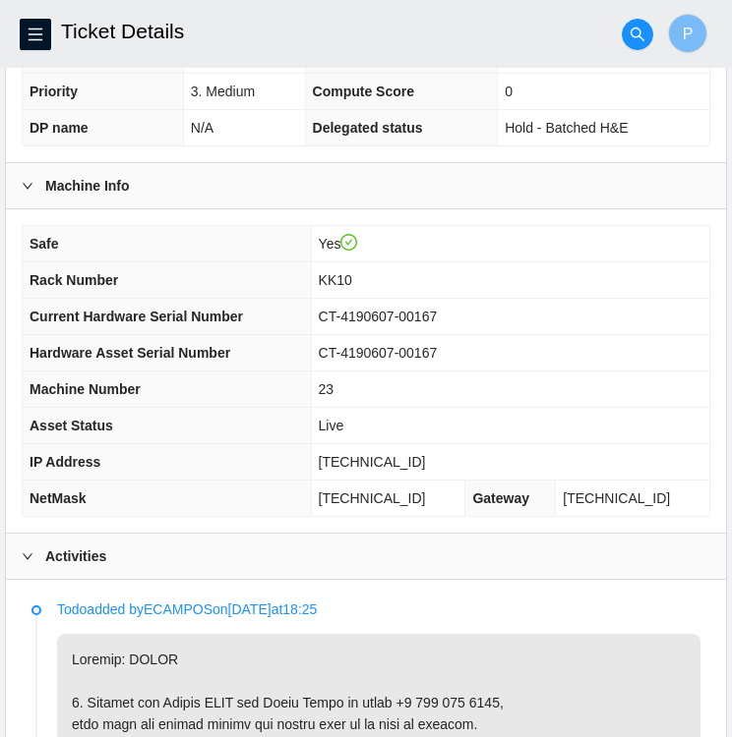
drag, startPoint x: 394, startPoint y: 460, endPoint x: 423, endPoint y: 487, distance: 39.0
click at [423, 491] on span "[TECHNICAL_ID]" at bounding box center [372, 499] width 107 height 16
click at [444, 489] on td "[TECHNICAL_ID]" at bounding box center [388, 499] width 154 height 36
click at [432, 456] on td "[TECHNICAL_ID]" at bounding box center [510, 462] width 398 height 36
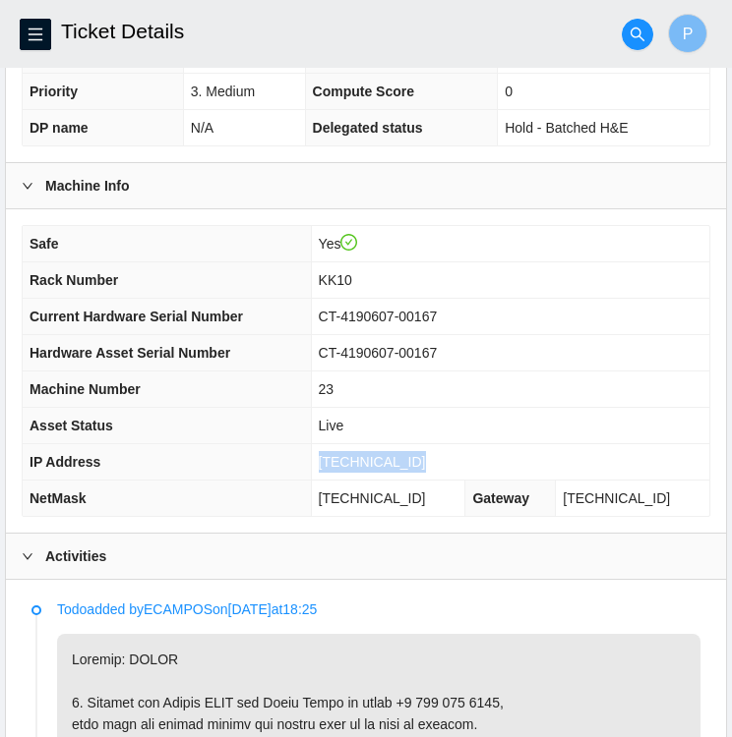
drag, startPoint x: 429, startPoint y: 457, endPoint x: 339, endPoint y: 456, distance: 89.5
click at [339, 456] on td "[TECHNICAL_ID]" at bounding box center [510, 462] width 398 height 36
drag, startPoint x: 339, startPoint y: 456, endPoint x: 512, endPoint y: 414, distance: 178.1
click at [512, 414] on td "Live" at bounding box center [510, 426] width 398 height 36
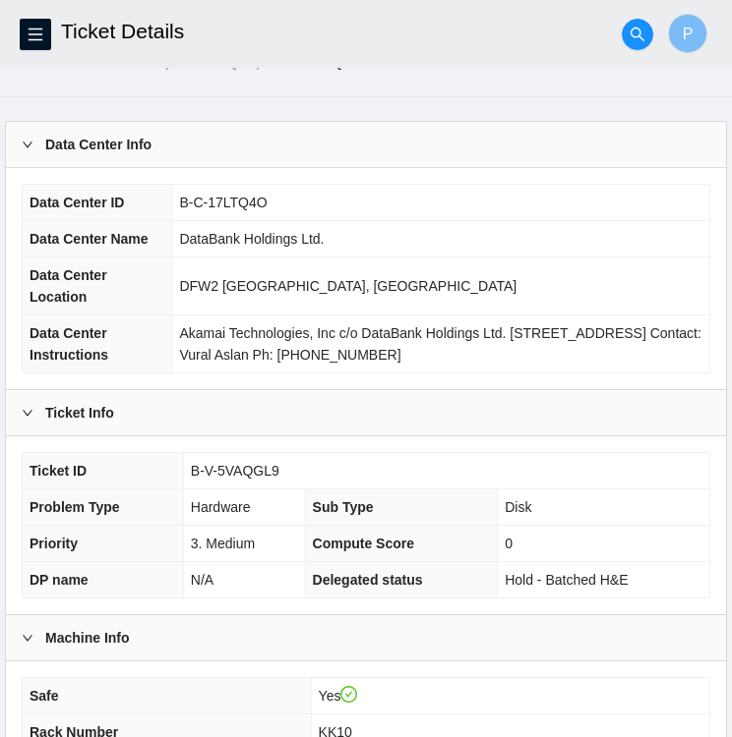
scroll to position [0, 0]
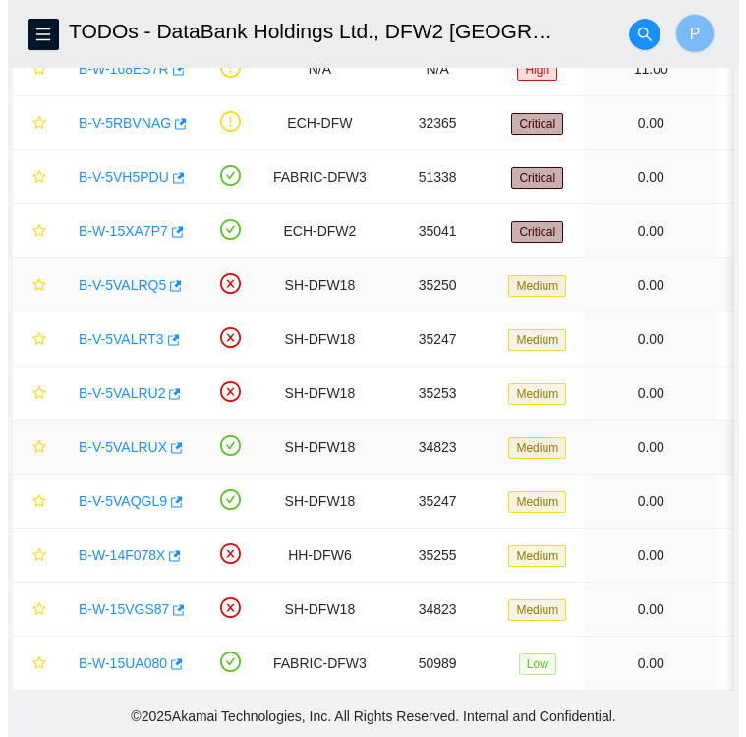
scroll to position [215, 0]
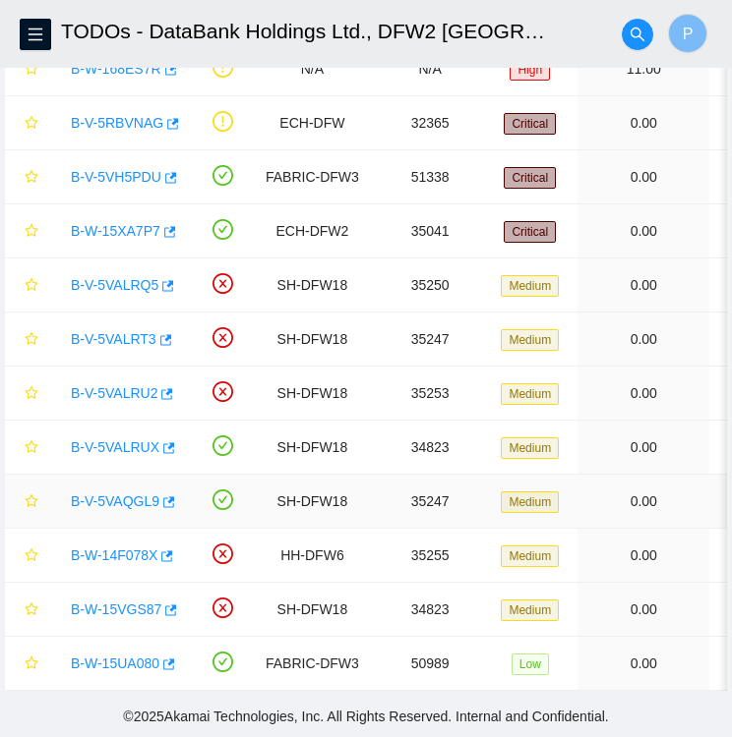
click at [104, 494] on link "B-V-5VAQGL9" at bounding box center [115, 502] width 88 height 16
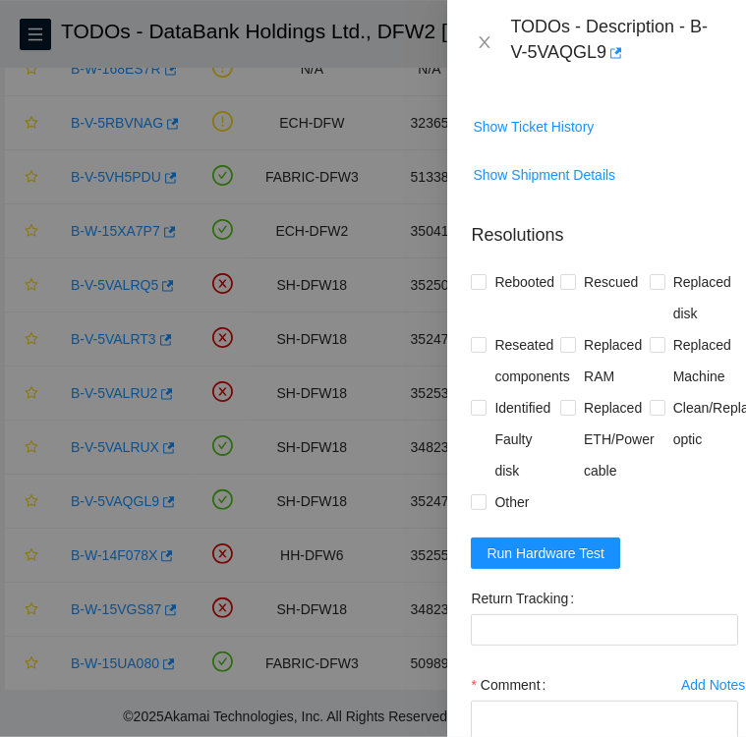
scroll to position [1888, 0]
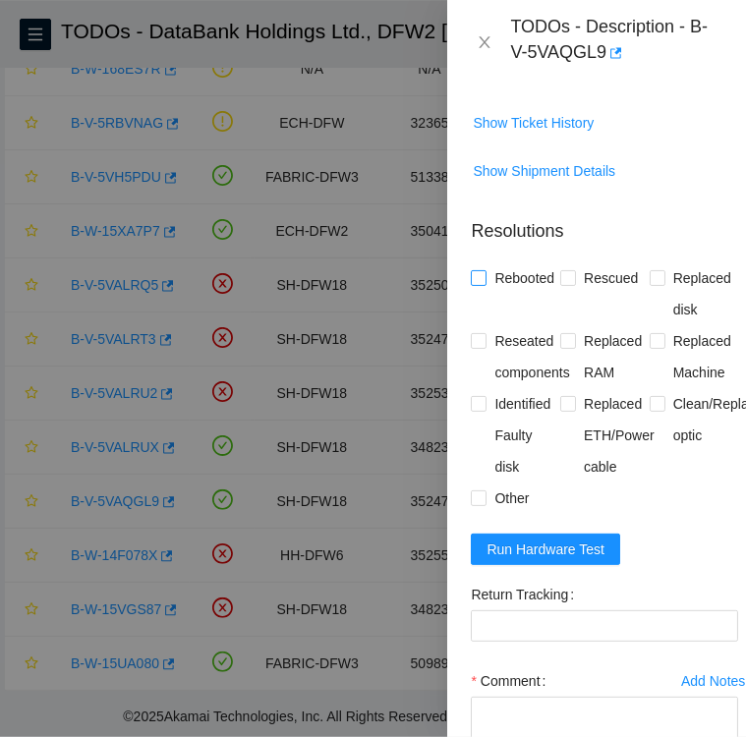
click at [479, 284] on input "Rebooted" at bounding box center [478, 277] width 14 height 14
checkbox input "true"
click at [565, 284] on input "Rescued" at bounding box center [567, 277] width 14 height 14
checkbox input "true"
click at [650, 284] on input "Replaced disk" at bounding box center [657, 277] width 14 height 14
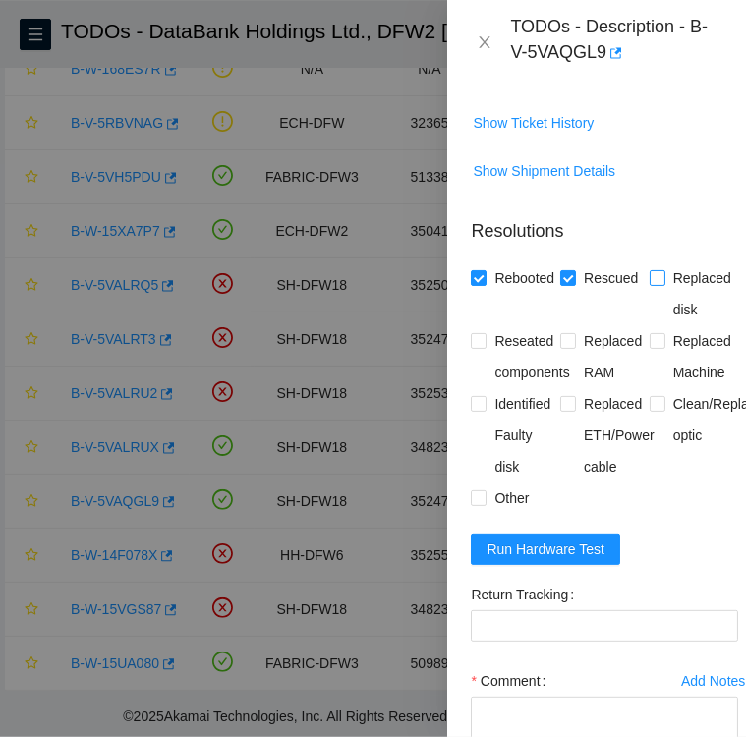
checkbox input "true"
click at [477, 410] on input "Identified Faulty disk" at bounding box center [478, 403] width 14 height 14
checkbox input "true"
click at [474, 504] on input "Other" at bounding box center [478, 498] width 14 height 14
checkbox input "true"
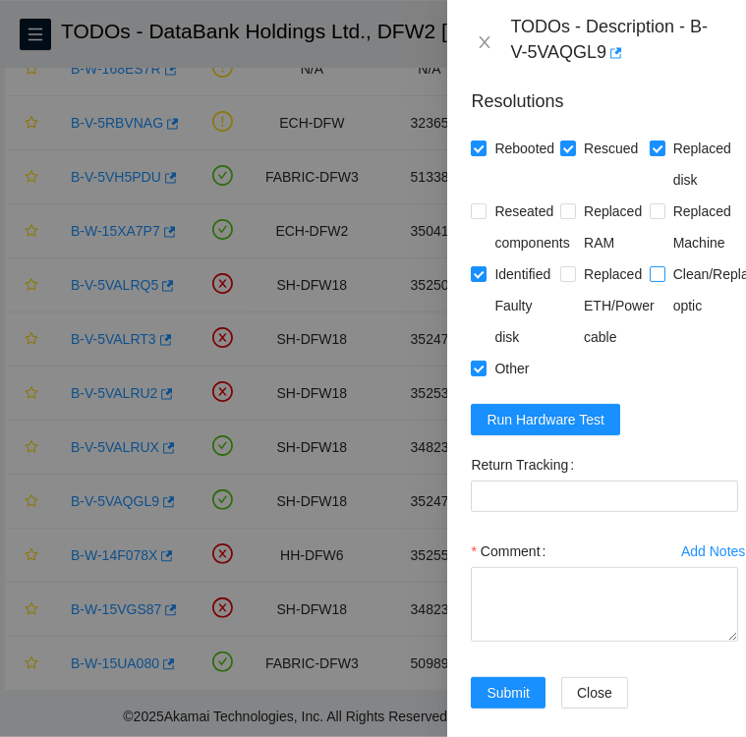
scroll to position [2018, 0]
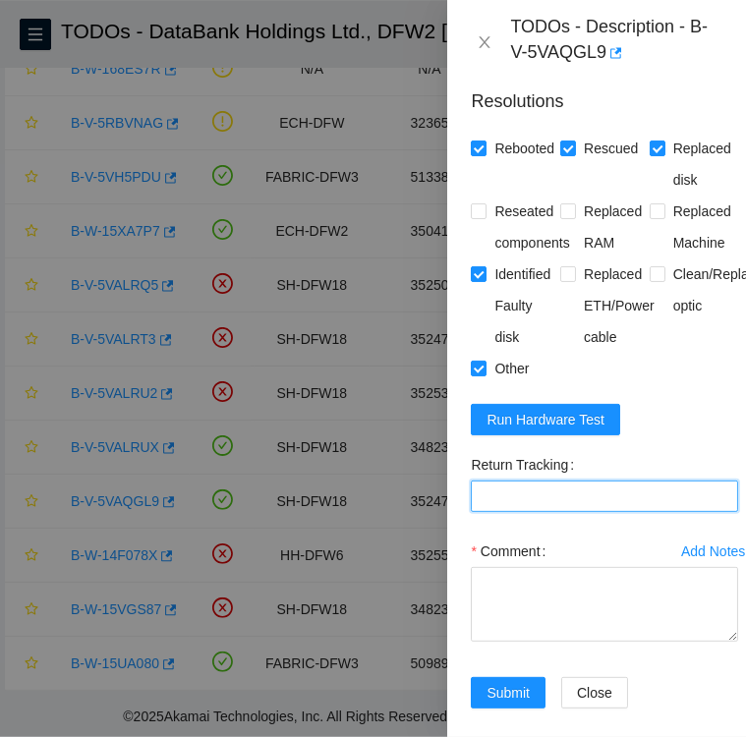
click at [605, 512] on Tracking "Return Tracking" at bounding box center [604, 496] width 267 height 31
click at [552, 512] on Tracking "Return Tracking" at bounding box center [604, 496] width 267 height 31
paste Tracking "473665216597"
type Tracking "473665216597"
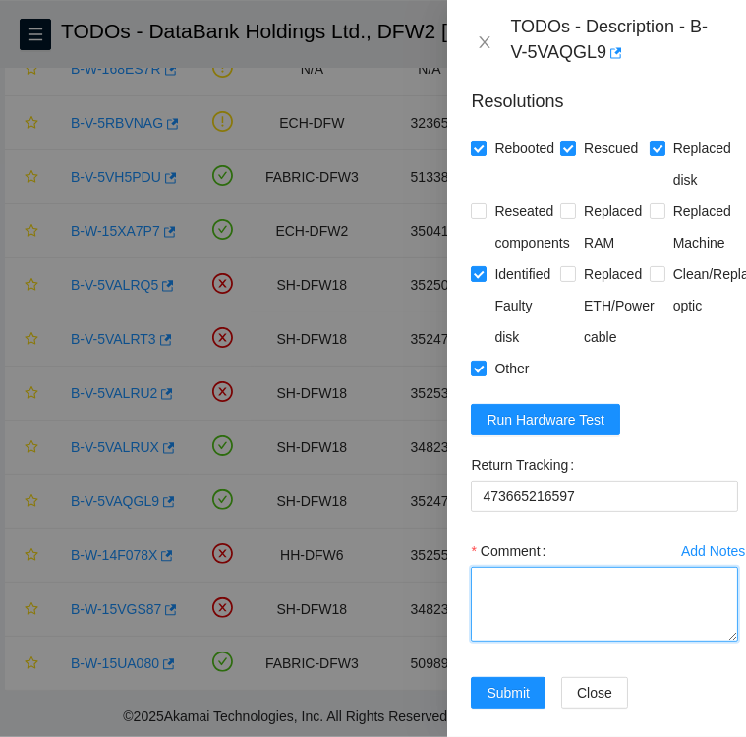
click at [505, 618] on textarea "Comment" at bounding box center [604, 604] width 267 height 75
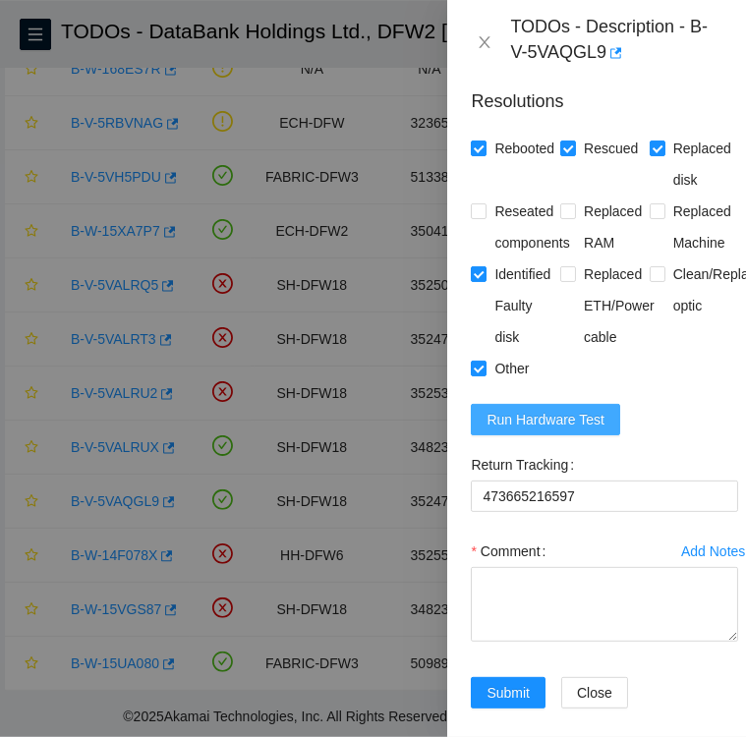
click at [580, 431] on span "Run Hardware Test" at bounding box center [546, 420] width 118 height 22
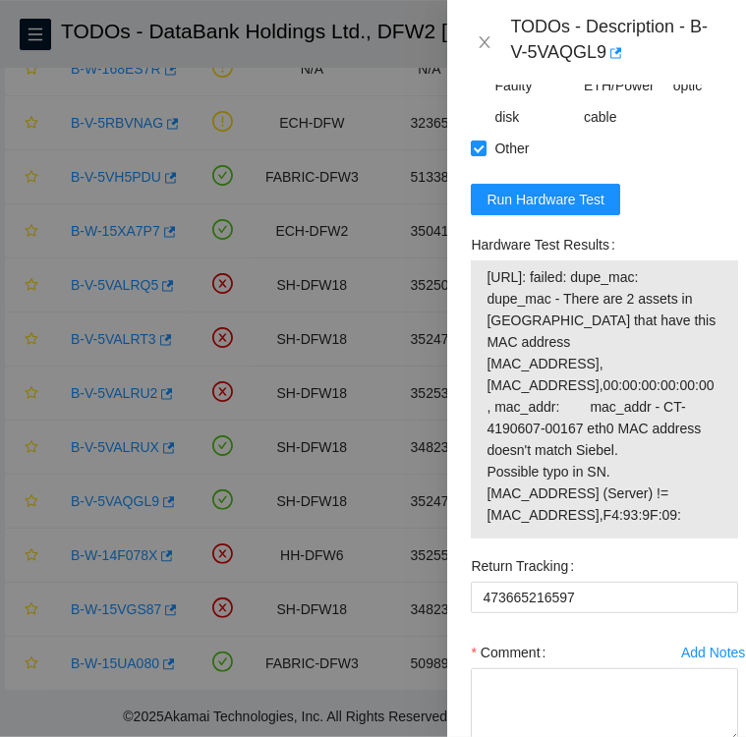
scroll to position [2230, 0]
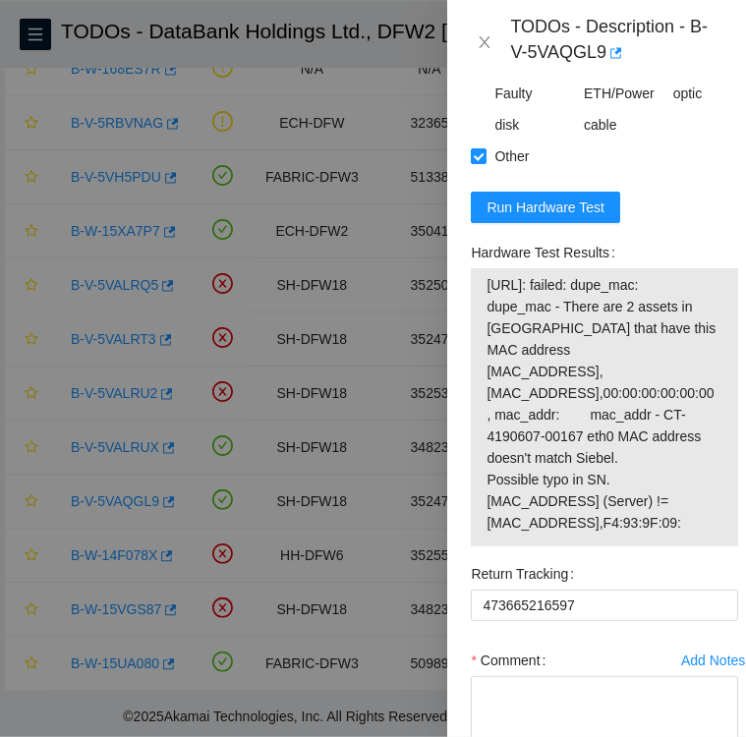
click at [635, 414] on span "104.123.156.34: failed: dupe_mac: dupe_mac - There are 2 assets in Siebel that …" at bounding box center [605, 404] width 236 height 260
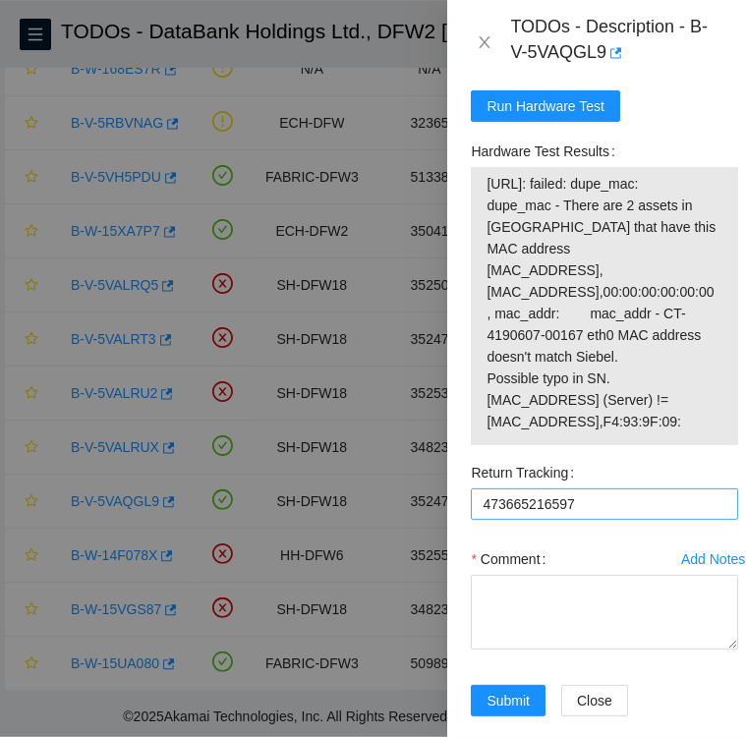
scroll to position [2332, 0]
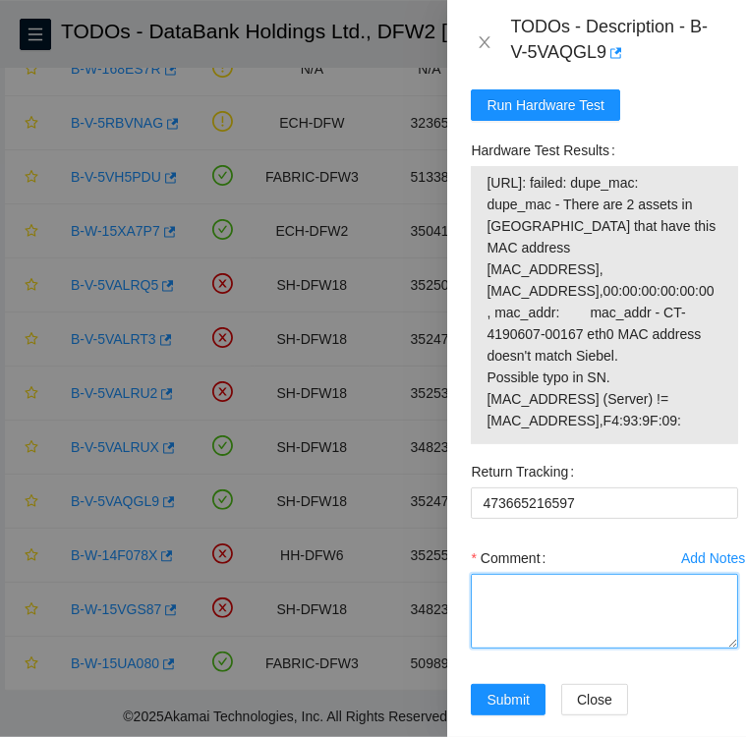
click at [497, 610] on textarea "Comment" at bounding box center [604, 611] width 267 height 75
click at [497, 216] on span "104.123.156.34: failed: dupe_mac: dupe_mac - There are 2 assets in Siebel that …" at bounding box center [605, 302] width 236 height 260
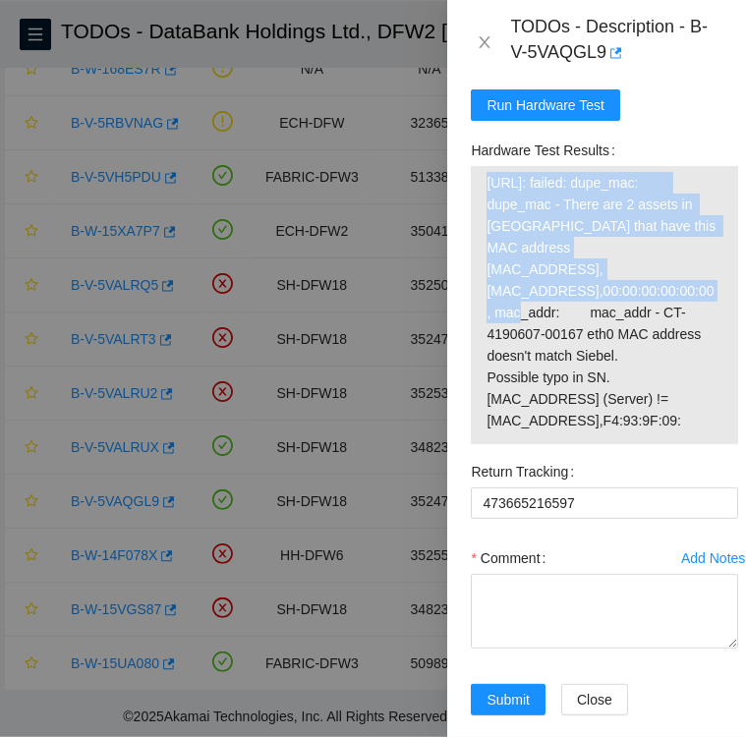
drag, startPoint x: 484, startPoint y: 223, endPoint x: 587, endPoint y: 306, distance: 132.2
click at [587, 306] on div "104.123.156.34: failed: dupe_mac: dupe_mac - There are 2 assets in Siebel that …" at bounding box center [604, 305] width 267 height 278
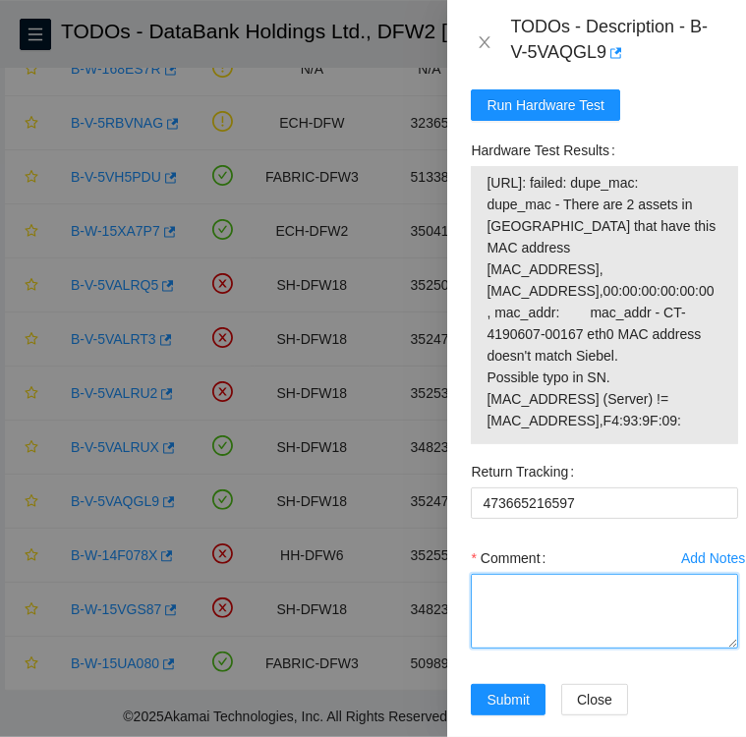
click at [526, 617] on textarea "Comment" at bounding box center [604, 611] width 267 height 75
paste textarea "104.123.156.34: failed: dupe_mac: dupe_mac - There are 2 assets in Siebel that …"
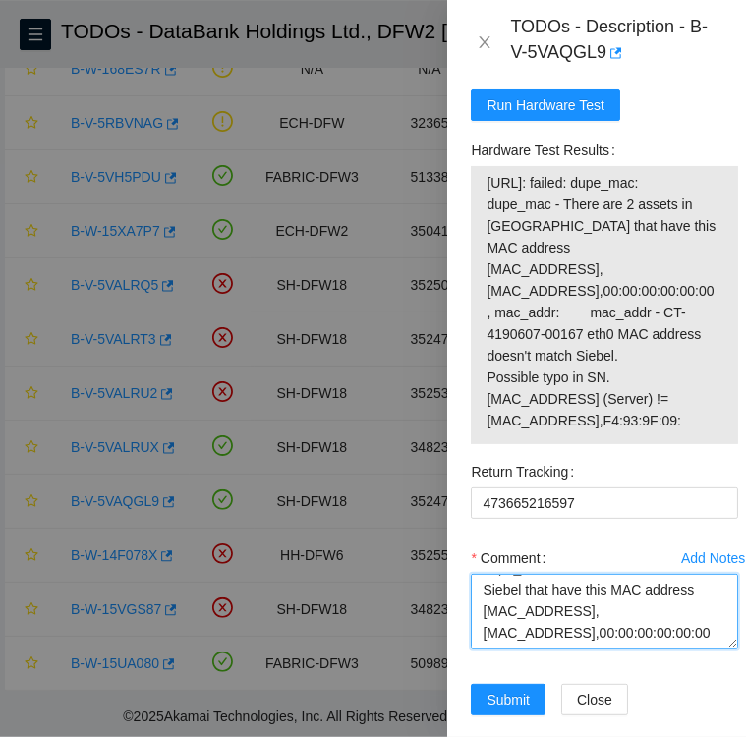
scroll to position [0, 0]
click at [481, 611] on textarea "Hardware test 104.123.156.34: failed: dupe_mac: dupe_mac - There are 2 assets i…" at bounding box center [604, 611] width 267 height 75
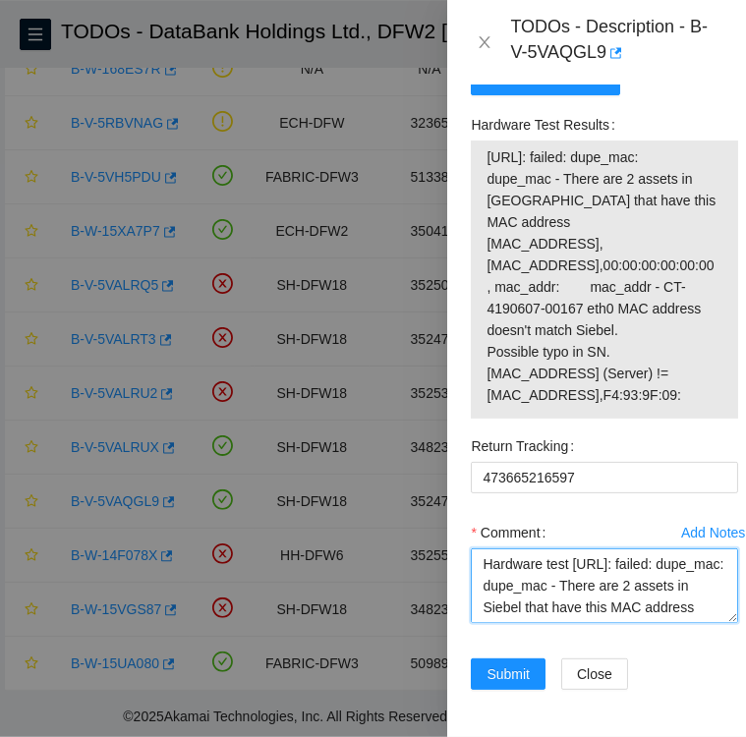
scroll to position [2392, 0]
click at [500, 549] on textarea "Hardware test 104.123.156.34: failed: dupe_mac: dupe_mac - There are 2 assets i…" at bounding box center [604, 586] width 267 height 75
click at [608, 549] on textarea "replacement disk Hardware test 104.123.156.34: failed: dupe_mac: dupe_mac - The…" at bounding box center [604, 586] width 267 height 75
paste textarea "S1G0NYAF805367"
click at [498, 571] on textarea "replacement disk SNS1G0NYAF805367 Hardware test 104.123.156.34: failed: dupe_ma…" at bounding box center [604, 586] width 267 height 75
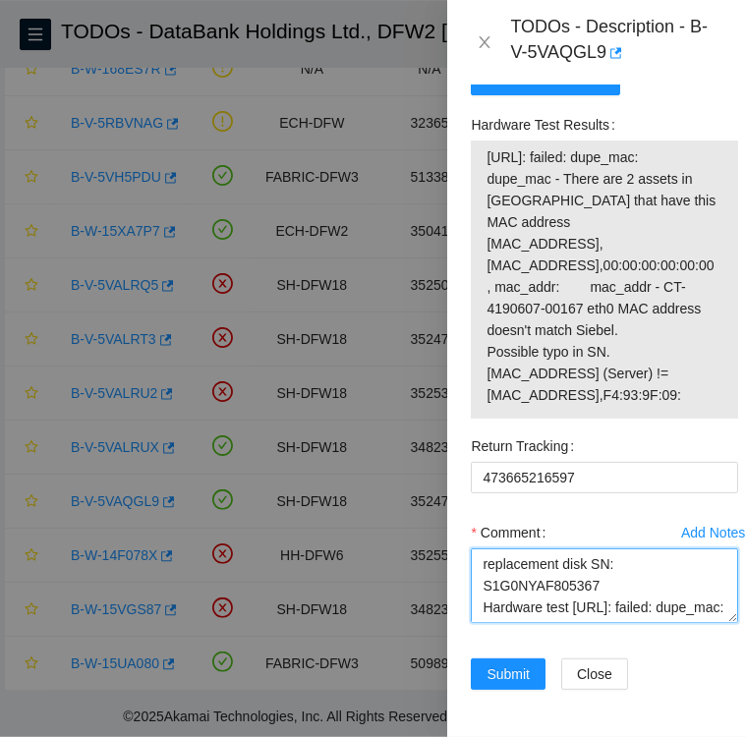
click at [589, 549] on textarea "replacement disk SN: S1G0NYAF805367 Hardware test 104.123.156.34: failed: dupe_…" at bounding box center [604, 586] width 267 height 75
click at [482, 549] on textarea "replacement disk SN: S1G0NYAF805367 Hardware test 104.123.156.34: failed: dupe_…" at bounding box center [604, 586] width 267 height 75
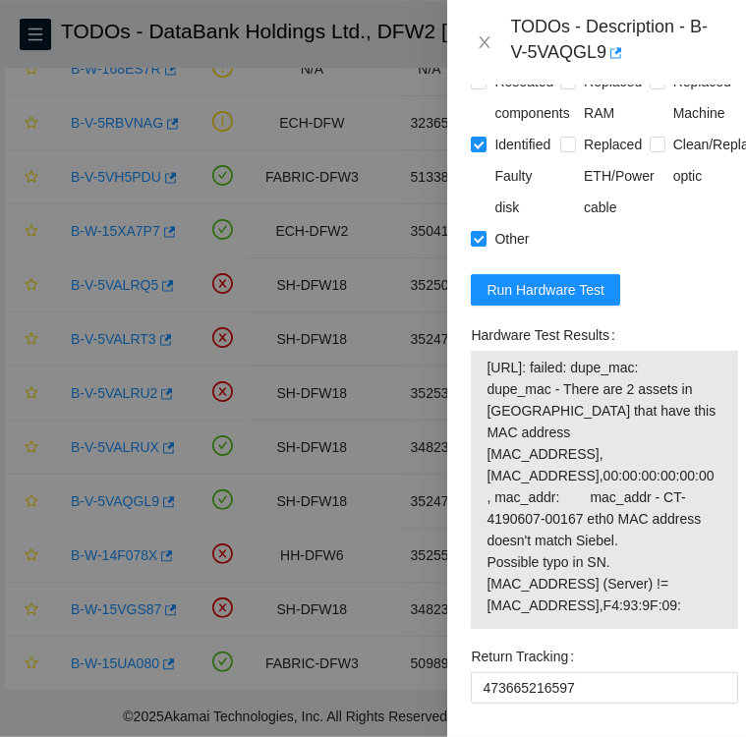
scroll to position [2407, 0]
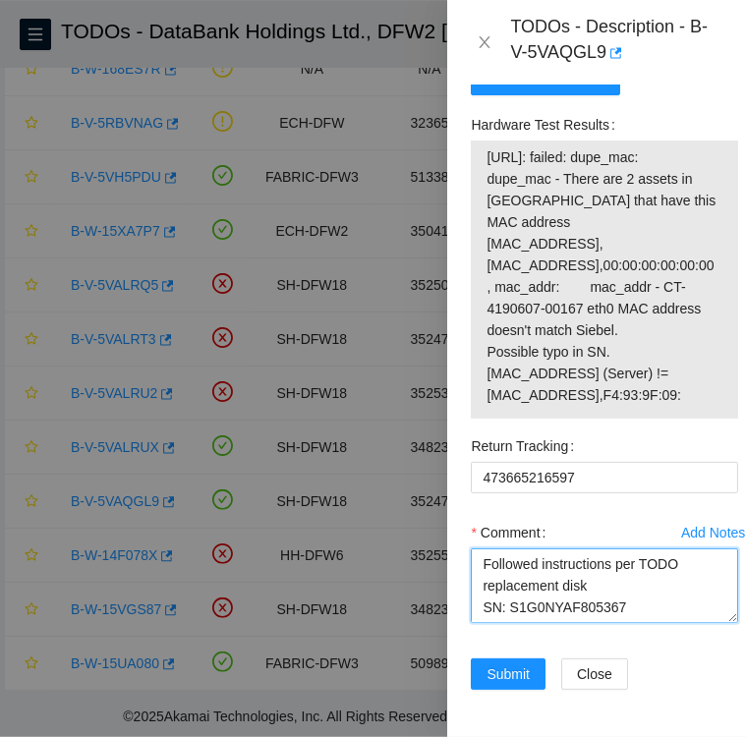
click at [598, 558] on textarea "Followed instructions per TODO replacement disk SN: S1G0NYAF805367 Hardware tes…" at bounding box center [604, 586] width 267 height 75
click at [625, 583] on textarea "Followed instructions per TODO replacement disk SN: S1G0NYAF805367 Hardware tes…" at bounding box center [604, 586] width 267 height 75
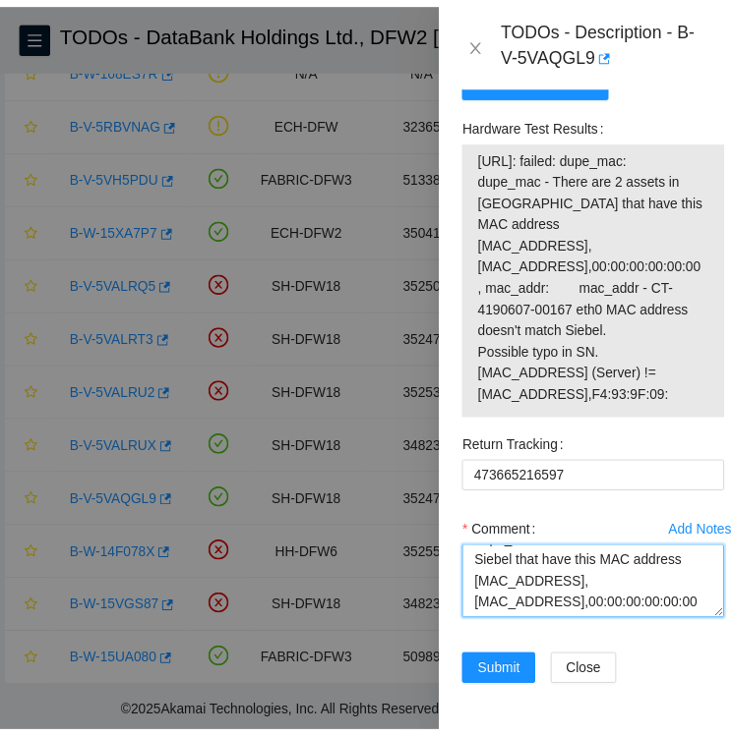
scroll to position [130, 0]
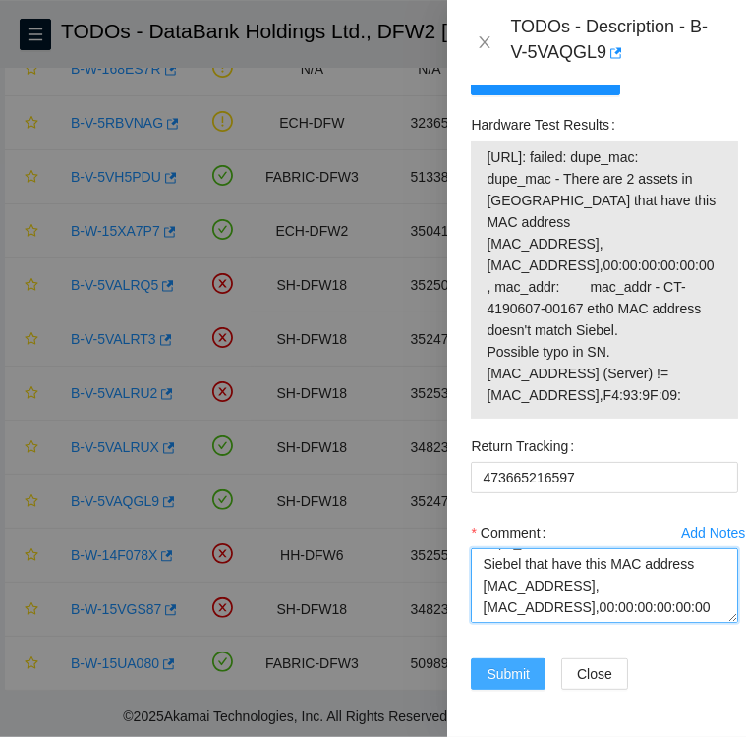
type textarea "Followed instructions per TODO replacement disk SN: S1G0NYAF805367 Hardware tes…"
click at [517, 664] on span "Submit" at bounding box center [508, 675] width 43 height 22
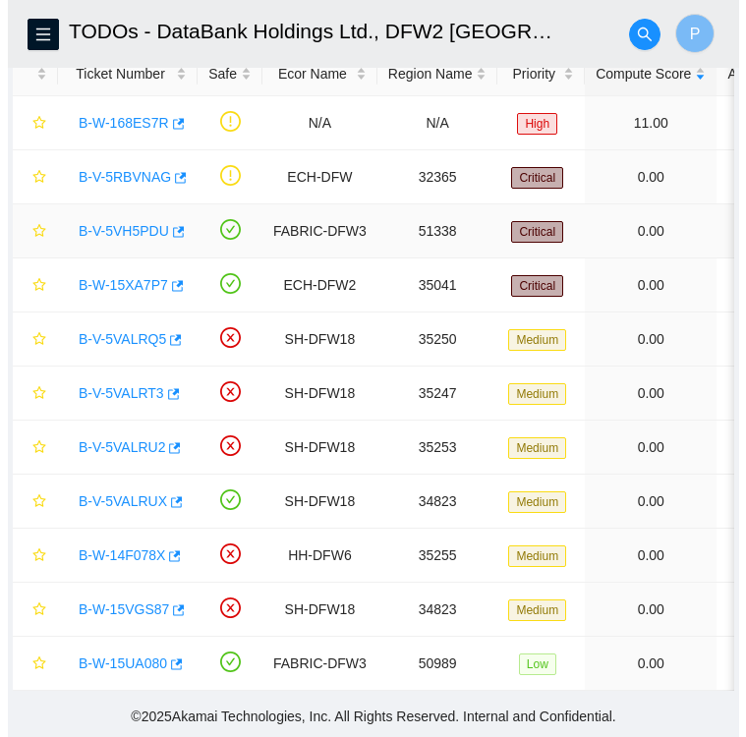
scroll to position [0, 0]
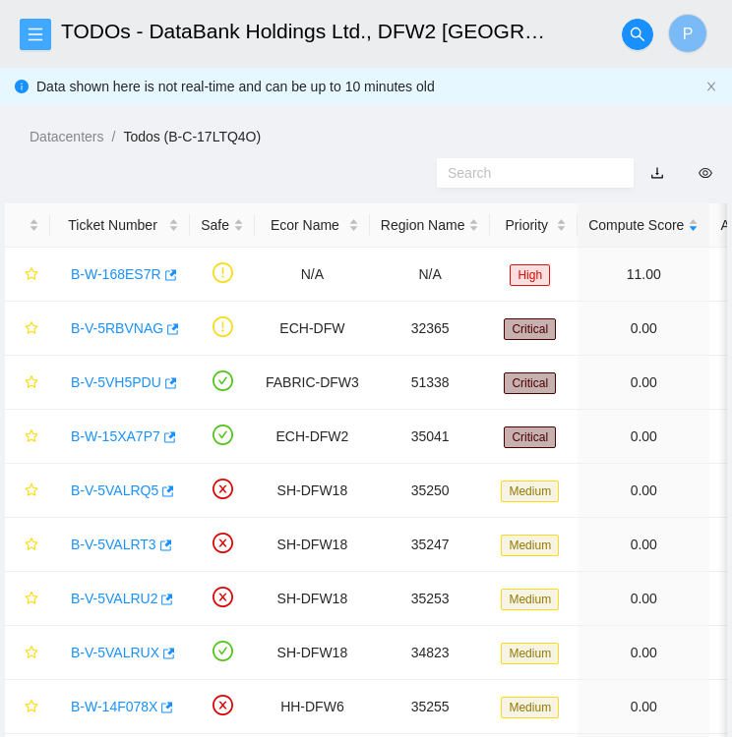
click at [36, 34] on icon "menu" at bounding box center [36, 34] width 14 height 13
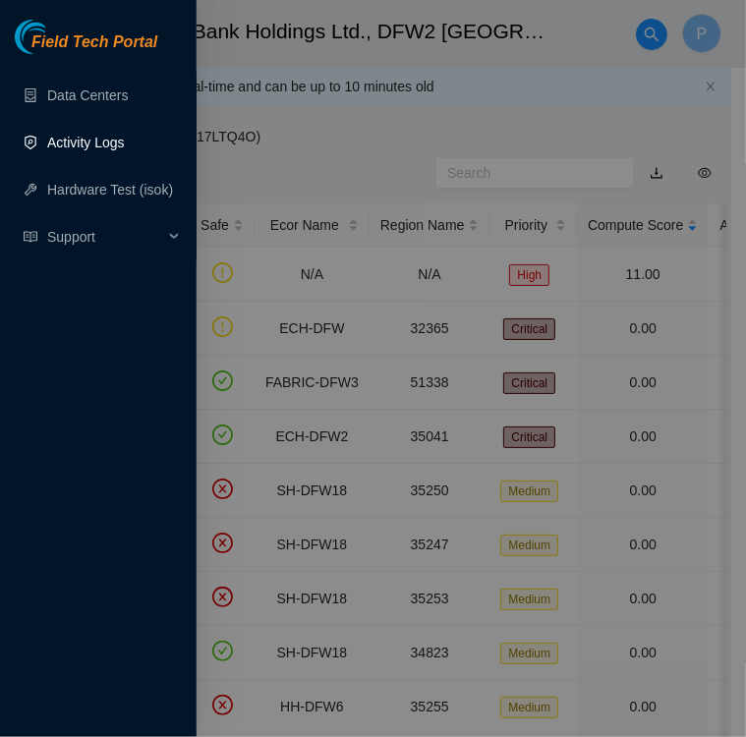
click at [86, 143] on link "Activity Logs" at bounding box center [86, 143] width 78 height 16
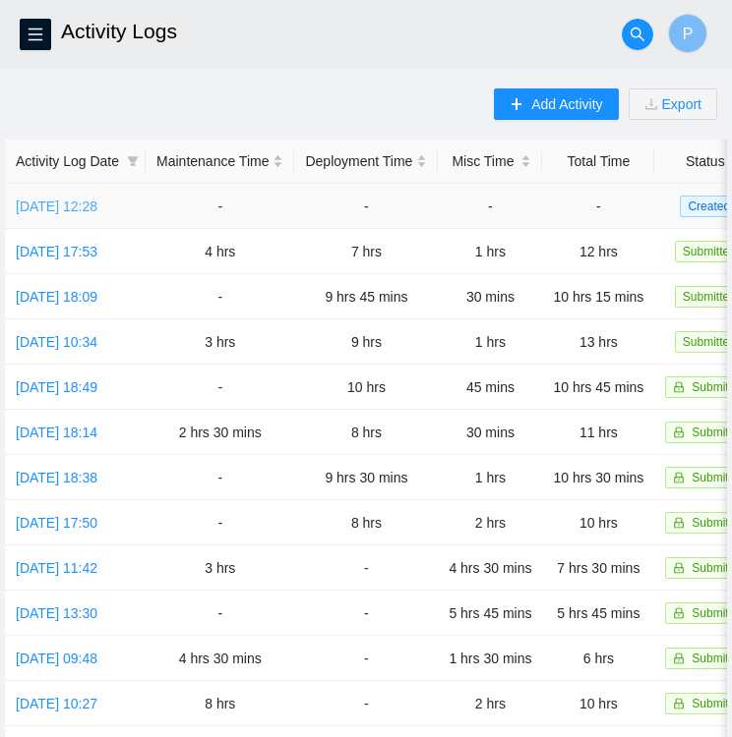
click at [53, 206] on link "[DATE] 12:28" at bounding box center [57, 207] width 82 height 16
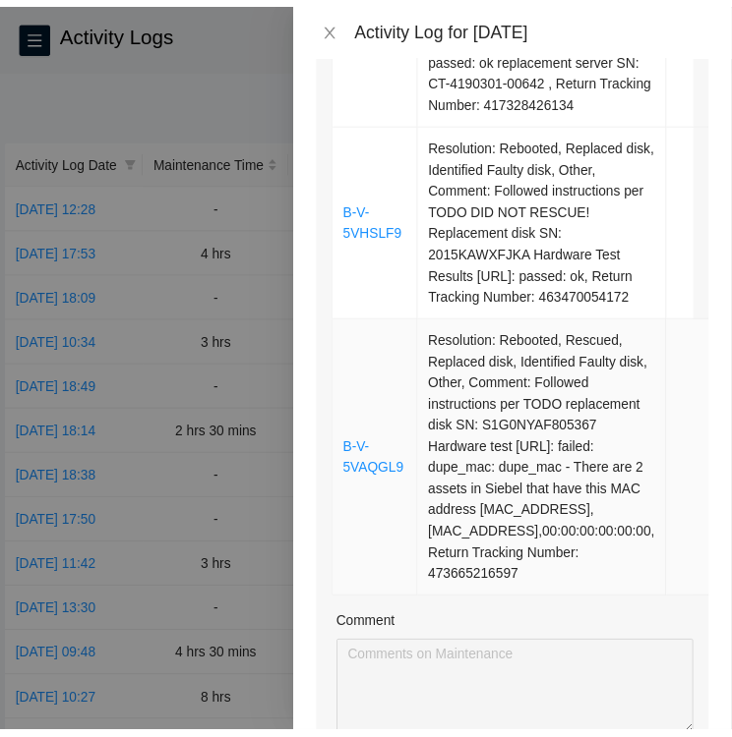
scroll to position [629, 0]
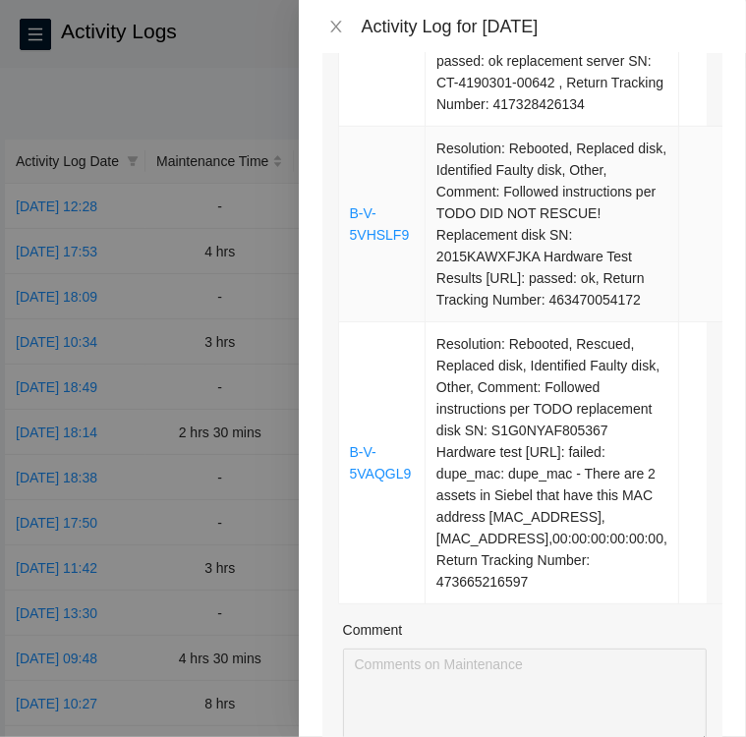
click at [591, 158] on td "Resolution: Rebooted, Replaced disk, Identified Faulty disk, Other, Comment: Fo…" at bounding box center [553, 225] width 254 height 196
click at [338, 25] on icon "close" at bounding box center [336, 27] width 16 height 16
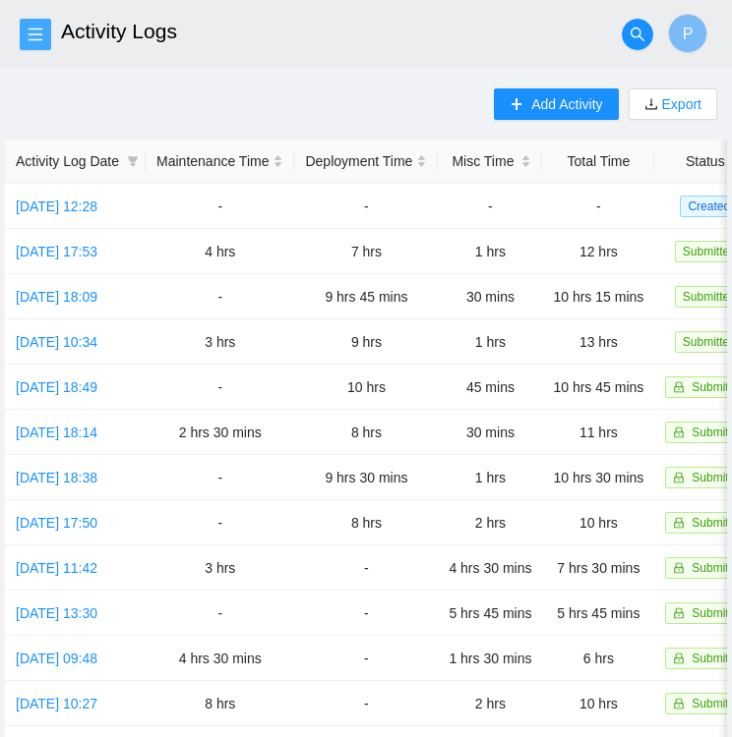
click at [31, 40] on icon "menu" at bounding box center [36, 34] width 14 height 13
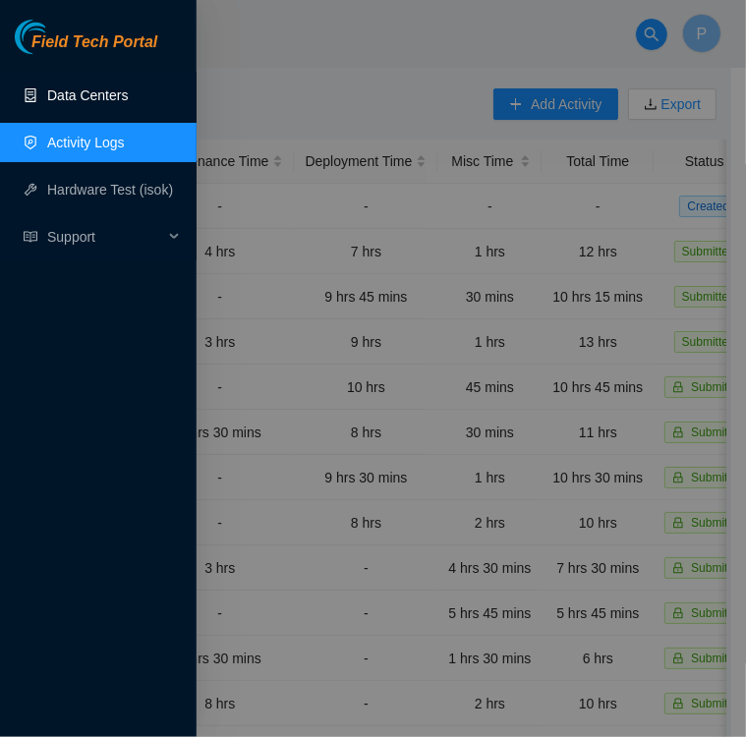
click at [86, 99] on link "Data Centers" at bounding box center [87, 96] width 81 height 16
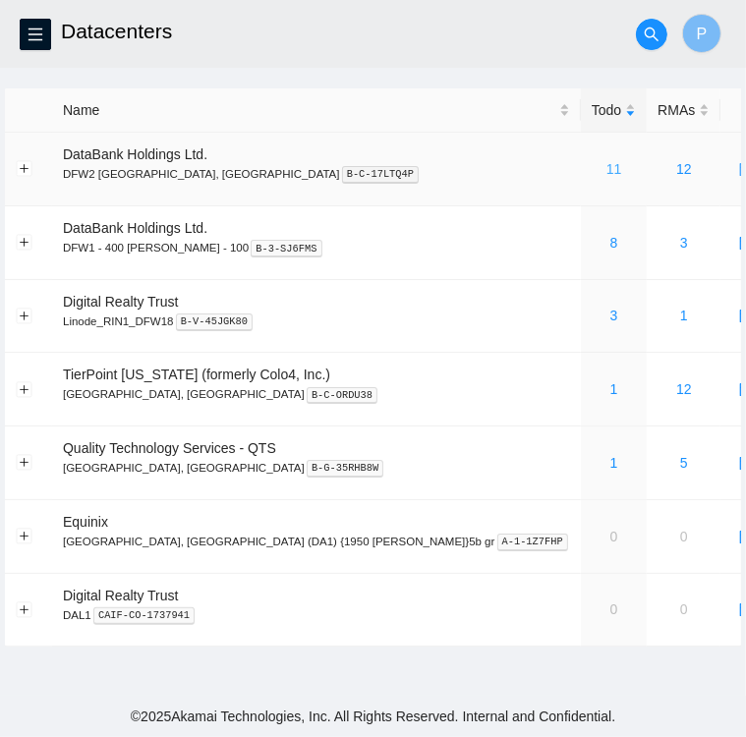
click at [607, 170] on link "11" at bounding box center [615, 169] width 16 height 16
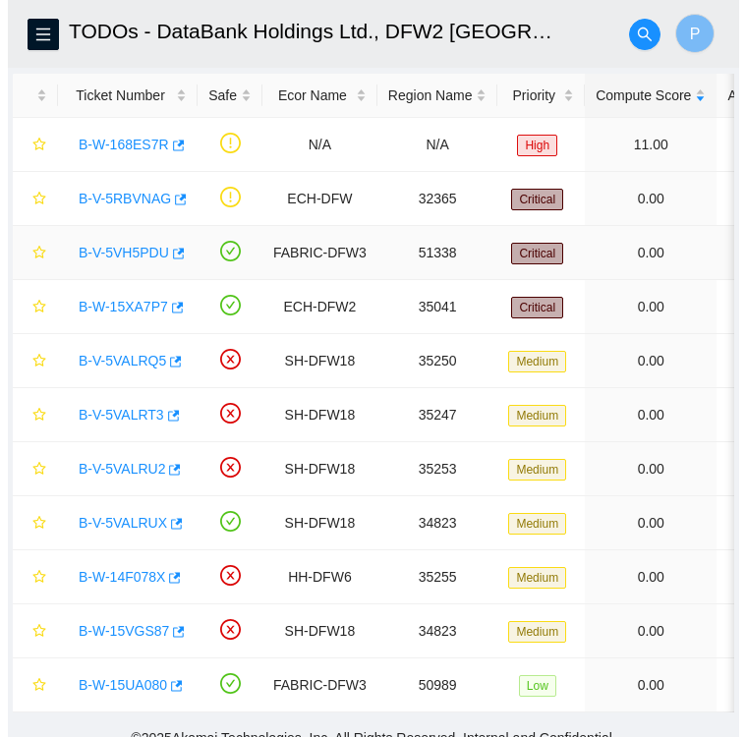
scroll to position [164, 0]
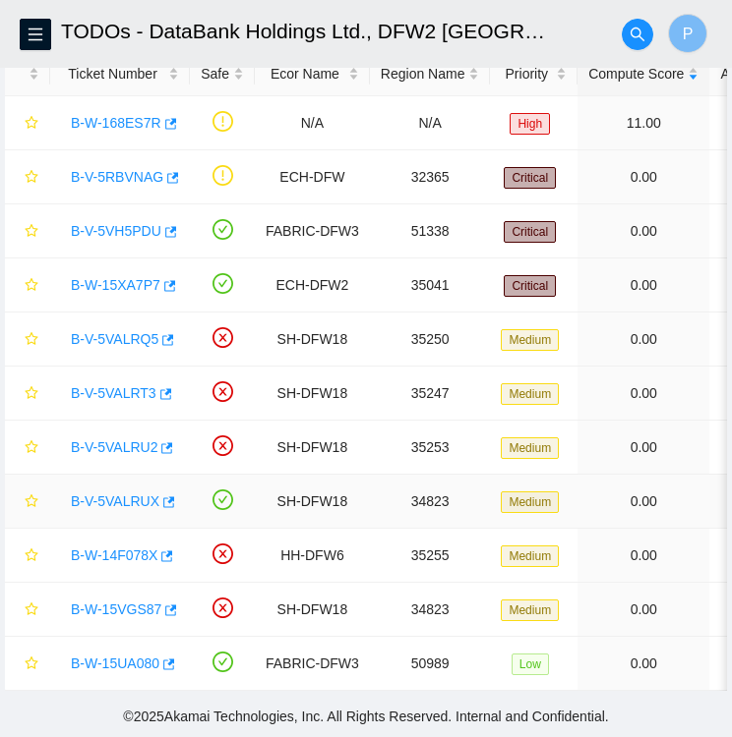
click at [103, 494] on link "B-V-5VALRUX" at bounding box center [115, 502] width 88 height 16
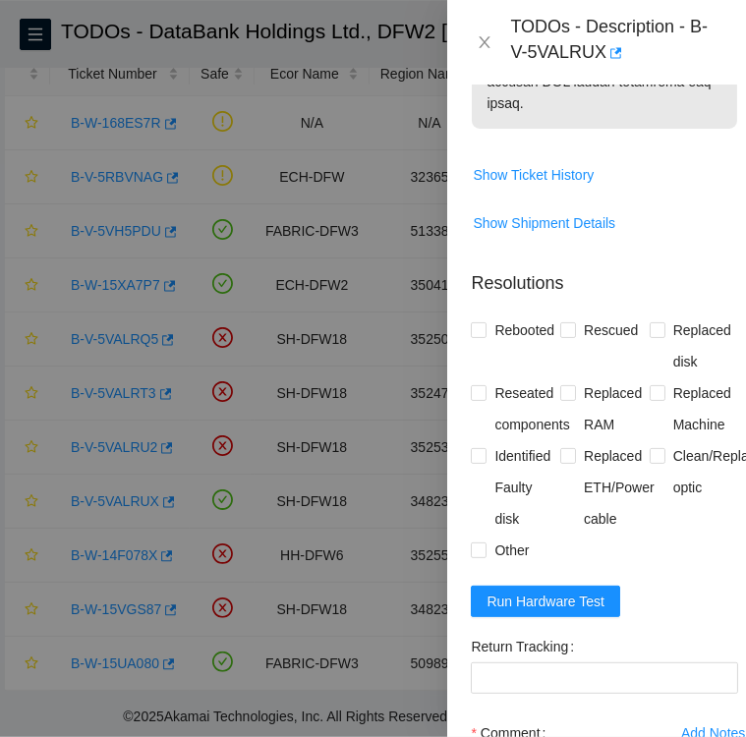
scroll to position [1888, 0]
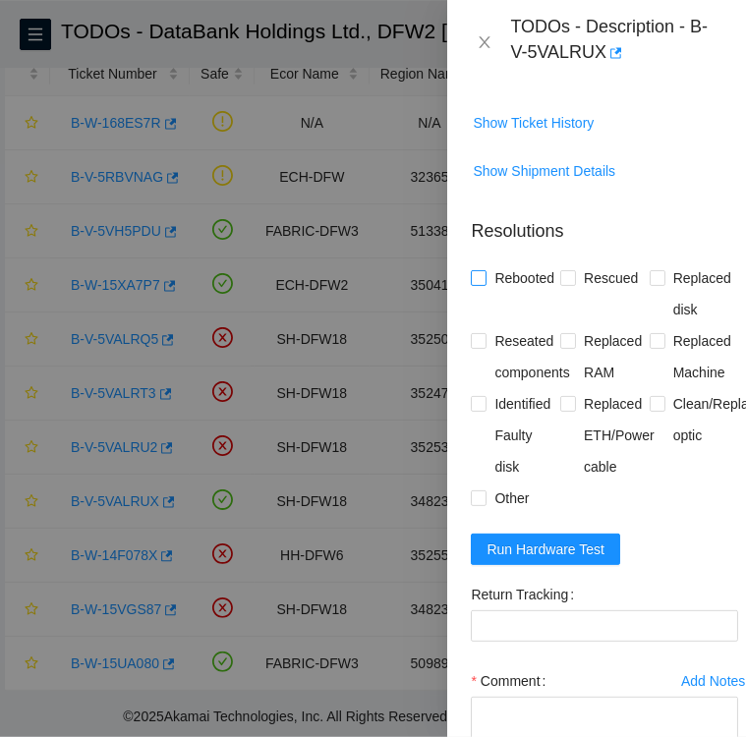
click at [479, 284] on input "Rebooted" at bounding box center [478, 277] width 14 height 14
checkbox input "true"
click at [565, 284] on input "Rescued" at bounding box center [567, 277] width 14 height 14
checkbox input "true"
click at [653, 284] on input "Replaced disk" at bounding box center [657, 277] width 14 height 14
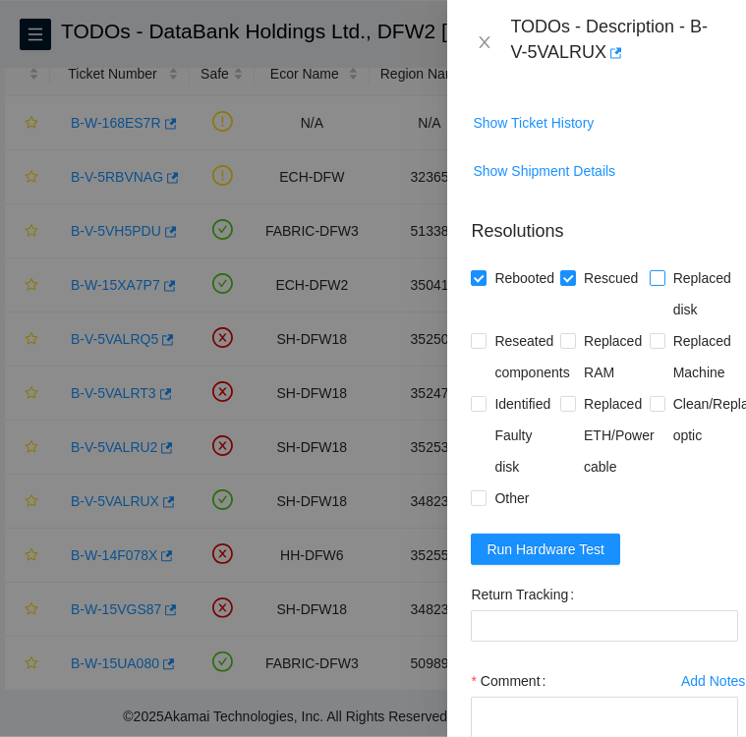
checkbox input "true"
click at [472, 410] on input "Identified Faulty disk" at bounding box center [478, 403] width 14 height 14
checkbox input "true"
click at [485, 506] on span at bounding box center [479, 499] width 16 height 16
click at [485, 504] on input "Other" at bounding box center [478, 498] width 14 height 14
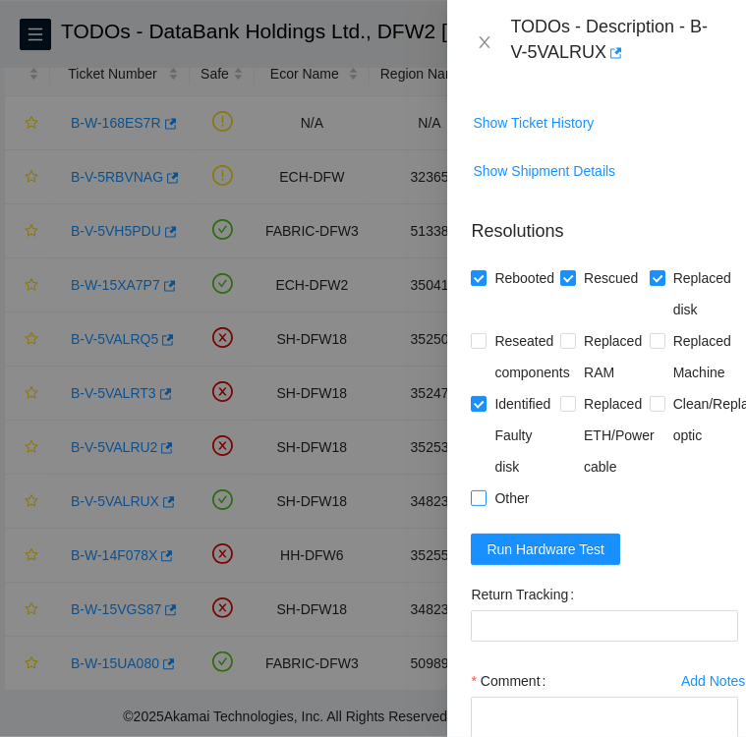
checkbox input "true"
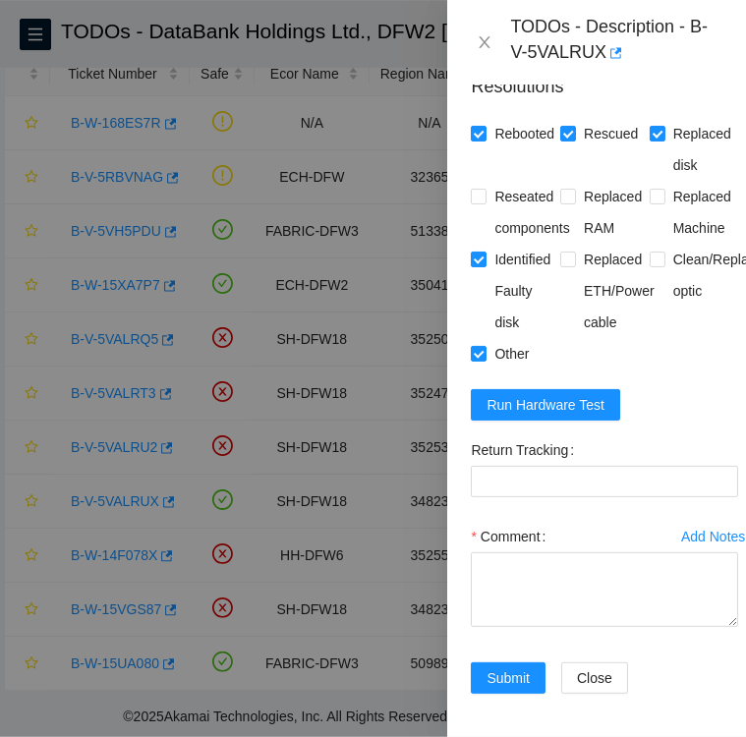
scroll to position [2033, 0]
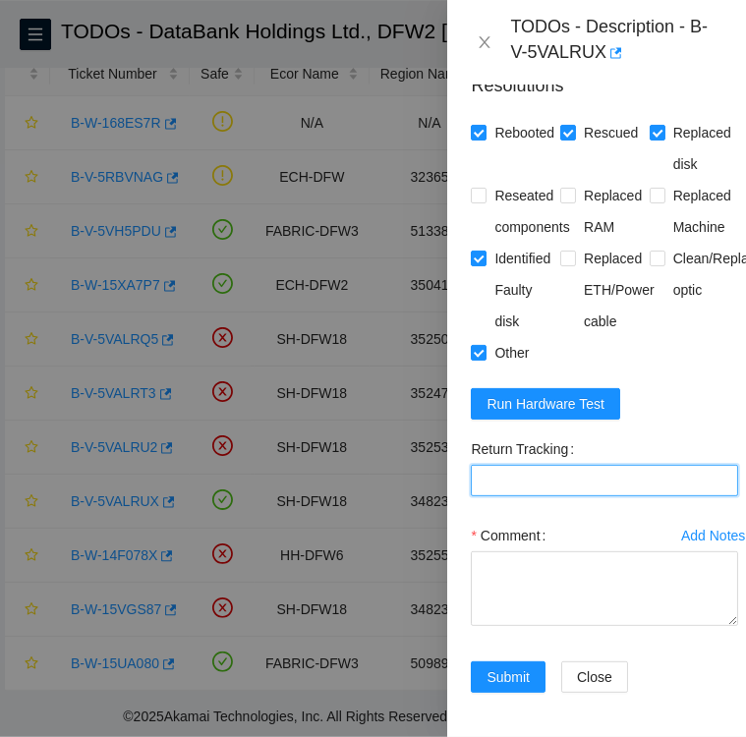
click at [557, 497] on Tracking "Return Tracking" at bounding box center [604, 480] width 267 height 31
click at [554, 497] on Tracking "Return Tracking" at bounding box center [604, 480] width 267 height 31
paste Tracking "463470053176"
type Tracking "463470053176"
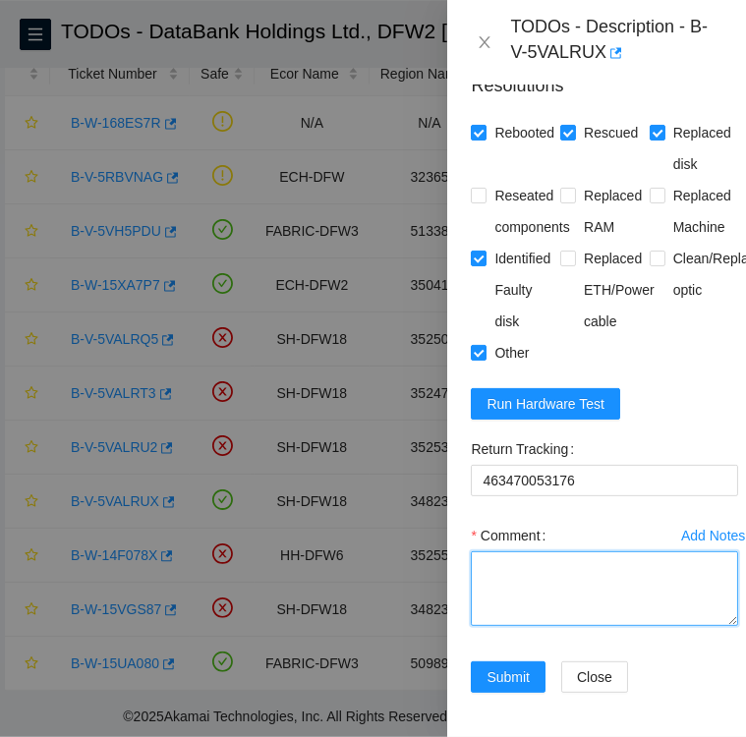
click at [533, 603] on textarea "Comment" at bounding box center [604, 589] width 267 height 75
click at [613, 605] on textarea "Replacement disk SN" at bounding box center [604, 589] width 267 height 75
paste textarea "S1G0NYAG103932"
click at [591, 610] on textarea "Replacement disk SN S1G0NYAG103932" at bounding box center [604, 589] width 267 height 75
click at [480, 626] on textarea "Replacement disk SN S1G0NYAG103932" at bounding box center [604, 589] width 267 height 75
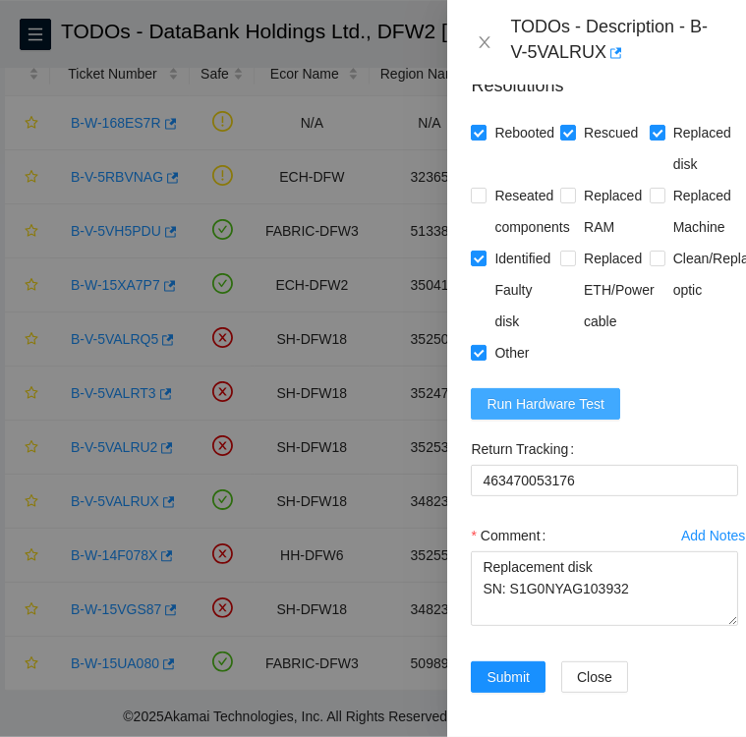
click at [579, 415] on span "Run Hardware Test" at bounding box center [546, 404] width 118 height 22
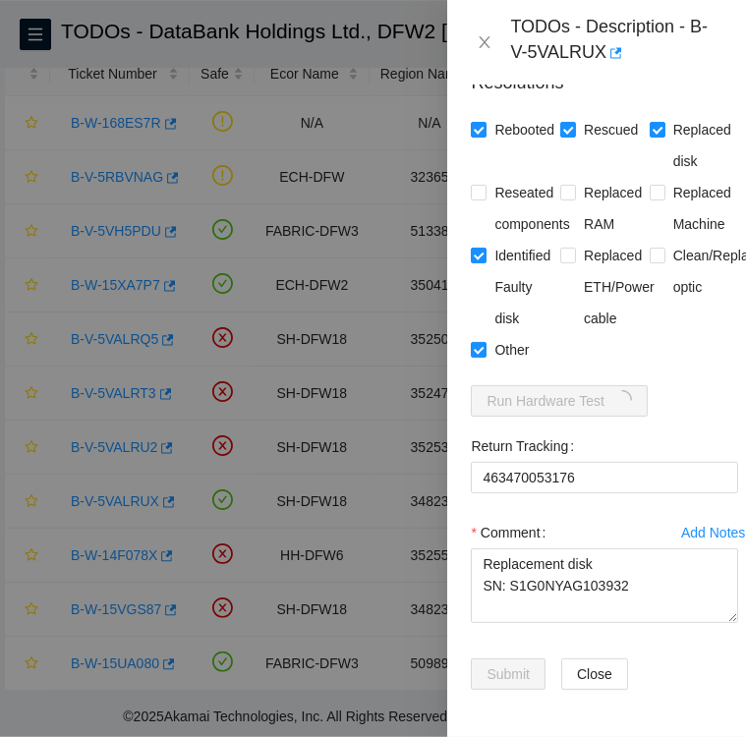
scroll to position [2107, 0]
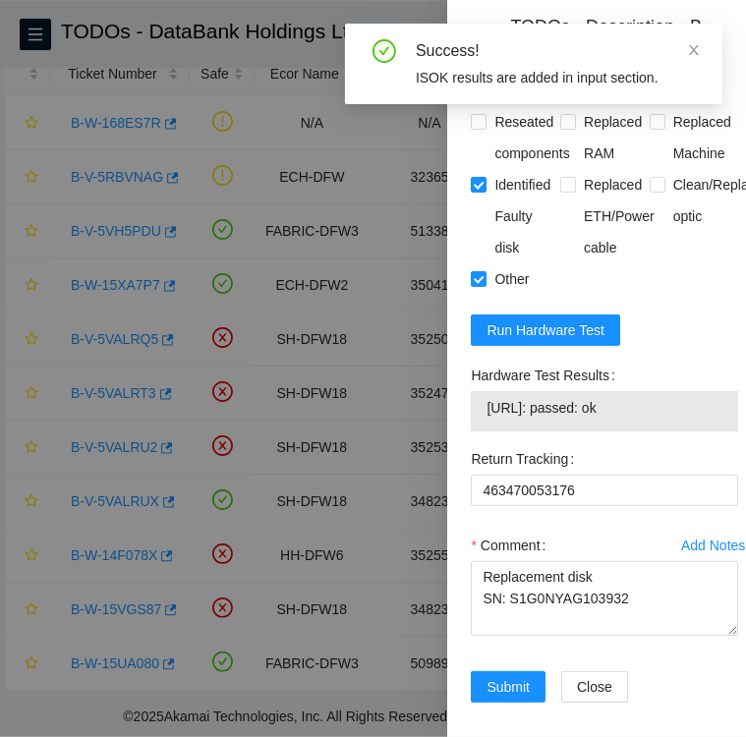
click at [475, 391] on label "Hardware Test Results" at bounding box center [546, 375] width 151 height 31
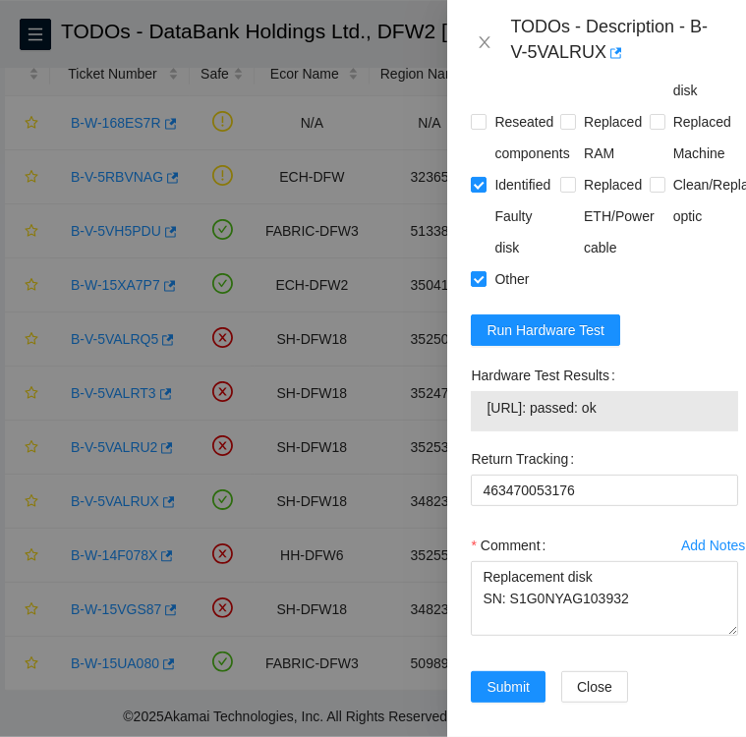
drag, startPoint x: 470, startPoint y: 413, endPoint x: 645, endPoint y: 448, distance: 178.6
click at [645, 443] on div "Hardware Test Results 184.28.172.41: passed: ok" at bounding box center [604, 402] width 283 height 84
copy div "Hardware Test Results 184.28.172.41: passed: ok"
click at [635, 636] on textarea "Replacement disk SN: S1G0NYAG103932" at bounding box center [604, 598] width 267 height 75
paste textarea "Hardware Test Results 184.28.172.41: passed: ok"
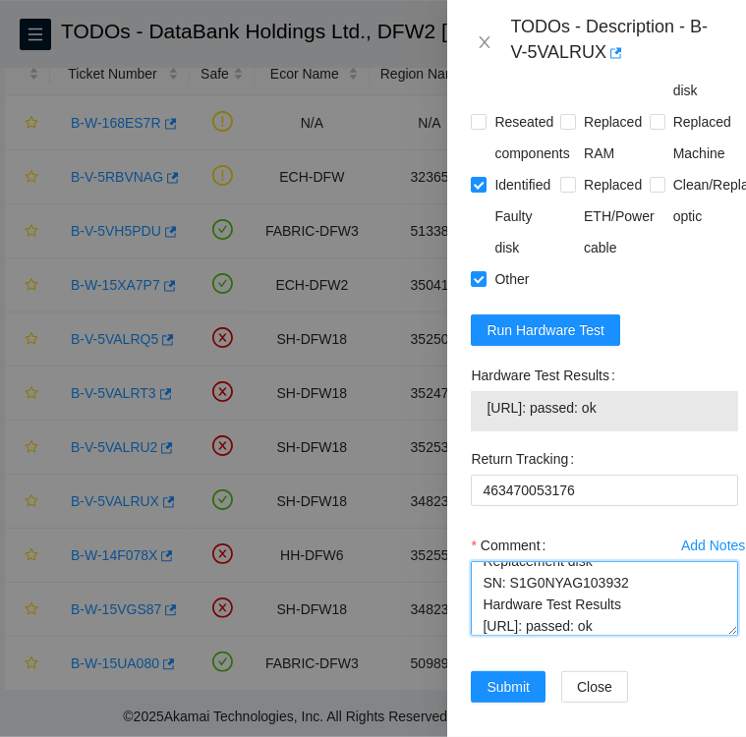
scroll to position [0, 0]
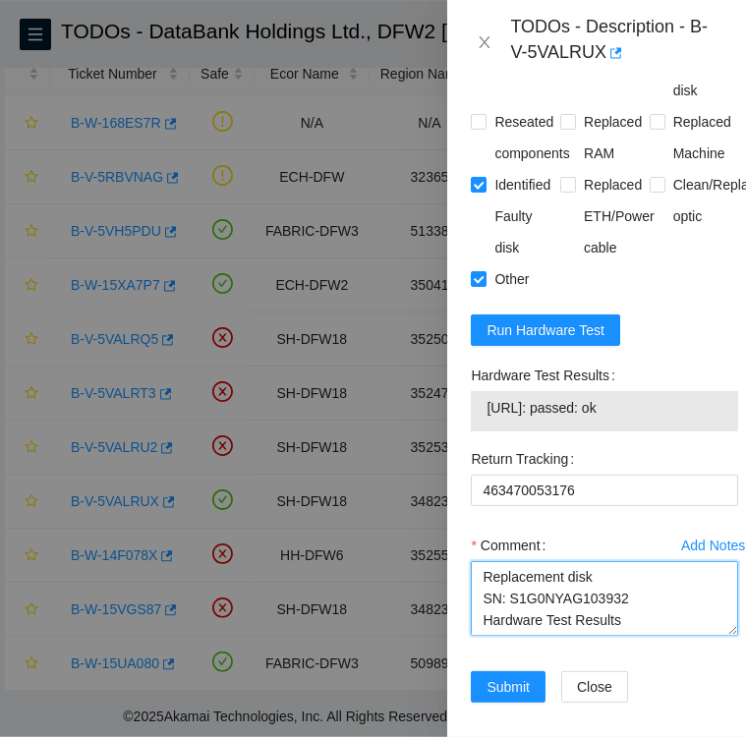
click at [478, 609] on textarea "Replacement disk SN: S1G0NYAG103932 Hardware Test Results 184.28.172.41: passed…" at bounding box center [604, 598] width 267 height 75
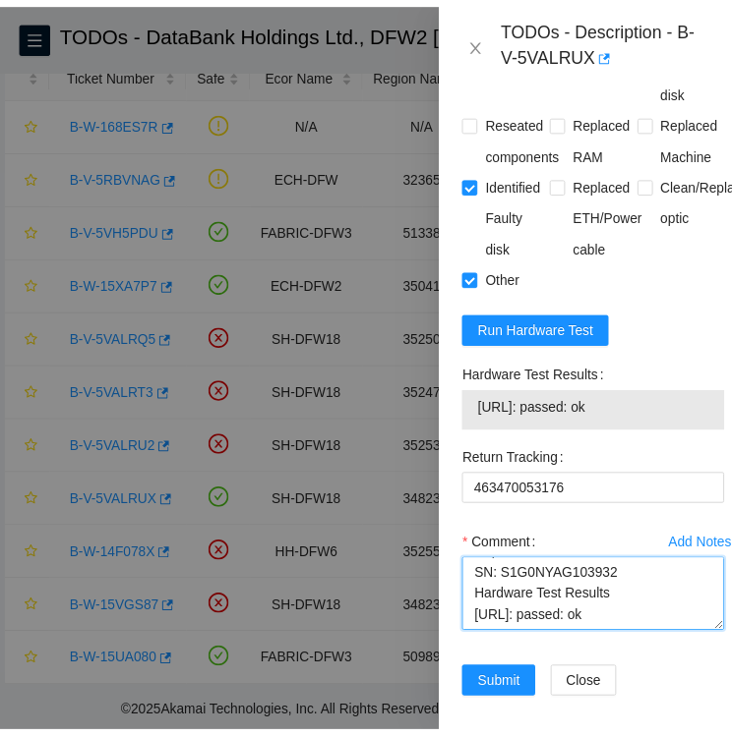
scroll to position [2191, 0]
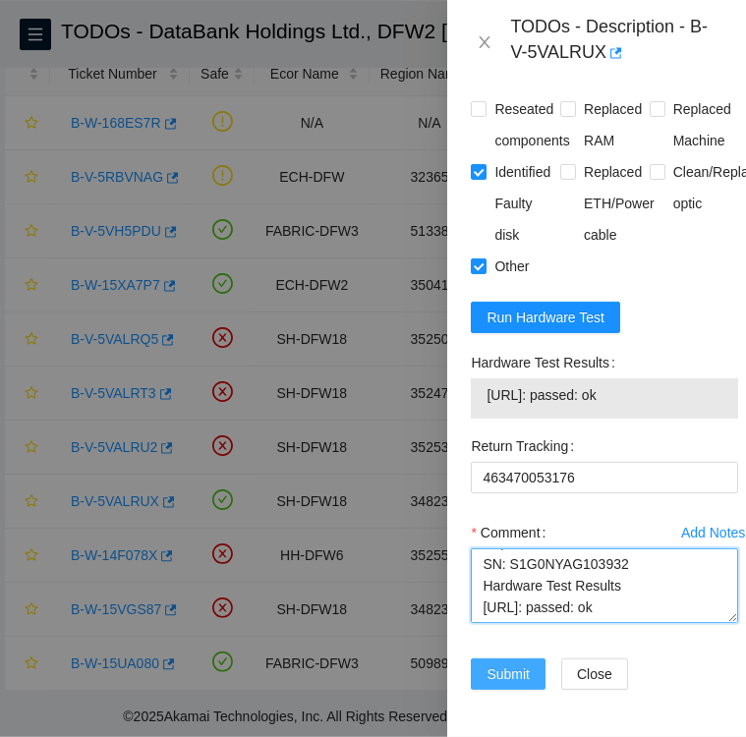
type textarea "Followed instructions per TODO Replacement disk SN: S1G0NYAG103932 Hardware Tes…"
click at [493, 664] on span "Submit" at bounding box center [508, 675] width 43 height 22
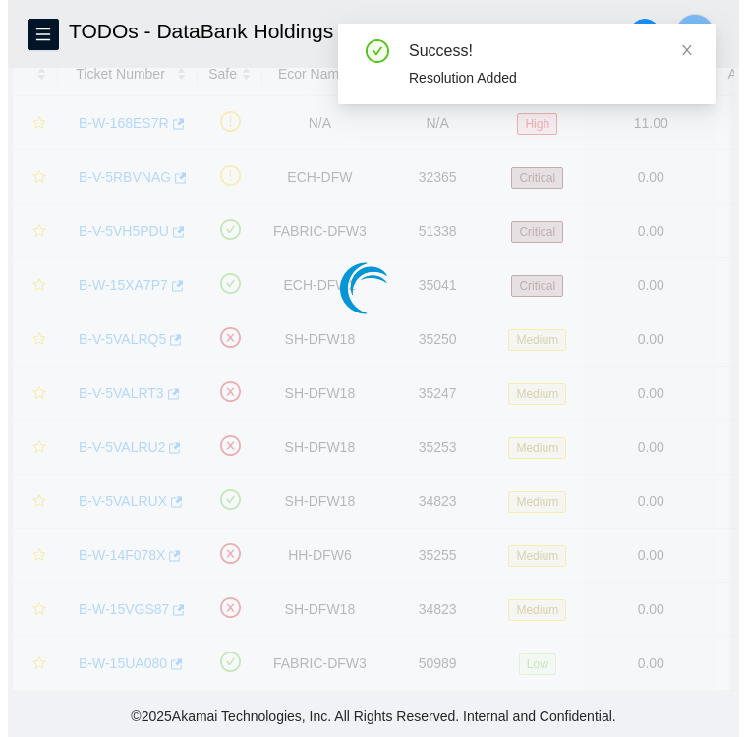
scroll to position [110, 0]
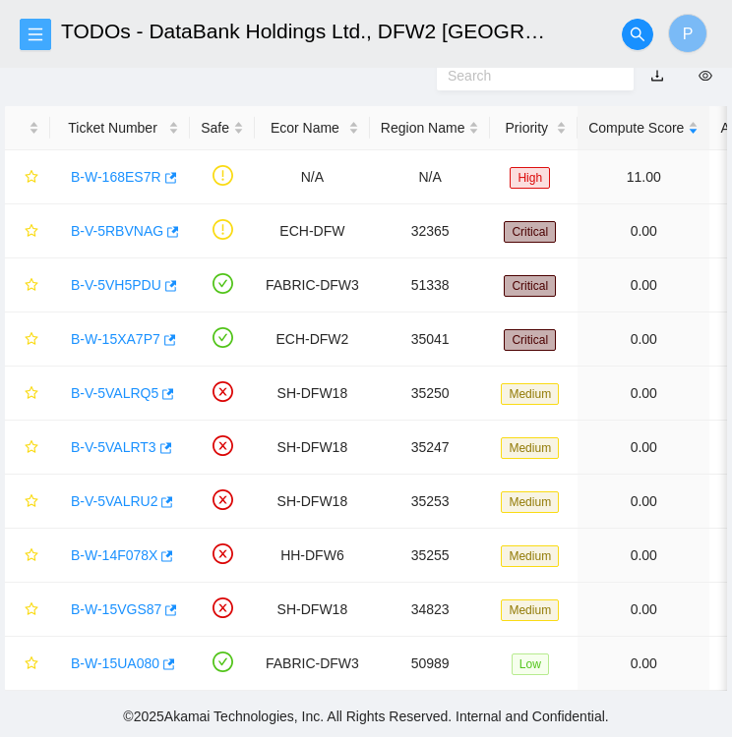
click at [35, 32] on icon "menu" at bounding box center [36, 35] width 16 height 16
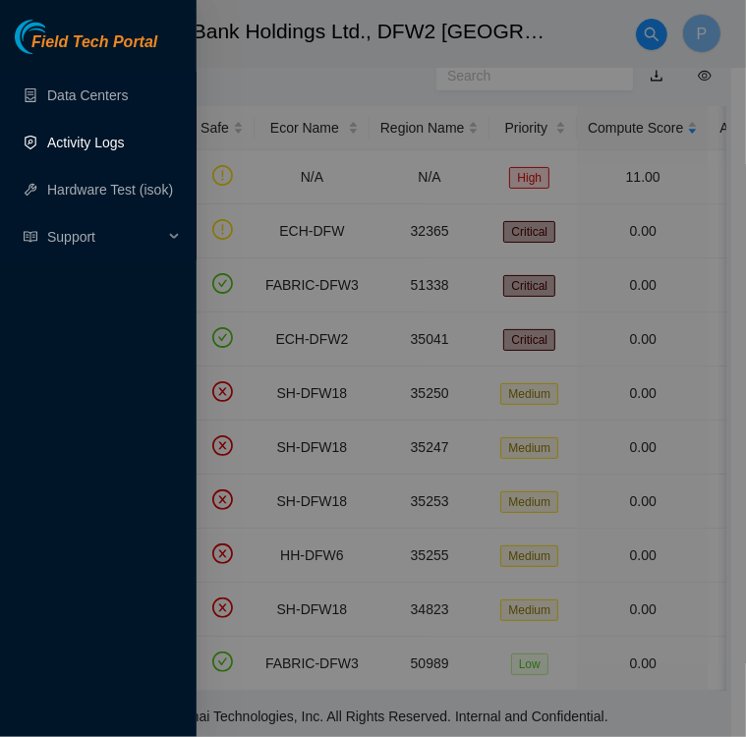
click at [90, 144] on link "Activity Logs" at bounding box center [86, 143] width 78 height 16
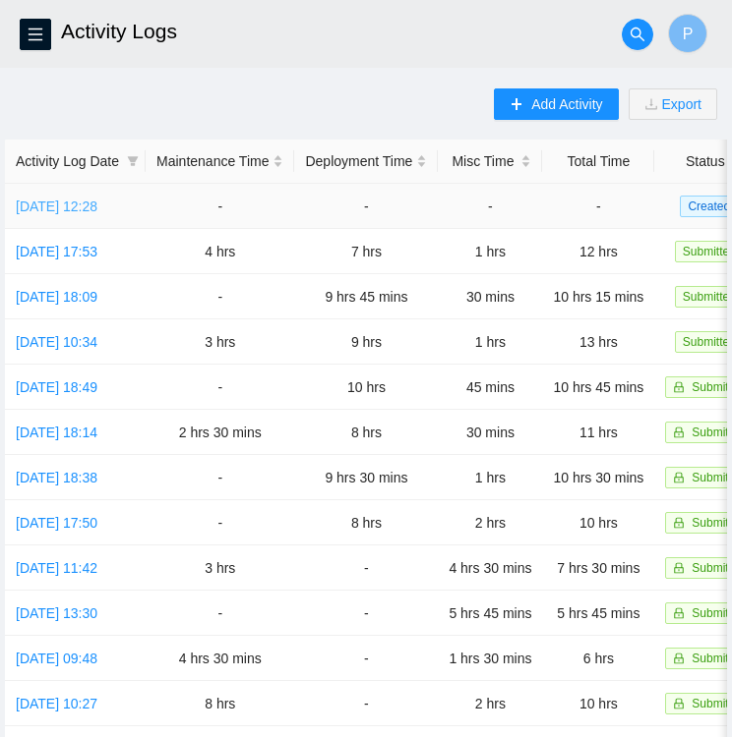
click at [67, 204] on link "[DATE] 12:28" at bounding box center [57, 207] width 82 height 16
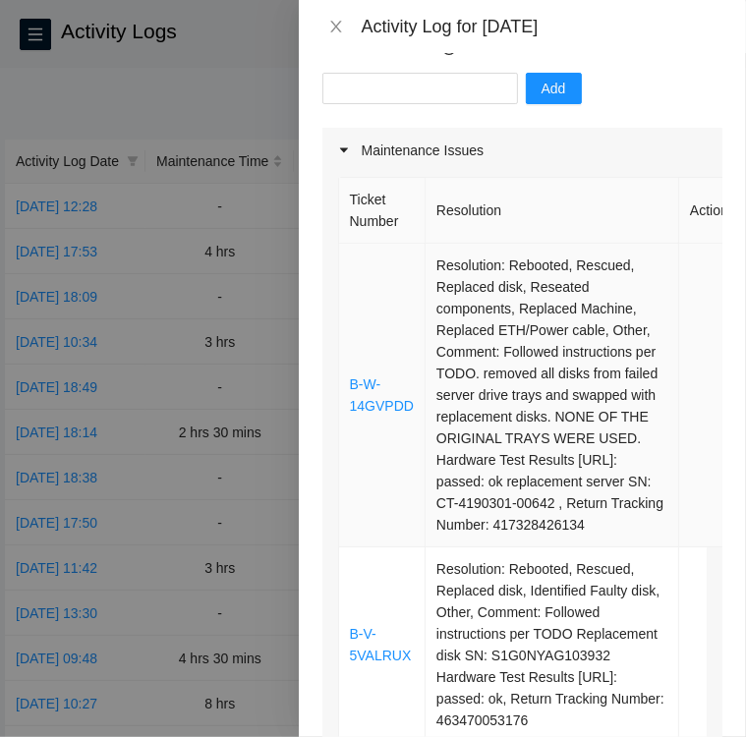
scroll to position [214, 0]
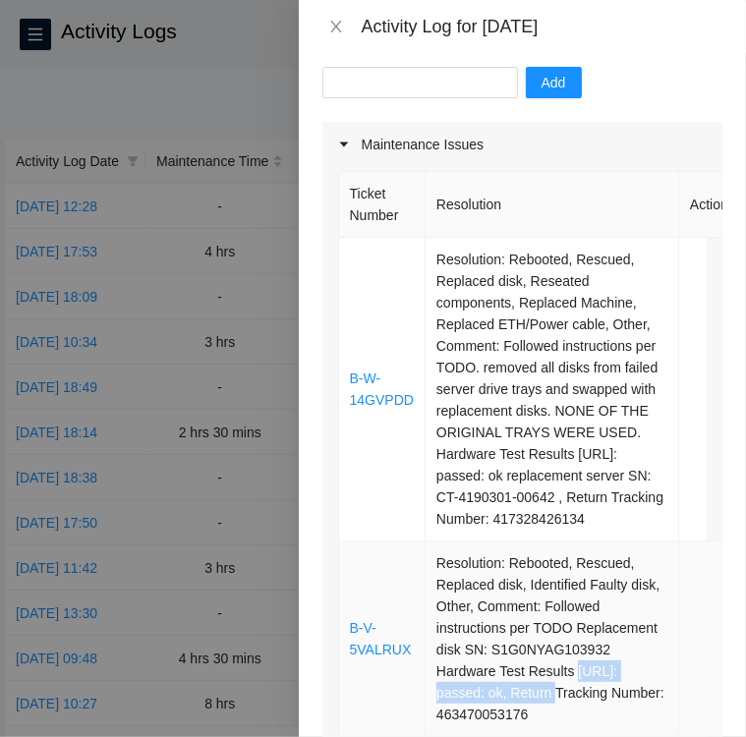
drag, startPoint x: 430, startPoint y: 539, endPoint x: 589, endPoint y: 541, distance: 159.3
click at [589, 542] on td "Resolution: Rebooted, Rescued, Replaced disk, Identified Faulty disk, Other, Co…" at bounding box center [553, 640] width 254 height 196
copy td "184.28.172.41: passed: ok,"
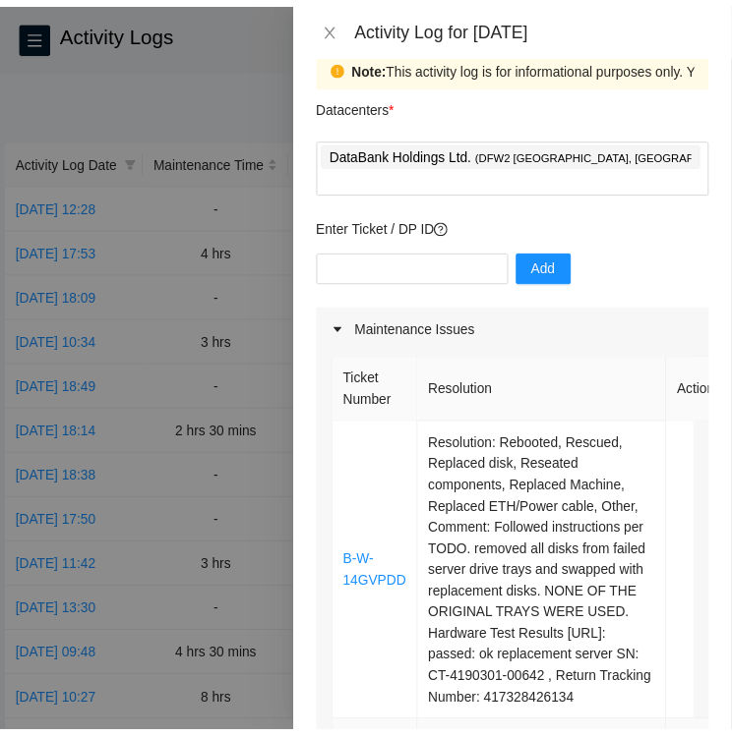
scroll to position [23, 0]
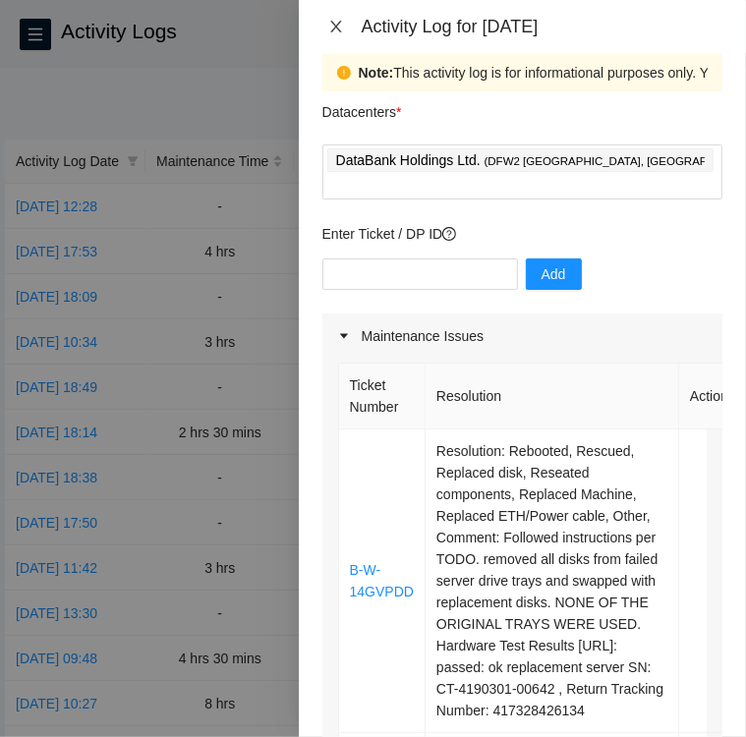
click at [333, 26] on icon "close" at bounding box center [336, 27] width 16 height 16
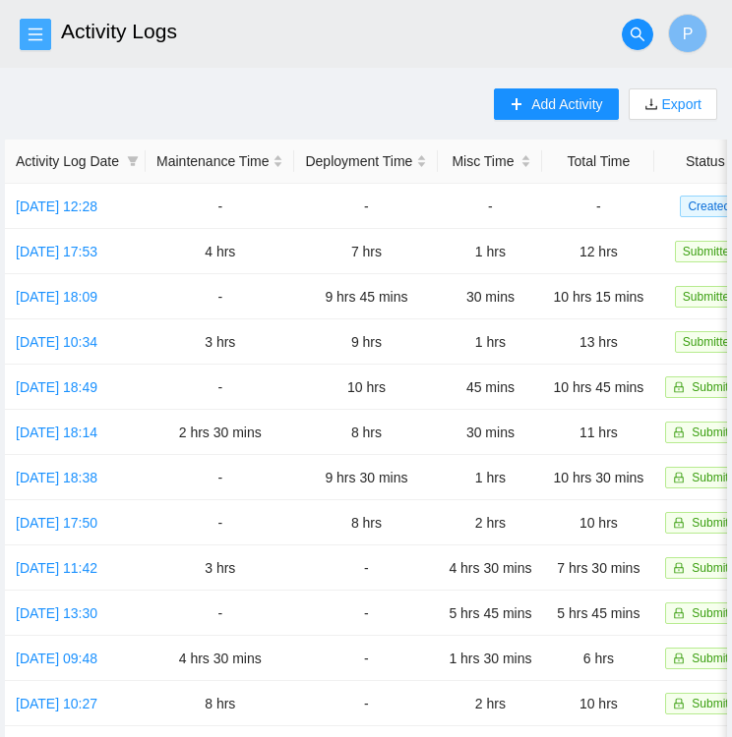
click at [35, 29] on icon "menu" at bounding box center [36, 35] width 16 height 16
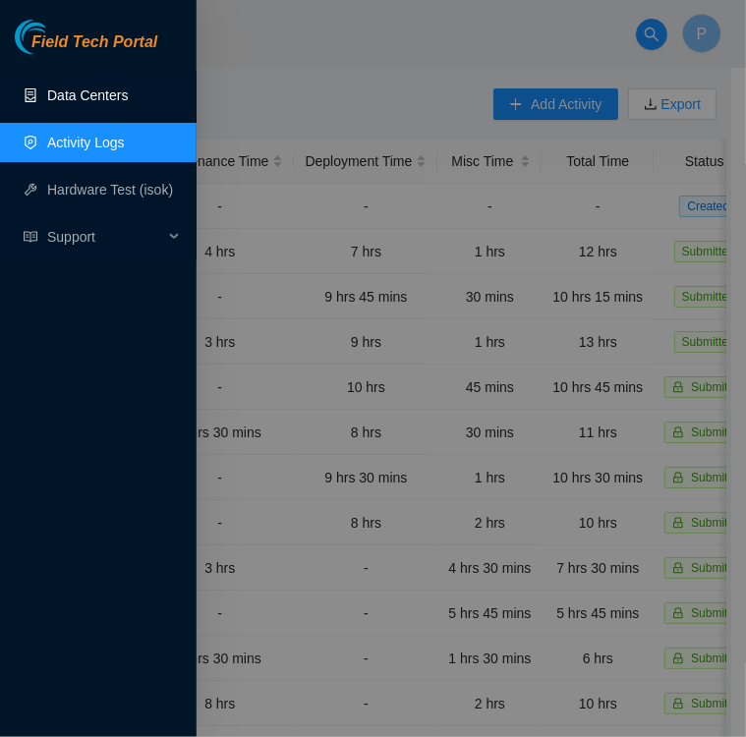
click at [89, 88] on link "Data Centers" at bounding box center [87, 96] width 81 height 16
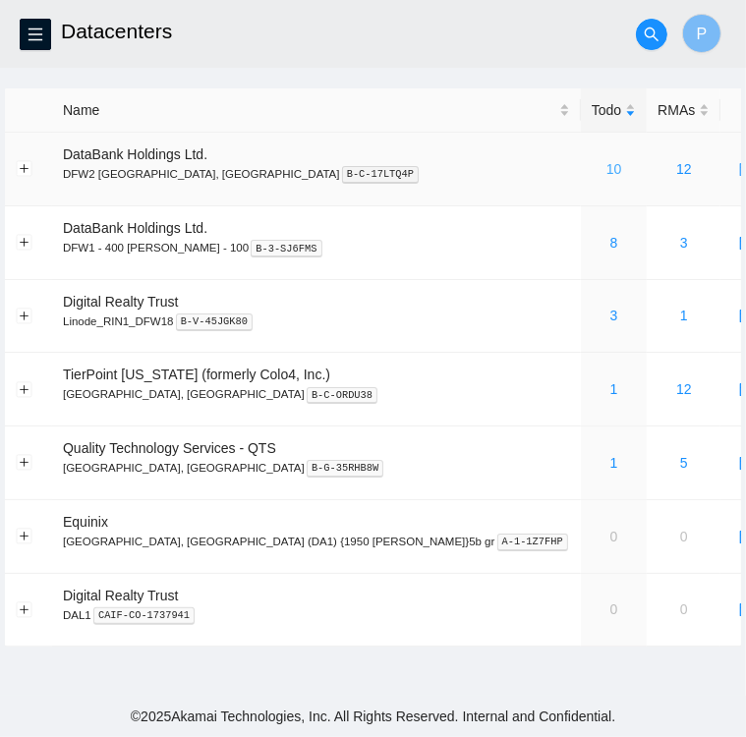
click at [607, 171] on link "10" at bounding box center [615, 169] width 16 height 16
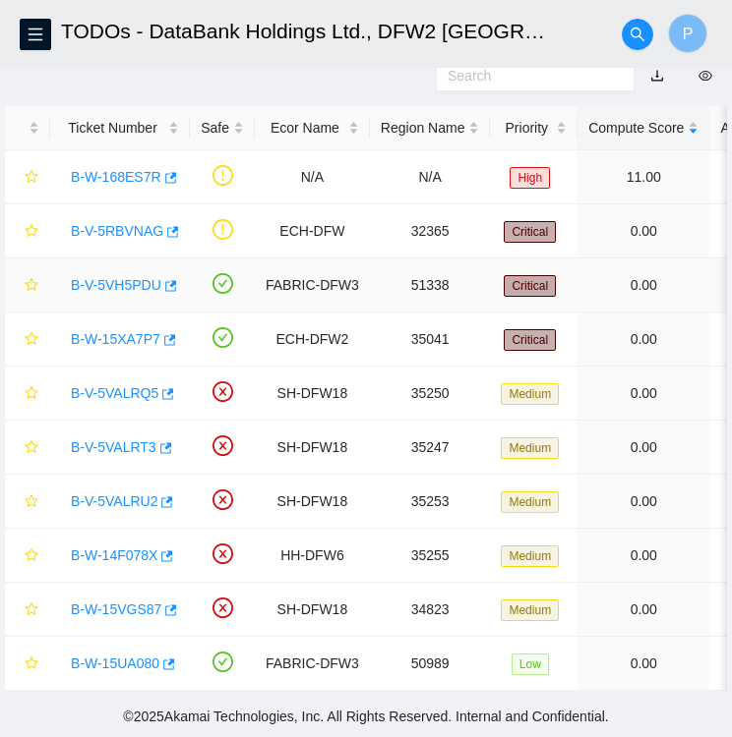
click at [298, 282] on td "FABRIC-DFW3" at bounding box center [312, 286] width 115 height 54
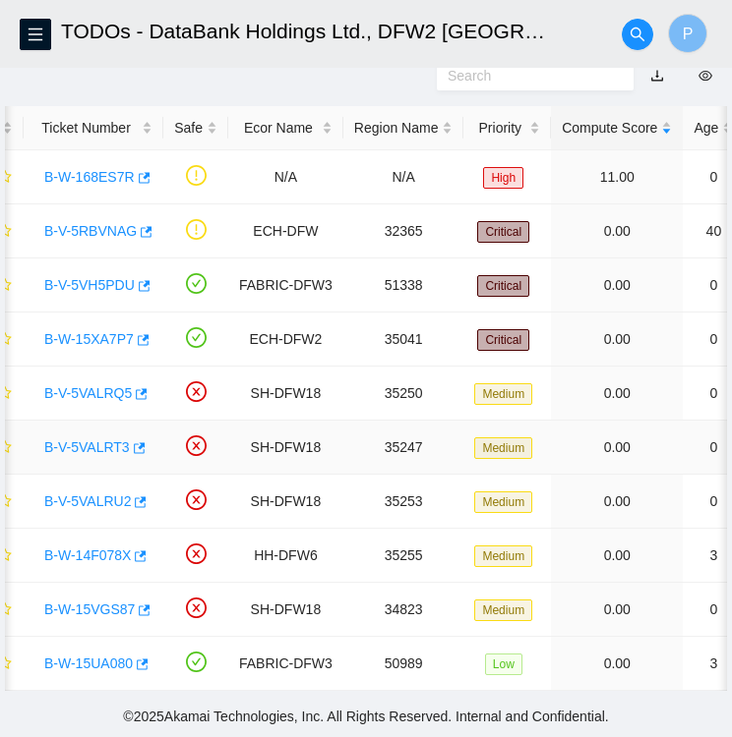
scroll to position [0, 26]
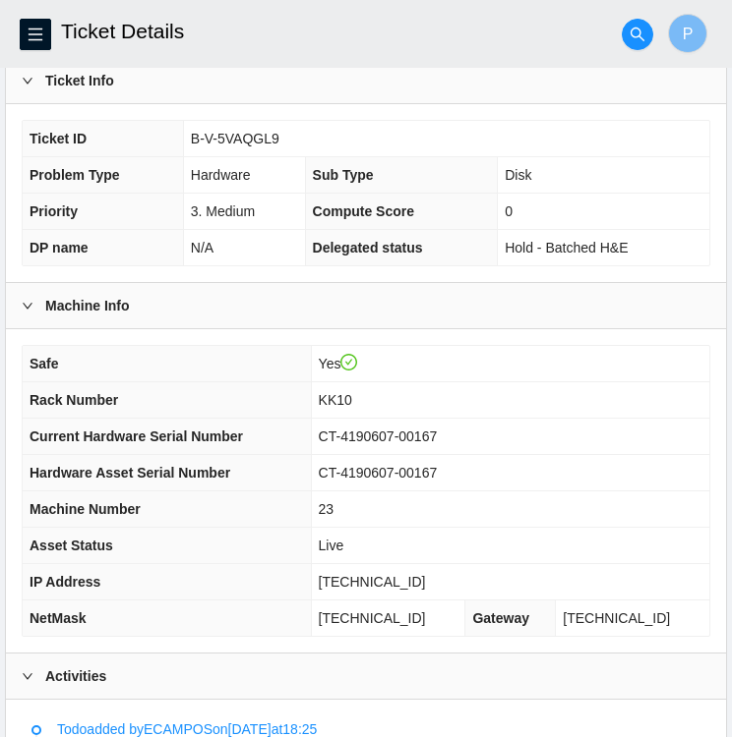
scroll to position [374, 0]
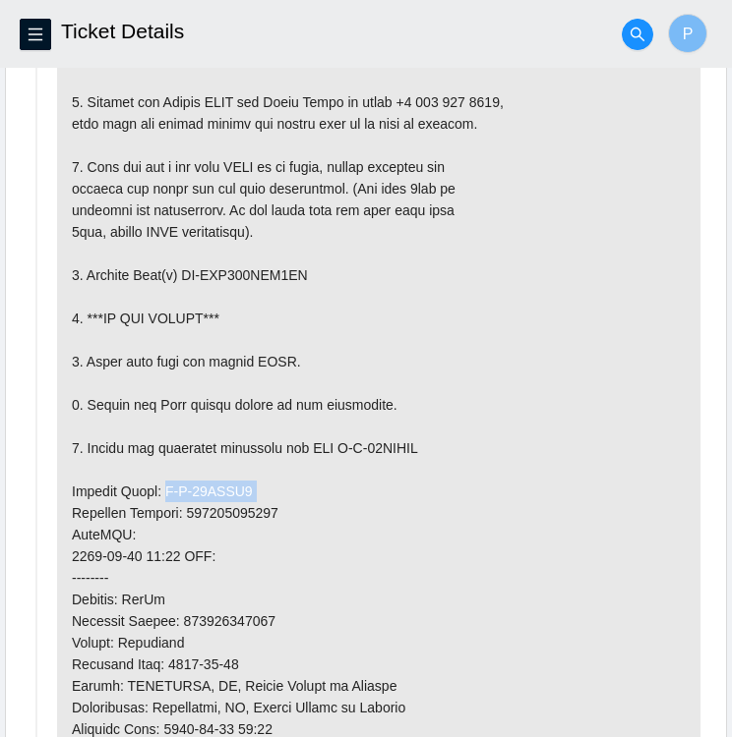
scroll to position [1131, 0]
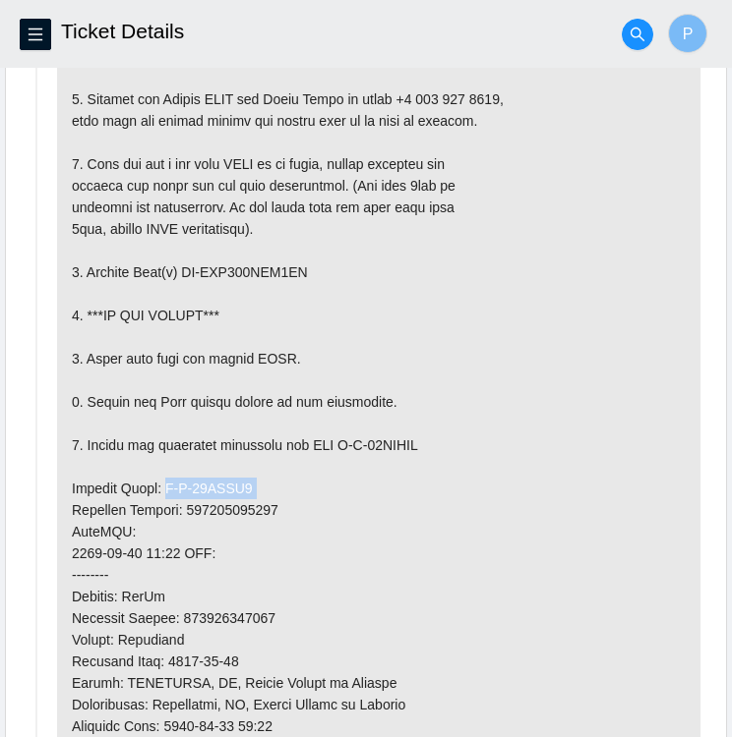
click at [452, 490] on p at bounding box center [378, 531] width 643 height 1003
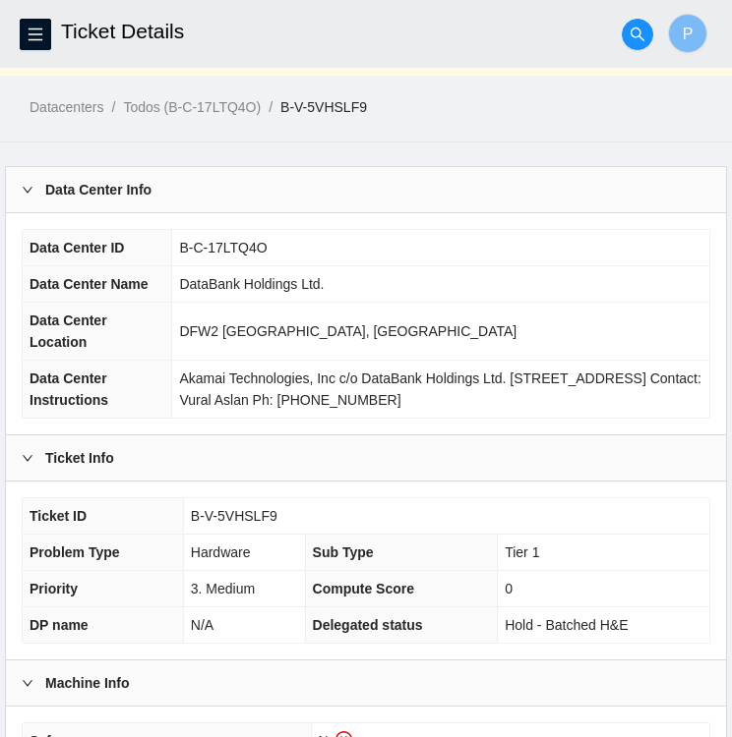
scroll to position [0, 0]
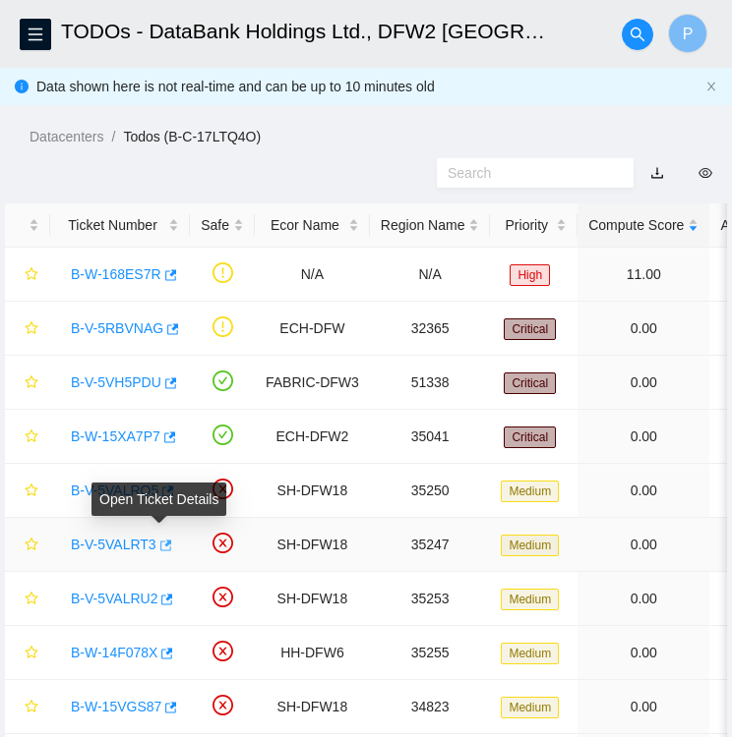
click at [157, 546] on icon "button" at bounding box center [164, 546] width 14 height 14
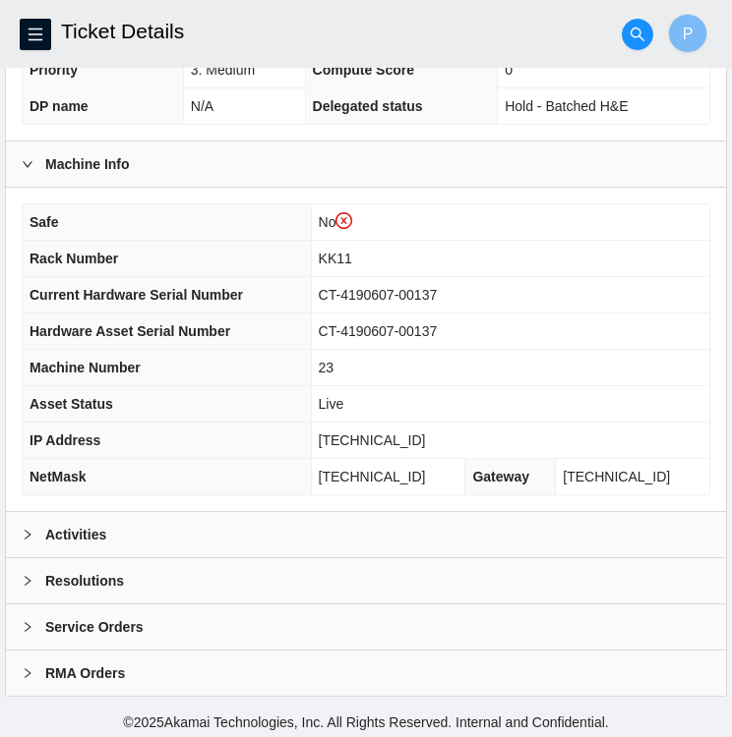
scroll to position [549, 0]
click at [63, 525] on b "Activities" at bounding box center [75, 535] width 61 height 22
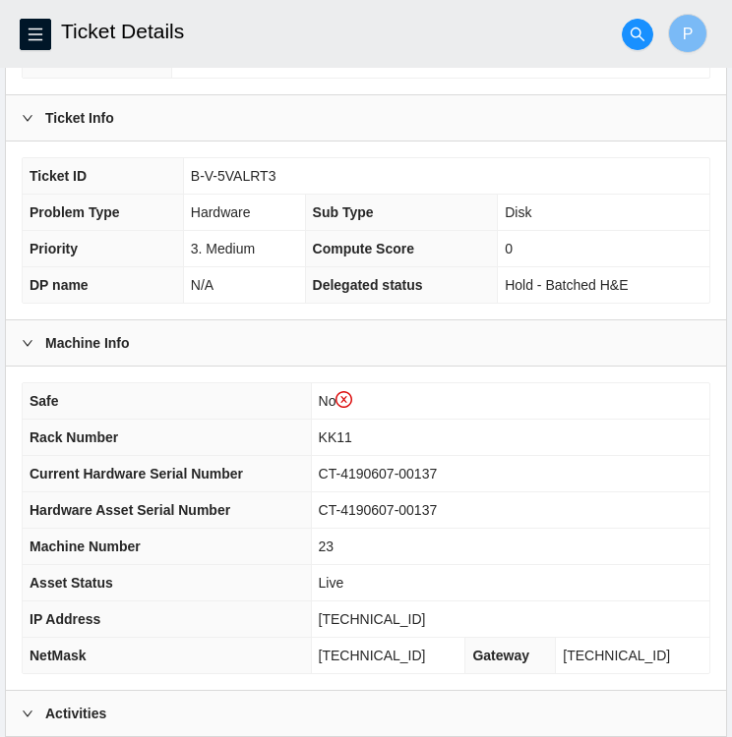
scroll to position [370, 0]
drag, startPoint x: 277, startPoint y: 174, endPoint x: 181, endPoint y: 166, distance: 96.7
click at [181, 166] on tr "Ticket ID B-V-5VALRT3" at bounding box center [366, 176] width 686 height 36
copy tr "B-V-5VALRT3"
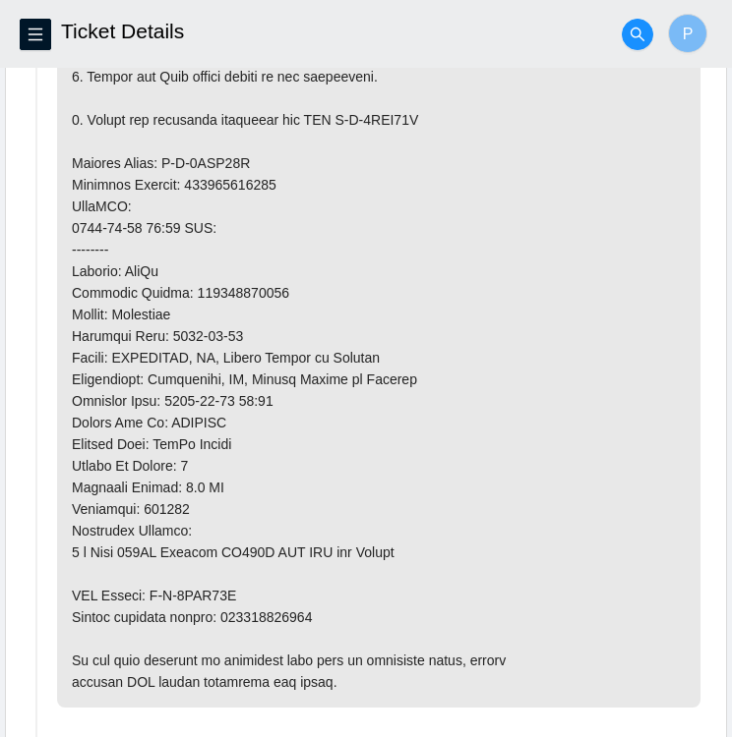
scroll to position [1503, 0]
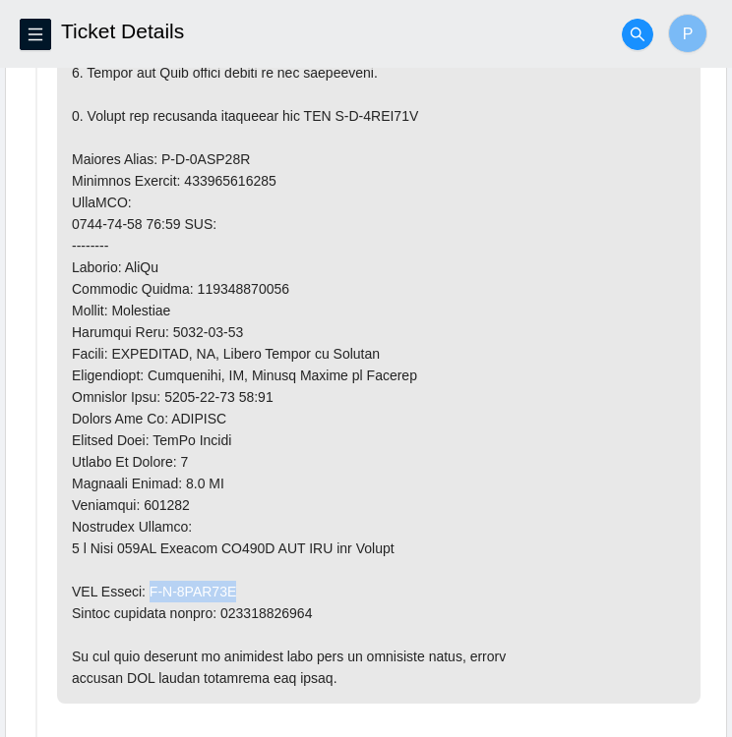
drag, startPoint x: 232, startPoint y: 580, endPoint x: 149, endPoint y: 590, distance: 83.2
click at [149, 590] on p at bounding box center [378, 181] width 643 height 1046
copy p "B-V-5VEZ76P"
drag, startPoint x: 247, startPoint y: 158, endPoint x: 160, endPoint y: 154, distance: 86.6
click at [160, 154] on p at bounding box center [378, 181] width 643 height 1046
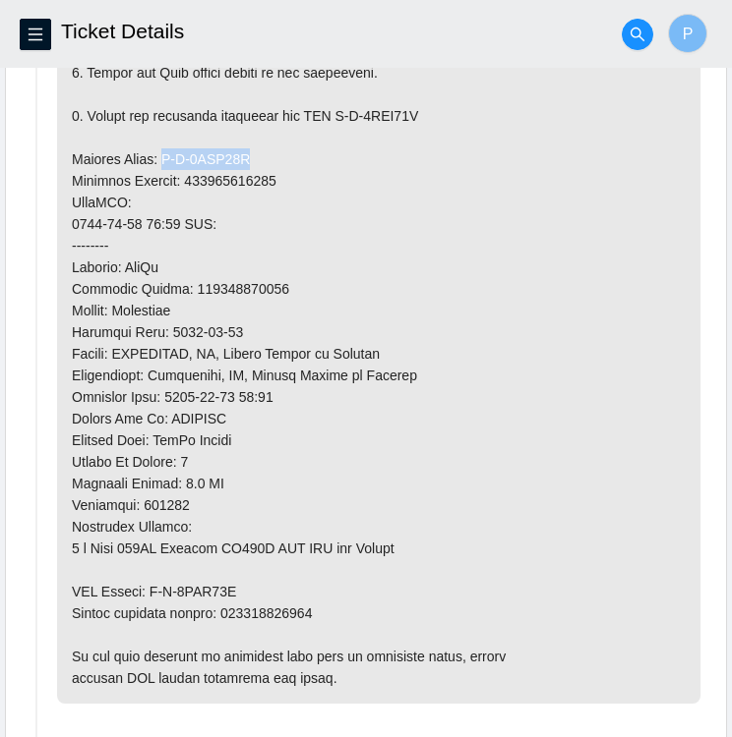
copy p "B-V-5VEZ76G"
click at [291, 163] on p at bounding box center [378, 181] width 643 height 1046
drag, startPoint x: 283, startPoint y: 171, endPoint x: 186, endPoint y: 167, distance: 97.4
click at [186, 167] on p at bounding box center [378, 181] width 643 height 1046
copy p "473665216542"
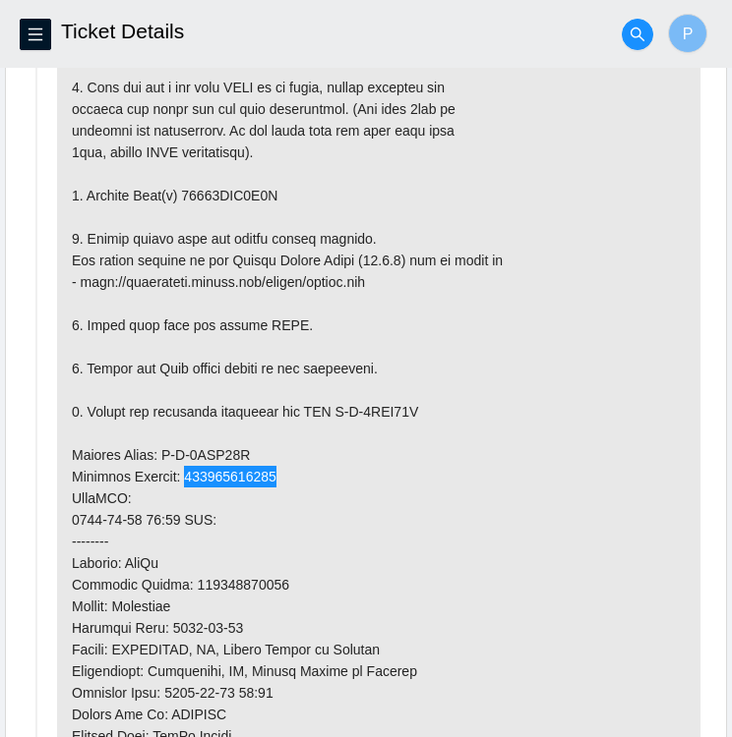
scroll to position [1205, 0]
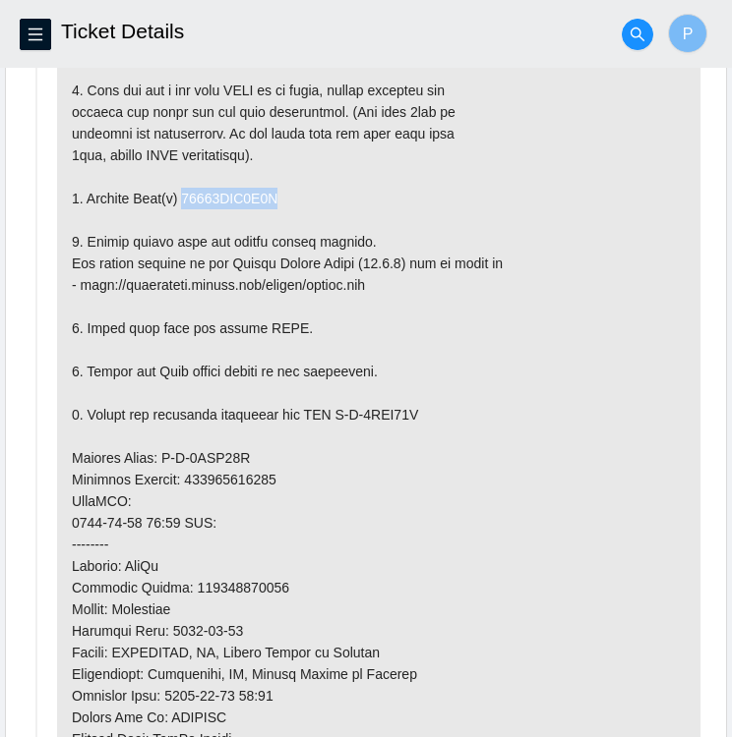
drag, startPoint x: 271, startPoint y: 184, endPoint x: 181, endPoint y: 194, distance: 91.0
click at [181, 194] on p at bounding box center [378, 480] width 643 height 1046
copy p "18521FDC3F6C"
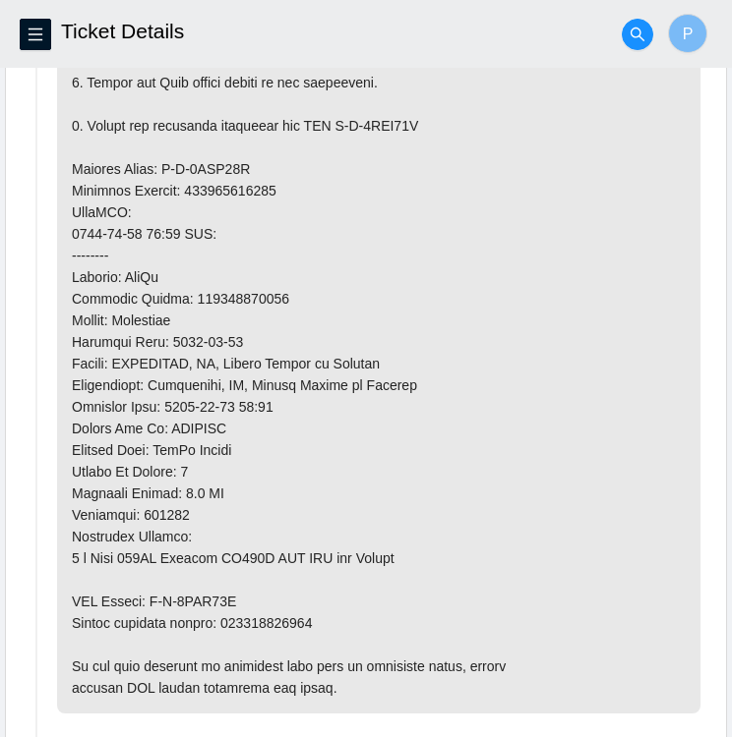
scroll to position [1496, 0]
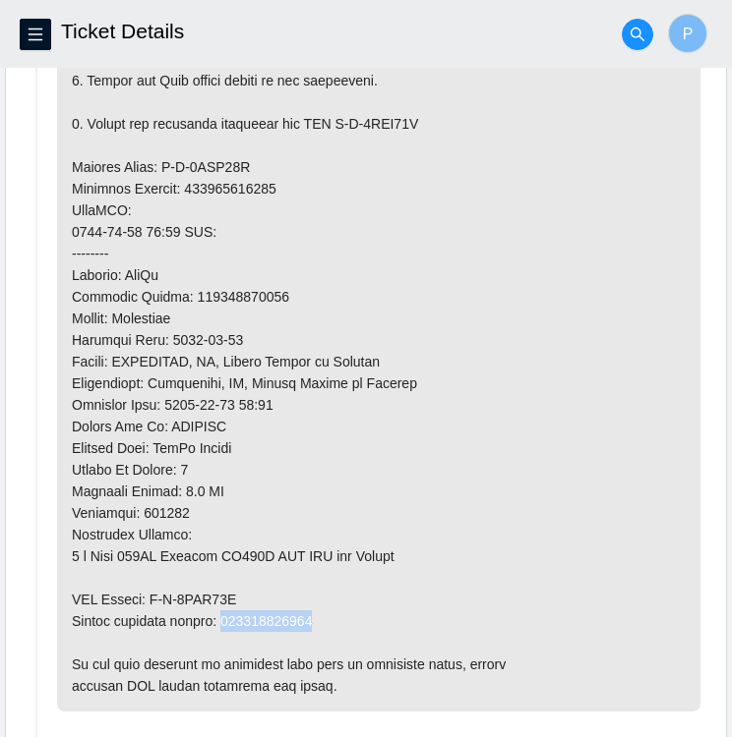
drag, startPoint x: 309, startPoint y: 613, endPoint x: 225, endPoint y: 613, distance: 83.6
click at [225, 613] on p at bounding box center [378, 189] width 643 height 1046
copy p "473665216553"
click at [439, 334] on p at bounding box center [378, 189] width 643 height 1046
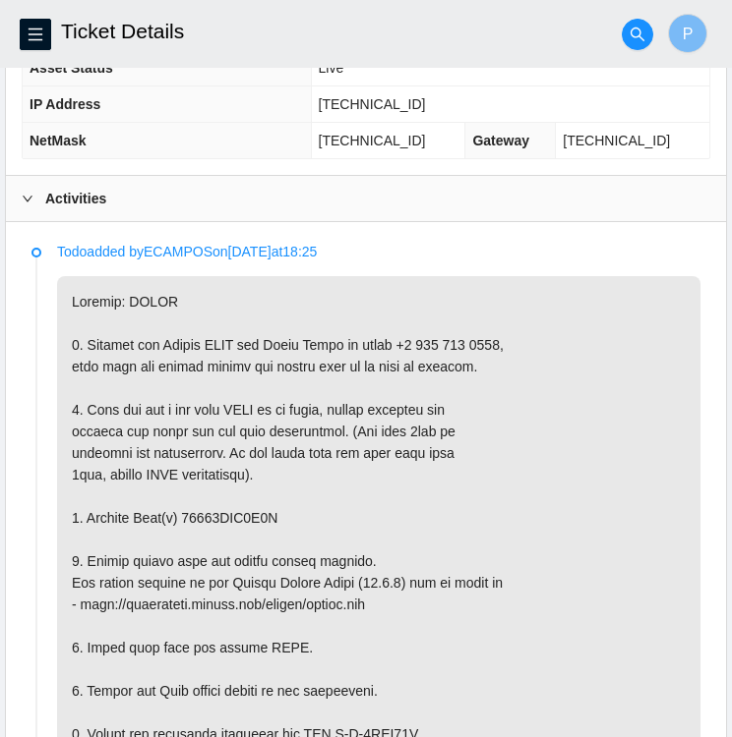
scroll to position [889, 0]
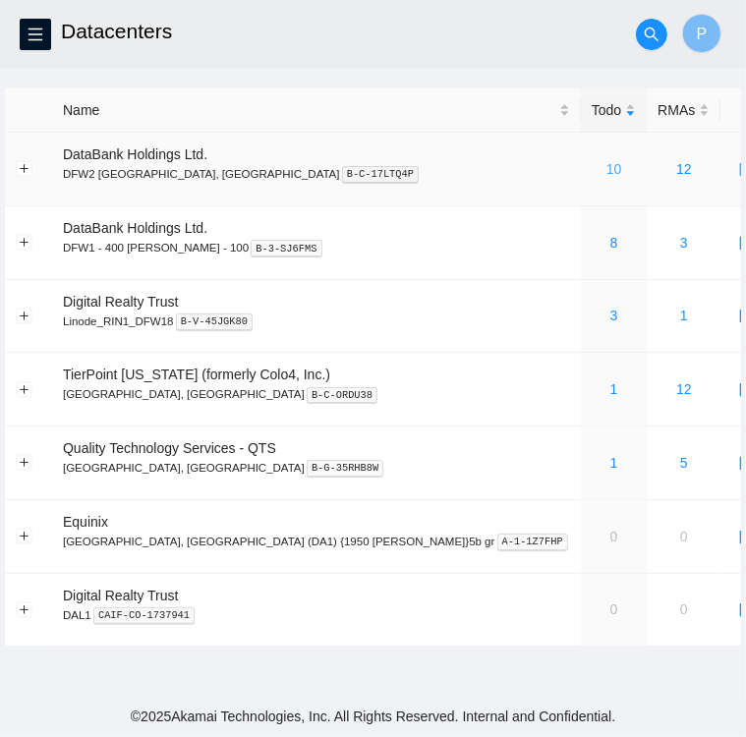
click at [607, 171] on link "10" at bounding box center [615, 169] width 16 height 16
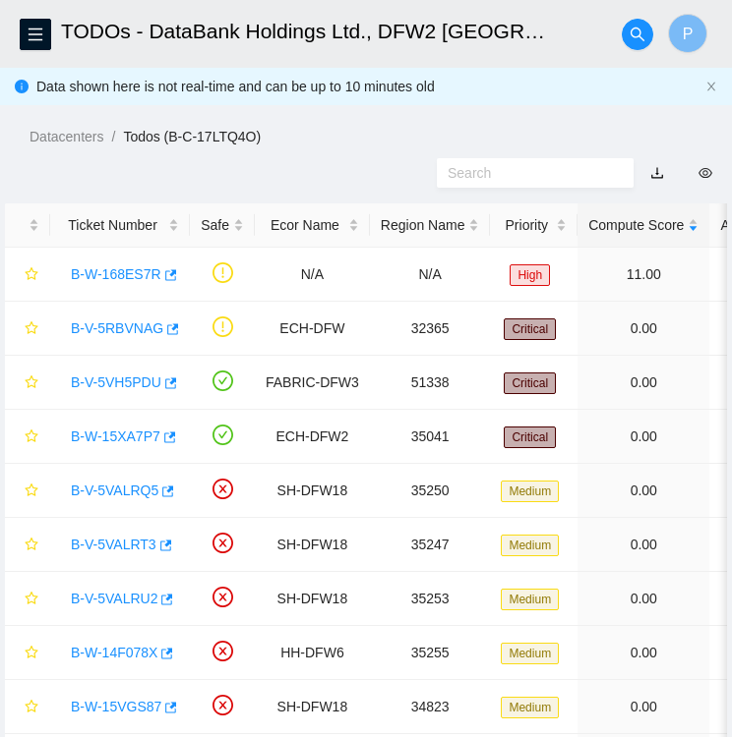
scroll to position [110, 0]
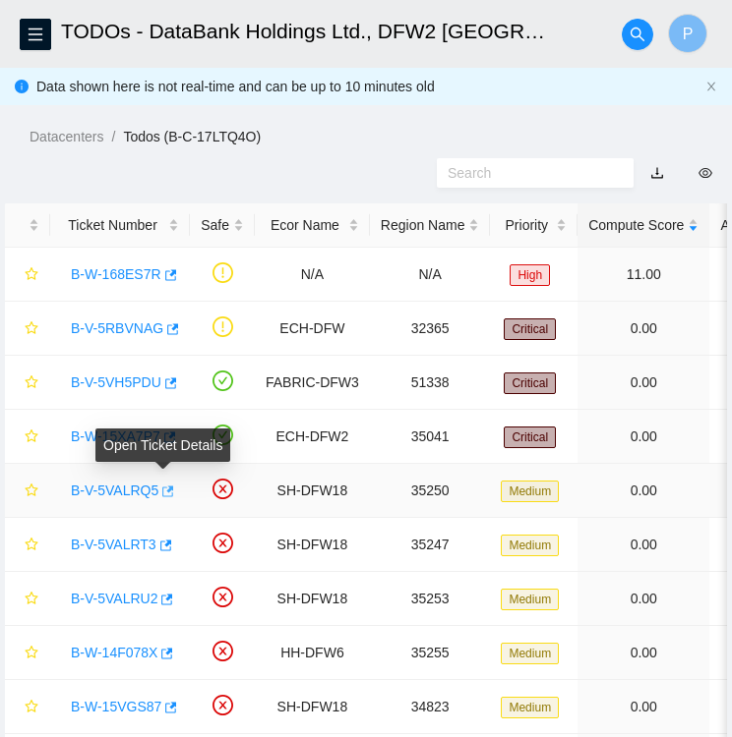
click at [159, 490] on icon "button" at bounding box center [166, 492] width 14 height 14
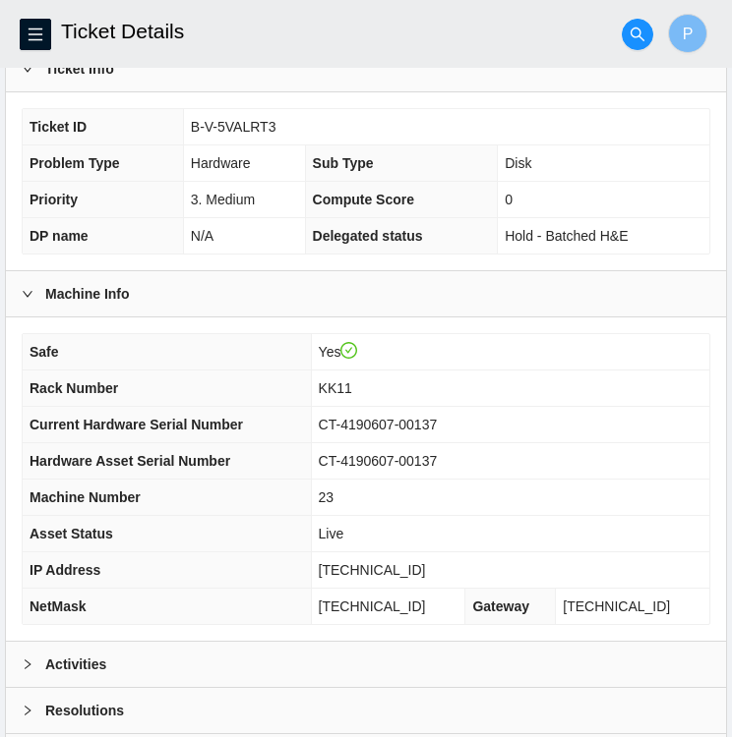
scroll to position [511, 0]
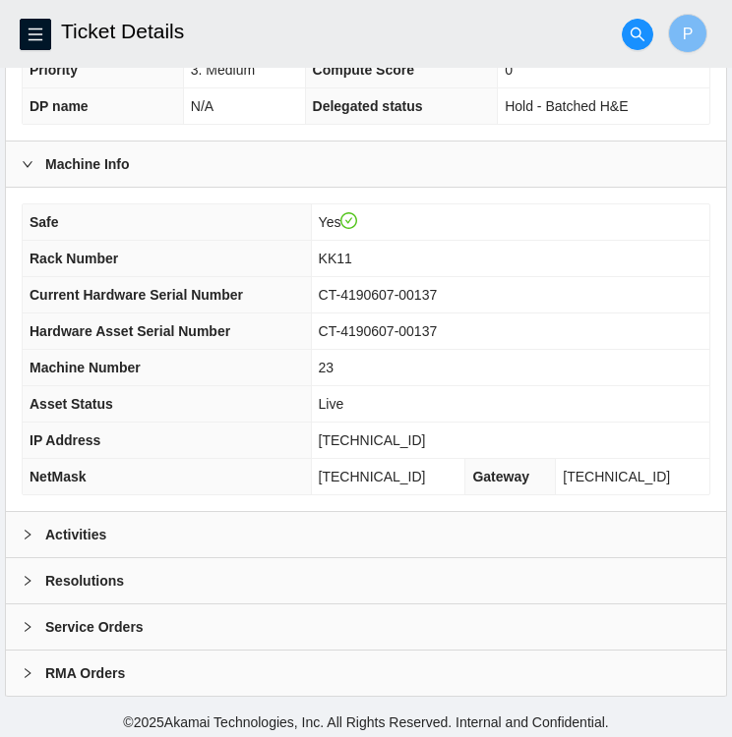
click at [28, 529] on icon "right" at bounding box center [28, 535] width 12 height 12
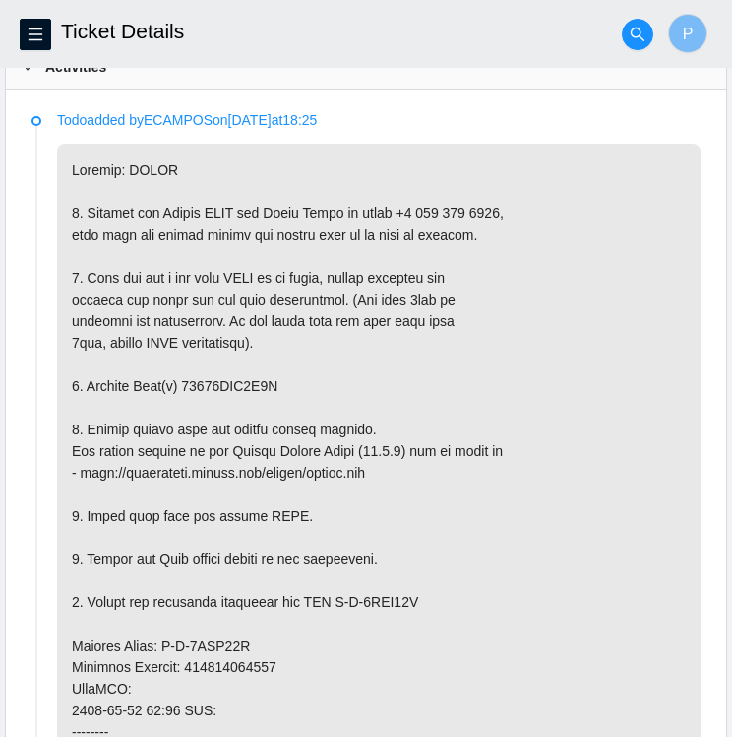
scroll to position [979, 0]
click at [274, 382] on p at bounding box center [378, 668] width 643 height 1046
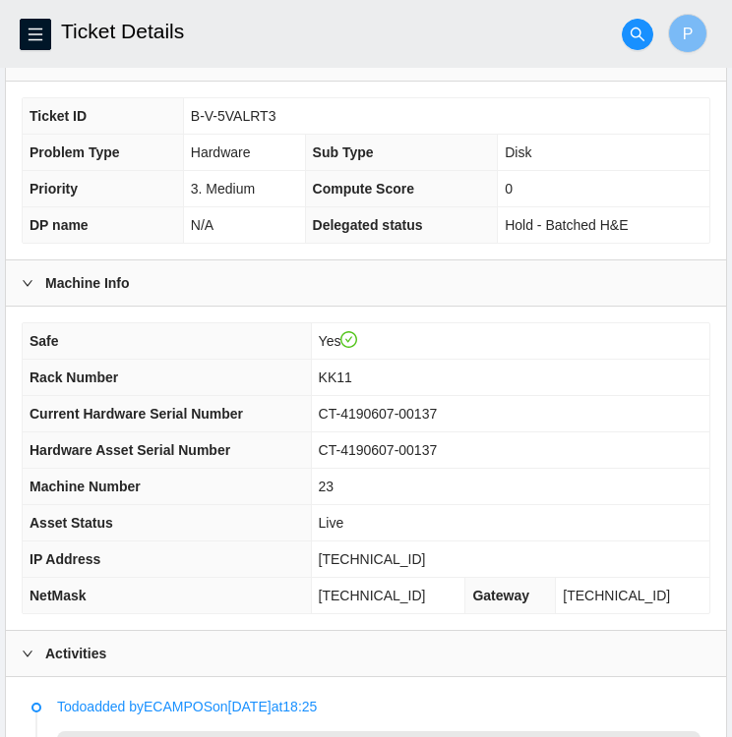
scroll to position [397, 0]
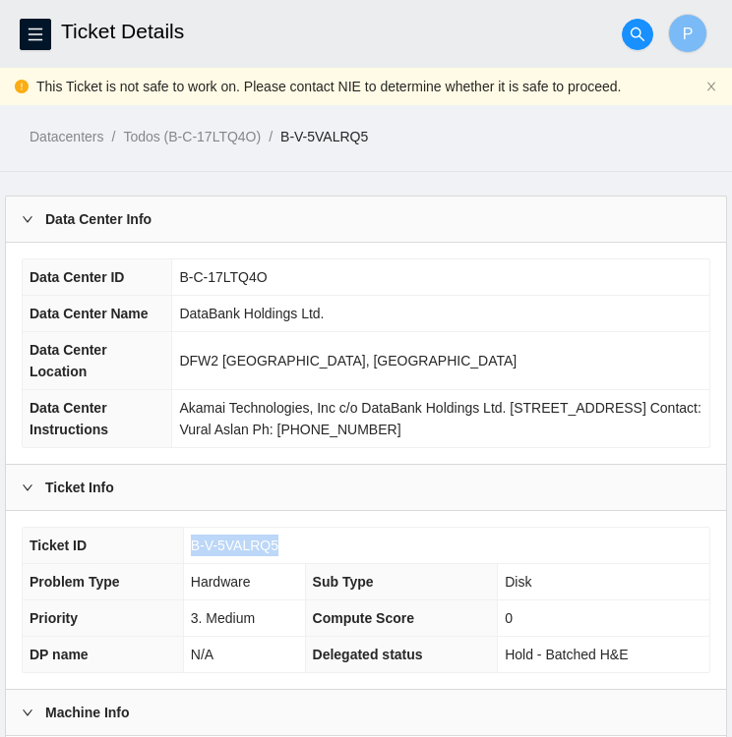
drag, startPoint x: 272, startPoint y: 538, endPoint x: 190, endPoint y: 532, distance: 82.8
click at [190, 532] on td "B-V-5VALRQ5" at bounding box center [446, 546] width 526 height 36
copy span "B-V-5VALRQ5"
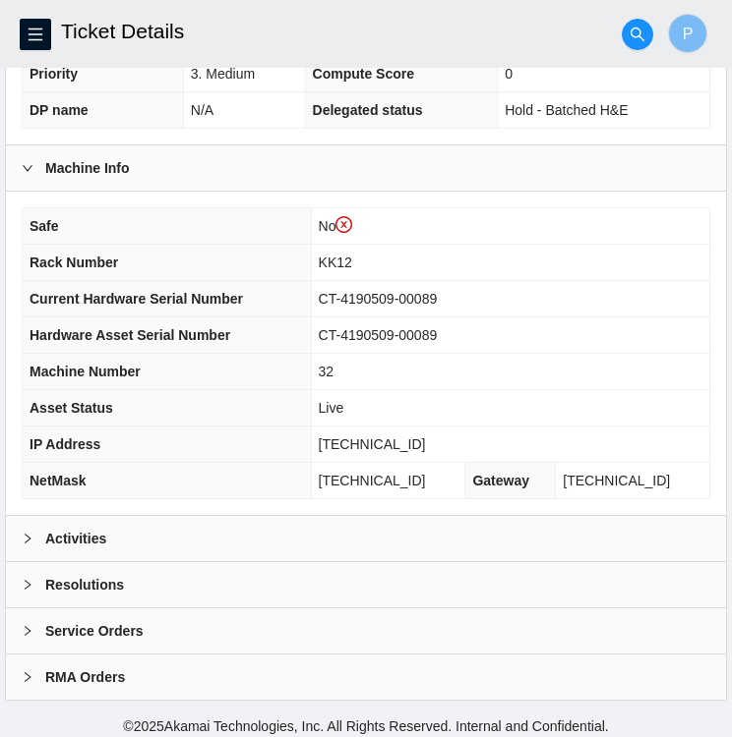
scroll to position [549, 0]
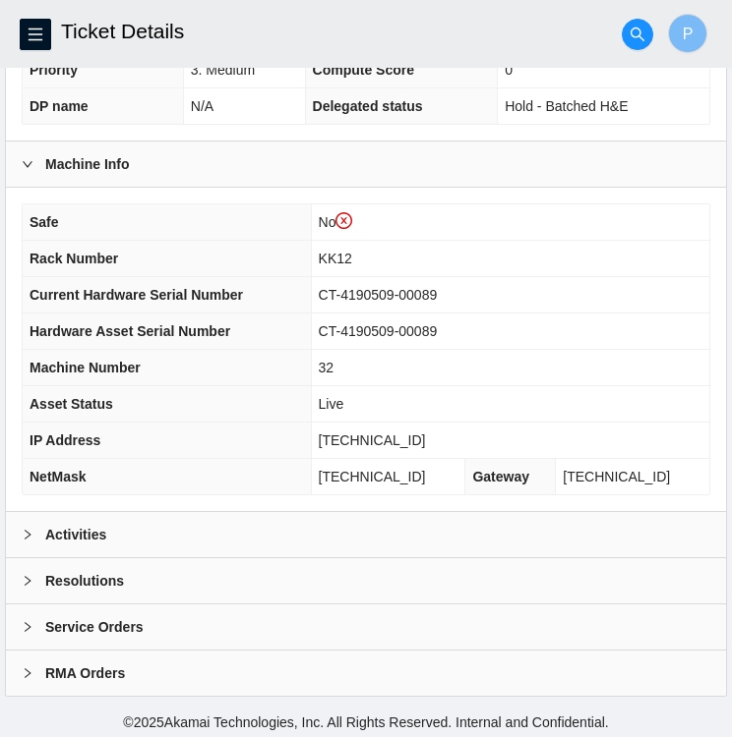
click at [127, 524] on div "Activities" at bounding box center [366, 534] width 720 height 45
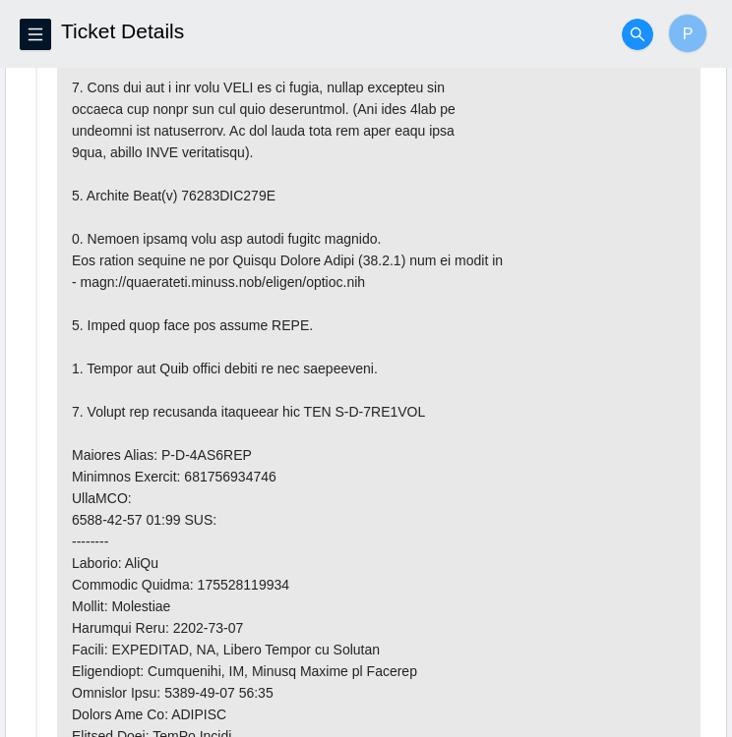
scroll to position [1208, 0]
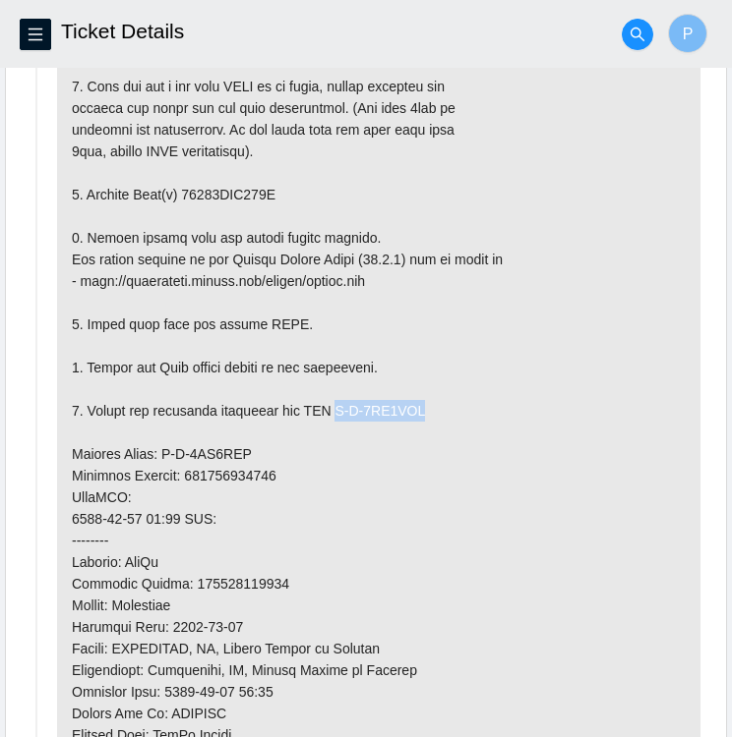
drag, startPoint x: 334, startPoint y: 397, endPoint x: 421, endPoint y: 405, distance: 86.9
click at [421, 405] on p at bounding box center [378, 476] width 643 height 1046
copy p "B-V-5VF7CYM"
click at [266, 445] on p at bounding box center [378, 476] width 643 height 1046
drag, startPoint x: 244, startPoint y: 444, endPoint x: 160, endPoint y: 440, distance: 83.7
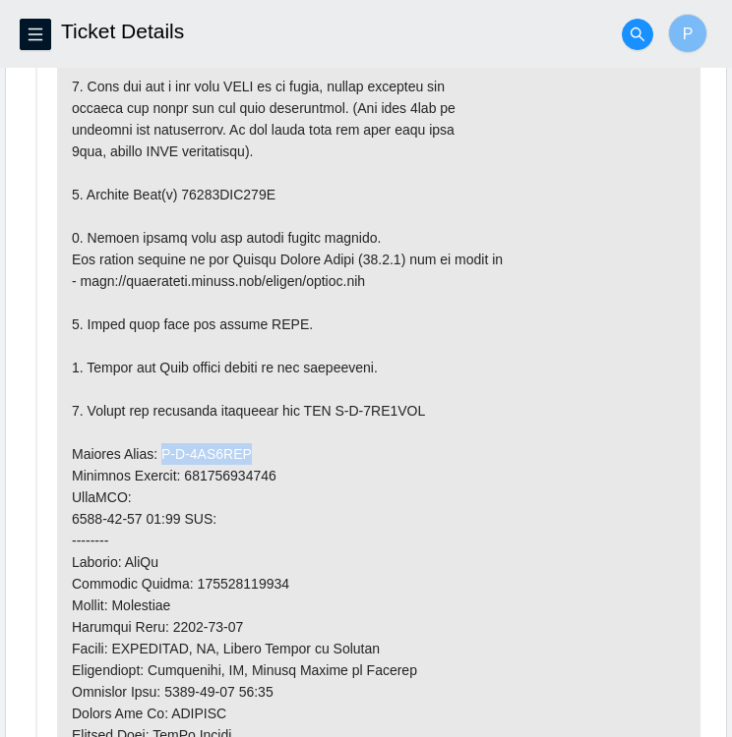
click at [160, 440] on p at bounding box center [378, 476] width 643 height 1046
copy p "B-V-5VF7CYD"
click at [280, 481] on p at bounding box center [378, 476] width 643 height 1046
drag, startPoint x: 279, startPoint y: 471, endPoint x: 186, endPoint y: 461, distance: 93.9
click at [186, 461] on p at bounding box center [378, 476] width 643 height 1046
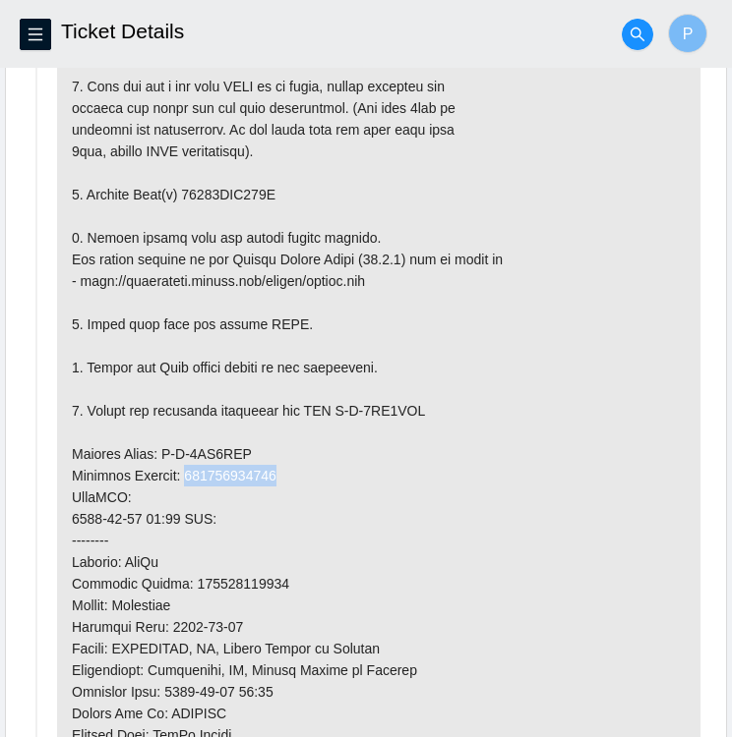
copy p "473665216428"
click at [267, 183] on p at bounding box center [378, 476] width 643 height 1046
drag, startPoint x: 269, startPoint y: 186, endPoint x: 181, endPoint y: 181, distance: 88.6
click at [181, 181] on p at bounding box center [378, 476] width 643 height 1046
copy p "18521FDA771F"
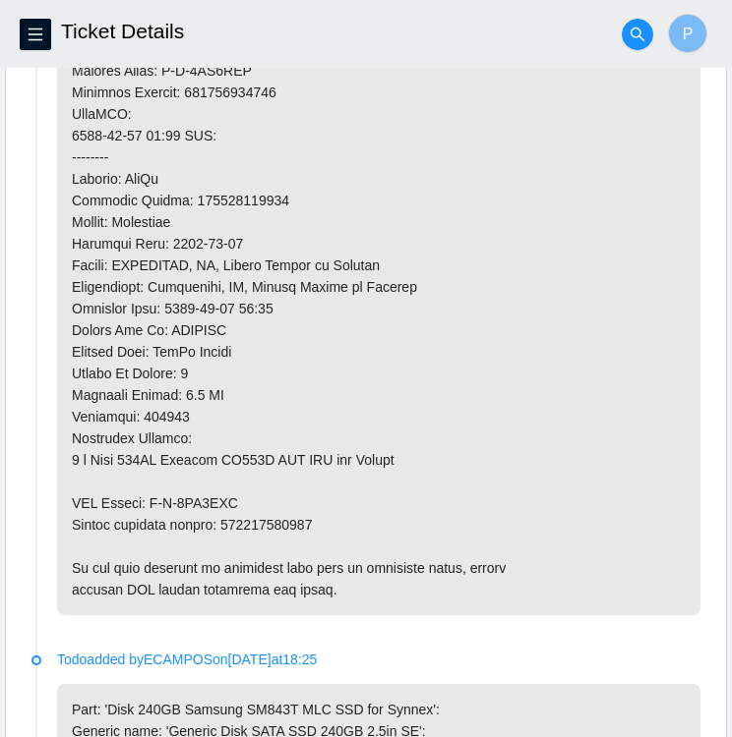
scroll to position [1598, 0]
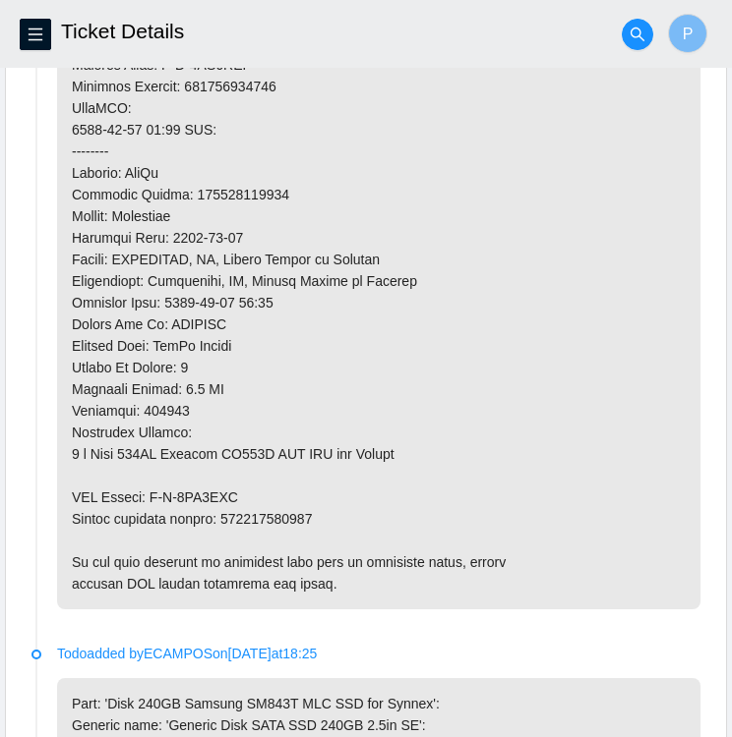
click at [319, 508] on p at bounding box center [378, 86] width 643 height 1046
drag, startPoint x: 309, startPoint y: 512, endPoint x: 222, endPoint y: 519, distance: 86.8
click at [222, 519] on p at bounding box center [378, 86] width 643 height 1046
copy p "473665216439"
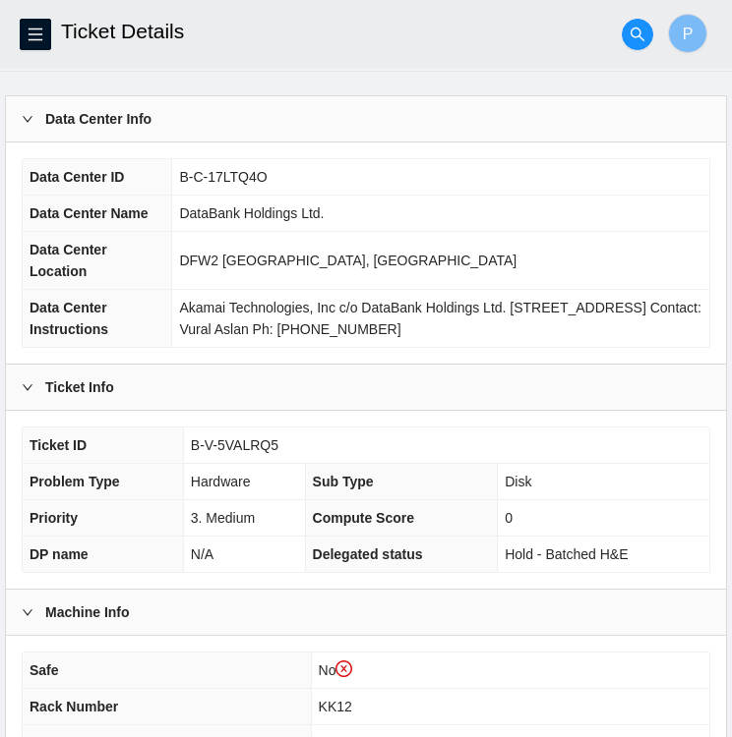
scroll to position [99, 0]
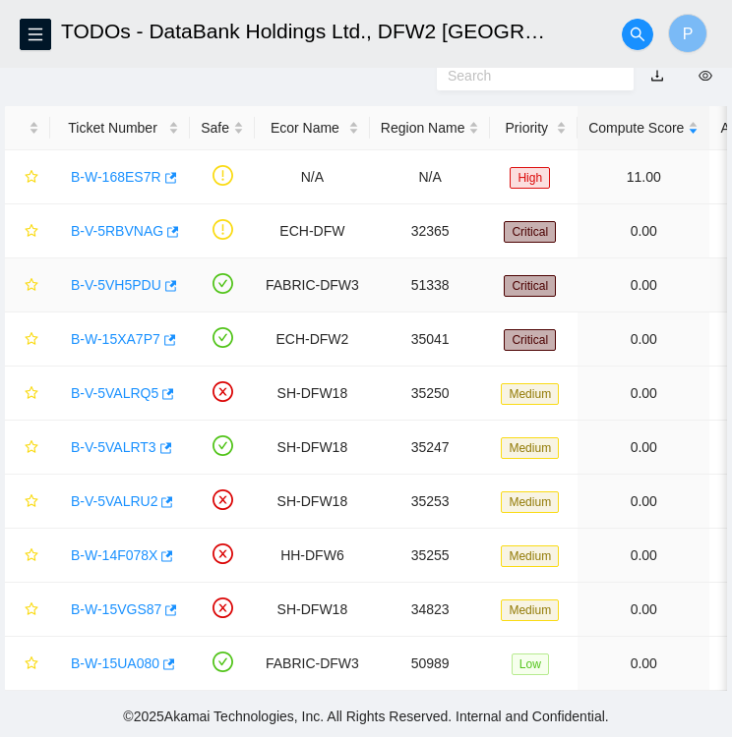
scroll to position [110, 0]
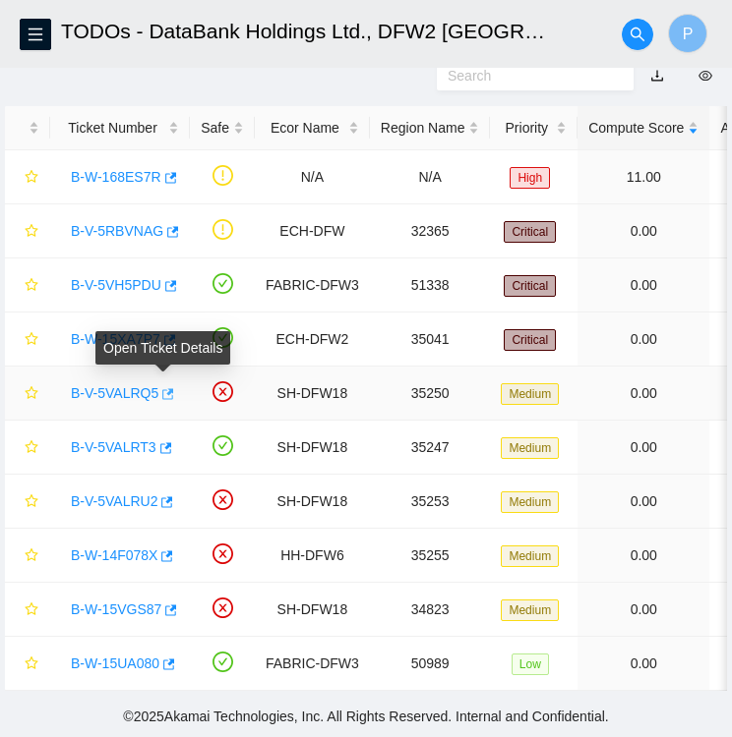
click at [164, 387] on icon "button" at bounding box center [166, 394] width 14 height 14
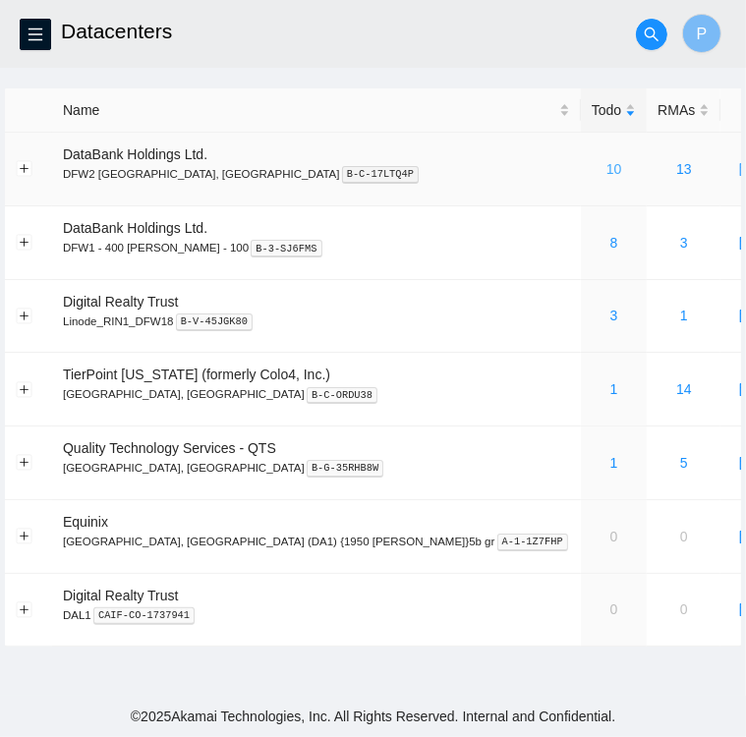
click at [607, 167] on link "10" at bounding box center [615, 169] width 16 height 16
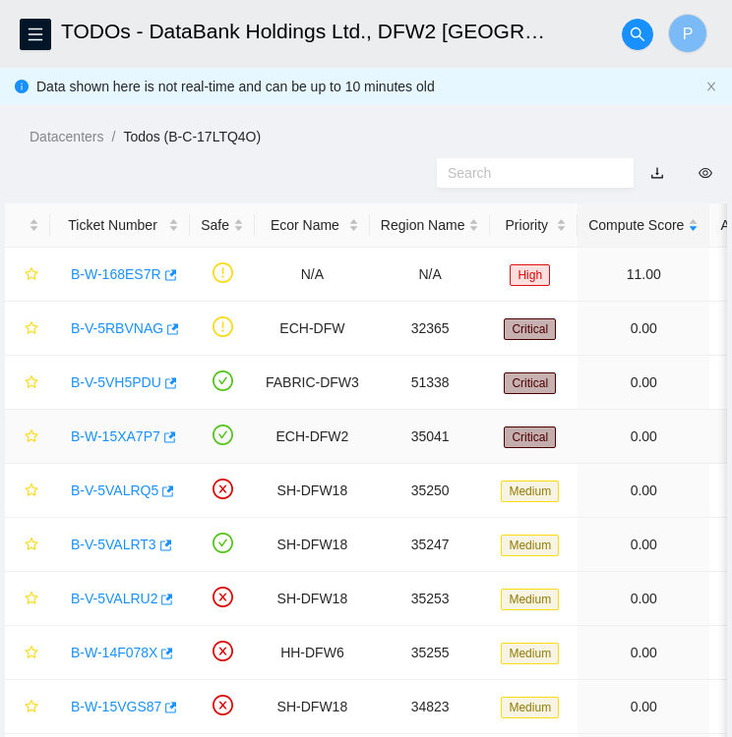
click at [530, 439] on span "Critical" at bounding box center [529, 438] width 52 height 22
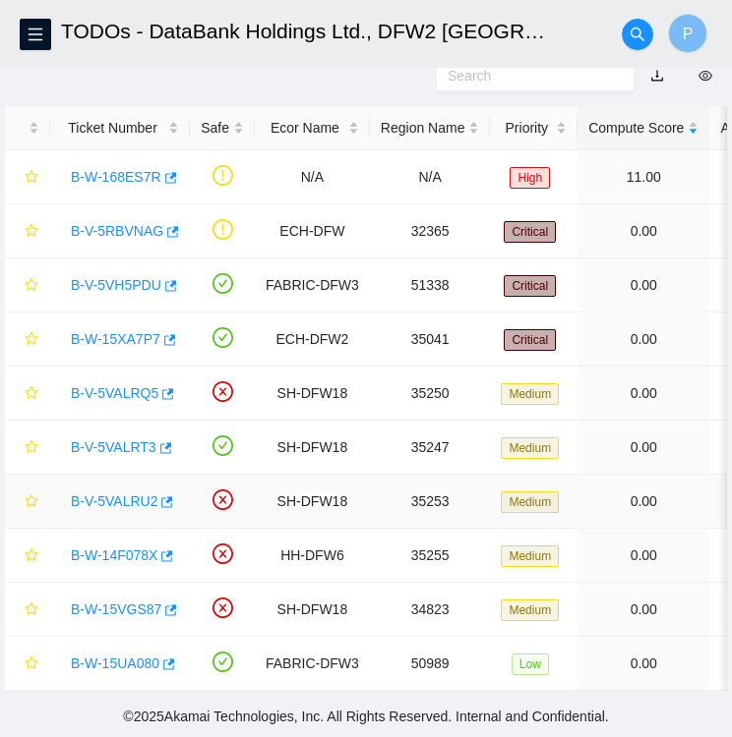
scroll to position [106, 0]
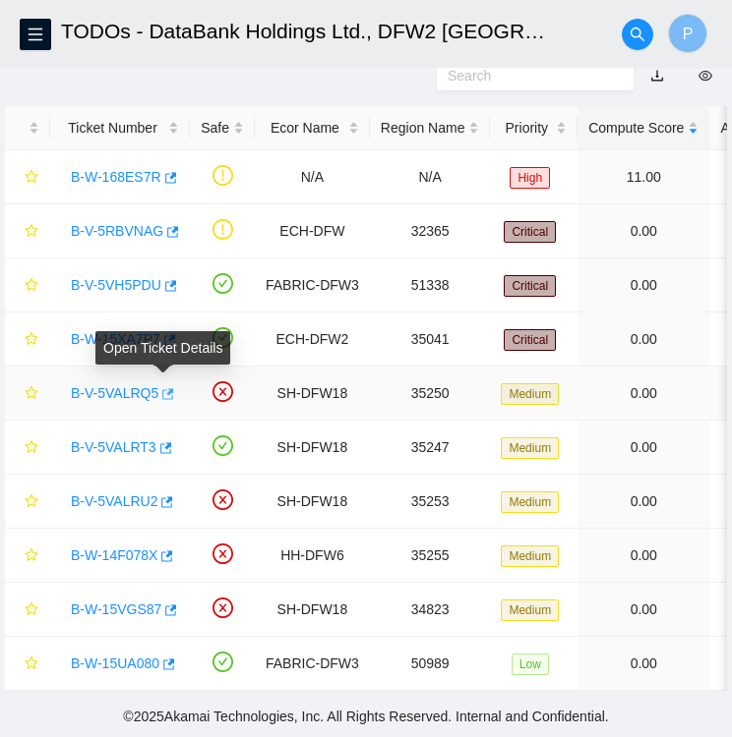
click at [161, 387] on icon "button" at bounding box center [166, 394] width 14 height 14
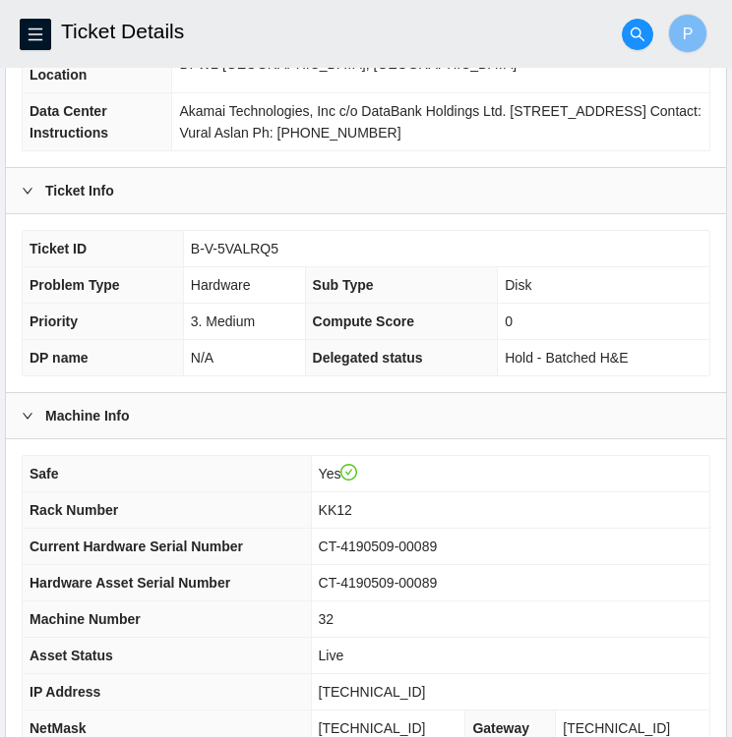
scroll to position [259, 0]
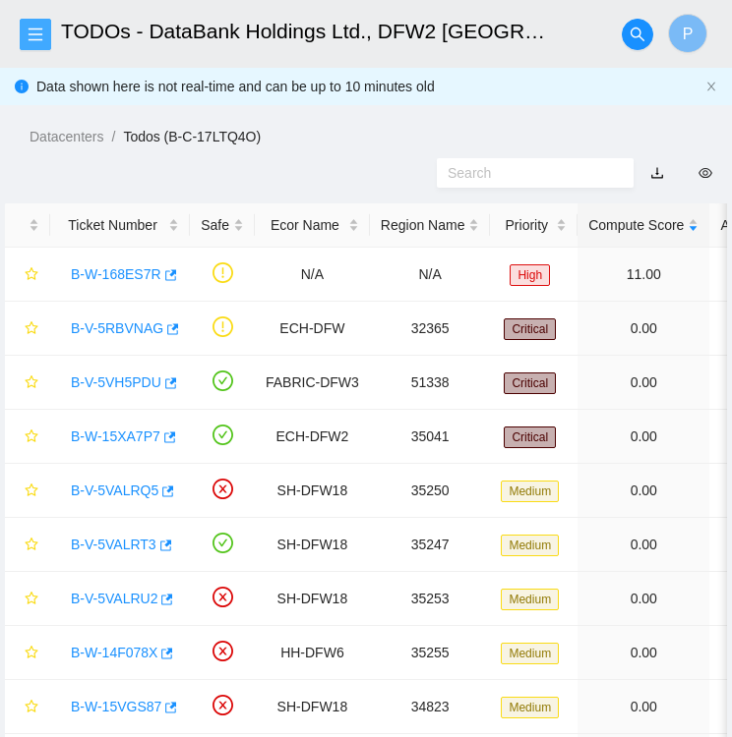
click at [33, 28] on icon "menu" at bounding box center [36, 35] width 16 height 16
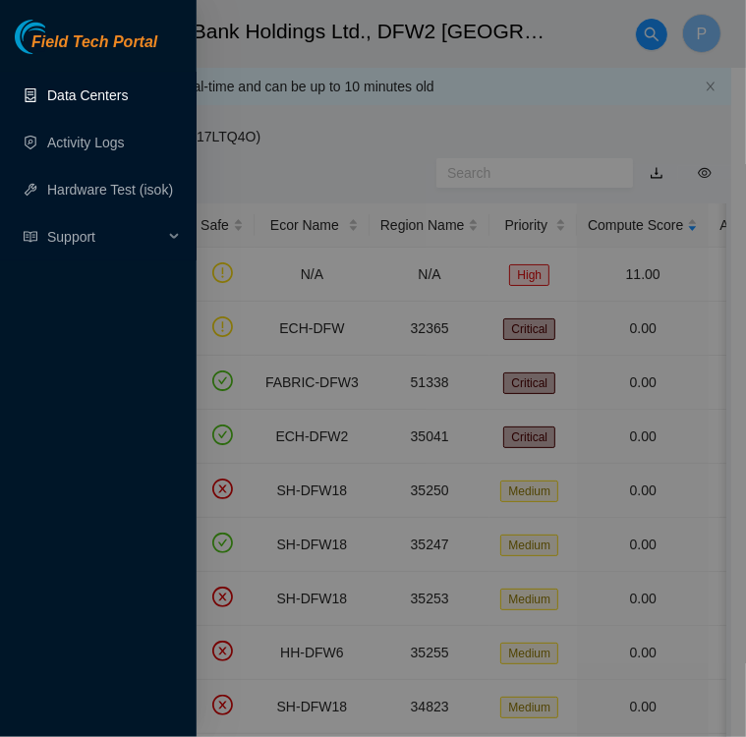
click at [86, 97] on link "Data Centers" at bounding box center [87, 96] width 81 height 16
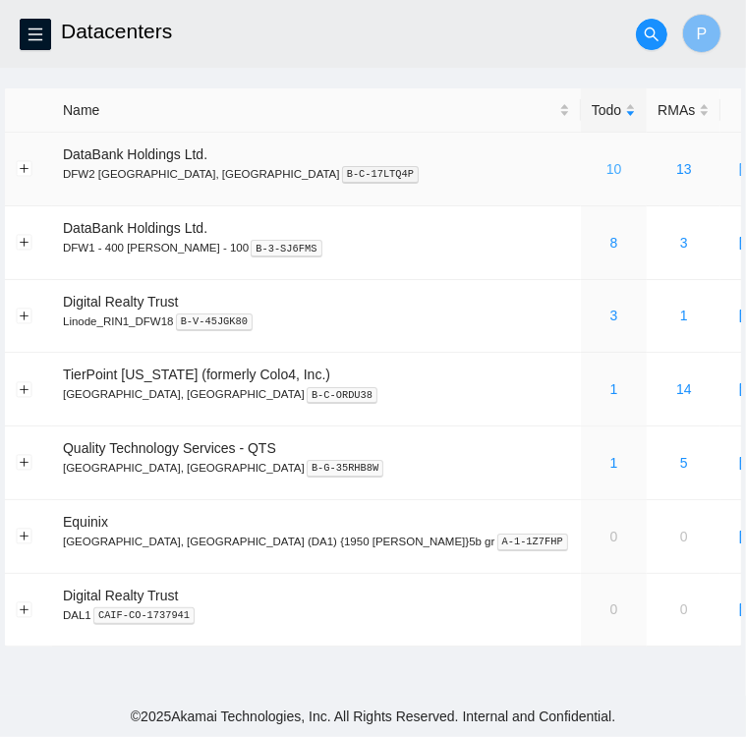
click at [607, 165] on link "10" at bounding box center [615, 169] width 16 height 16
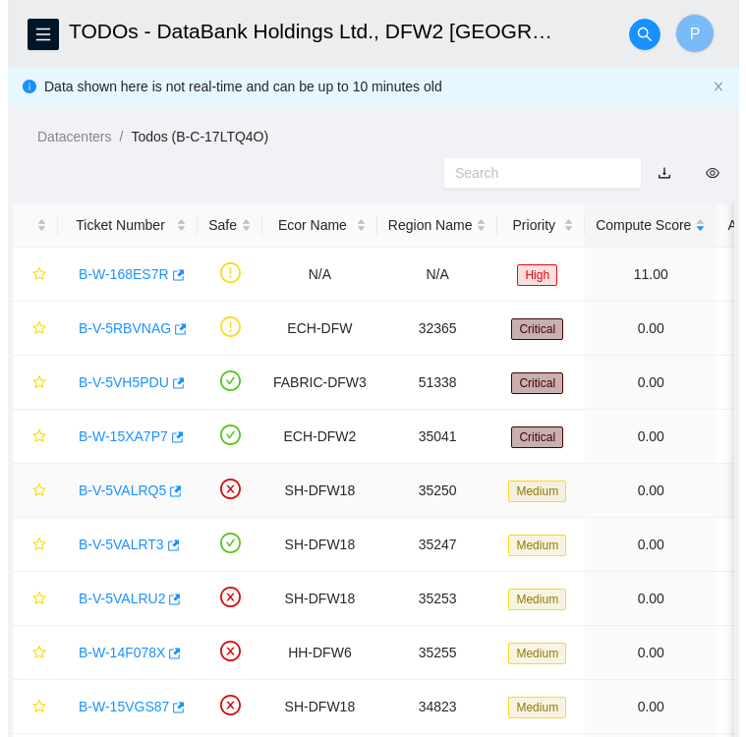
scroll to position [110, 0]
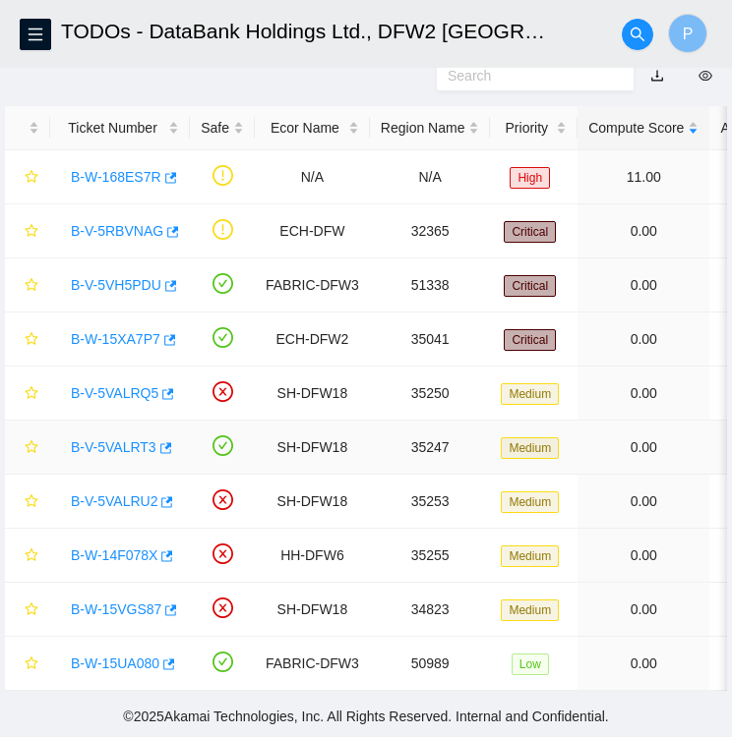
click at [117, 440] on link "B-V-5VALRT3" at bounding box center [114, 448] width 86 height 16
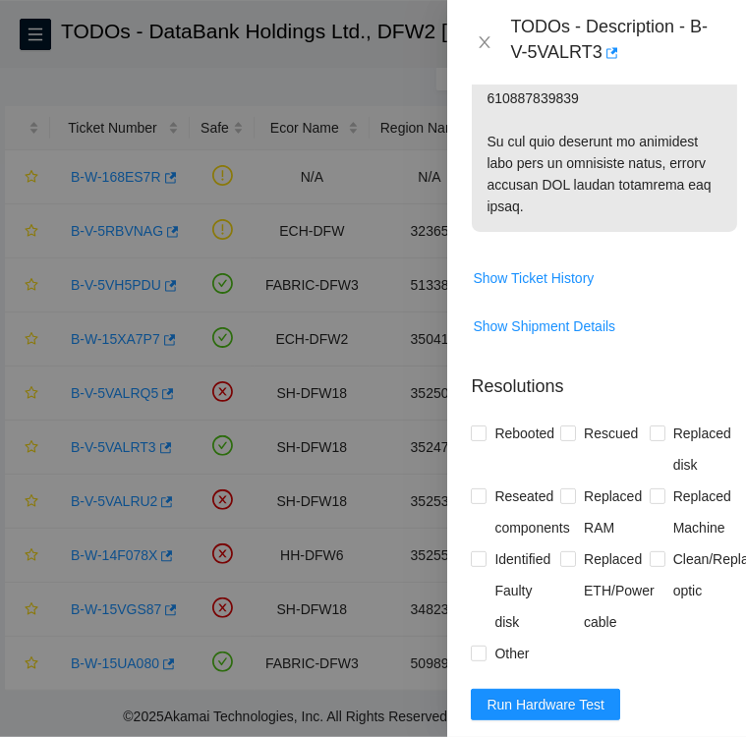
scroll to position [1740, 0]
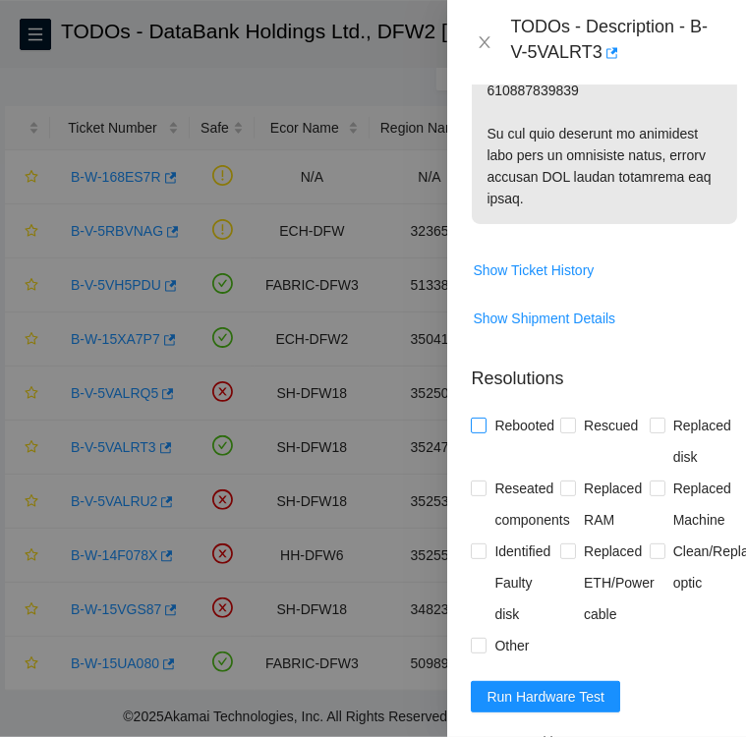
click at [483, 432] on input "Rebooted" at bounding box center [478, 425] width 14 height 14
checkbox input "true"
click at [565, 432] on input "Rescued" at bounding box center [567, 425] width 14 height 14
checkbox input "true"
click at [652, 432] on input "Replaced disk" at bounding box center [657, 425] width 14 height 14
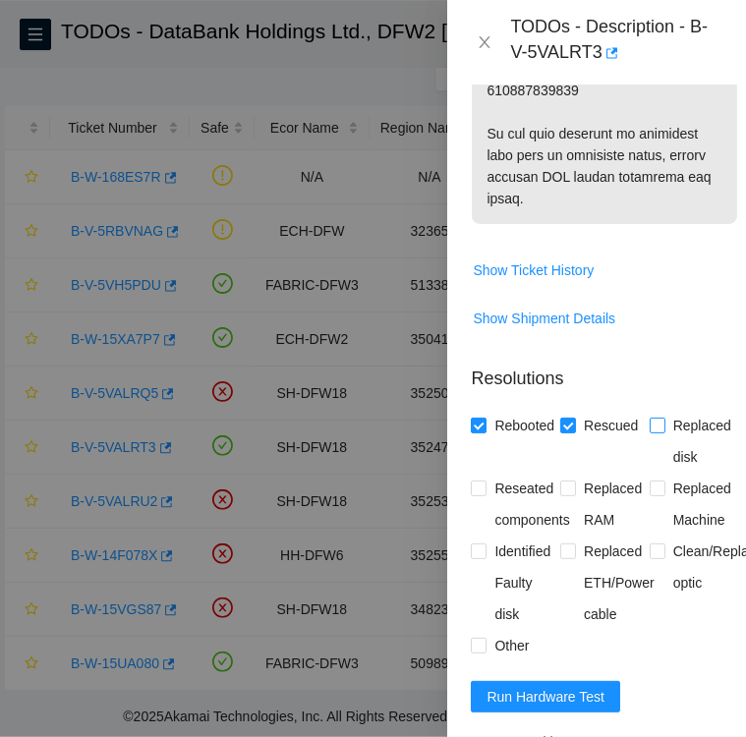
checkbox input "true"
click at [479, 558] on input "Identified Faulty disk" at bounding box center [478, 551] width 14 height 14
checkbox input "true"
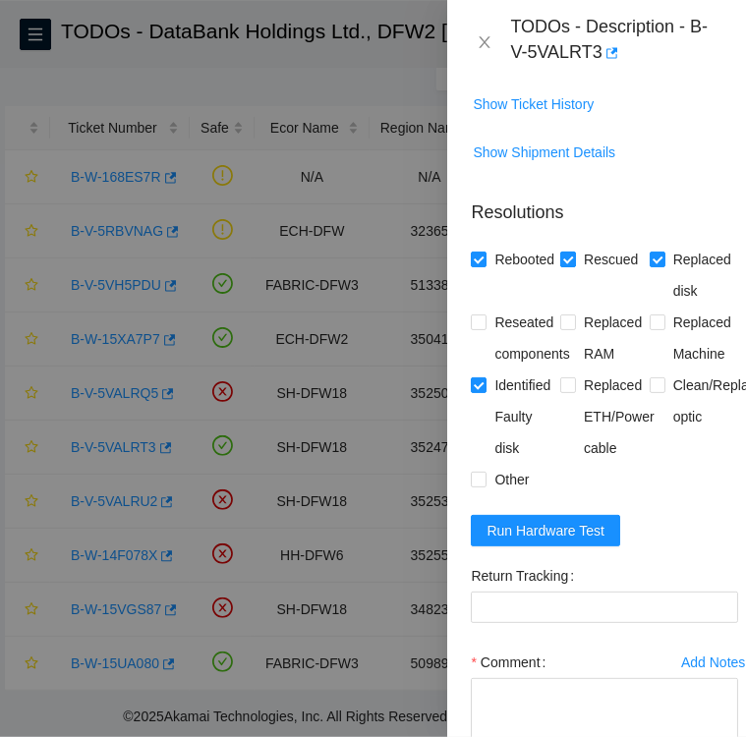
scroll to position [1908, 0]
click at [476, 495] on label "Other" at bounding box center [504, 478] width 66 height 31
click at [476, 485] on input "Other" at bounding box center [478, 478] width 14 height 14
checkbox input "true"
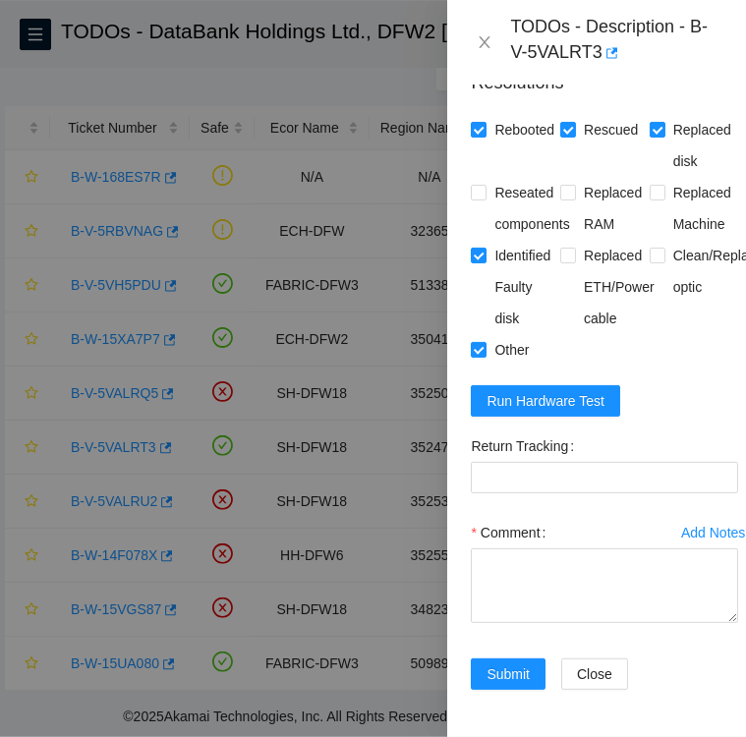
scroll to position [2077, 0]
click at [528, 395] on span "Run Hardware Test" at bounding box center [546, 401] width 118 height 22
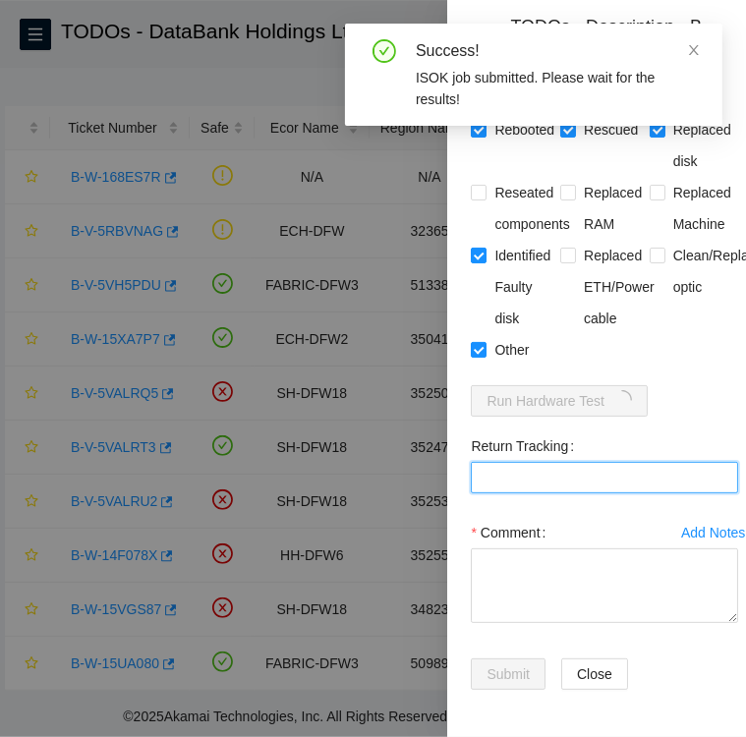
click at [519, 473] on Tracking "Return Tracking" at bounding box center [604, 477] width 267 height 31
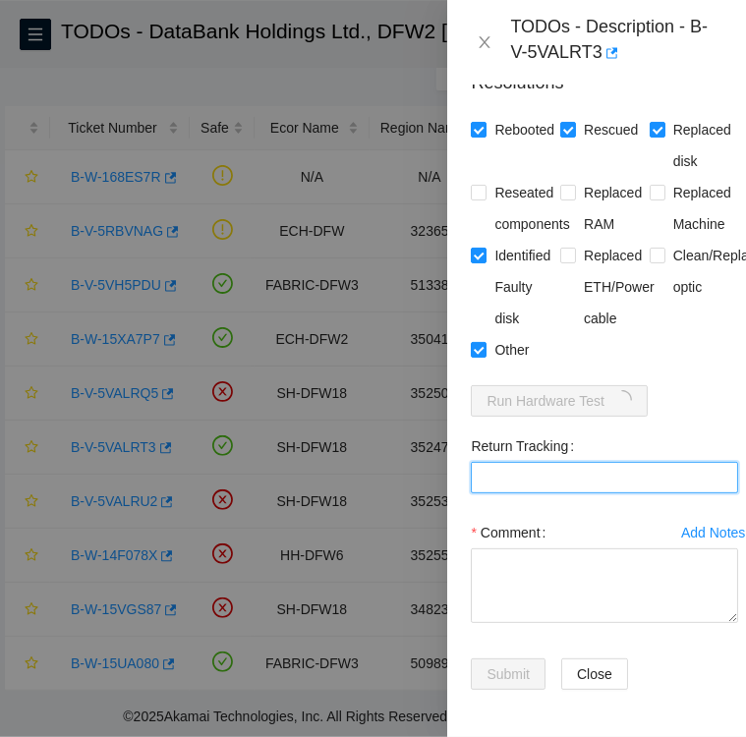
click at [551, 472] on Tracking "Return Tracking" at bounding box center [604, 477] width 267 height 31
paste Tracking "473665216553"
type Tracking "473665216553"
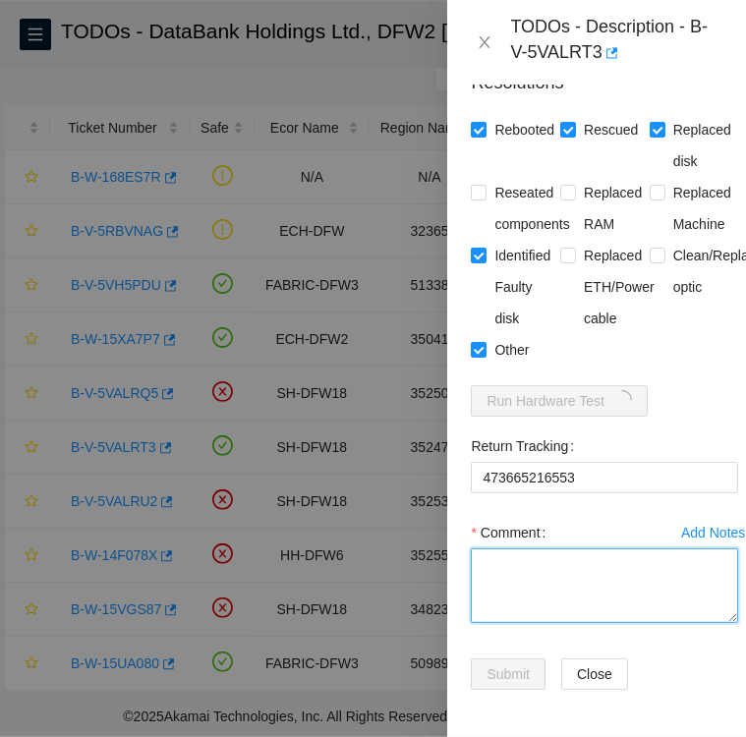
click at [544, 551] on textarea "Comment" at bounding box center [604, 586] width 267 height 75
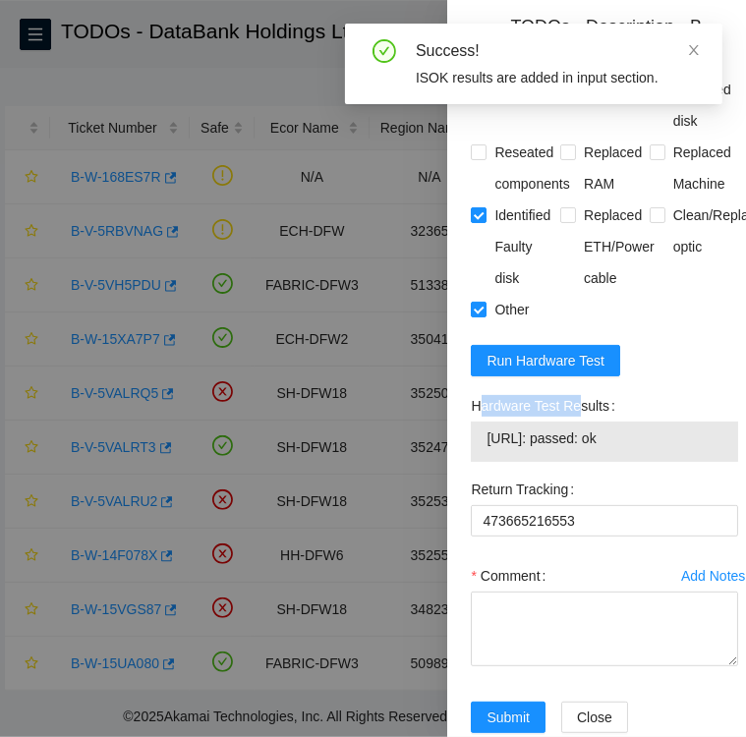
drag, startPoint x: 476, startPoint y: 445, endPoint x: 574, endPoint y: 450, distance: 98.5
click at [574, 422] on label "Hardware Test Results" at bounding box center [546, 405] width 151 height 31
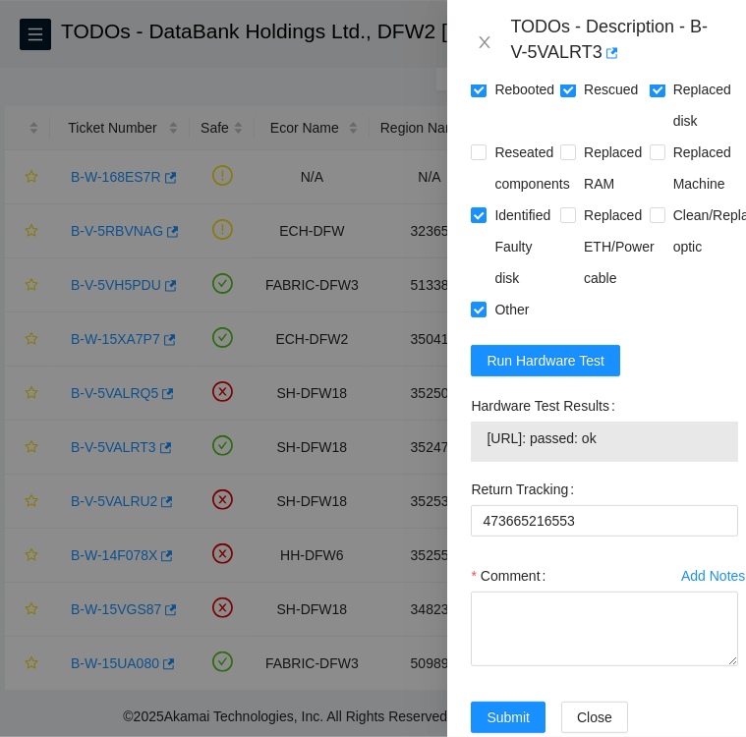
drag, startPoint x: 574, startPoint y: 450, endPoint x: 647, endPoint y: 463, distance: 73.9
click at [647, 462] on div "Hardware Test Results [URL]: passed: ok" at bounding box center [604, 426] width 267 height 72
drag, startPoint x: 466, startPoint y: 442, endPoint x: 646, endPoint y: 481, distance: 184.0
click at [646, 474] on div "Hardware Test Results [URL]: passed: ok" at bounding box center [604, 432] width 283 height 84
copy div "Hardware Test Results [URL]: passed: ok"
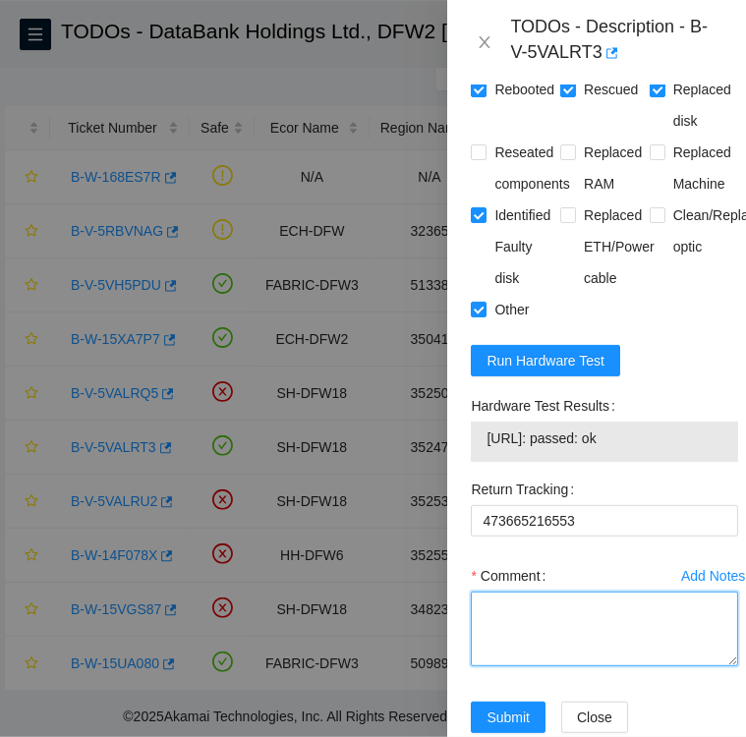
click at [584, 664] on textarea "Comment" at bounding box center [604, 629] width 267 height 75
paste textarea "Hardware Test Results [URL]: passed: ok"
click at [482, 649] on textarea "Hardware Test Results [URL]: passed: ok" at bounding box center [604, 629] width 267 height 75
click at [619, 647] on textarea "Replacement Disk SN Hardware Test Results [URL]: passed: ok" at bounding box center [604, 629] width 267 height 75
paste textarea "S1G0NYAF801437"
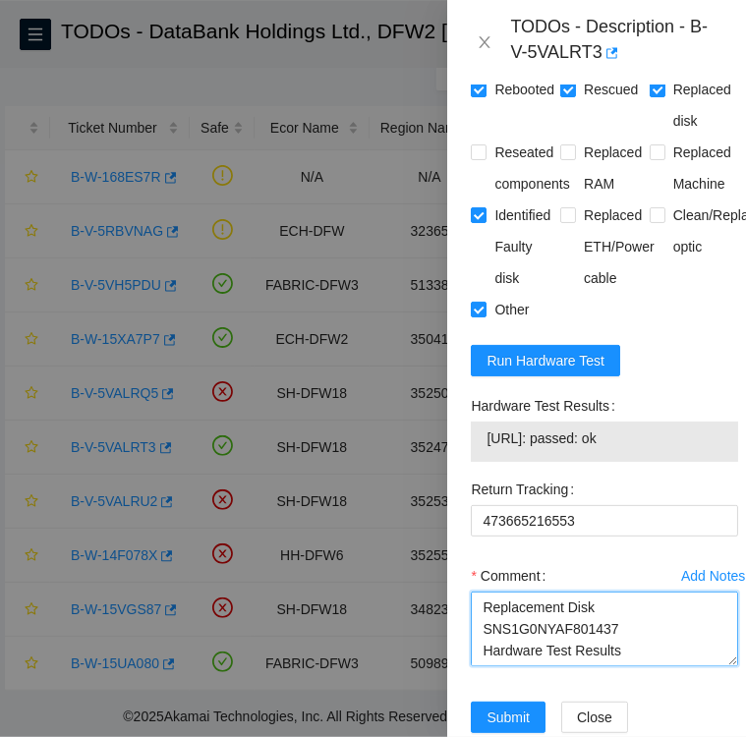
click at [495, 667] on textarea "Replacement Disk SNS1G0NYAF801437 Hardware Test Results [URL]: passed: ok" at bounding box center [604, 629] width 267 height 75
click at [590, 647] on textarea "Replacement Disk SN: S1G0NYAF801437 Hardware Test Results [URL]: passed: ok" at bounding box center [604, 629] width 267 height 75
click at [480, 645] on textarea "Replacement Disk SN: S1G0NYAF801437 Hardware Test Results [URL]: passed: ok" at bounding box center [604, 629] width 267 height 75
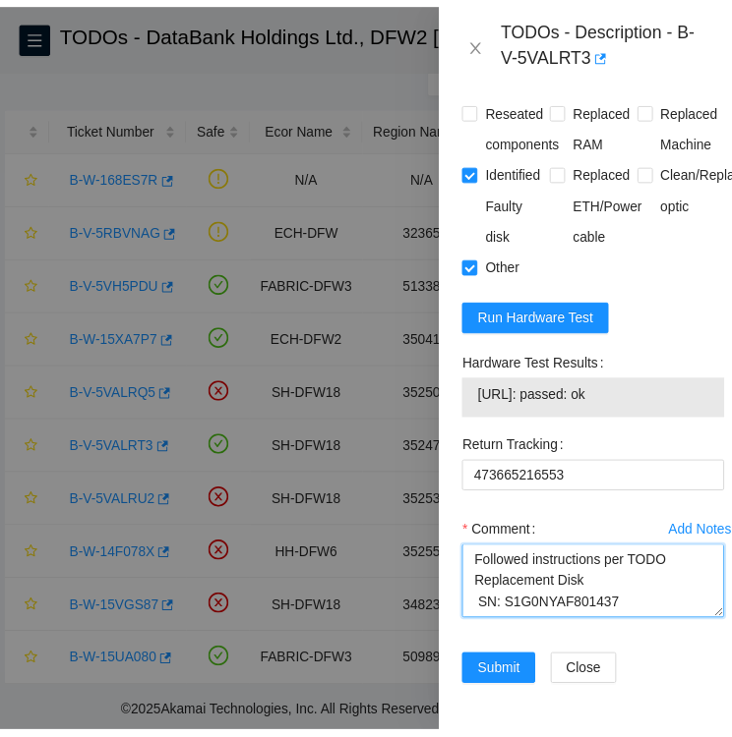
scroll to position [2191, 0]
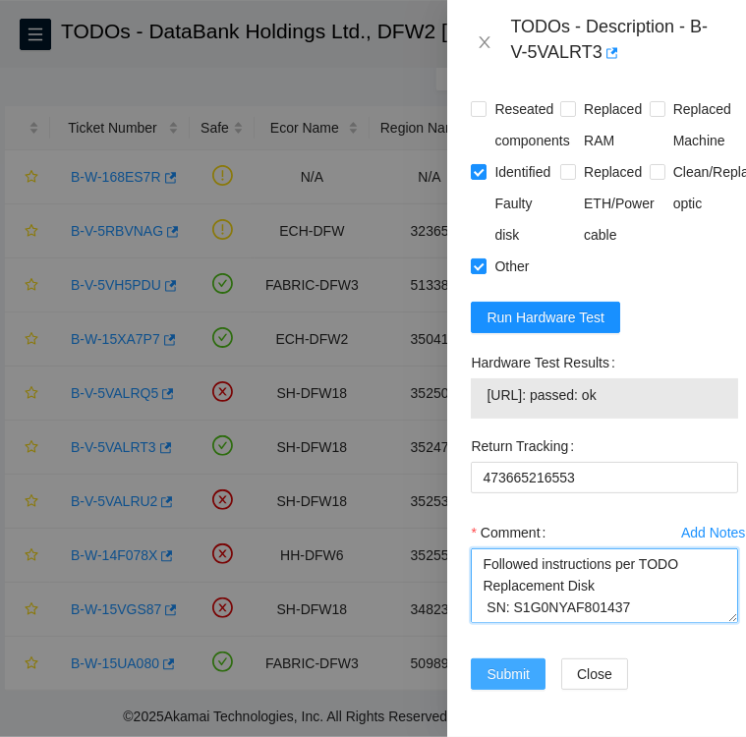
type textarea "Followed instructions per TODO Replacement Disk SN: S1G0NYAF801437 Hardware Tes…"
click at [500, 664] on span "Submit" at bounding box center [508, 675] width 43 height 22
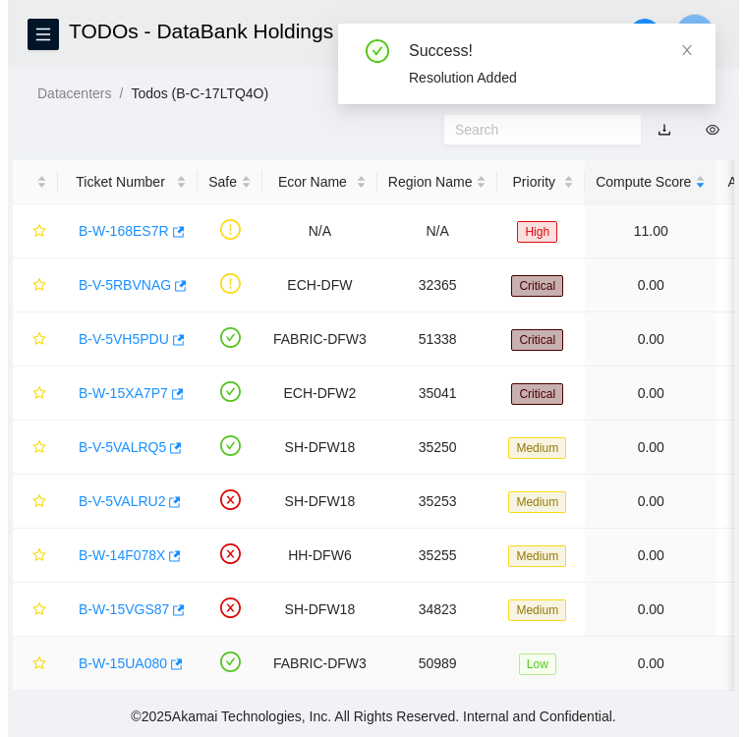
scroll to position [56, 0]
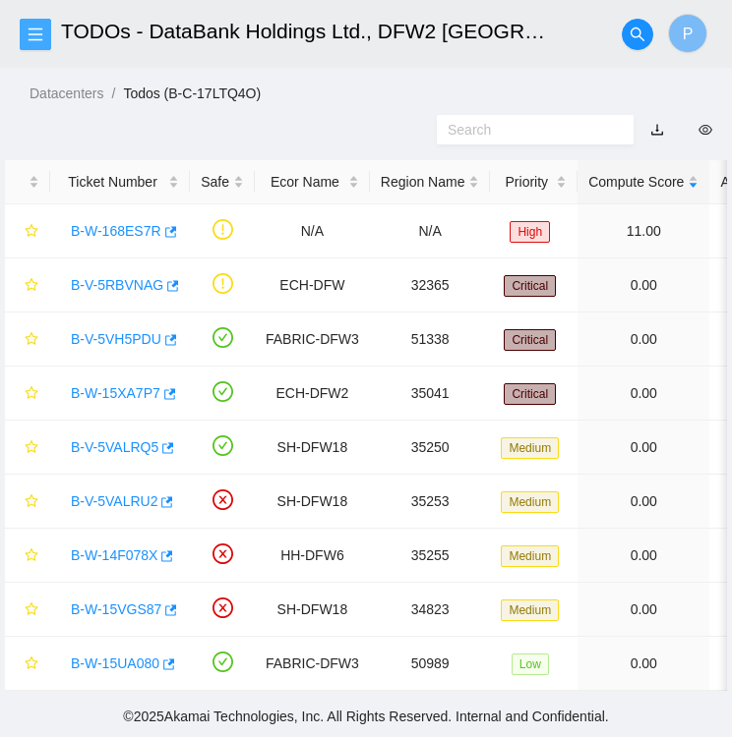
click at [35, 39] on icon "menu" at bounding box center [36, 34] width 14 height 13
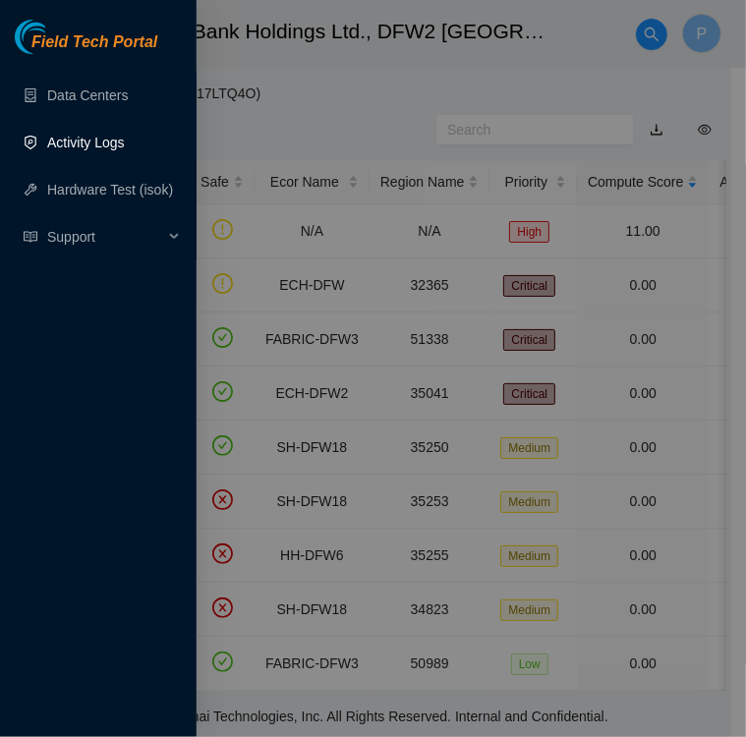
click at [82, 135] on link "Activity Logs" at bounding box center [86, 143] width 78 height 16
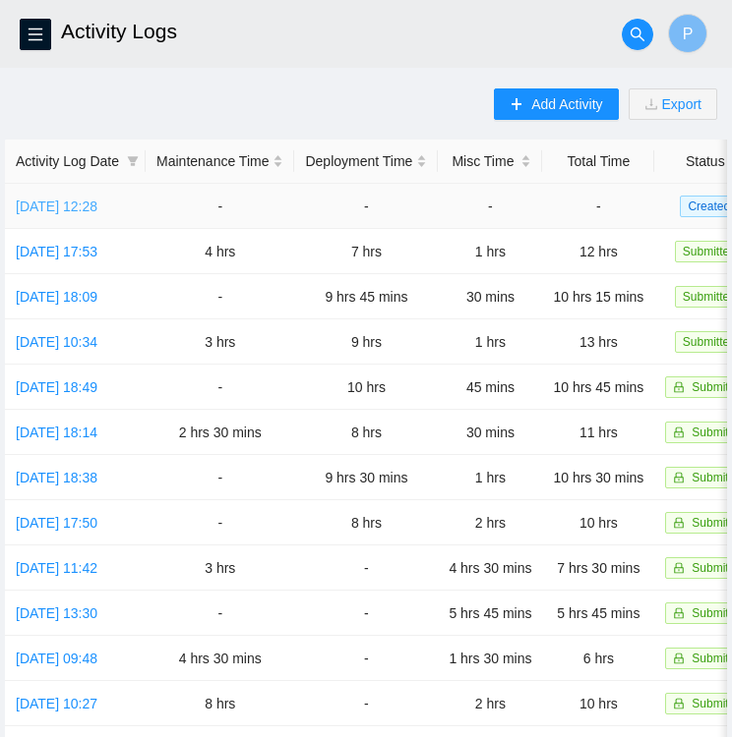
click at [74, 202] on link "[DATE] 12:28" at bounding box center [57, 207] width 82 height 16
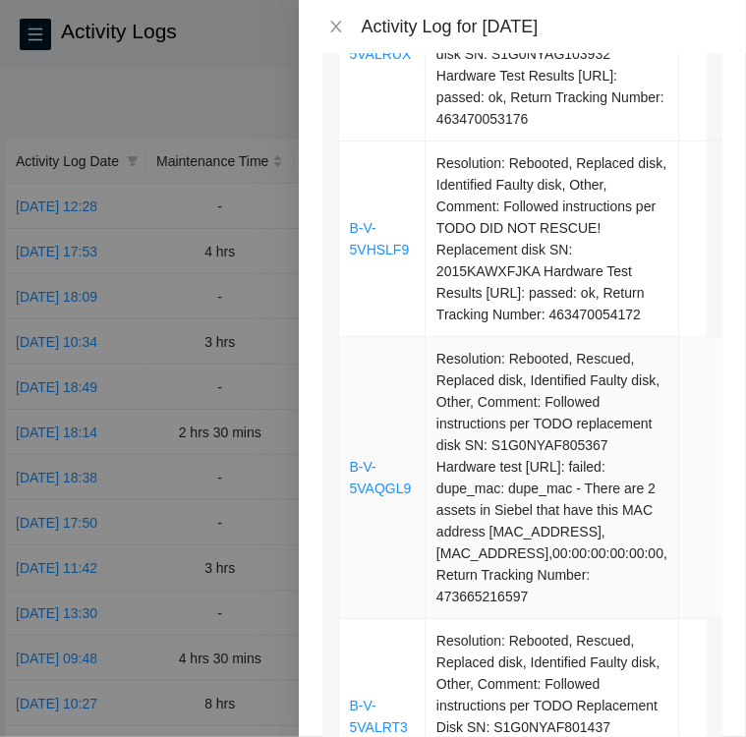
scroll to position [812, 0]
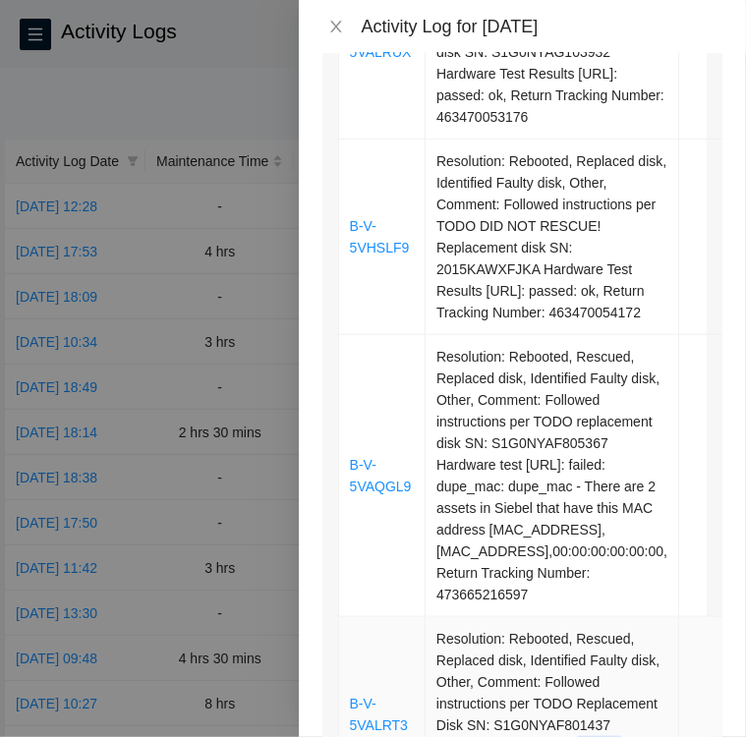
drag, startPoint x: 593, startPoint y: 438, endPoint x: 435, endPoint y: 438, distance: 158.3
click at [435, 618] on td "Resolution: Rebooted, Rescued, Replaced disk, Identified Faulty disk, Other, Co…" at bounding box center [553, 716] width 254 height 196
copy td "[URL]: passed: ok"
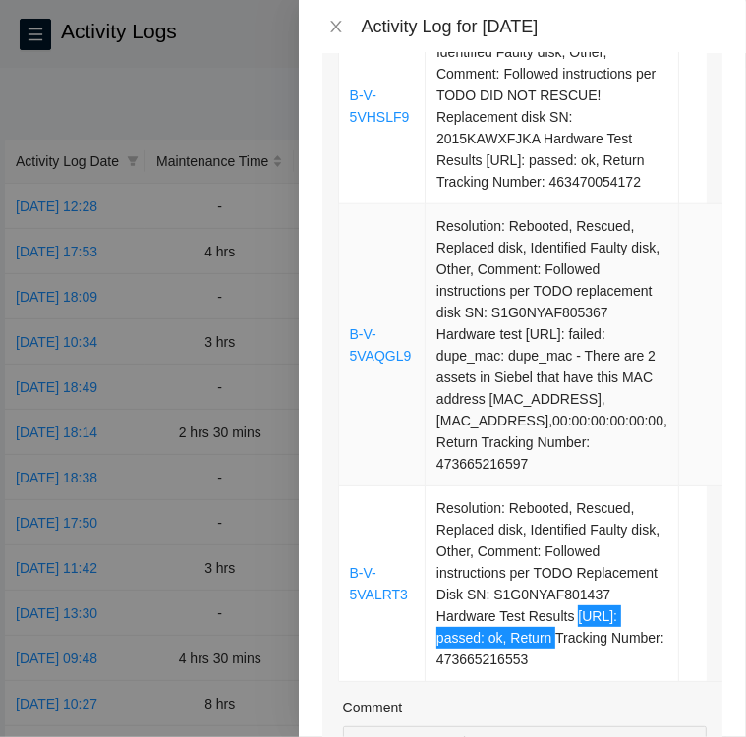
scroll to position [947, 0]
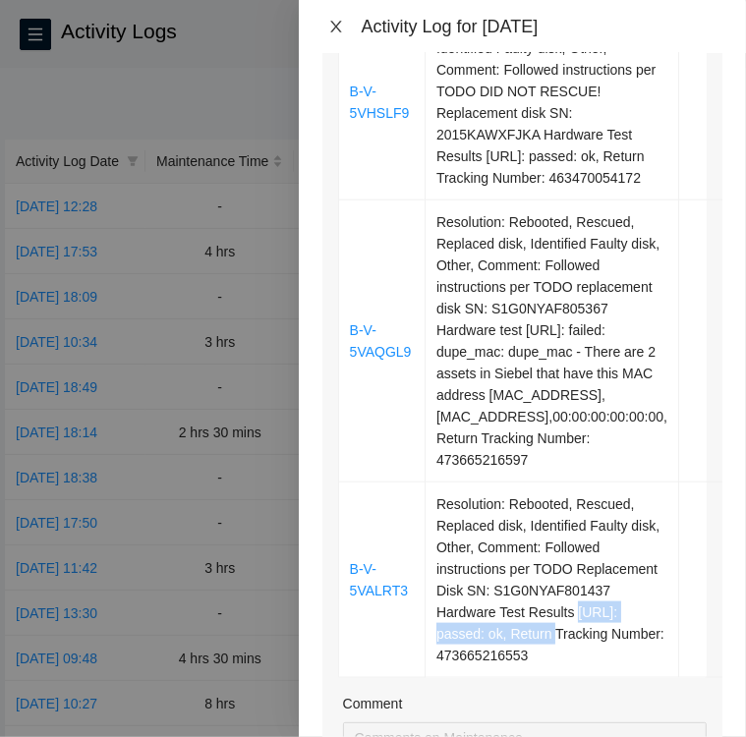
click at [332, 29] on icon "close" at bounding box center [336, 27] width 16 height 16
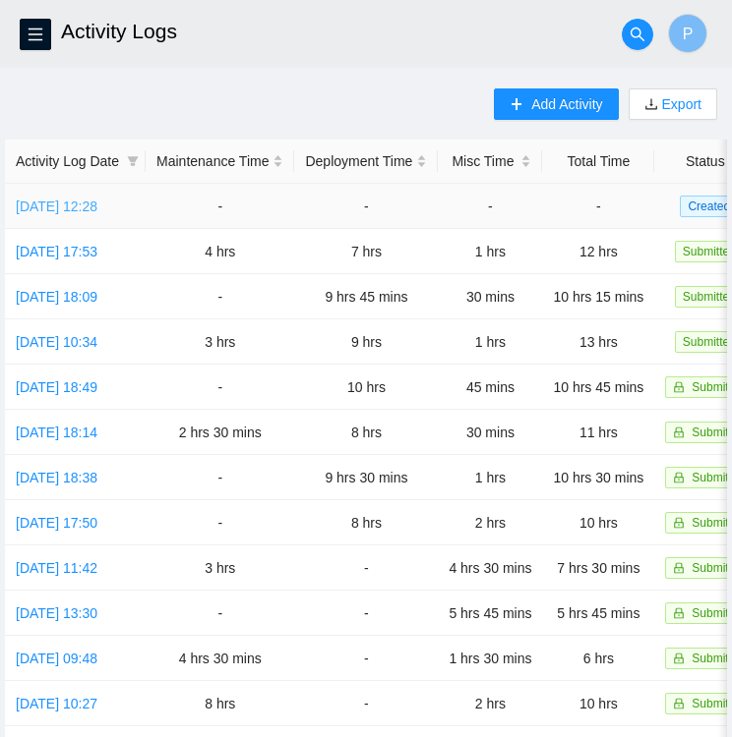
click at [56, 203] on link "[DATE] 12:28" at bounding box center [57, 207] width 82 height 16
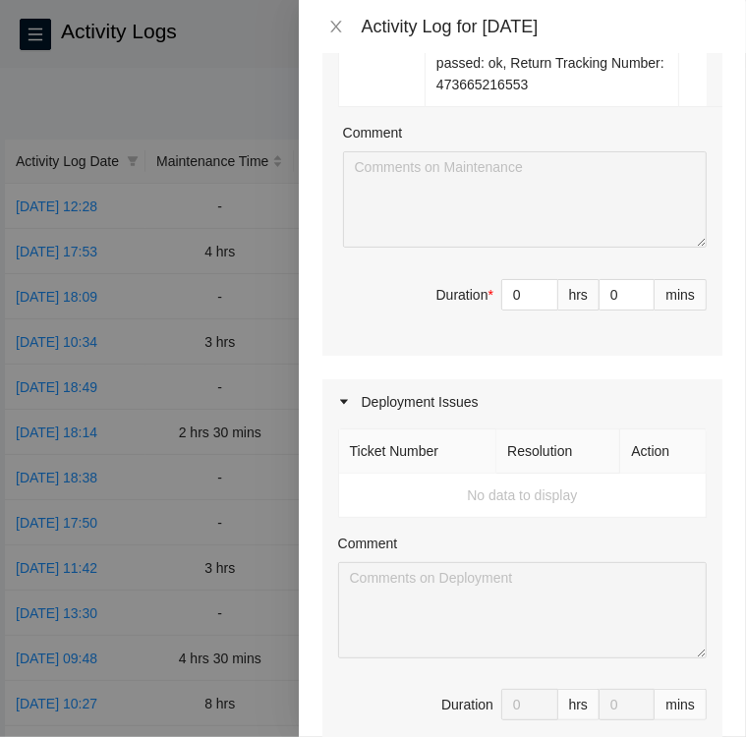
scroll to position [1542, 0]
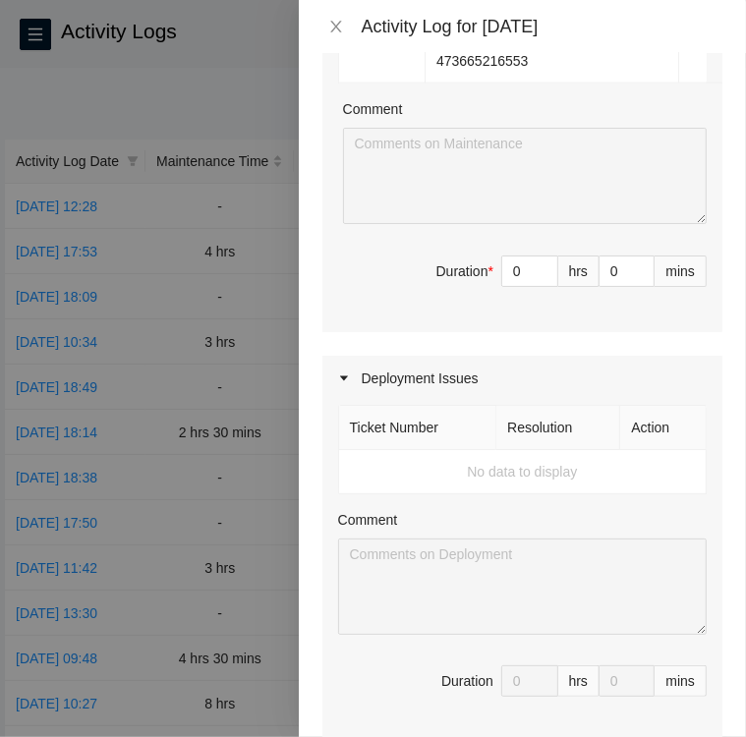
type input "1"
type input "30"
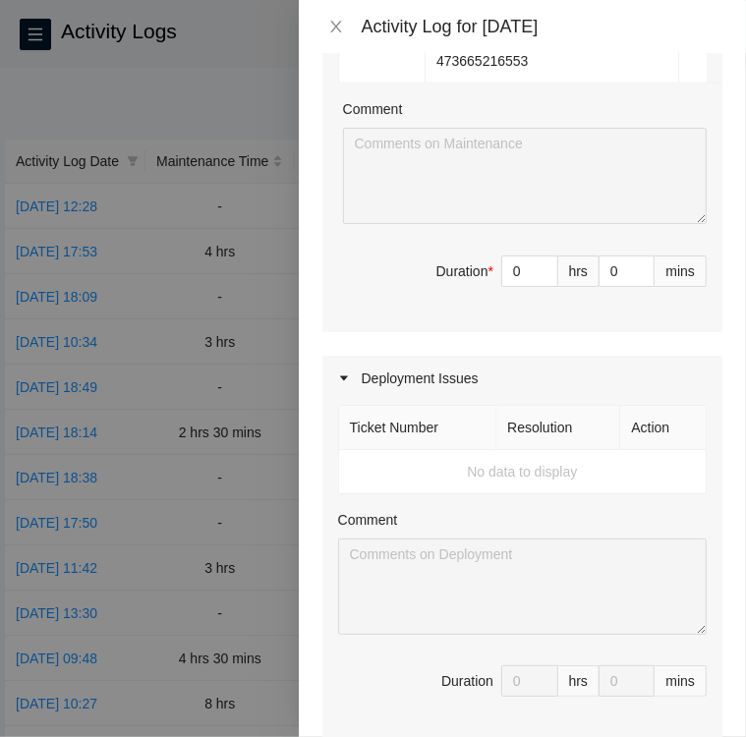
type input "30"
paste textarea "Activity Log [DATE] Upon arrival there were five tickets in the FT Portal 1 cri…"
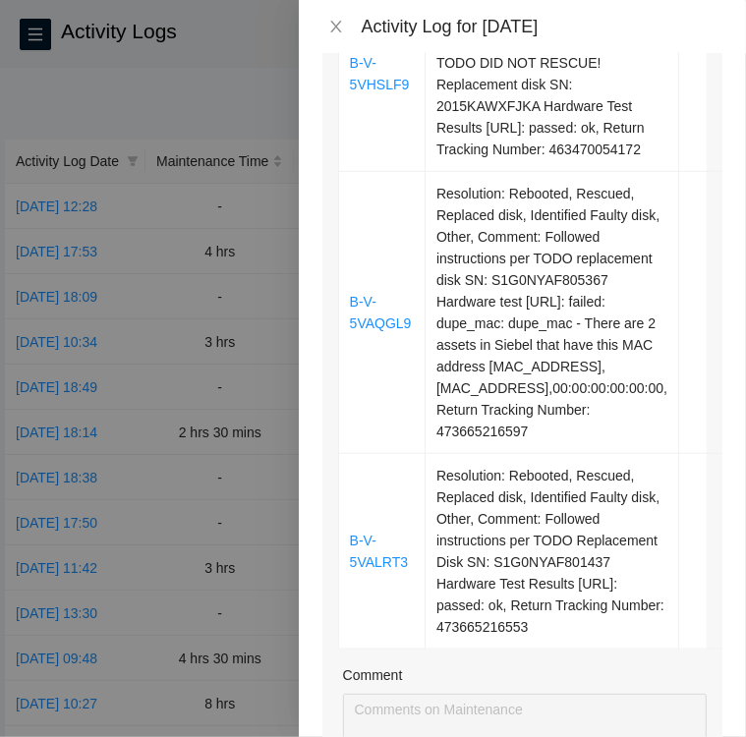
scroll to position [974, 0]
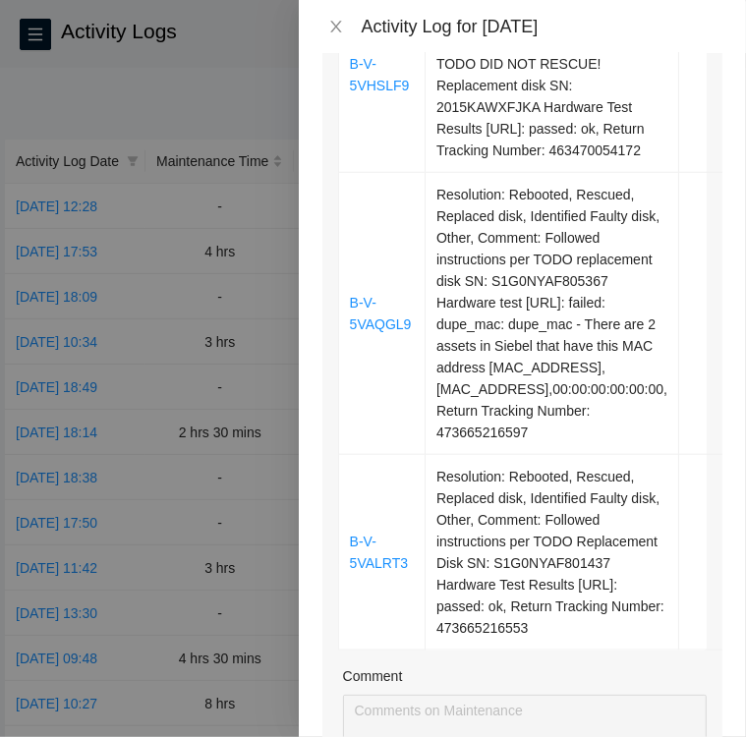
type textarea "Activity Log [DATE] Upon arrival there were five tickets in the FT Portal 1 cri…"
type input "10"
type input "11"
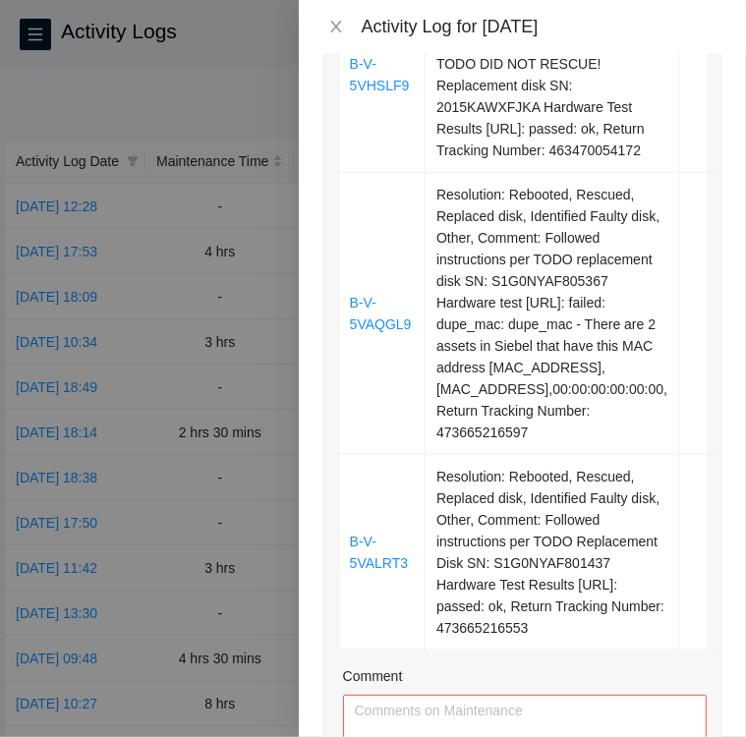
type input "10"
type input "30"
type input "12"
type input "0"
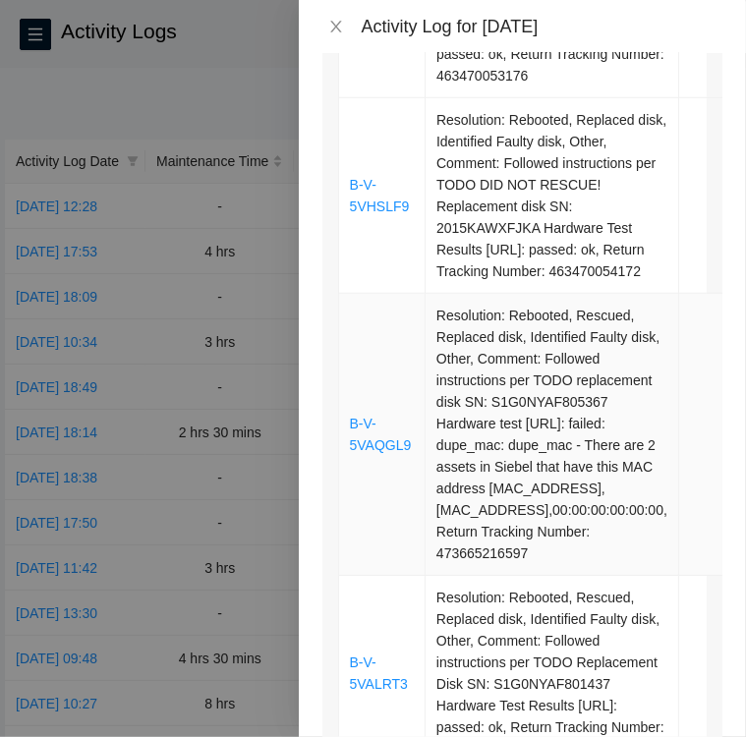
scroll to position [869, 0]
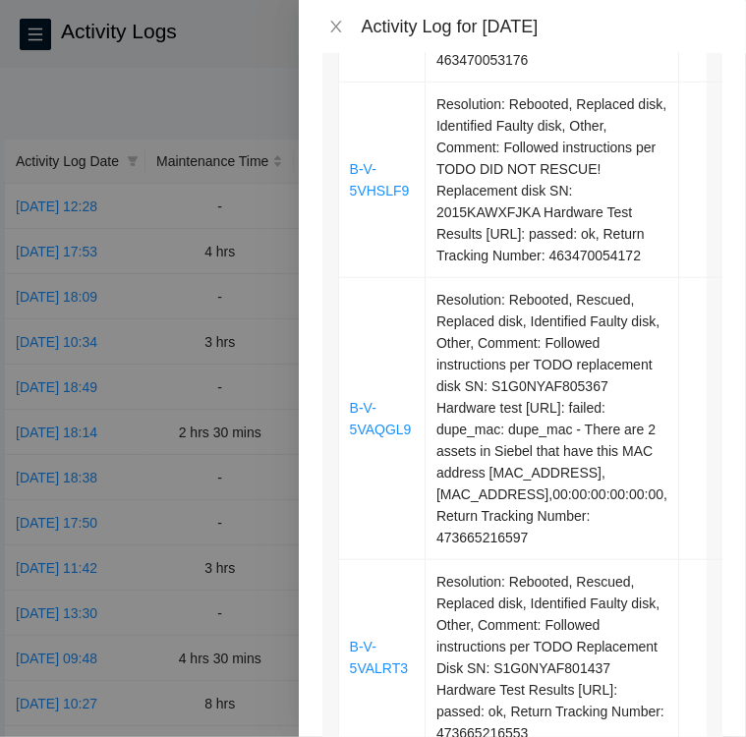
type input "30"
paste textarea "L-I-46DOLOR • Sitamet consectetur adipis el seddoei temp incididu ut laboreet d…"
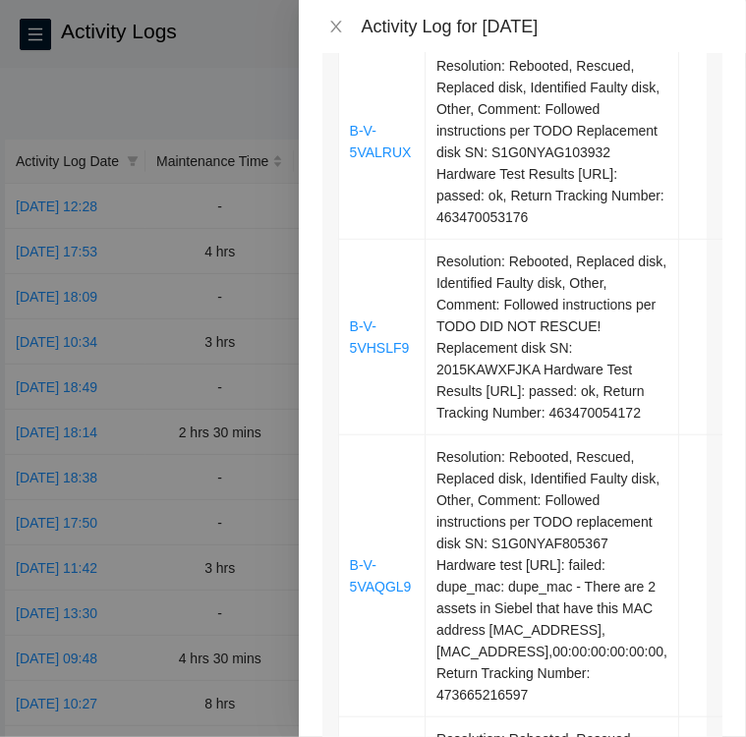
scroll to position [691, 0]
paste textarea "Ticket B-V-5VALRUX • Contacted the NOCC via Webex to verify ticket is safe to w…"
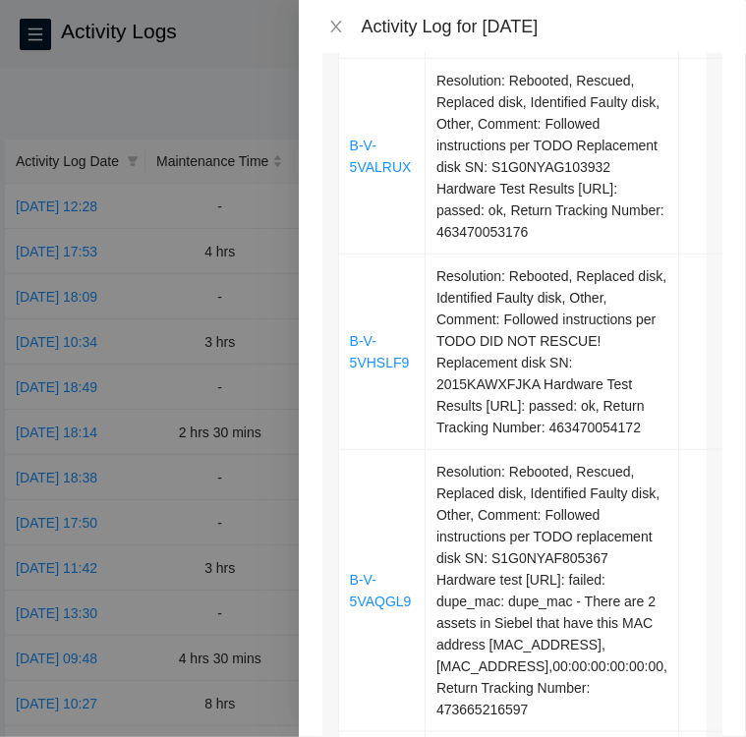
scroll to position [1102, 0]
paste textarea "Ticket B-V-5VHSLF9 • Located Rack KK06 machine 14 and verified SN CT-4190610-00…"
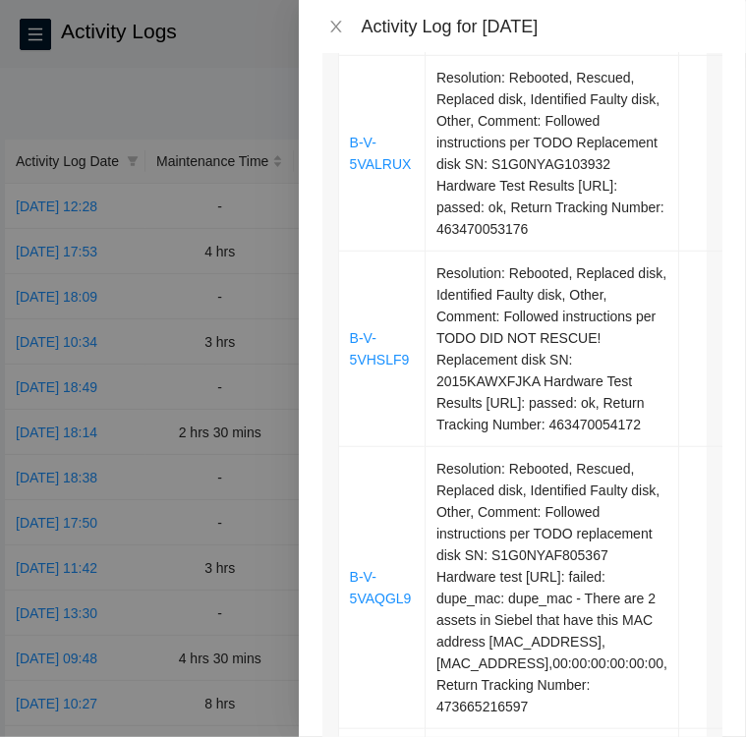
scroll to position [1557, 0]
paste textarea "Ticket B-V-5VAQGL9 • I asked the NOCC via Webex if the ticket is safe to work N…"
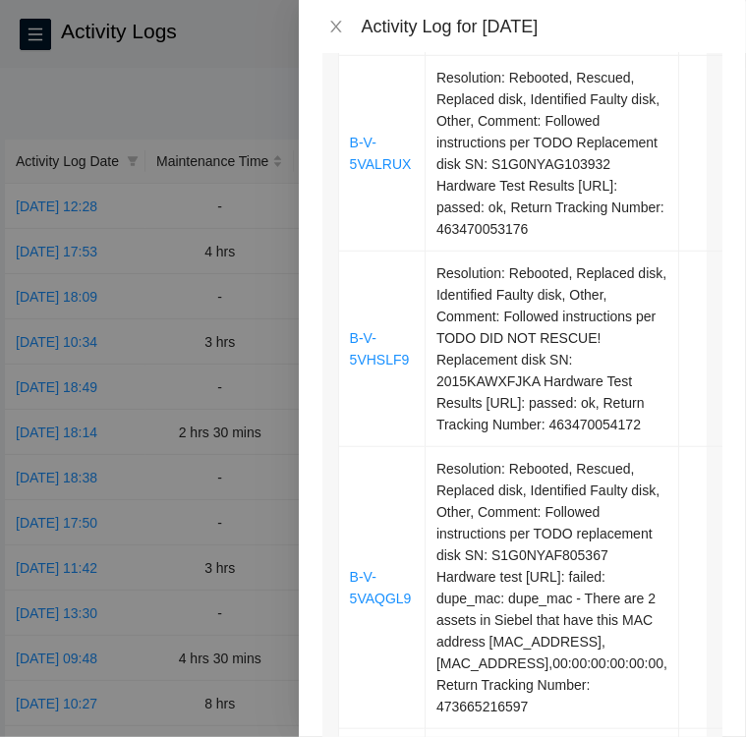
paste textarea "Ticket B-V-5VALRT3 • Checked with the NOCC via Webex to see if ticket is safe t…"
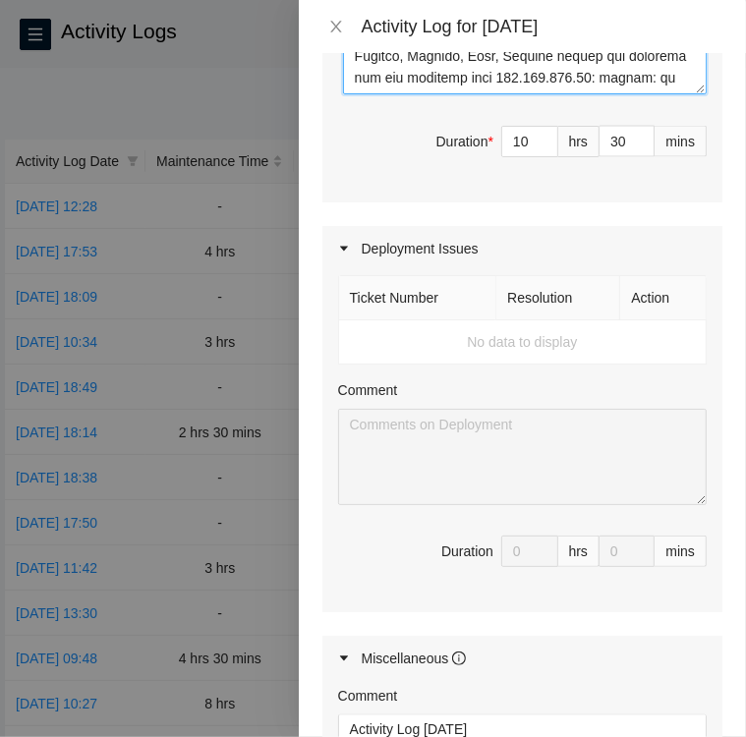
scroll to position [1728, 0]
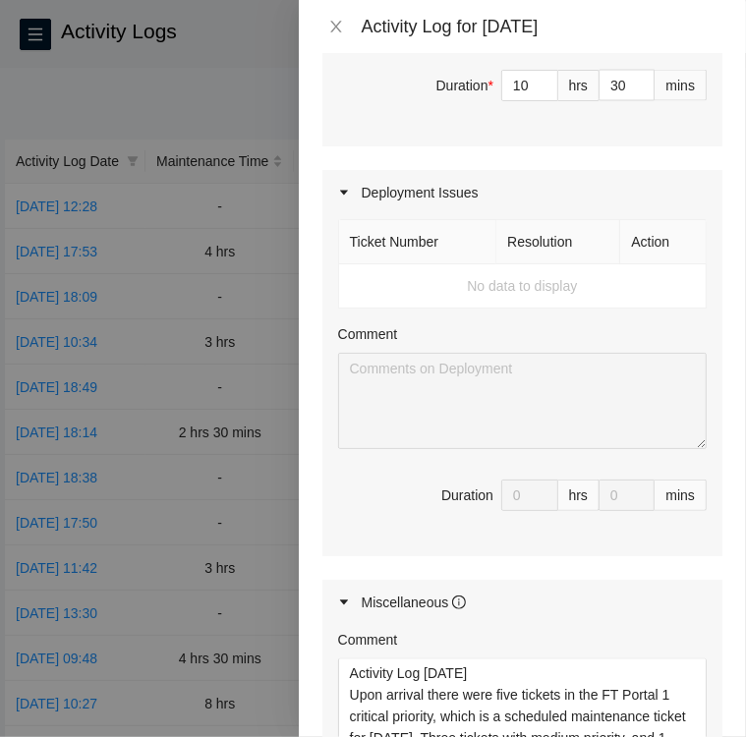
type textarea "L-I-46DOLOR • Sitamet consectetur adipis el seddoei temp incididu ut laboreet d…"
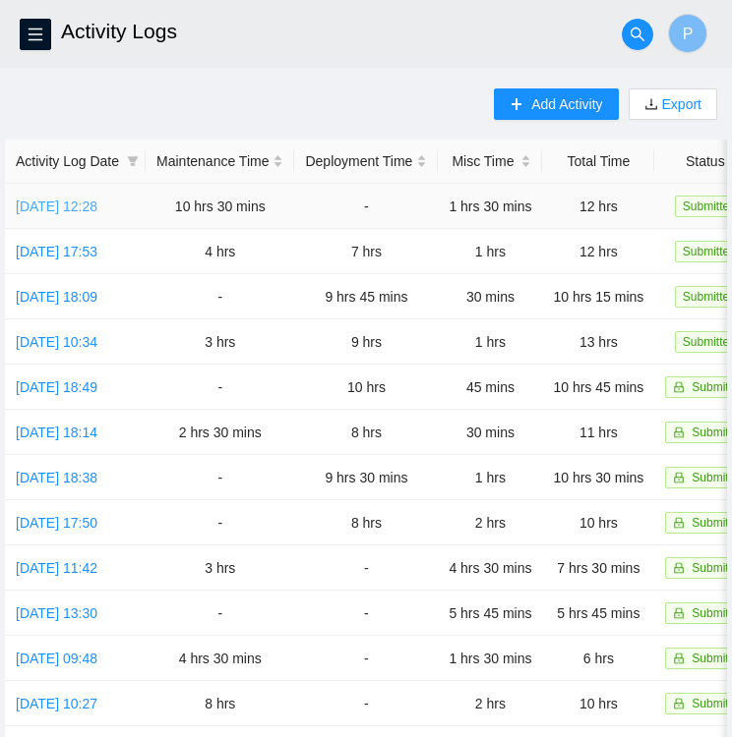
click at [52, 203] on link "[DATE] 12:28" at bounding box center [57, 207] width 82 height 16
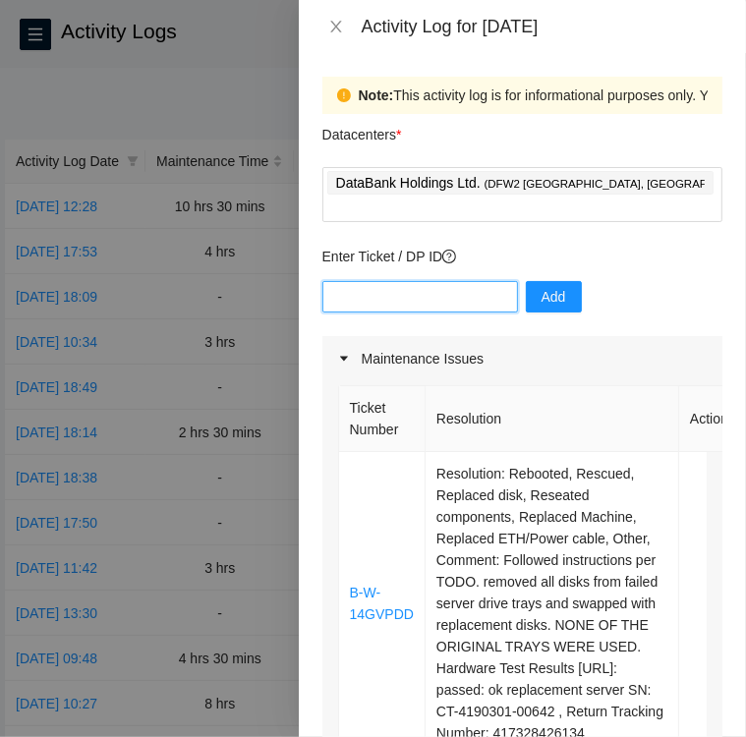
click at [359, 281] on input "text" at bounding box center [421, 296] width 196 height 31
click at [407, 281] on input "text" at bounding box center [421, 296] width 196 height 31
paste input "B-W-15XA7P7"
type input "B-W-15XA7P7"
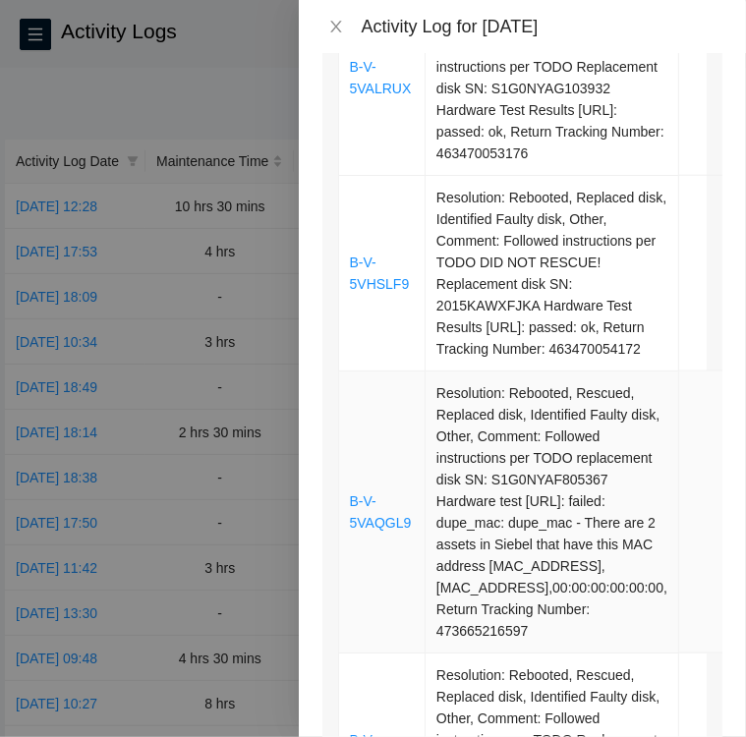
scroll to position [844, 0]
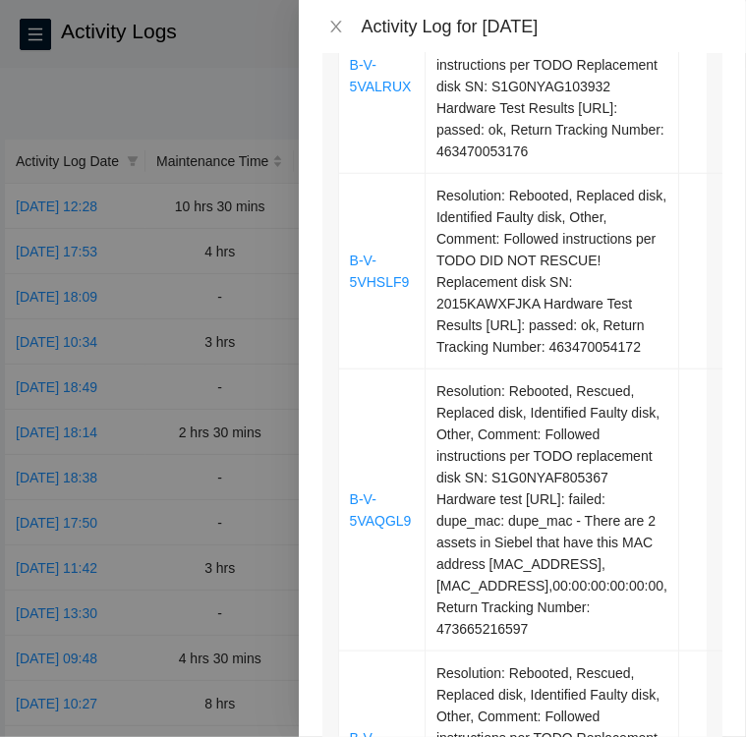
type textarea "L-I-52DOLOR • Sitamet consectetur adipis el seddoei temp incididu ut laboreet d…"
type input "12"
type input "0"
paste textarea "Ticket B-W-15XA7P7 • Located Machine 13 in [GEOGRAPHIC_DATA] KN05 and verified …"
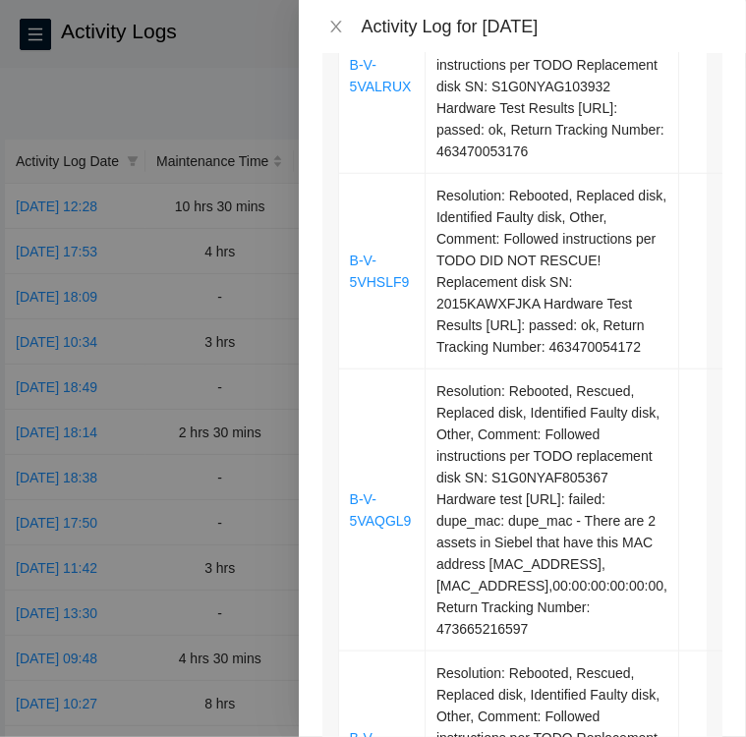
scroll to position [102, 0]
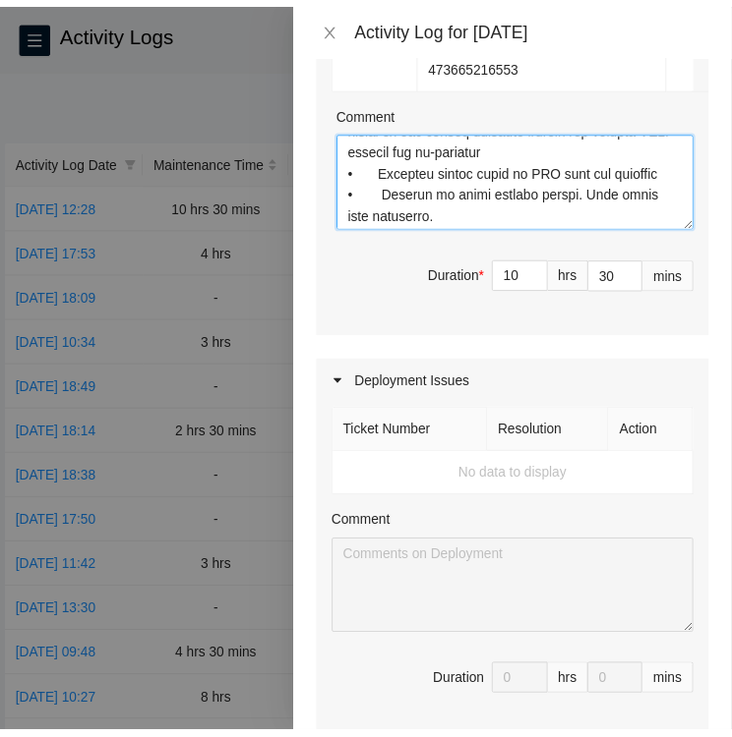
scroll to position [1794, 0]
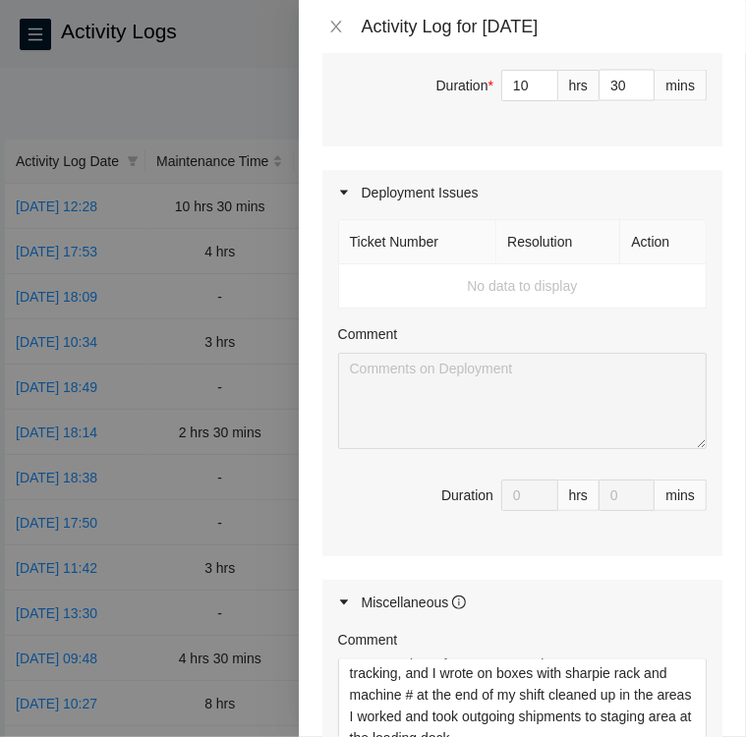
type textarea "Loremi D-S-22AM3C6 • Adipisc Elitsed 38 do Eius TE78 inc utlabore ET DO-2205399…"
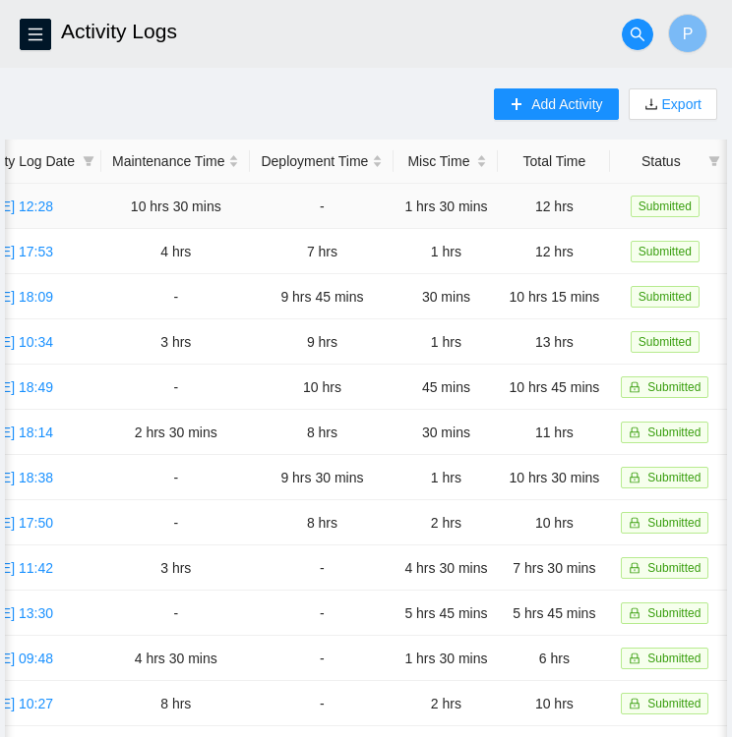
scroll to position [0, 0]
